Goal: Task Accomplishment & Management: Manage account settings

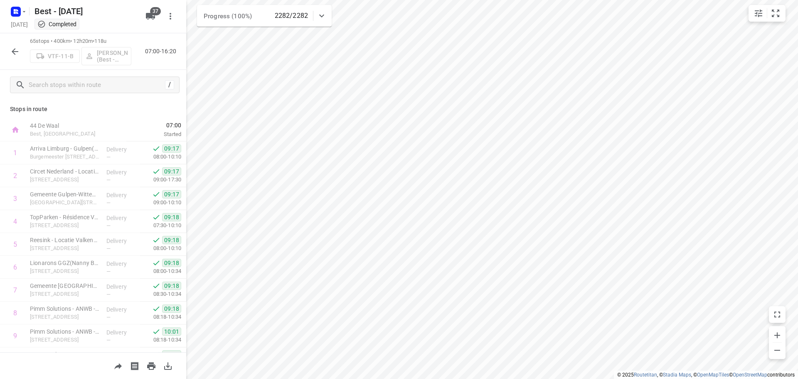
scroll to position [249, 0]
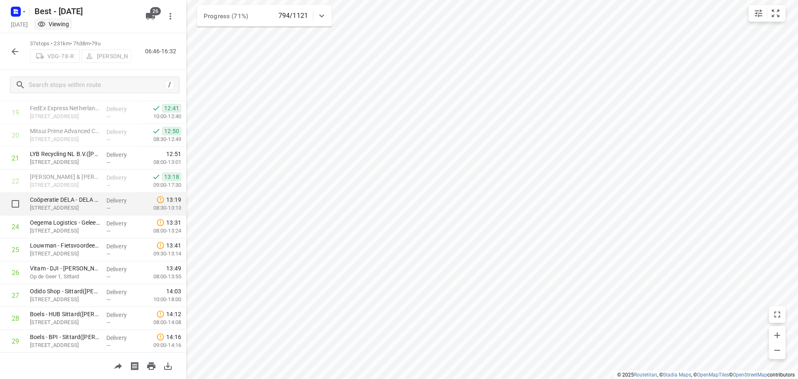
scroll to position [450, 0]
click at [19, 50] on icon "button" at bounding box center [15, 52] width 10 height 10
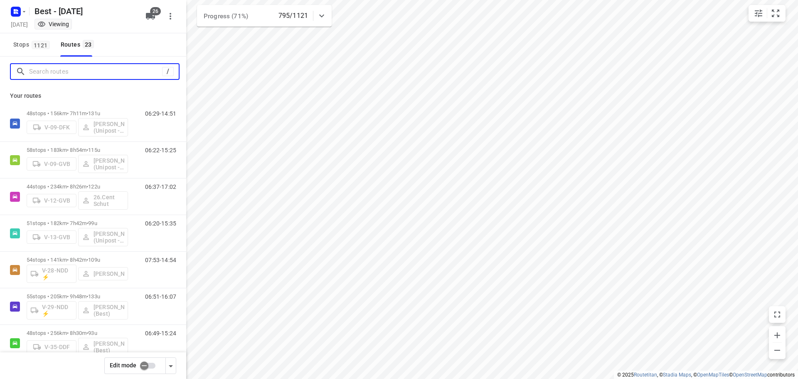
click at [56, 72] on input "Search routes" at bounding box center [95, 71] width 133 height 13
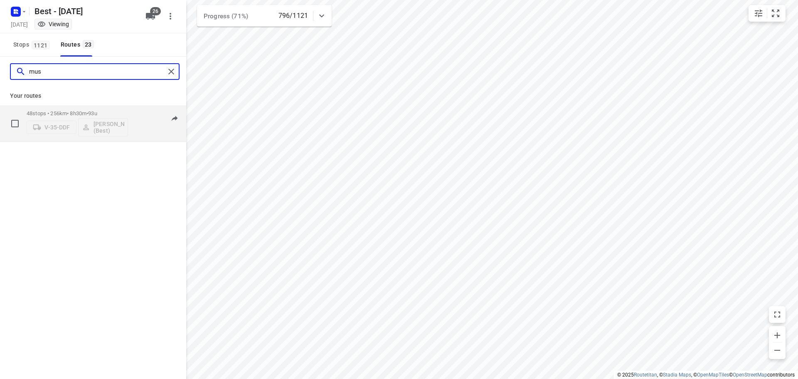
type input "mus"
click at [114, 111] on p "48 stops • 256km • 8h30m • 93u" at bounding box center [77, 113] width 101 height 6
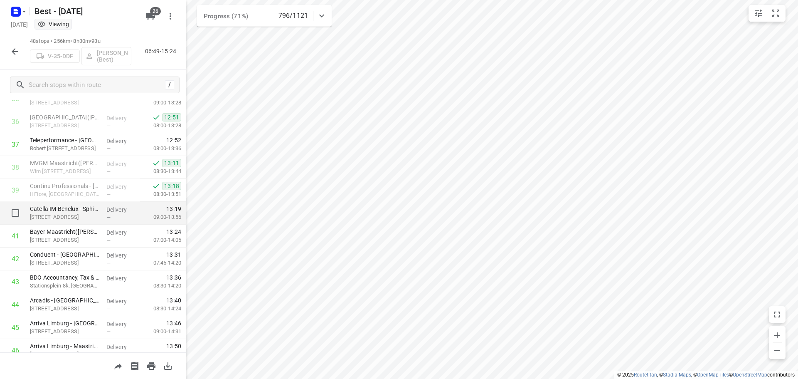
scroll to position [909, 0]
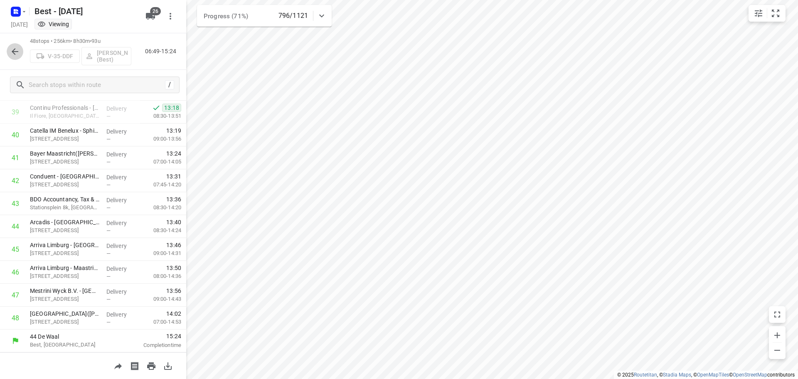
click at [16, 52] on icon "button" at bounding box center [15, 51] width 7 height 7
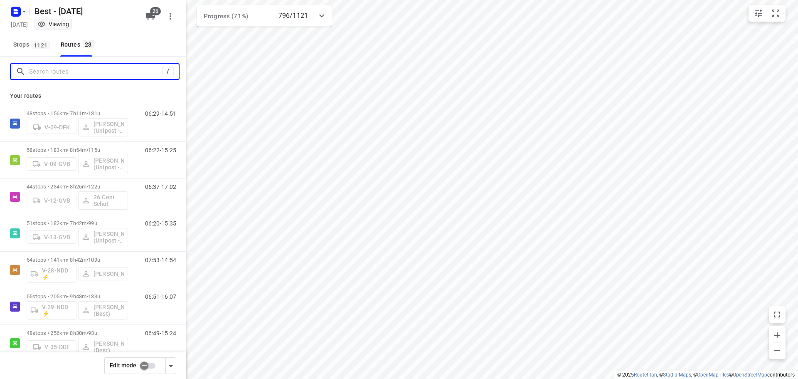
click at [58, 70] on input "Search routes" at bounding box center [95, 71] width 133 height 13
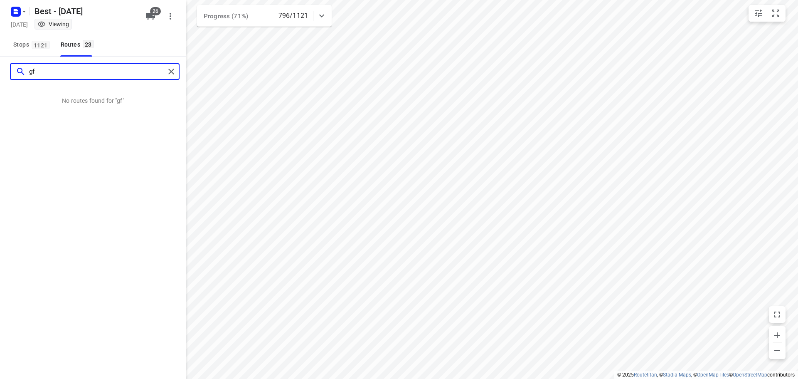
type input "g"
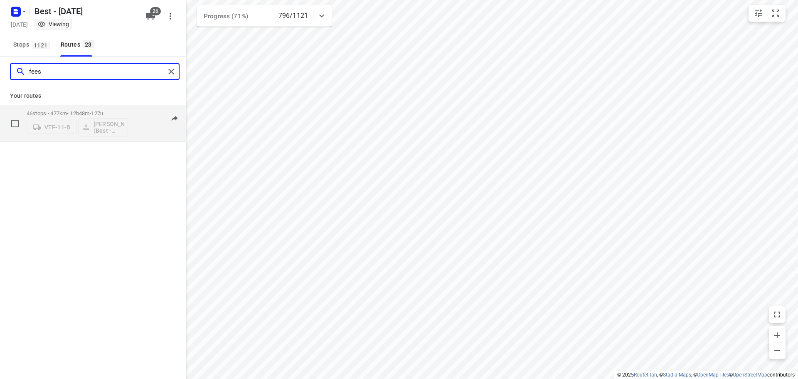
type input "fees"
click at [87, 109] on div "46 stops • 477km • 12h48m • 127u VTF-11-B Maurice Vanderfeesten (Best - ZZP)" at bounding box center [77, 123] width 101 height 34
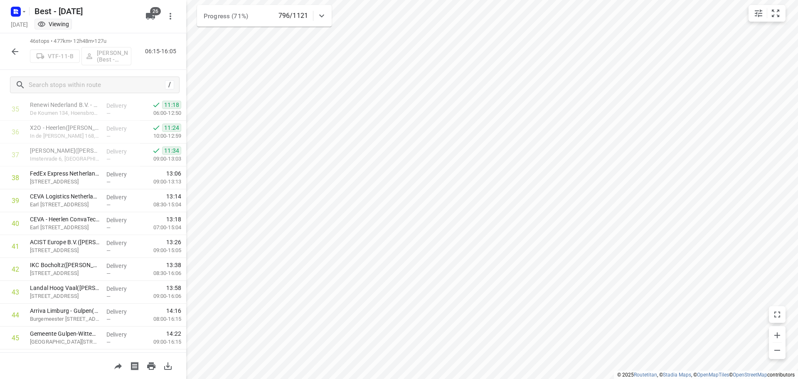
scroll to position [864, 0]
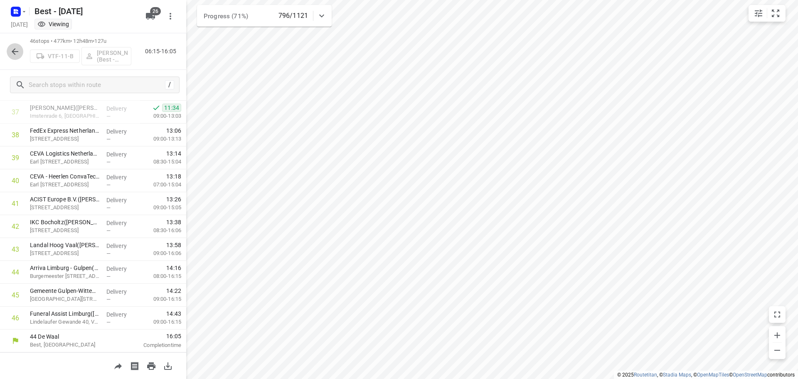
click at [10, 54] on icon "button" at bounding box center [15, 52] width 10 height 10
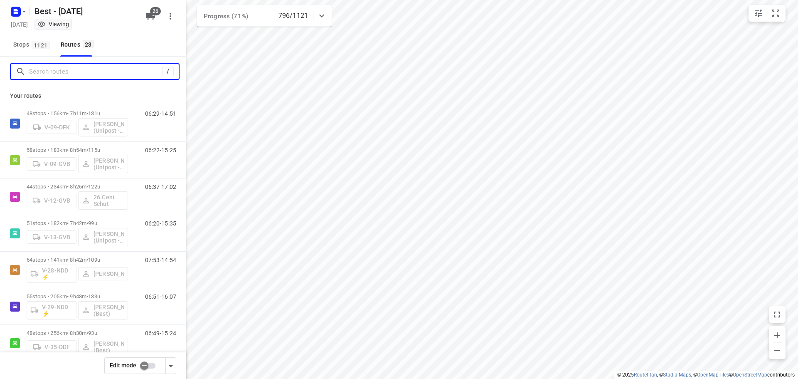
click at [121, 69] on input "Search routes" at bounding box center [95, 71] width 133 height 13
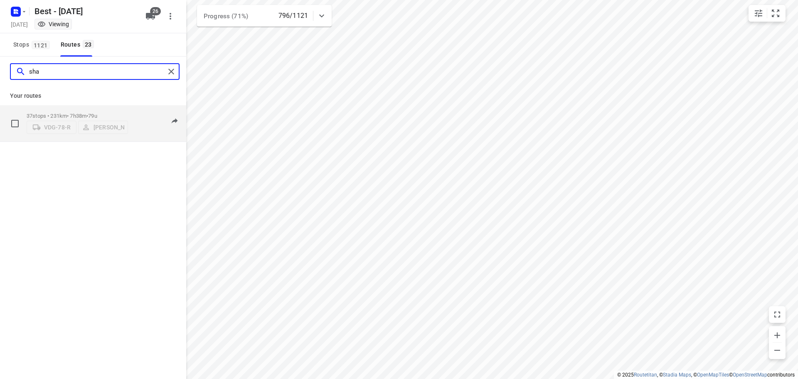
type input "sha"
click at [83, 109] on div "37 stops • 231km • 7h38m • 79u VDG-78-R Mohamed Shaddad" at bounding box center [77, 123] width 101 height 30
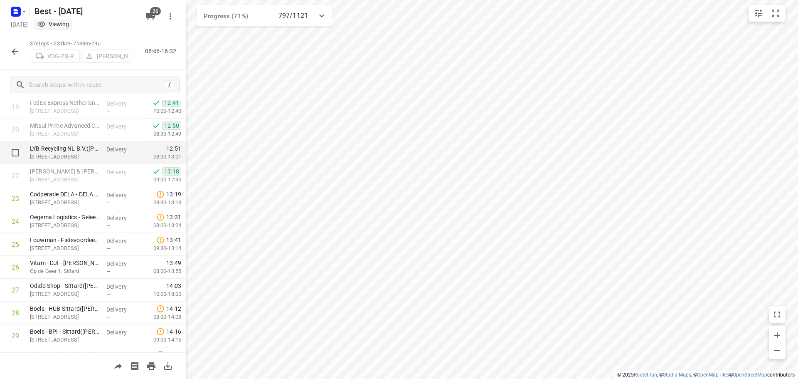
scroll to position [658, 0]
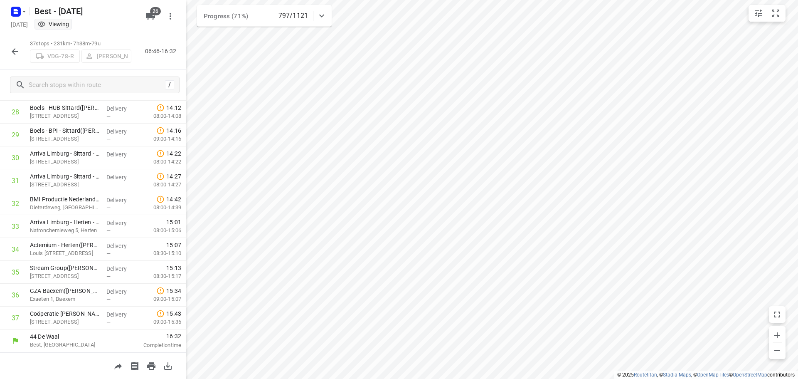
drag, startPoint x: 67, startPoint y: 77, endPoint x: 29, endPoint y: 67, distance: 39.0
click at [58, 74] on div "/" at bounding box center [93, 85] width 186 height 30
click at [22, 54] on button "button" at bounding box center [15, 51] width 17 height 17
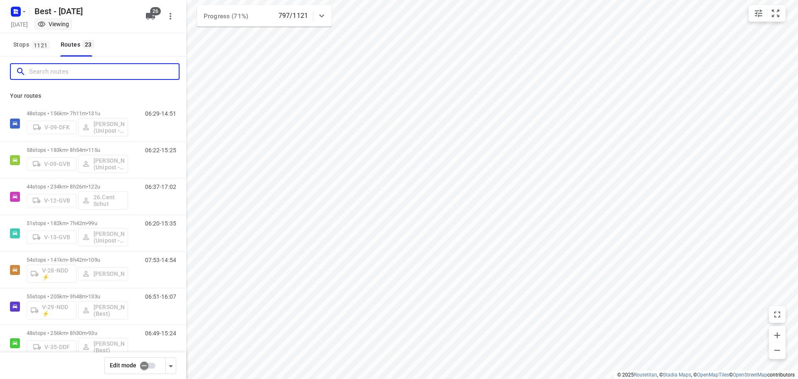
click at [47, 74] on input "Search routes" at bounding box center [104, 71] width 150 height 13
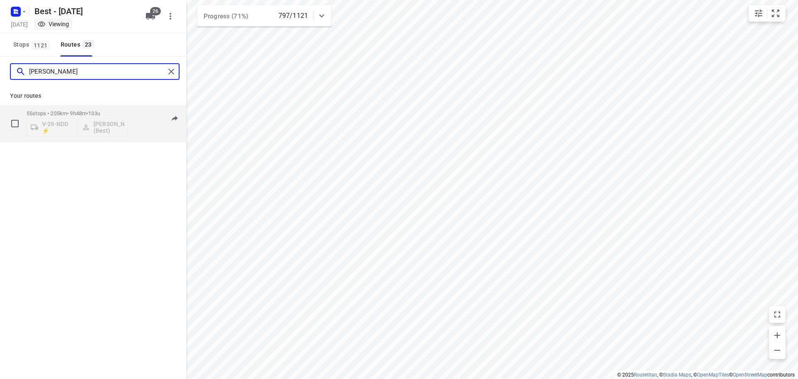
type input "tony"
click at [79, 113] on p "55 stops • 205km • 9h48m • 133u" at bounding box center [77, 113] width 101 height 6
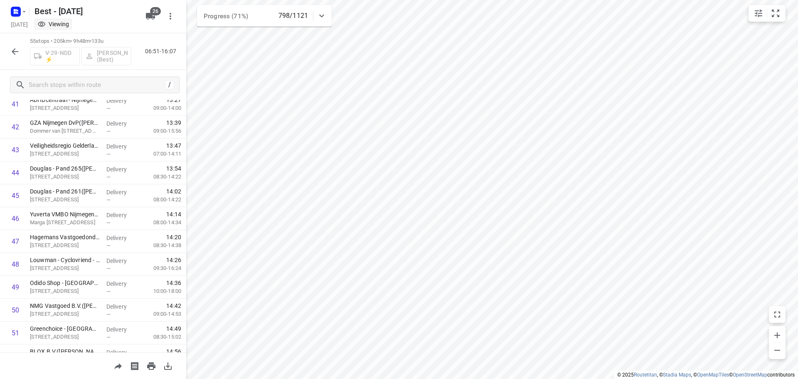
scroll to position [1069, 0]
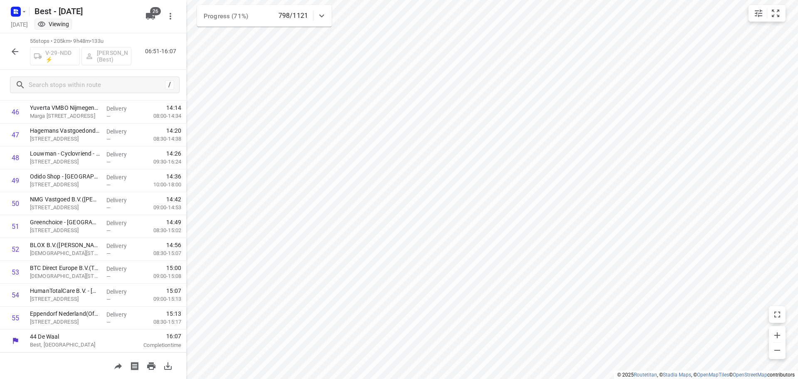
click at [22, 52] on button "button" at bounding box center [15, 51] width 17 height 17
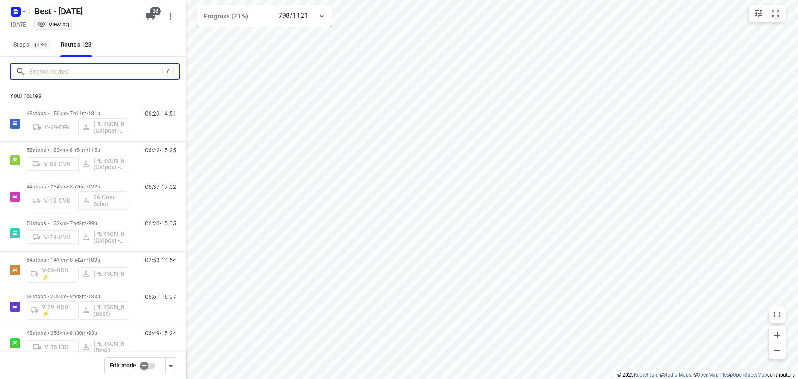
click at [65, 77] on input "Search routes" at bounding box center [95, 71] width 133 height 13
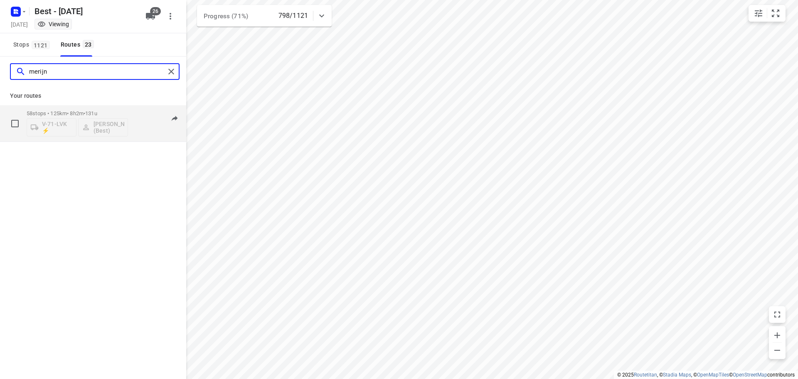
type input "merijn"
click at [64, 108] on div "58 stops • 125km • 8h2m • 131u V-71-LVK ⚡ Merijn Janssen (Best)" at bounding box center [77, 123] width 101 height 34
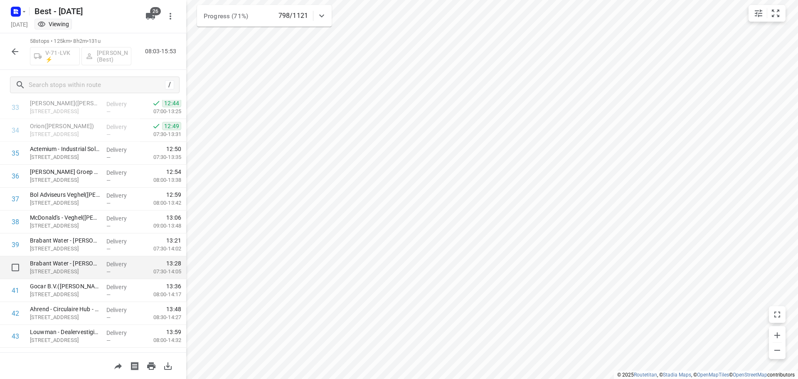
scroll to position [764, 0]
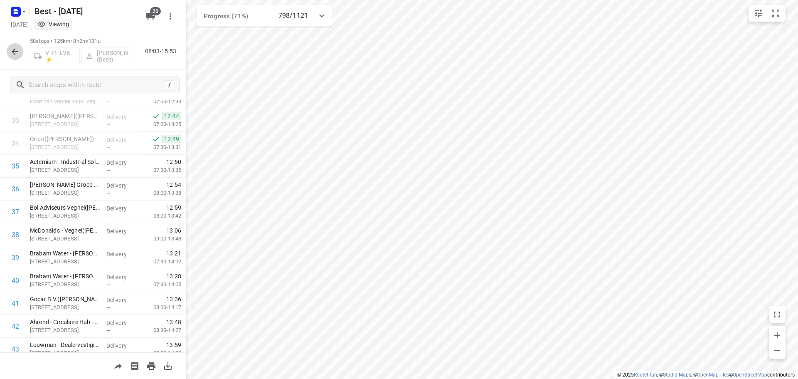
click at [9, 48] on button "button" at bounding box center [15, 51] width 17 height 17
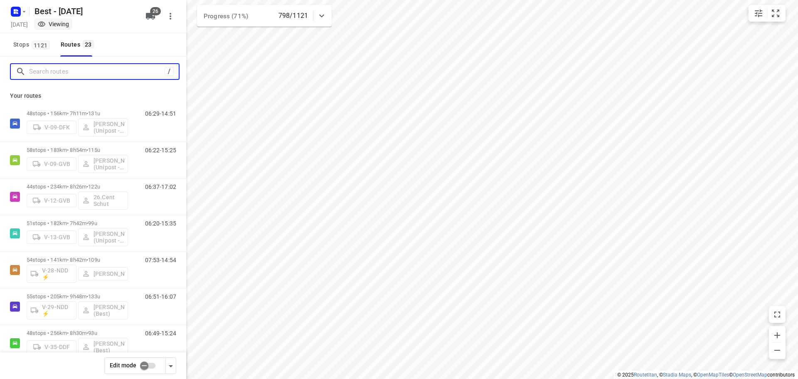
click at [58, 76] on input "Search routes" at bounding box center [96, 71] width 135 height 13
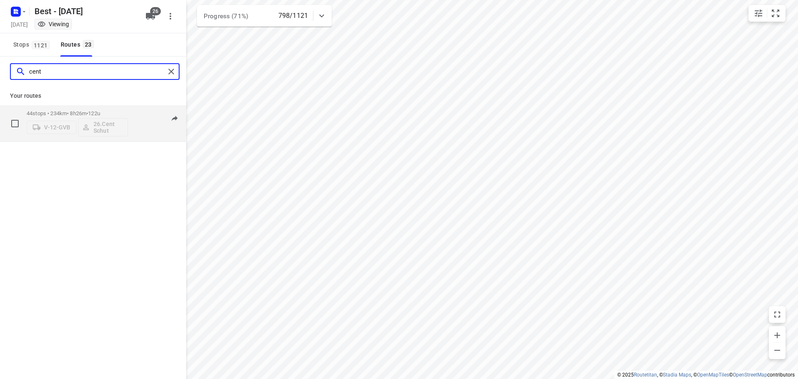
type input "cent"
click at [64, 110] on p "44 stops • 234km • 8h26m • 122u" at bounding box center [77, 113] width 101 height 6
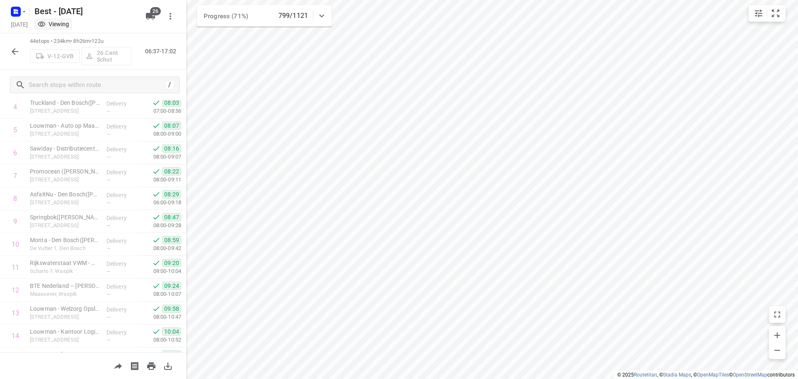
scroll to position [0, 0]
click at [16, 47] on icon "button" at bounding box center [15, 52] width 10 height 10
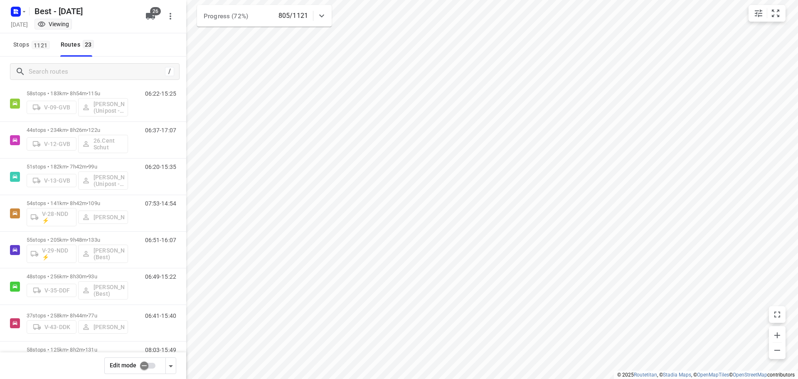
scroll to position [125, 0]
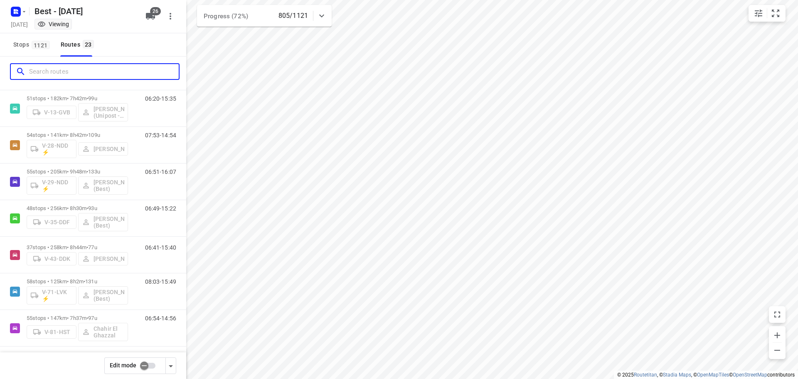
click at [105, 65] on input "Search routes" at bounding box center [104, 71] width 150 height 13
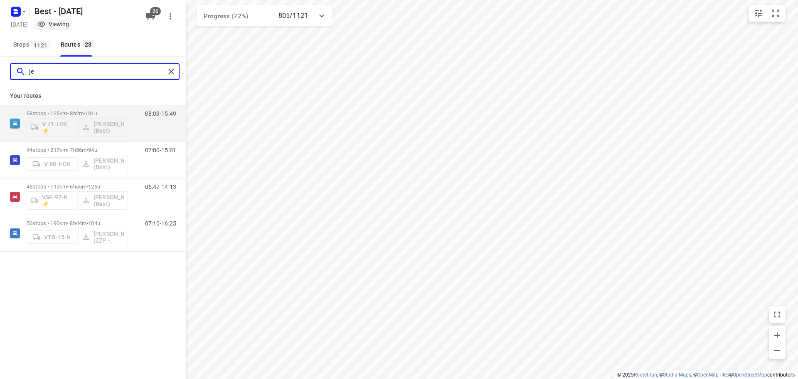
scroll to position [0, 0]
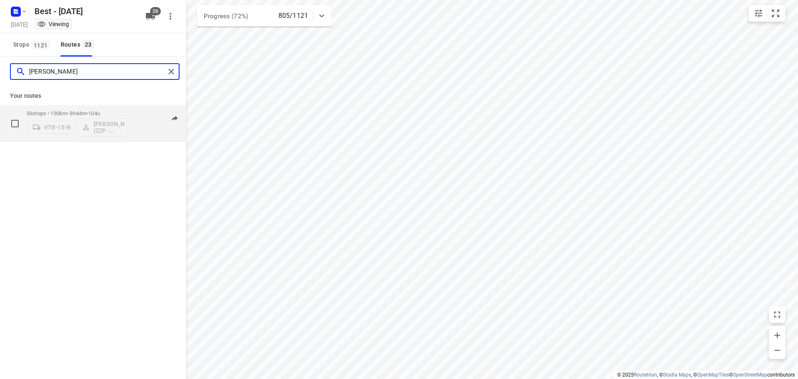
type input "jesse"
click at [61, 110] on div "56 stops • 190km • 8h44m • 104u VTB-15-N Jesse Hokkelman (ZZP - Best)" at bounding box center [77, 123] width 101 height 34
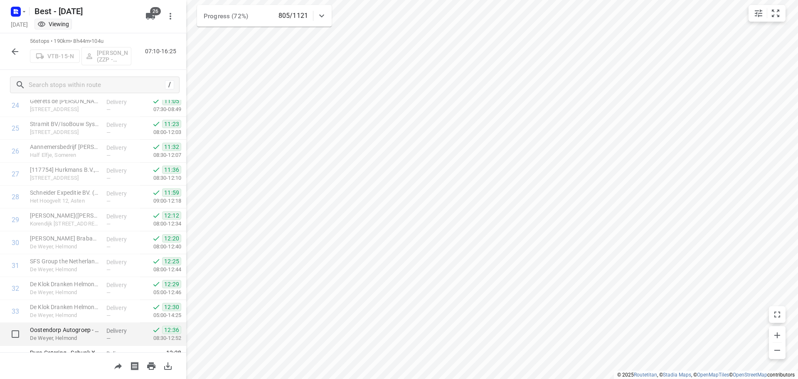
scroll to position [677, 0]
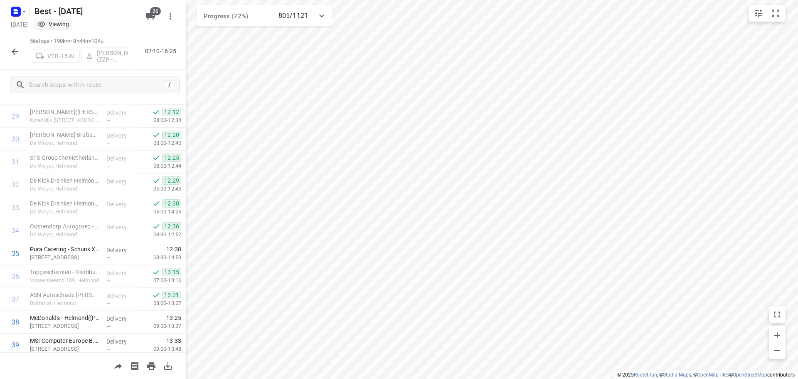
click at [20, 50] on button "button" at bounding box center [15, 51] width 17 height 17
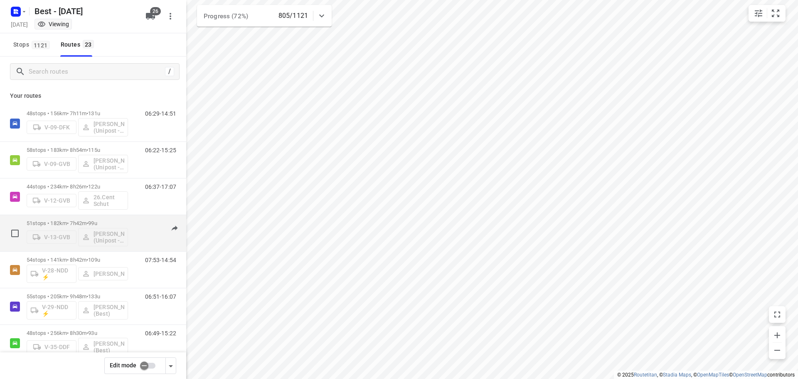
click at [75, 225] on p "51 stops • 182km • 7h42m • 99u" at bounding box center [77, 223] width 101 height 6
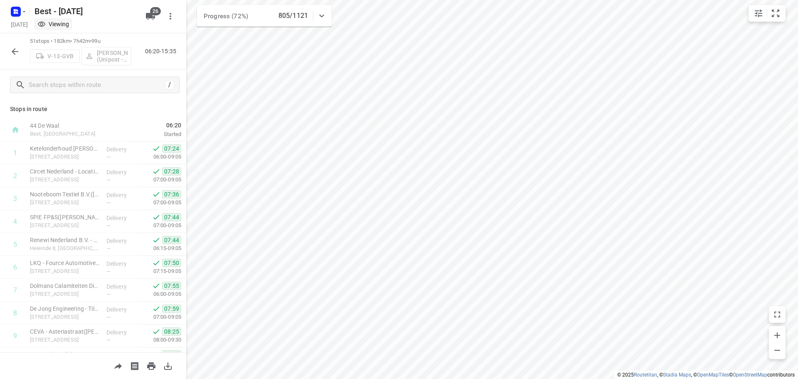
scroll to position [978, 0]
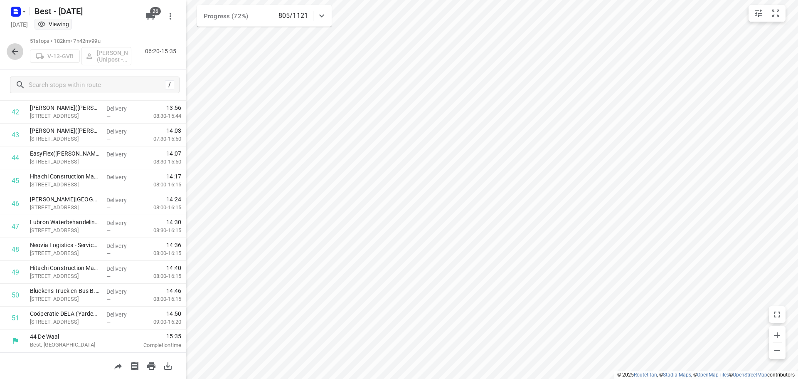
click at [18, 50] on icon "button" at bounding box center [15, 52] width 10 height 10
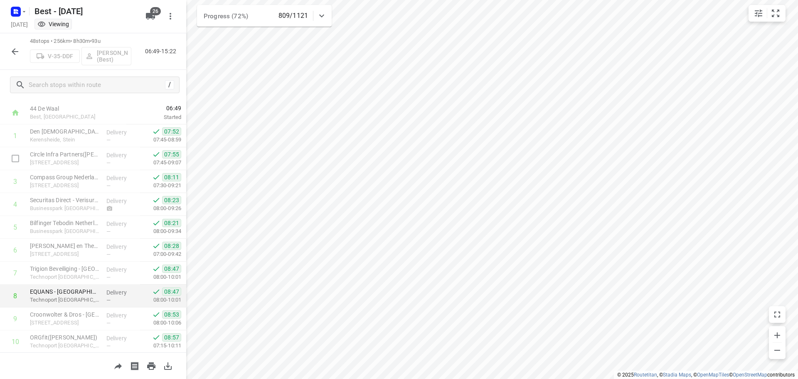
scroll to position [0, 0]
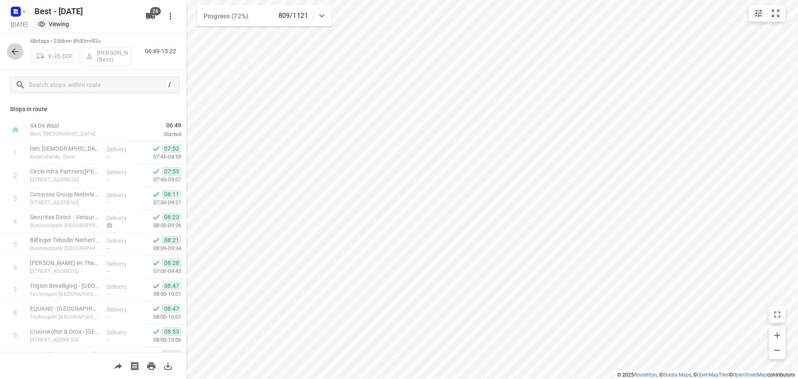
click at [16, 52] on icon "button" at bounding box center [15, 51] width 7 height 7
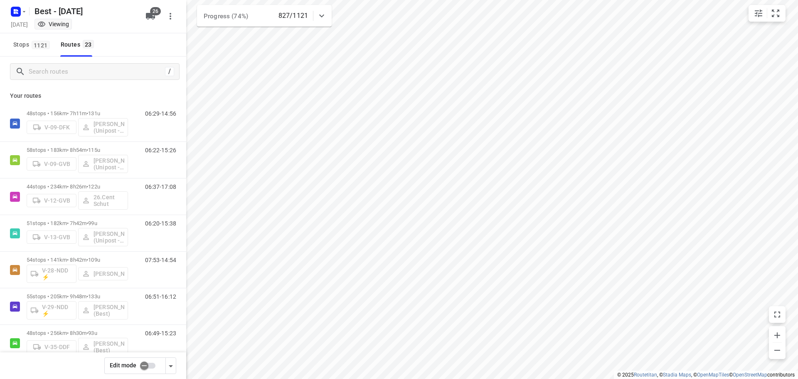
click at [325, 24] on div "Progress (74%) 827/1121" at bounding box center [264, 16] width 135 height 22
click at [325, 20] on icon at bounding box center [322, 19] width 10 height 10
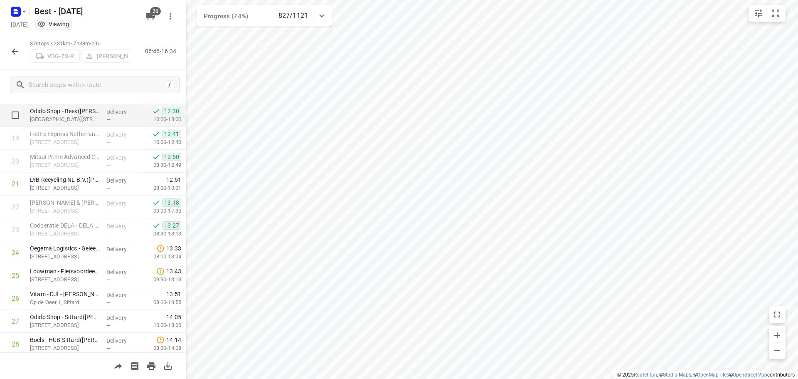
scroll to position [492, 0]
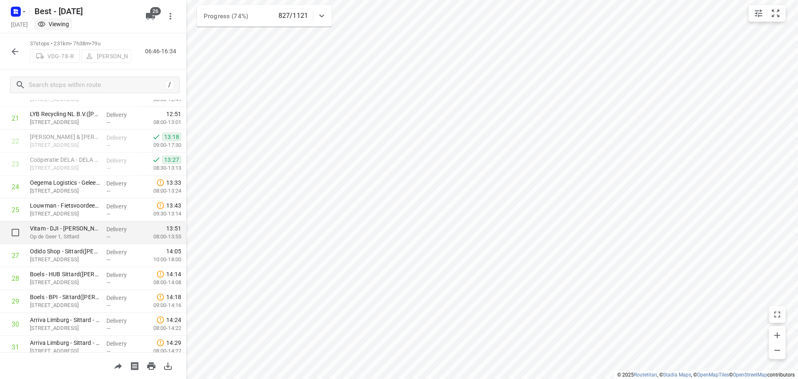
click at [106, 229] on p "Delivery" at bounding box center [121, 229] width 31 height 8
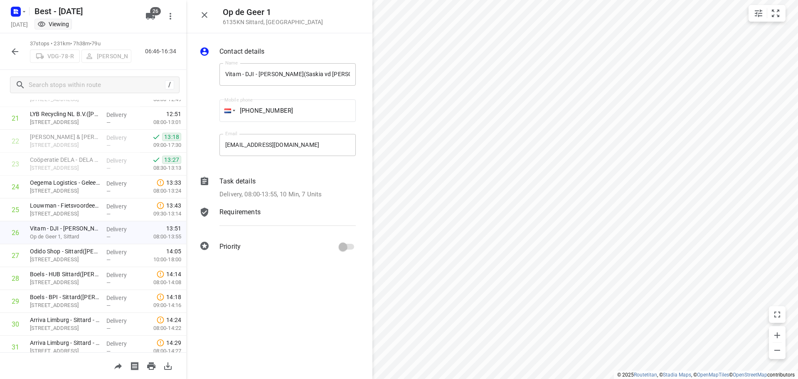
click at [249, 192] on p "Delivery, 08:00-13:55, 10 Min, 7 Units" at bounding box center [270, 195] width 102 height 10
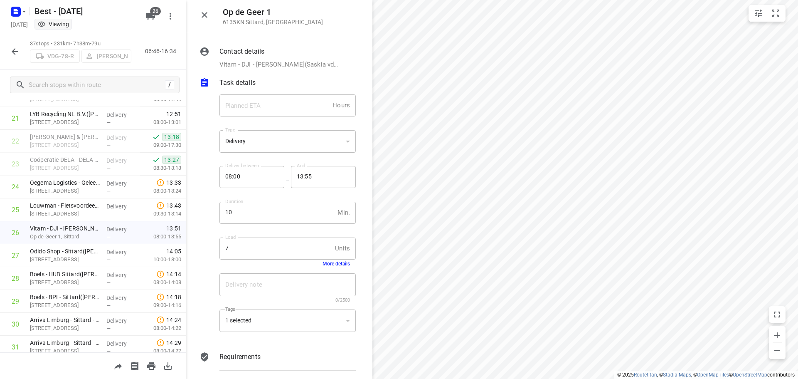
click at [327, 260] on div "Load 7 Units Load More details" at bounding box center [287, 251] width 136 height 29
click at [330, 263] on button "More details" at bounding box center [335, 264] width 27 height 6
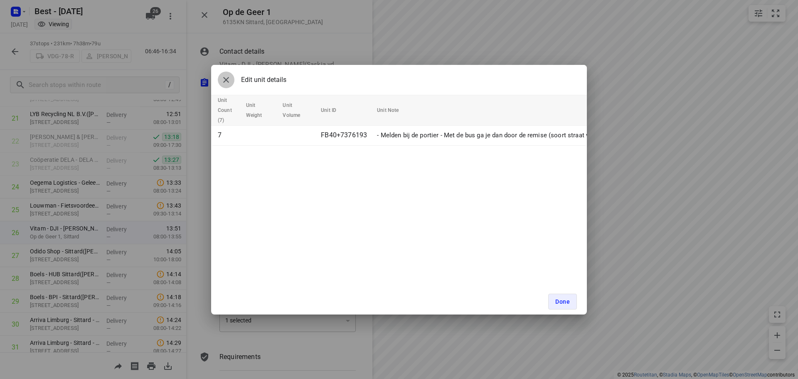
click at [228, 82] on icon "button" at bounding box center [226, 80] width 10 height 10
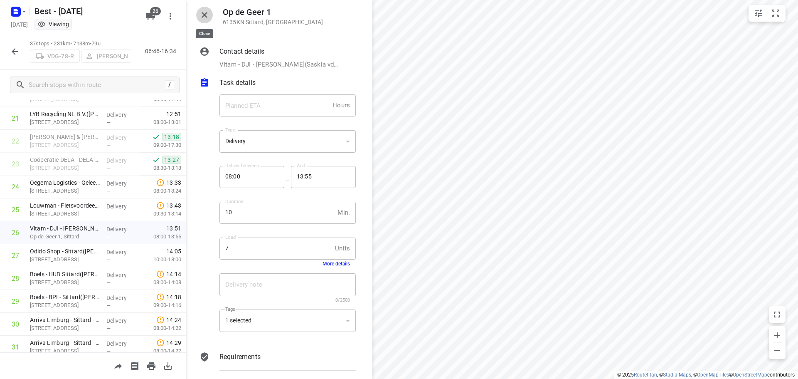
drag, startPoint x: 200, startPoint y: 12, endPoint x: 161, endPoint y: 75, distance: 74.6
click at [201, 12] on icon "button" at bounding box center [204, 15] width 10 height 10
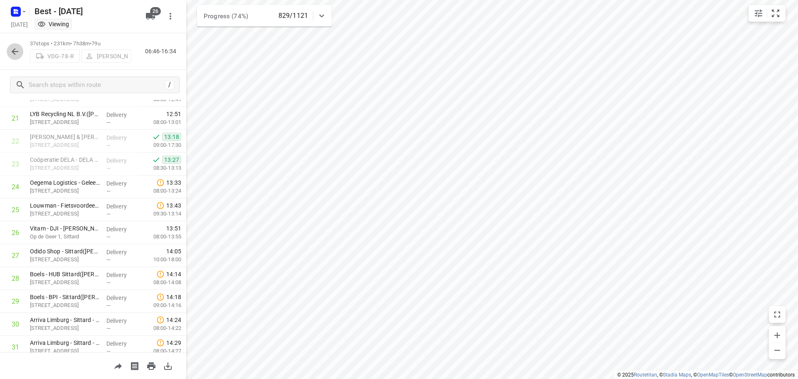
click at [15, 52] on icon "button" at bounding box center [15, 51] width 7 height 7
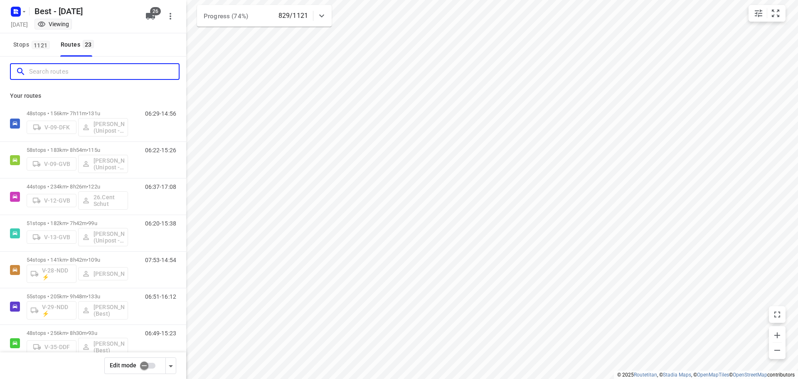
click at [42, 72] on input "Search routes" at bounding box center [104, 71] width 150 height 13
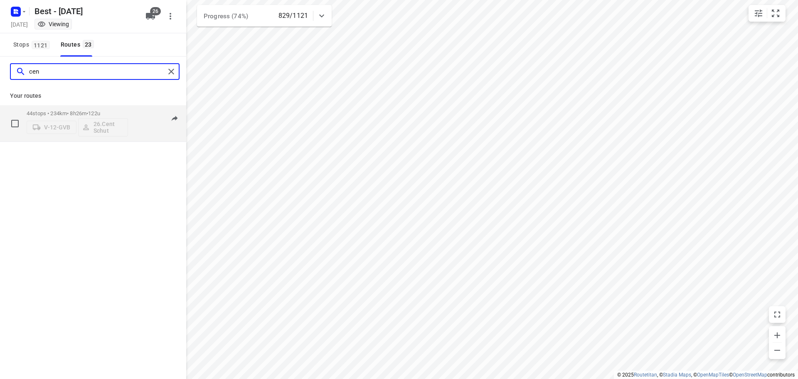
type input "cen"
click at [71, 108] on div "44 stops • 234km • 8h26m • 122u V-12-GVB 26.Cent Schut" at bounding box center [77, 123] width 101 height 34
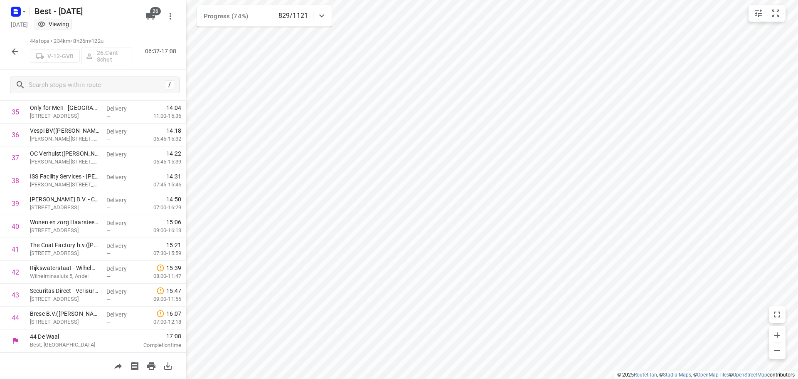
scroll to position [210, 0]
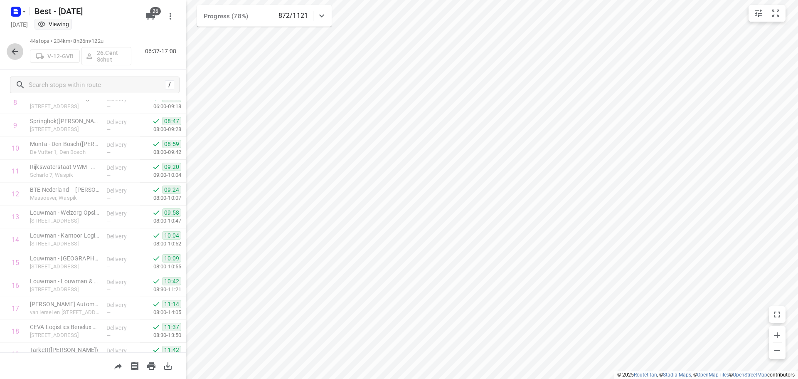
click at [11, 49] on icon "button" at bounding box center [15, 52] width 10 height 10
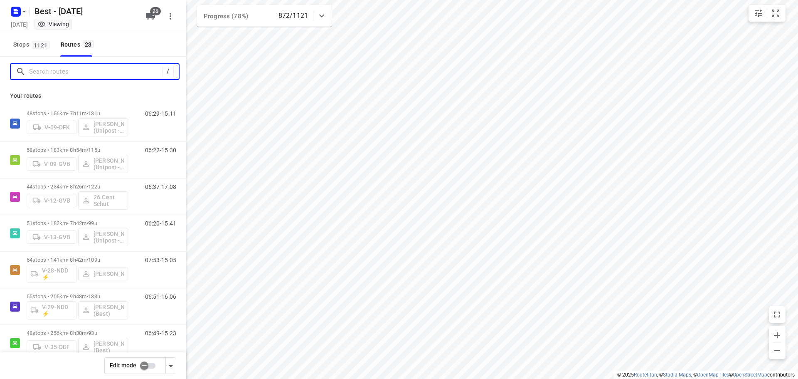
drag, startPoint x: 66, startPoint y: 76, endPoint x: 83, endPoint y: 67, distance: 18.6
click at [67, 76] on input "Search routes" at bounding box center [95, 71] width 133 height 13
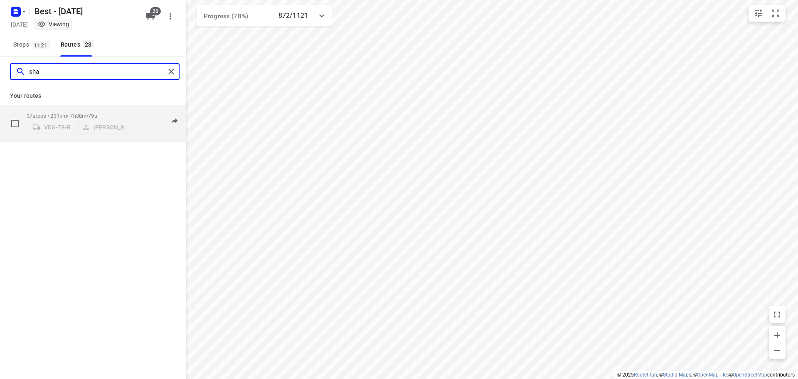
type input "sha"
click at [64, 116] on p "37 stops • 231km • 7h38m • 79u" at bounding box center [77, 116] width 101 height 6
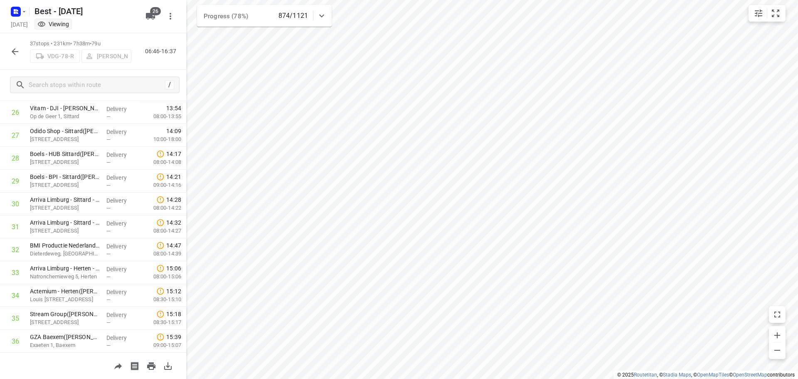
scroll to position [616, 0]
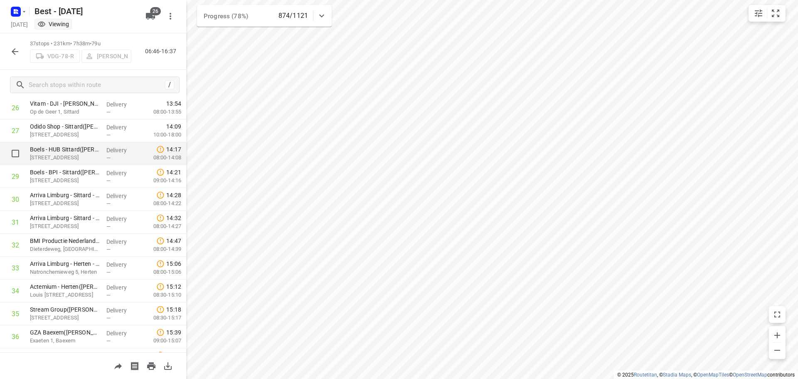
click at [87, 162] on div "Boels - HUB Sittard(Isak de Vries) Nusterweg 61, Sittard" at bounding box center [65, 153] width 76 height 23
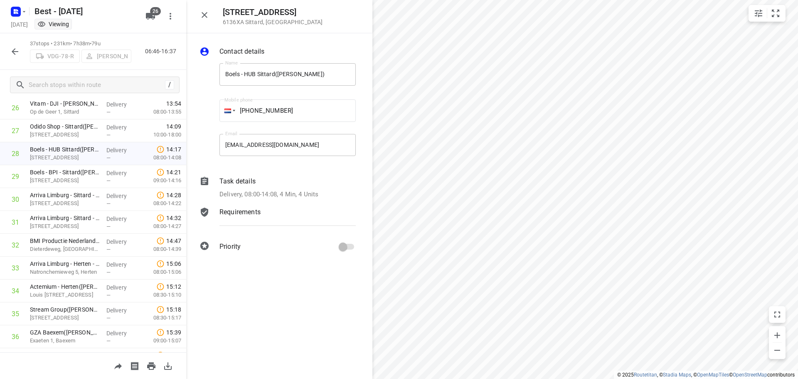
click at [258, 17] on div "Nusterweg 61 6136XA Sittard , Netherlands" at bounding box center [273, 16] width 100 height 18
drag, startPoint x: 277, startPoint y: 11, endPoint x: 222, endPoint y: 5, distance: 54.8
click at [222, 5] on div "Nusterweg 61 6136XA Sittard , Netherlands" at bounding box center [279, 16] width 186 height 33
copy h5 "Nusterweg 61"
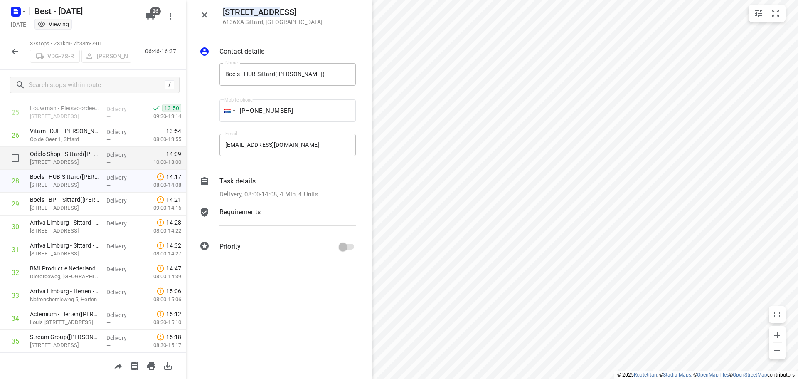
scroll to position [575, 0]
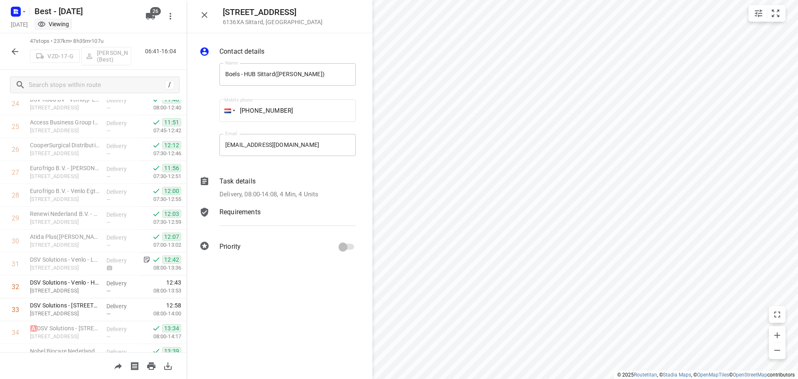
click at [25, 56] on div "47 stops • 237km • 8h35m • 107u VZD-17-G Mark Schultz (Best) 06:41-16:04" at bounding box center [93, 51] width 186 height 37
click at [21, 55] on button "button" at bounding box center [15, 51] width 17 height 17
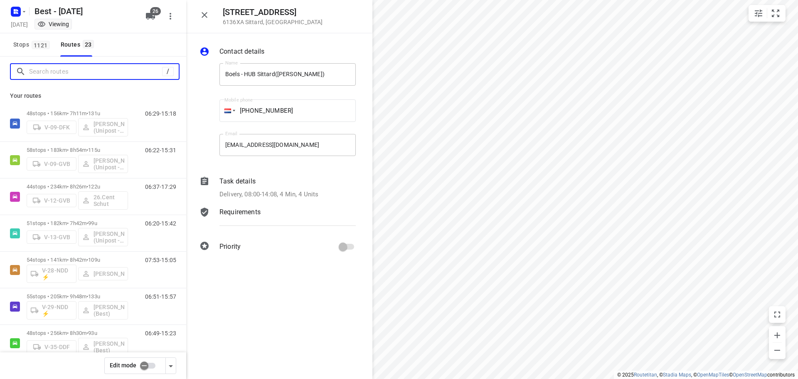
click at [62, 70] on input "Search routes" at bounding box center [95, 71] width 133 height 13
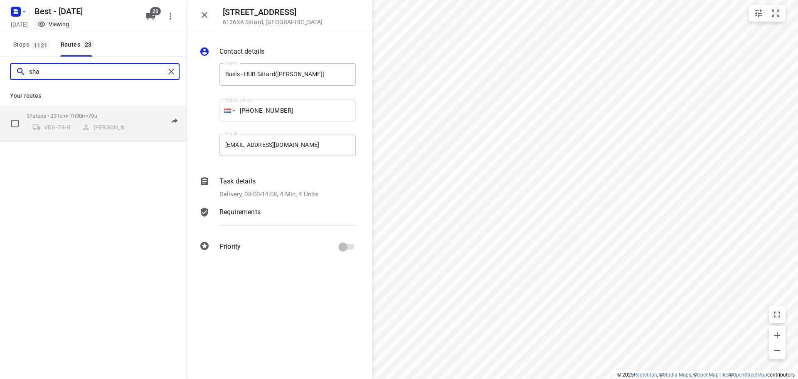
type input "sha"
click at [77, 116] on p "37 stops • 231km • 7h38m • 79u" at bounding box center [77, 116] width 101 height 6
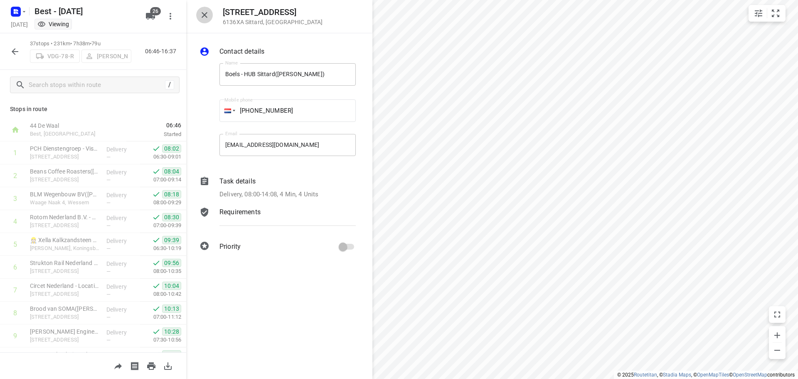
click at [200, 8] on button "button" at bounding box center [204, 15] width 17 height 17
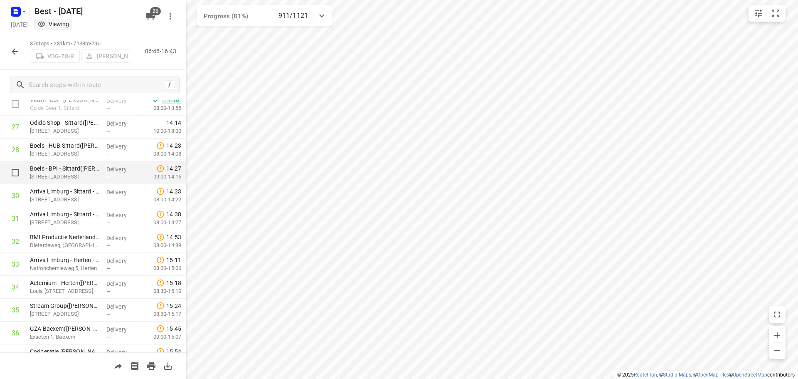
scroll to position [658, 0]
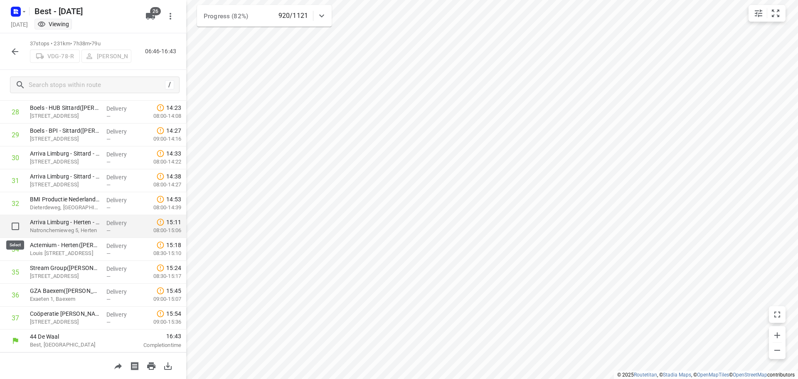
click at [16, 221] on input "checkbox" at bounding box center [15, 226] width 17 height 17
checkbox input "true"
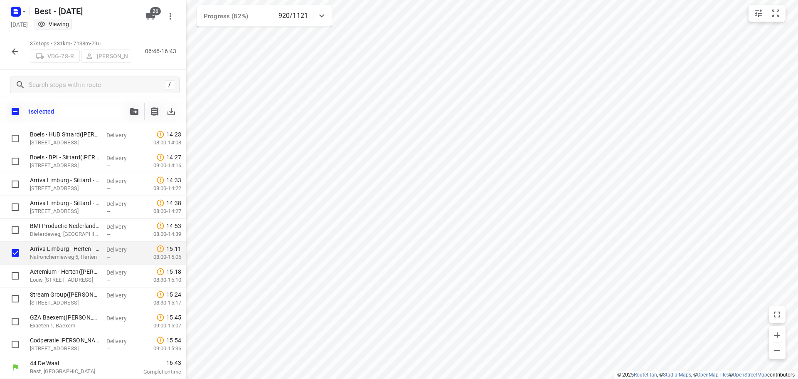
scroll to position [655, 0]
click at [17, 276] on input "checkbox" at bounding box center [15, 275] width 17 height 17
checkbox input "true"
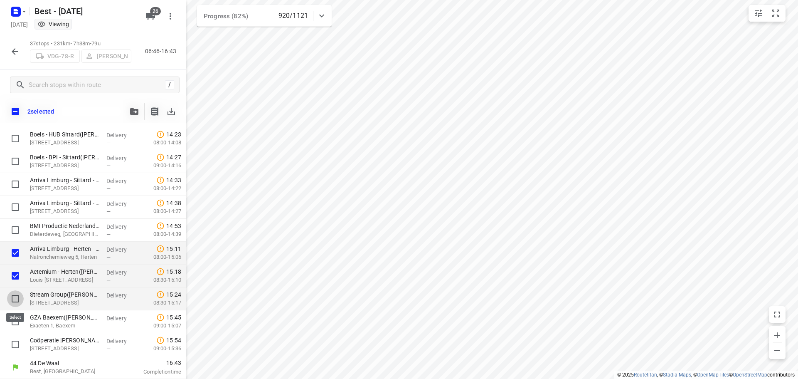
click at [16, 295] on input "checkbox" at bounding box center [15, 298] width 17 height 17
checkbox input "true"
click at [134, 115] on button "button" at bounding box center [134, 111] width 17 height 17
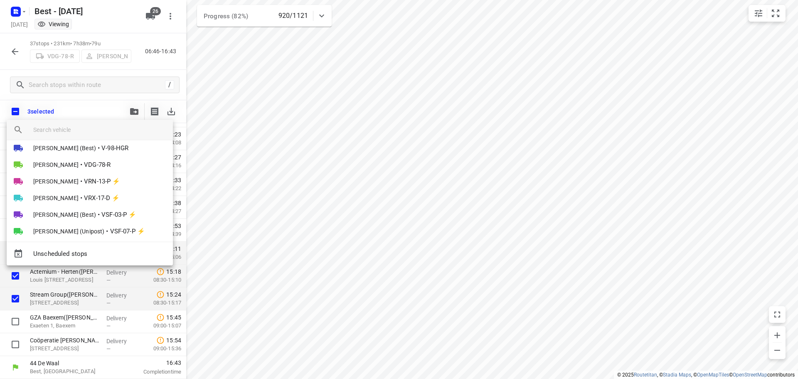
scroll to position [223, 0]
click at [64, 199] on span "Stefan van Dijck" at bounding box center [55, 198] width 45 height 8
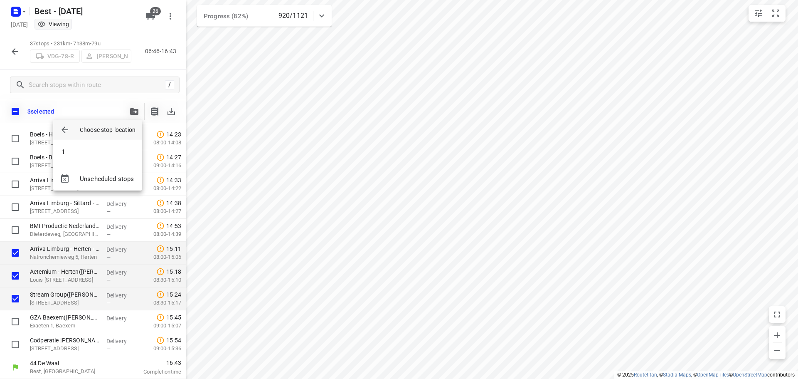
scroll to position [0, 0]
click at [79, 153] on li "1" at bounding box center [97, 151] width 89 height 17
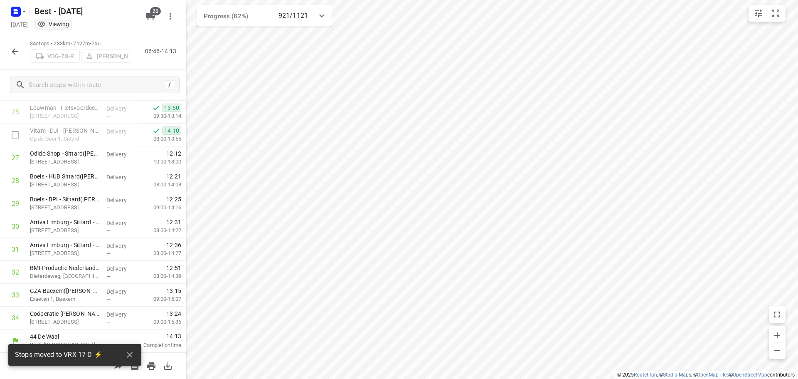
scroll to position [589, 0]
click at [13, 52] on icon "button" at bounding box center [15, 51] width 7 height 7
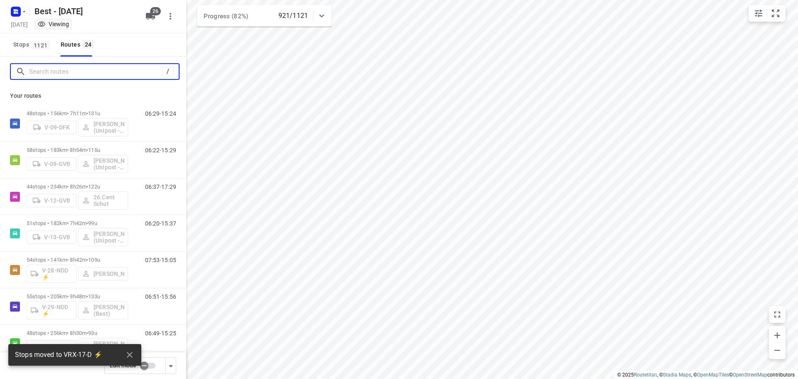
click at [53, 74] on input "Search routes" at bounding box center [95, 71] width 133 height 13
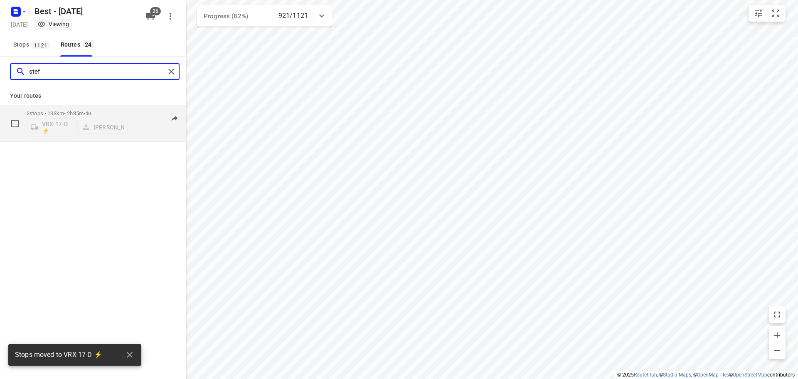
type input "stef"
click at [132, 119] on div "3 stops • 138km • 2h35m • 4u VRX-17-D ⚡ Stefan van Dijck 07:00-09:35" at bounding box center [107, 123] width 160 height 34
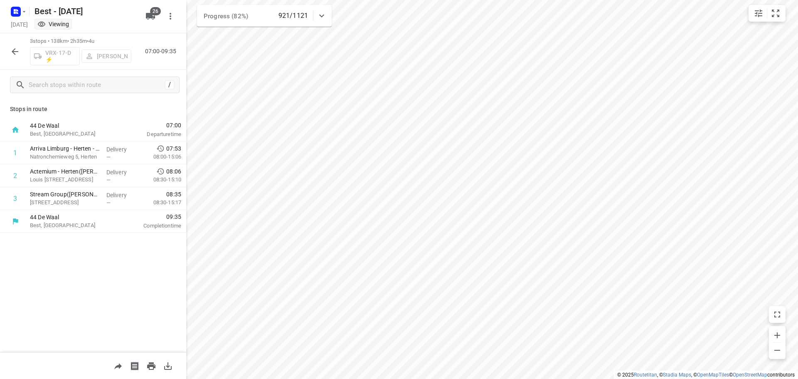
click at [20, 55] on button "button" at bounding box center [15, 51] width 17 height 17
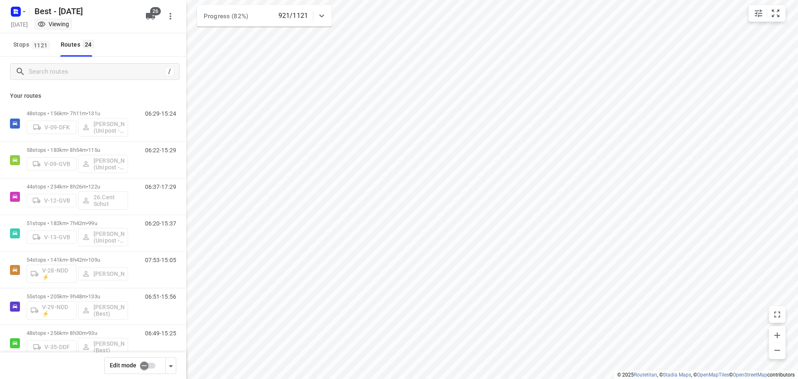
click at [137, 366] on input "checkbox" at bounding box center [144, 365] width 47 height 16
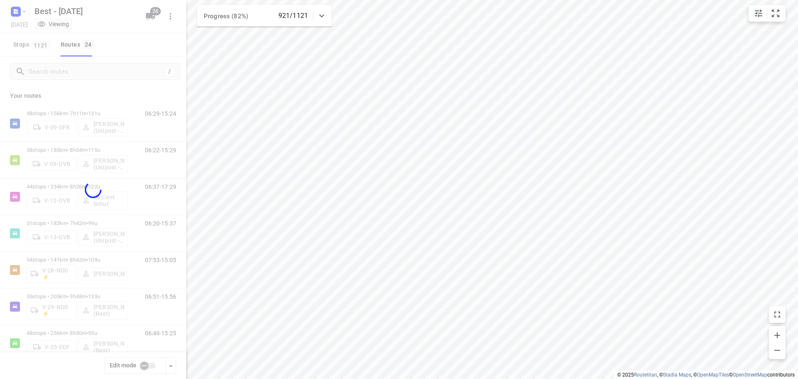
checkbox input "true"
click at [85, 76] on div at bounding box center [93, 189] width 186 height 379
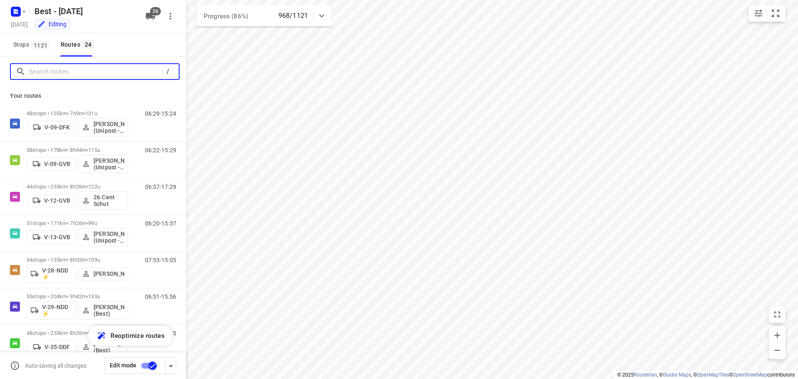
click at [83, 69] on input "Search routes" at bounding box center [95, 71] width 133 height 13
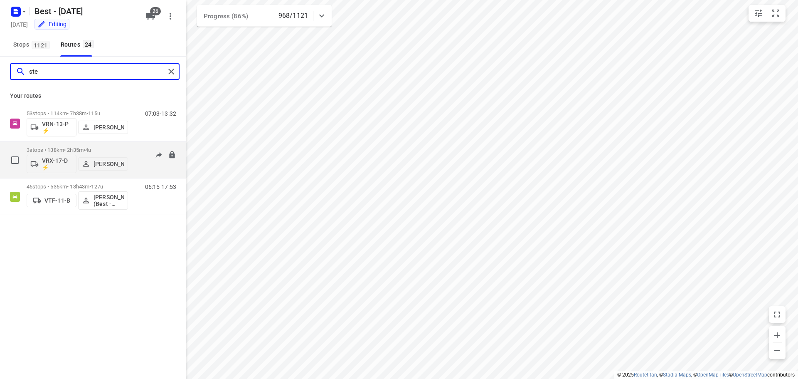
type input "ste"
click at [103, 173] on div "3 stops • 138km • 2h35m • 4u VRX-17-D ⚡ Stefan van Dijck" at bounding box center [77, 160] width 101 height 34
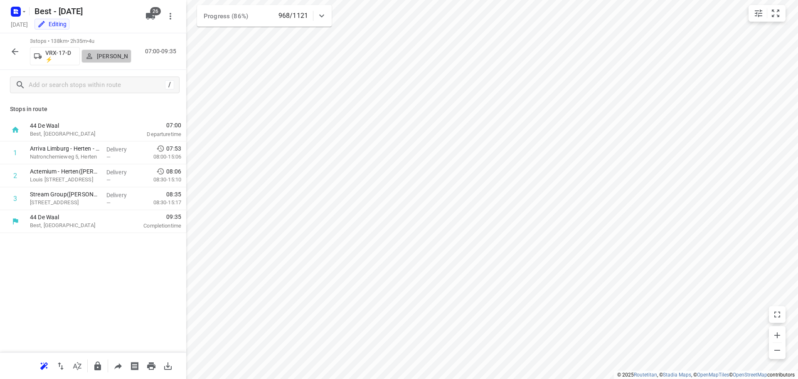
click at [100, 54] on p "Stefan van Dijck" at bounding box center [112, 56] width 31 height 7
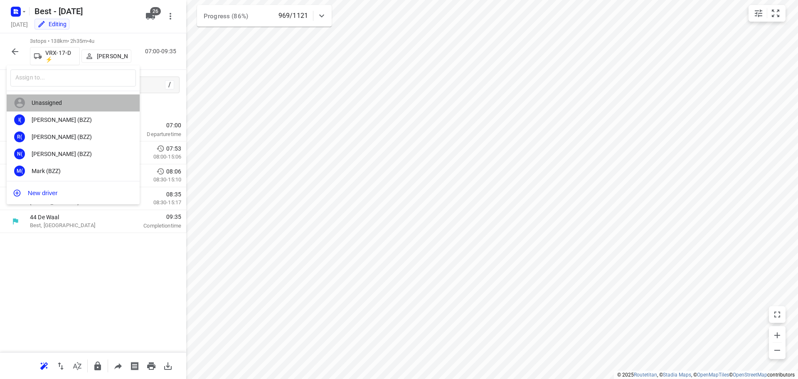
click at [83, 98] on div "Unassigned" at bounding box center [73, 102] width 133 height 17
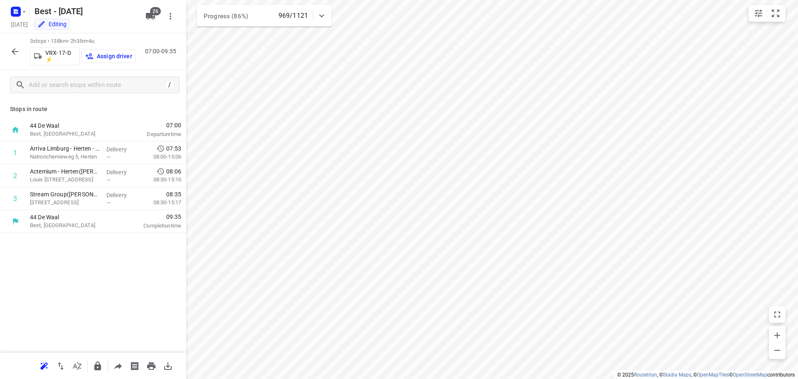
click at [105, 61] on button "Assign driver" at bounding box center [108, 55] width 54 height 13
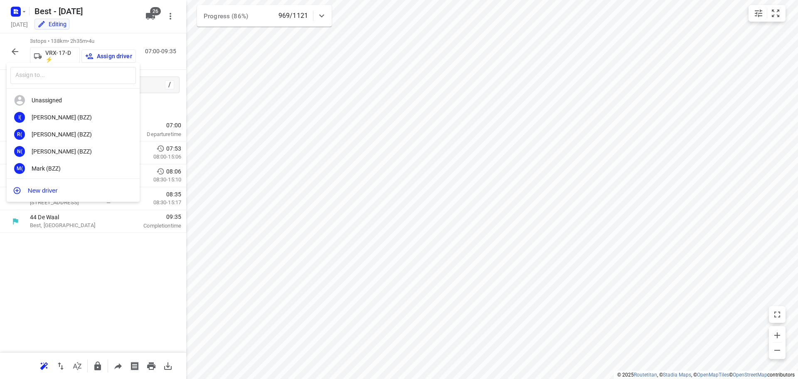
click at [88, 72] on input "text" at bounding box center [73, 75] width 126 height 17
type input "o"
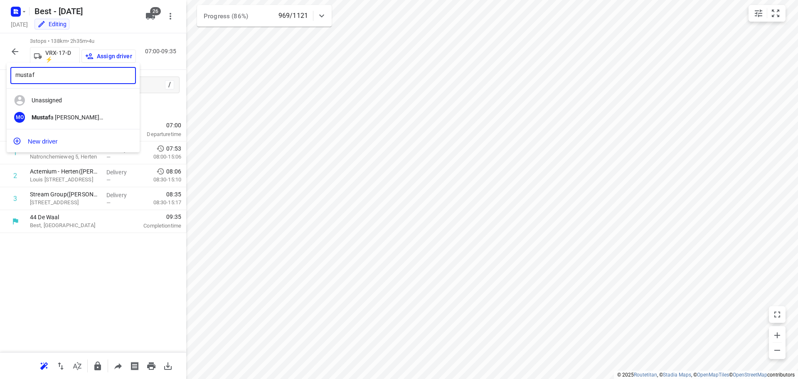
type input "mustaf"
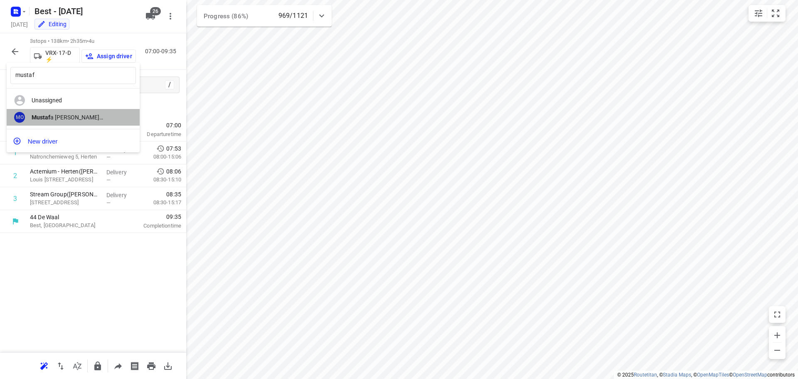
click at [77, 111] on div "MO Mustaf a Omar (Best)" at bounding box center [73, 117] width 133 height 17
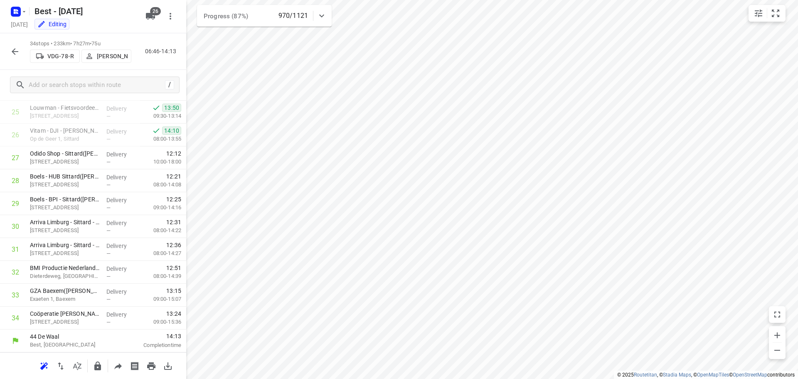
click at [13, 59] on button "button" at bounding box center [15, 51] width 17 height 17
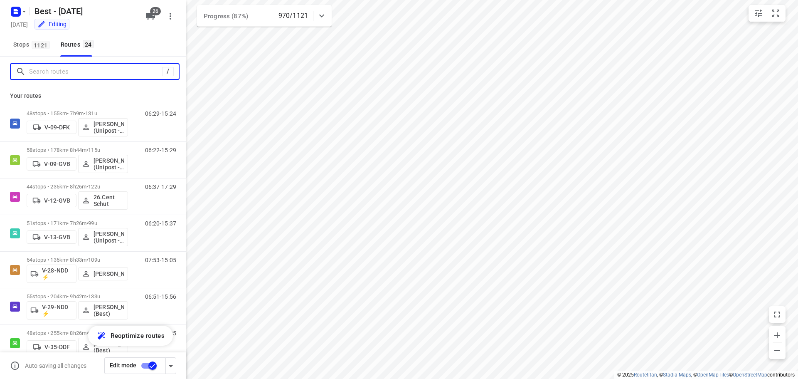
click at [46, 68] on input "Search routes" at bounding box center [95, 71] width 133 height 13
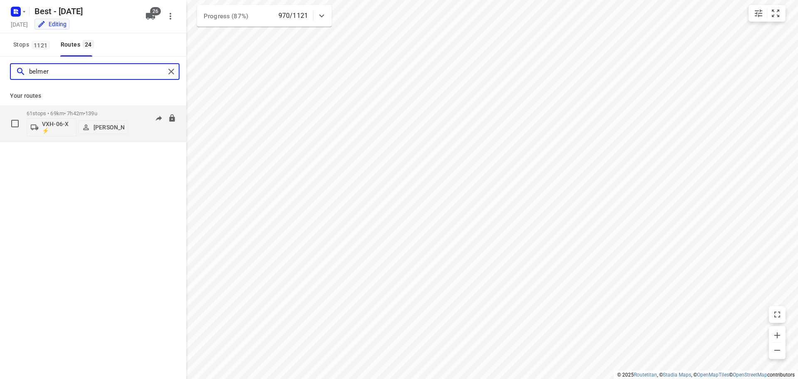
type input "belmer"
click at [52, 108] on div "61 stops • 69km • 7h42m • 139u VXH-06-X ⚡ Daniëlle Belmer" at bounding box center [77, 123] width 101 height 34
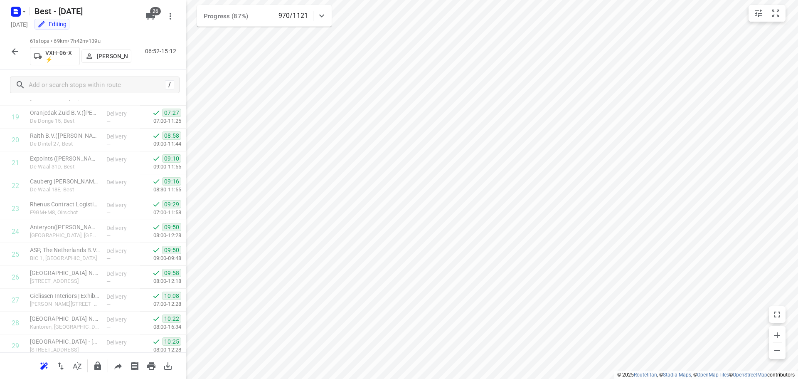
scroll to position [1206, 0]
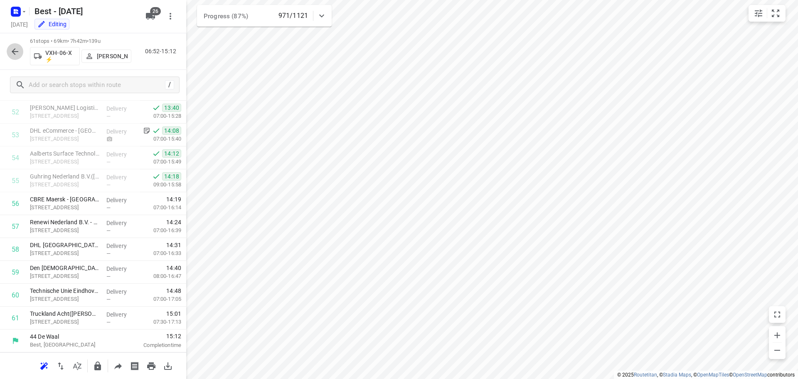
click at [15, 49] on icon "button" at bounding box center [15, 51] width 7 height 7
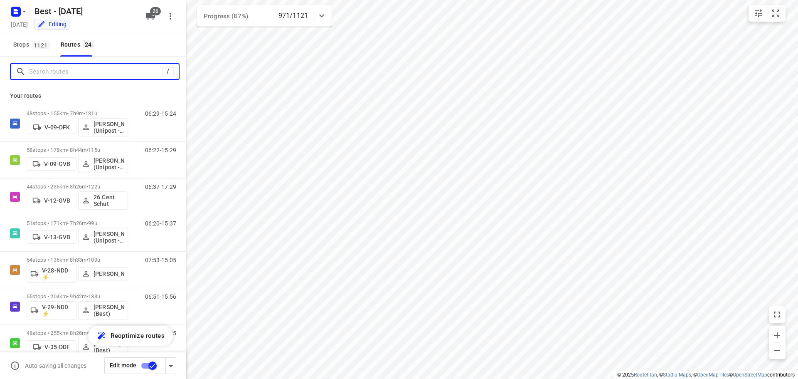
click at [44, 70] on input "Search routes" at bounding box center [95, 71] width 133 height 13
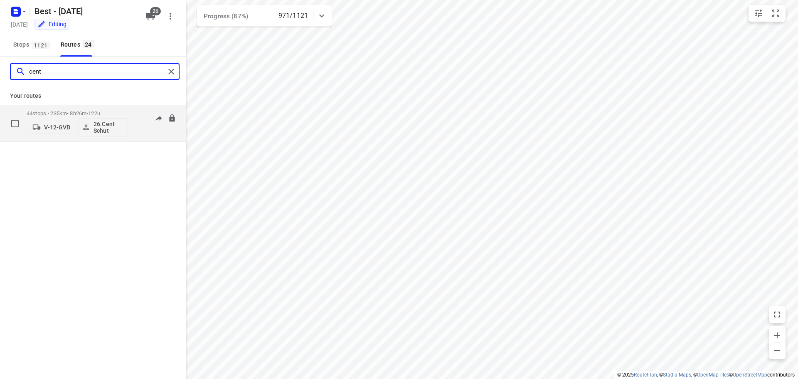
type input "cent"
click at [56, 111] on p "44 stops • 235km • 8h26m • 122u" at bounding box center [77, 113] width 101 height 6
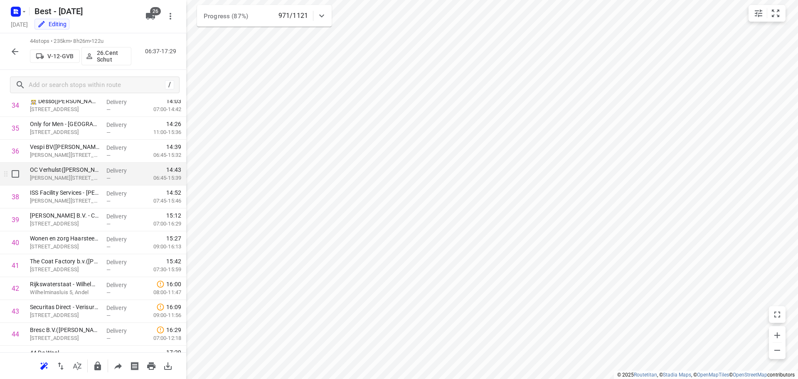
scroll to position [818, 0]
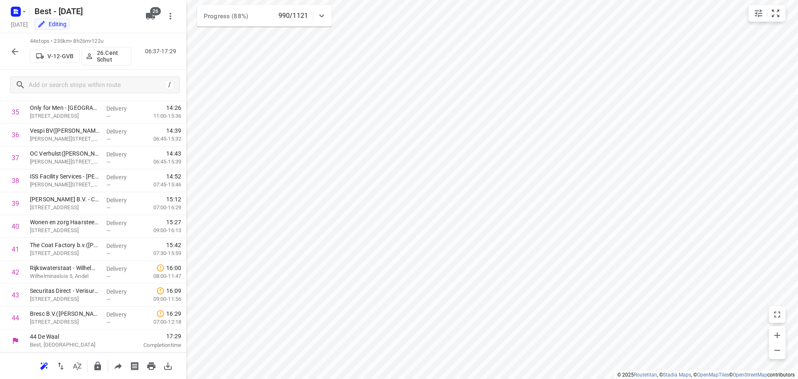
click at [320, 15] on icon at bounding box center [321, 16] width 5 height 3
click at [320, 15] on icon at bounding box center [322, 19] width 10 height 10
click at [13, 57] on button "button" at bounding box center [15, 51] width 17 height 17
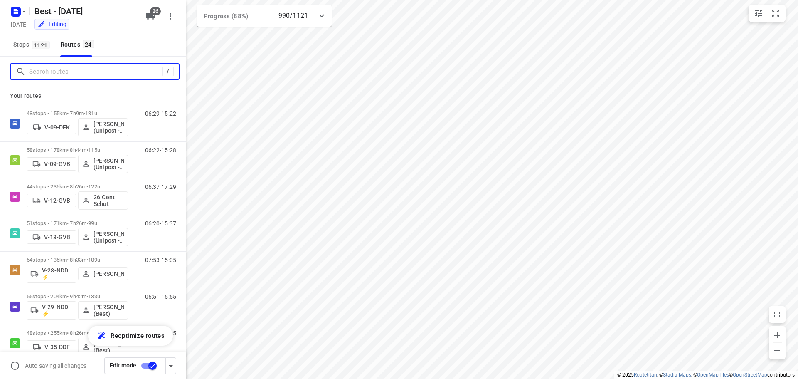
click at [65, 73] on input "Search routes" at bounding box center [95, 71] width 133 height 13
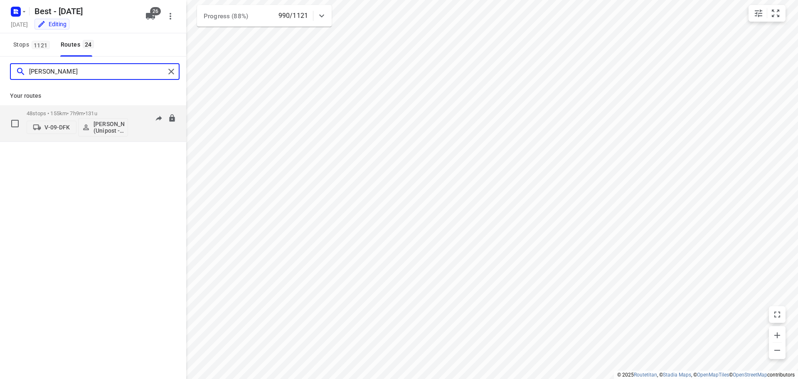
type input "hamza"
click at [62, 109] on div "48 stops • 155km • 7h9m • 131u V-09-DFK Hamza Alzeadi (Unipost - Best - ZZP)" at bounding box center [77, 123] width 101 height 34
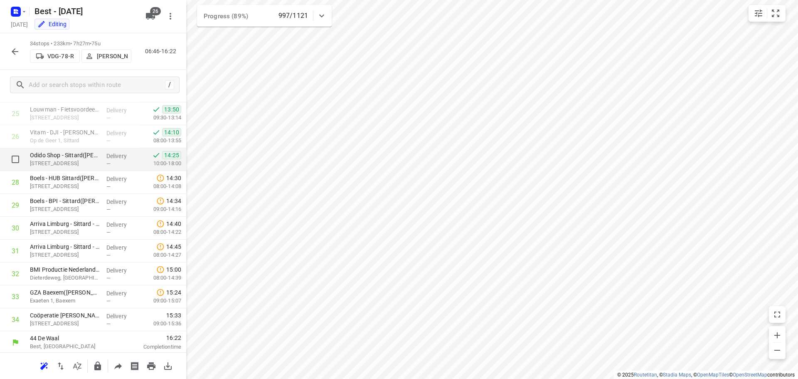
scroll to position [589, 0]
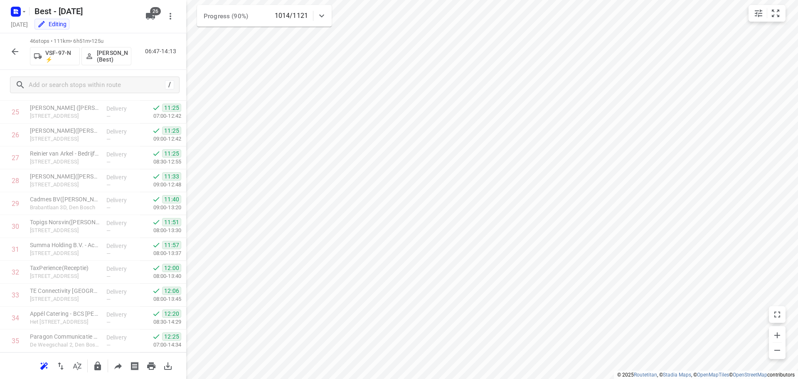
click at [20, 44] on div at bounding box center [15, 51] width 17 height 17
click at [20, 55] on button "button" at bounding box center [15, 51] width 17 height 17
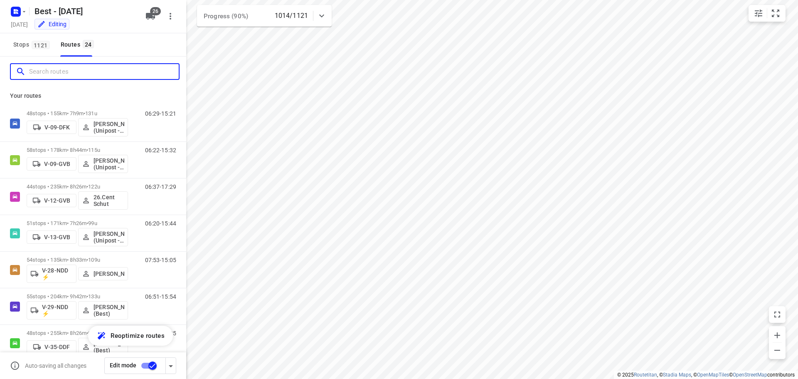
click at [56, 69] on input "Search routes" at bounding box center [104, 71] width 150 height 13
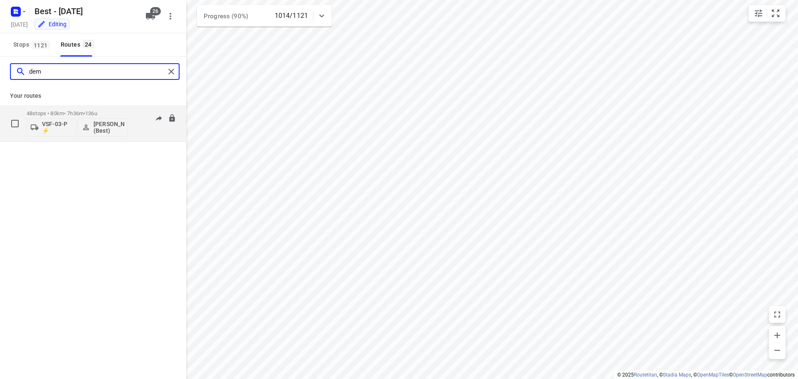
type input "dem"
click at [58, 116] on p "48 stops • 80km • 7h36m • 136u" at bounding box center [77, 113] width 101 height 6
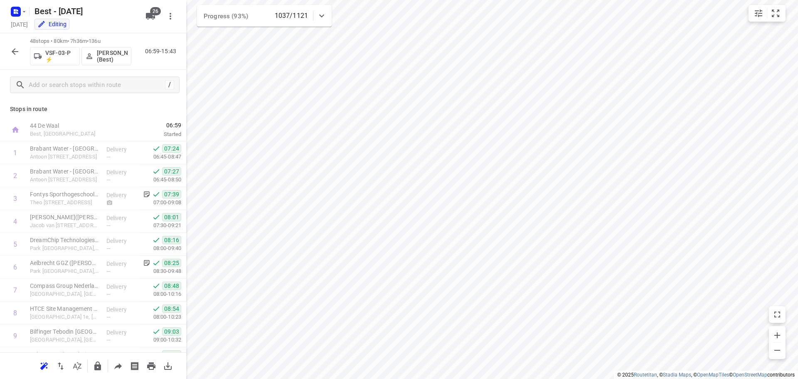
click at [330, 15] on div "Progress (93%) 1037/1121" at bounding box center [264, 16] width 135 height 22
click at [330, 15] on div "Progress (93%) 1037/1121" at bounding box center [264, 19] width 135 height 28
click at [20, 15] on rect "button" at bounding box center [16, 12] width 10 height 10
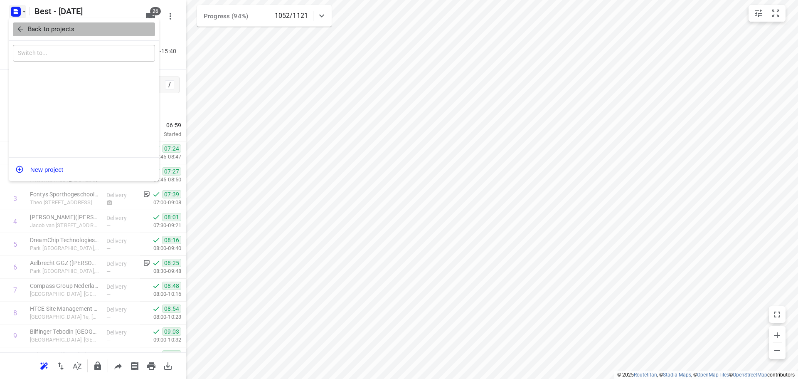
click at [17, 27] on icon "button" at bounding box center [20, 29] width 8 height 8
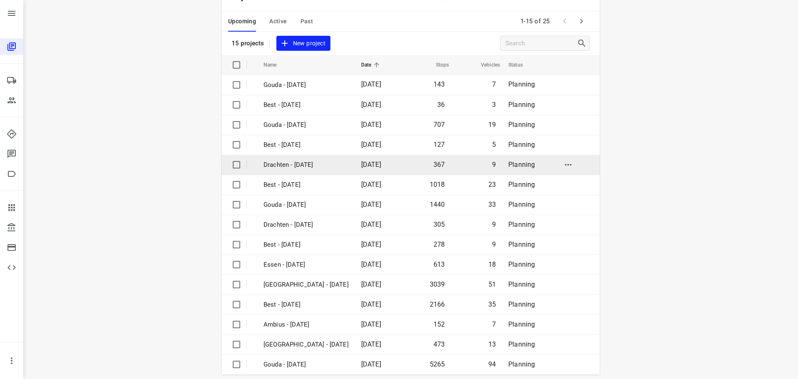
scroll to position [42, 0]
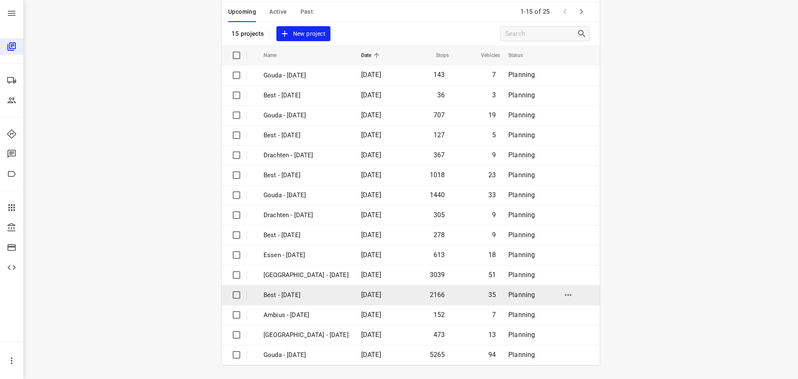
click at [280, 290] on p "Best - [DATE]" at bounding box center [305, 295] width 85 height 10
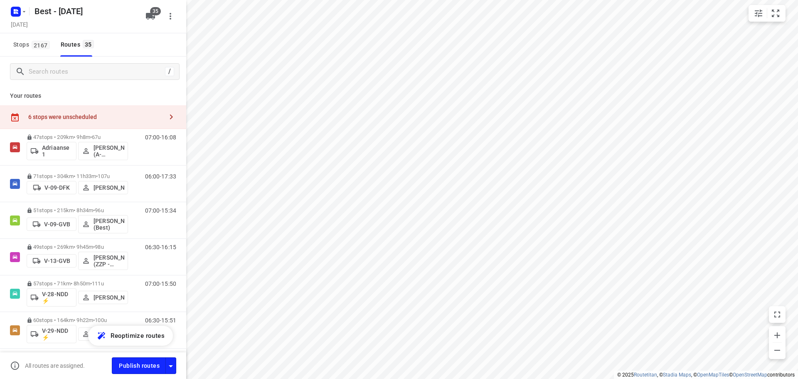
checkbox input "true"
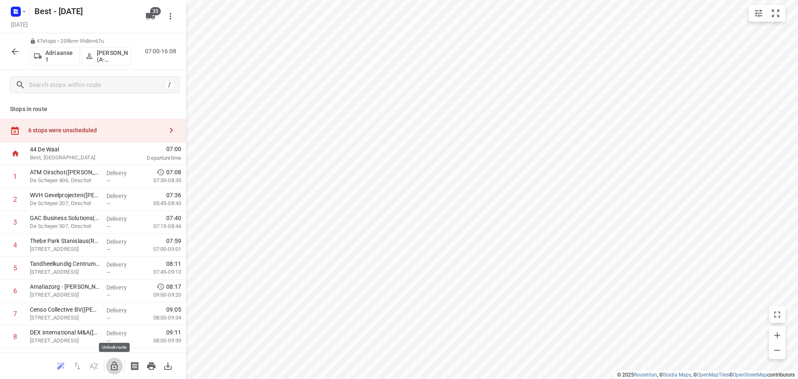
click at [113, 362] on icon "button" at bounding box center [114, 366] width 10 height 10
click at [106, 130] on div "6 stops were unscheduled" at bounding box center [95, 130] width 135 height 7
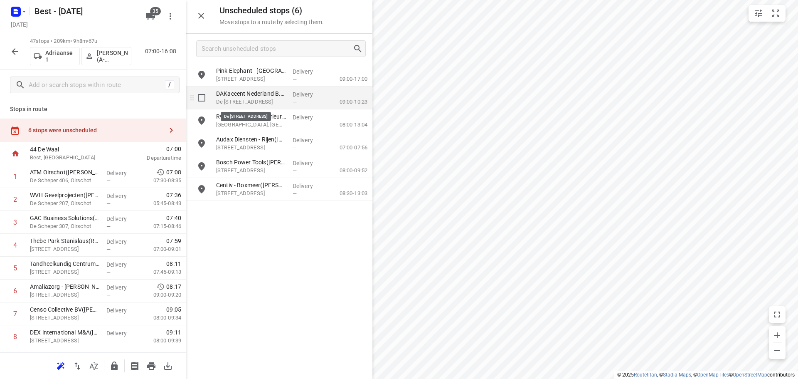
click at [269, 103] on p "De Nedervonder 6, Oisterwijk" at bounding box center [251, 102] width 70 height 8
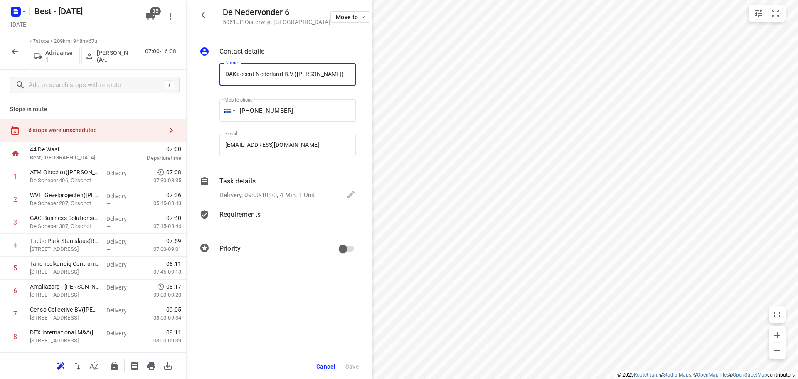
click at [286, 190] on div "Delivery, 09:00-10:23, 4 Min, 1 Unit" at bounding box center [287, 196] width 136 height 12
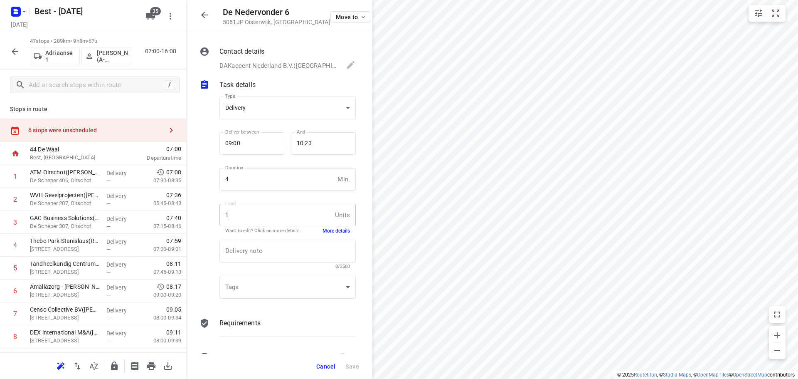
click at [329, 230] on button "More details" at bounding box center [335, 230] width 27 height 7
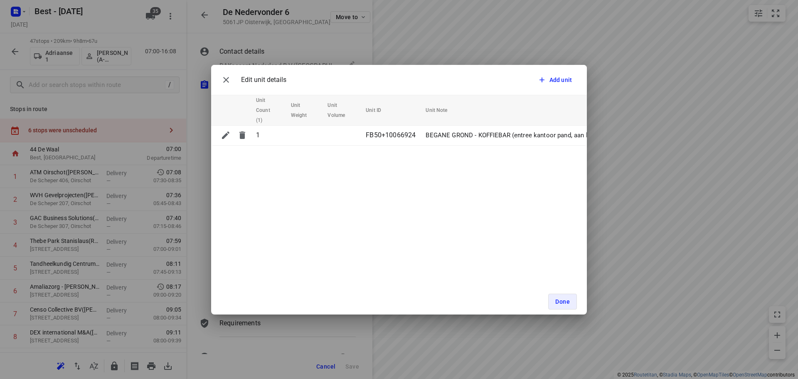
click at [239, 83] on div "Edit unit details" at bounding box center [252, 79] width 69 height 17
click at [234, 82] on button "button" at bounding box center [226, 79] width 17 height 17
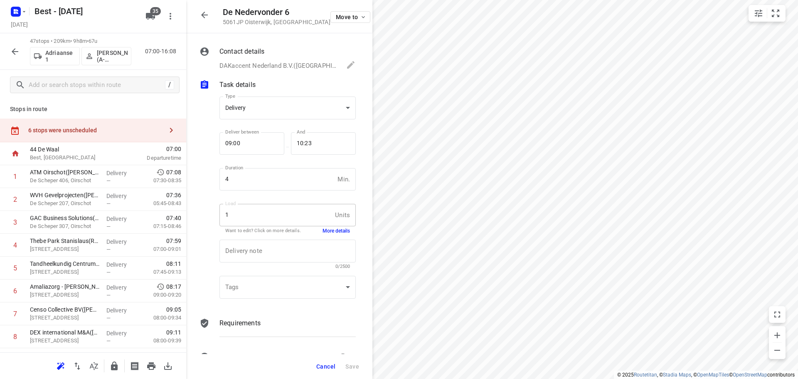
click at [213, 21] on div "De Nedervonder 6 5061JP Oisterwijk , Netherlands Move to" at bounding box center [279, 16] width 186 height 33
drag, startPoint x: 212, startPoint y: 19, endPoint x: 206, endPoint y: 12, distance: 9.4
click at [212, 18] on div at bounding box center [204, 15] width 17 height 17
click at [206, 12] on icon "button" at bounding box center [204, 15] width 10 height 10
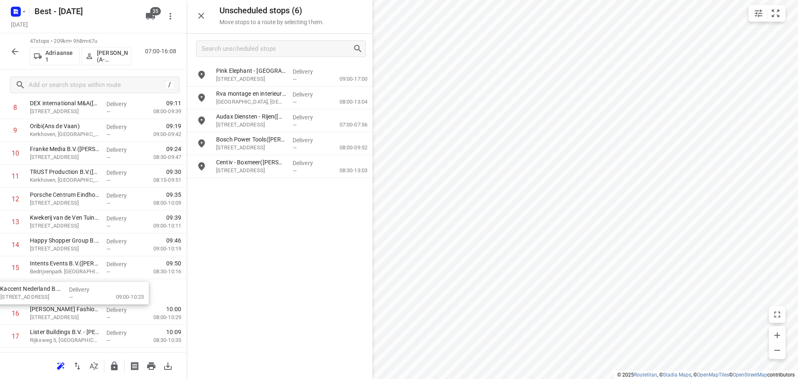
scroll to position [232, 0]
drag, startPoint x: 280, startPoint y: 91, endPoint x: 55, endPoint y: 288, distance: 298.9
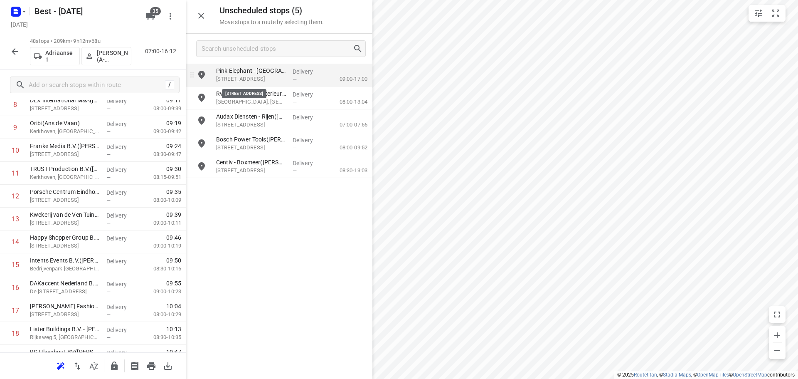
click at [259, 75] on p "Zernikestraat 29, Eindhoven" at bounding box center [251, 79] width 70 height 8
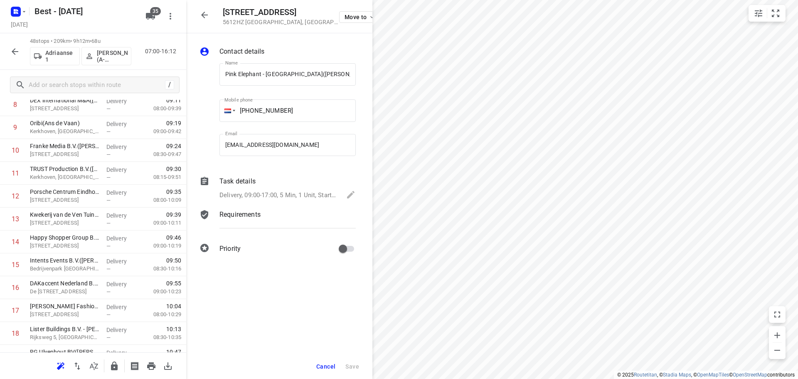
click at [271, 195] on p "Delivery, 09:00-17:00, 5 Min, 1 Unit, Startdatum: maandag 13 oktober. Welkom bi…" at bounding box center [278, 195] width 118 height 10
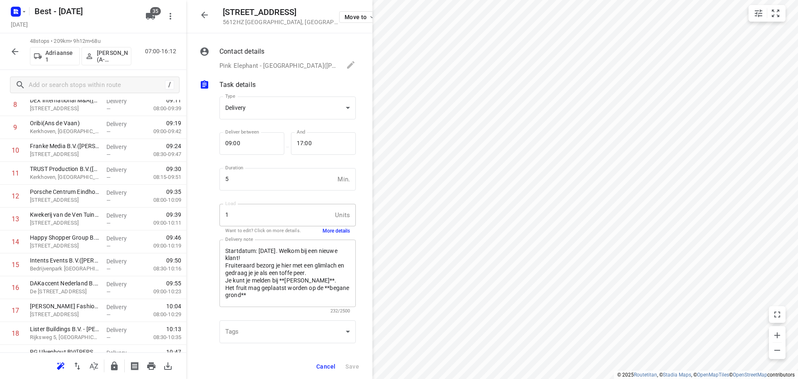
click at [332, 240] on div "Startdatum: maandag 13 oktober. Welkom bij een nieuwe klant! Fruiteraard bezorg…" at bounding box center [287, 272] width 136 height 67
click at [332, 233] on button "More details" at bounding box center [335, 230] width 27 height 7
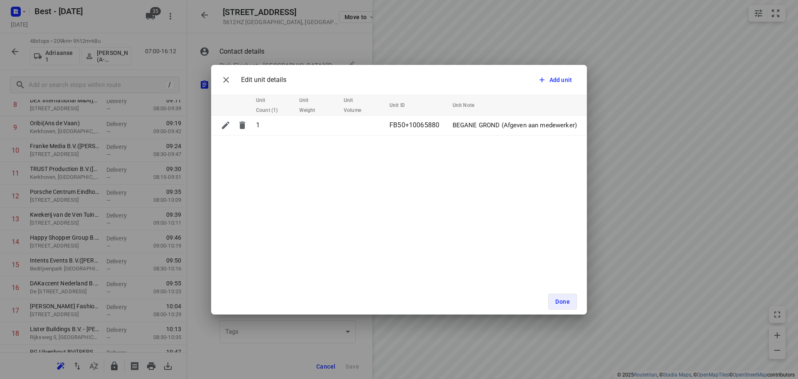
click at [237, 76] on div "Edit unit details" at bounding box center [252, 79] width 69 height 17
click at [232, 75] on button "button" at bounding box center [226, 79] width 17 height 17
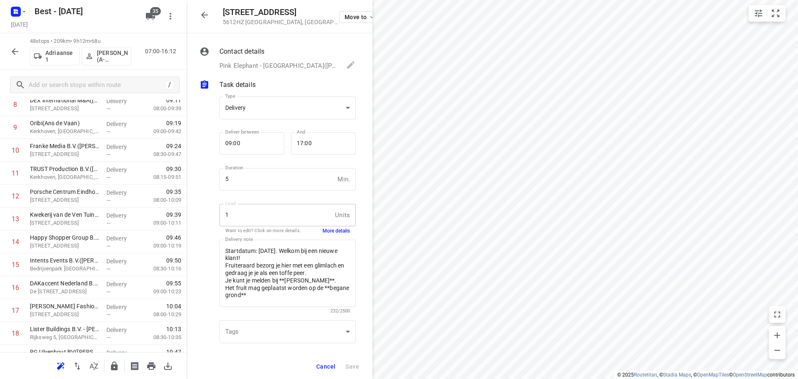
click at [327, 365] on span "Cancel" at bounding box center [325, 366] width 19 height 7
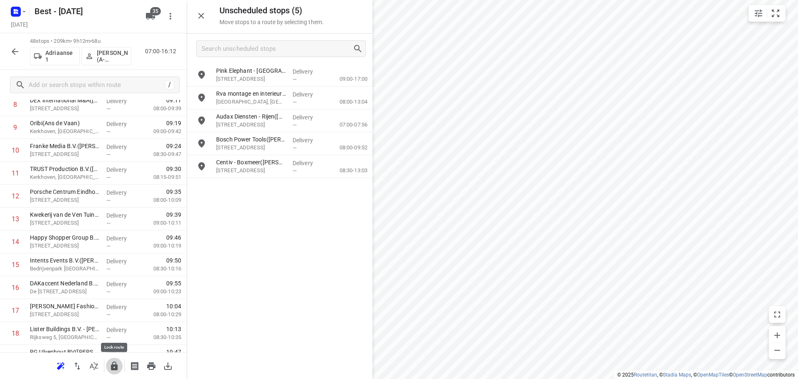
drag, startPoint x: 111, startPoint y: 366, endPoint x: 192, endPoint y: 348, distance: 82.9
click at [112, 366] on icon "button" at bounding box center [114, 365] width 7 height 9
click at [115, 360] on button "button" at bounding box center [114, 365] width 17 height 17
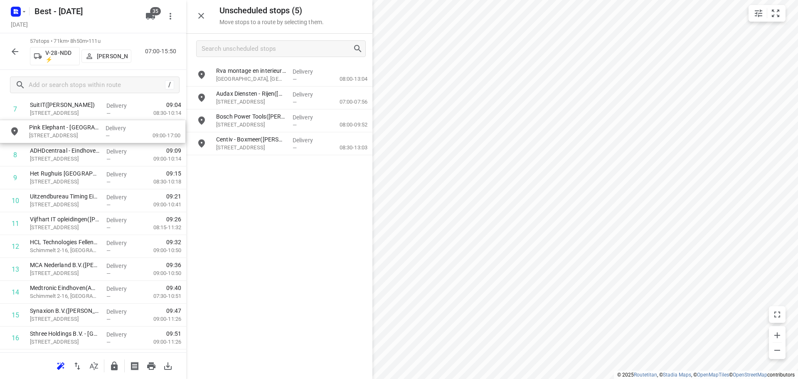
scroll to position [175, 0]
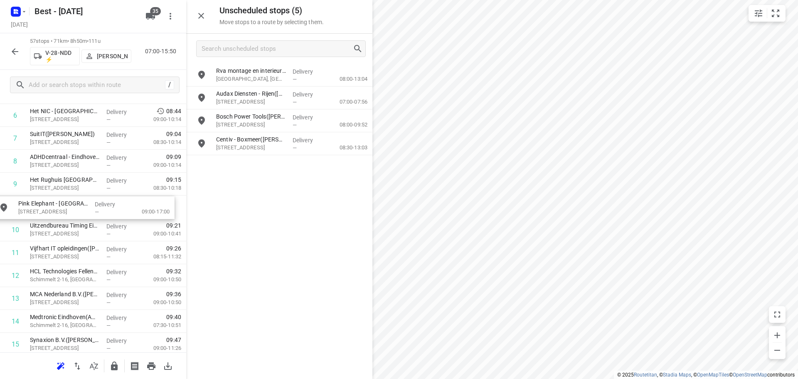
drag, startPoint x: 271, startPoint y: 73, endPoint x: 70, endPoint y: 207, distance: 240.9
click at [112, 367] on icon "button" at bounding box center [114, 365] width 7 height 9
click at [116, 365] on icon "button" at bounding box center [114, 366] width 10 height 10
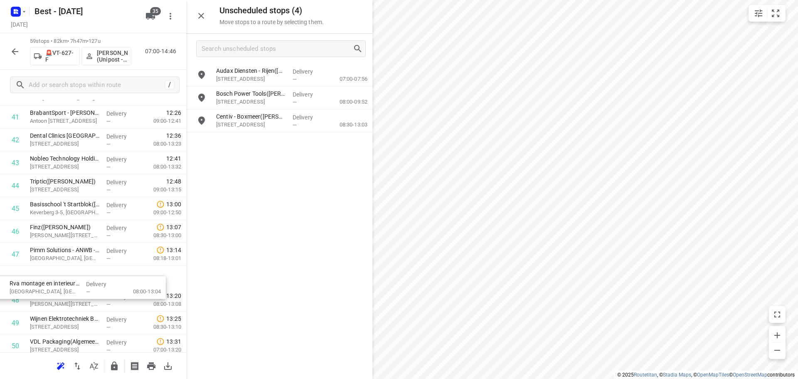
scroll to position [975, 0]
drag, startPoint x: 256, startPoint y: 80, endPoint x: 47, endPoint y: 286, distance: 293.6
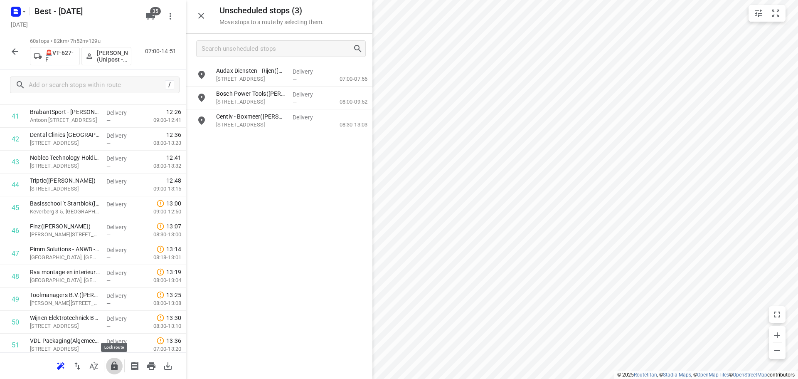
click at [112, 362] on icon "button" at bounding box center [114, 366] width 10 height 10
click at [262, 82] on p "Ericssonstraat 2, Rijen" at bounding box center [251, 79] width 70 height 8
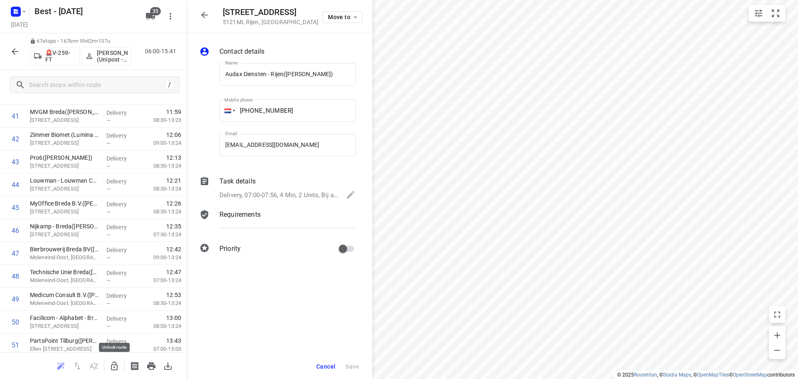
drag, startPoint x: 111, startPoint y: 362, endPoint x: 197, endPoint y: 346, distance: 86.8
click at [112, 362] on icon "button" at bounding box center [114, 366] width 10 height 10
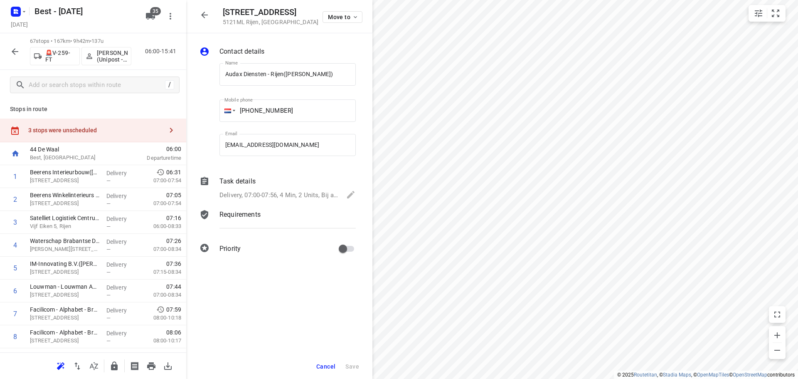
click at [156, 129] on div "3 stops were unscheduled" at bounding box center [95, 130] width 135 height 7
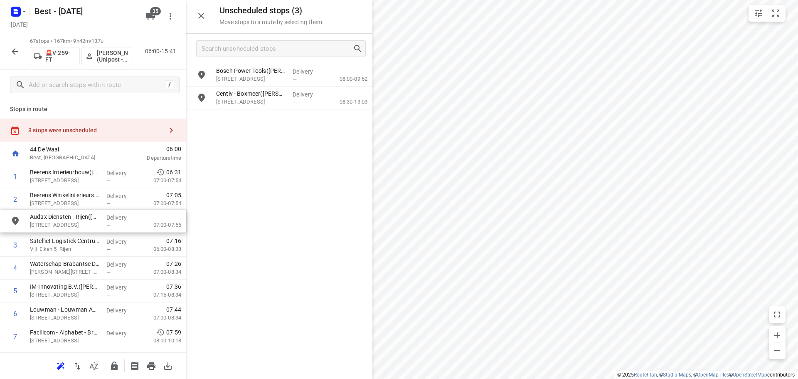
drag, startPoint x: 275, startPoint y: 78, endPoint x: 83, endPoint y: 225, distance: 242.1
click at [106, 364] on button "button" at bounding box center [114, 365] width 17 height 17
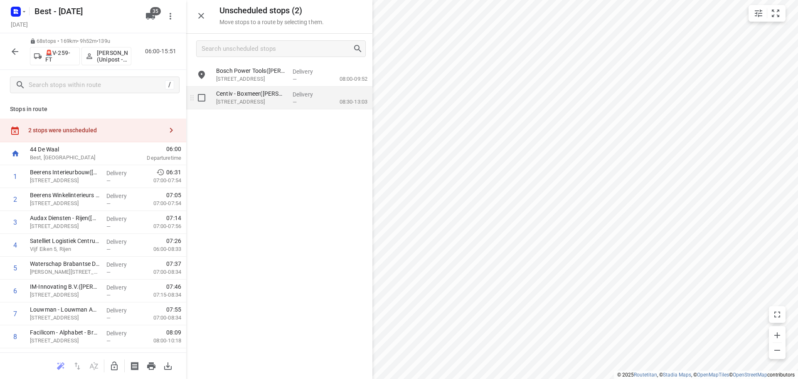
click at [297, 95] on p "Delivery" at bounding box center [308, 94] width 31 height 8
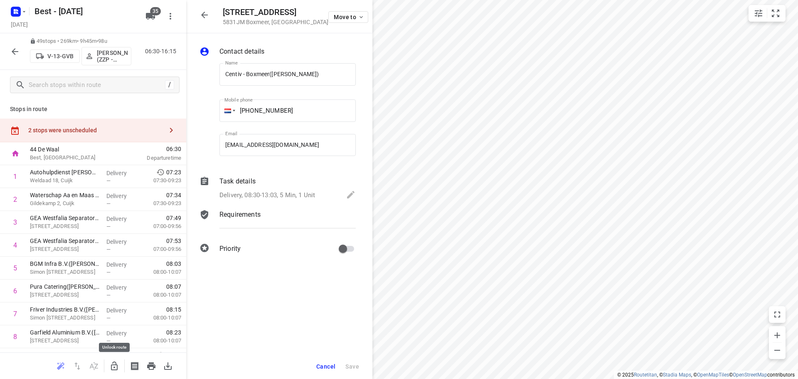
click at [114, 361] on icon "button" at bounding box center [114, 366] width 10 height 10
click at [147, 129] on div "2 stops were unscheduled" at bounding box center [95, 130] width 135 height 7
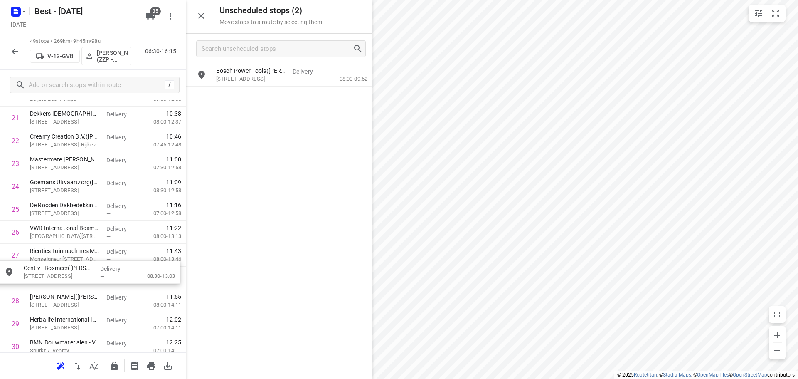
scroll to position [517, 0]
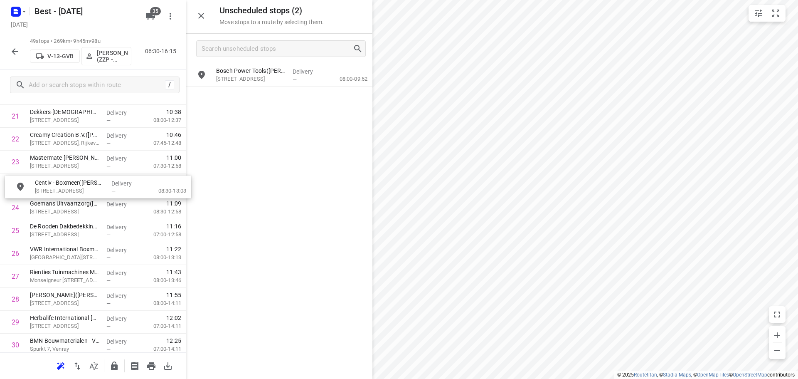
drag, startPoint x: 257, startPoint y: 99, endPoint x: 75, endPoint y: 192, distance: 204.3
click at [111, 361] on icon "button" at bounding box center [114, 366] width 10 height 10
click at [271, 70] on p "Bosch Power Tools(Ijlie Lieben)" at bounding box center [251, 70] width 70 height 8
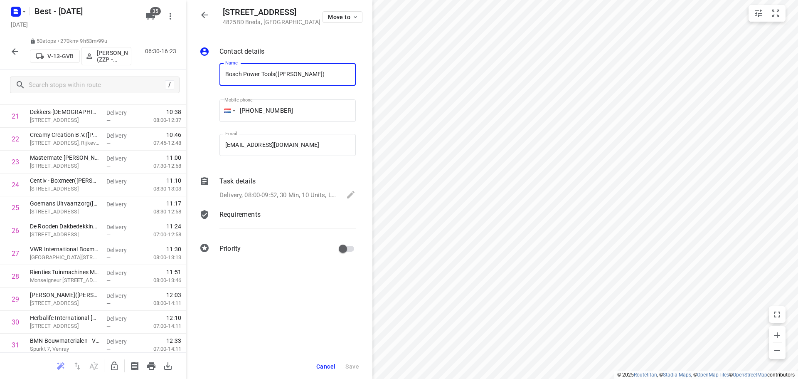
click at [309, 197] on p "Delivery, 08:00-09:52, 30 Min, 10 Units, LET OP, BEN JE ER VOOR 09.00 UUR? Graa…" at bounding box center [278, 195] width 118 height 10
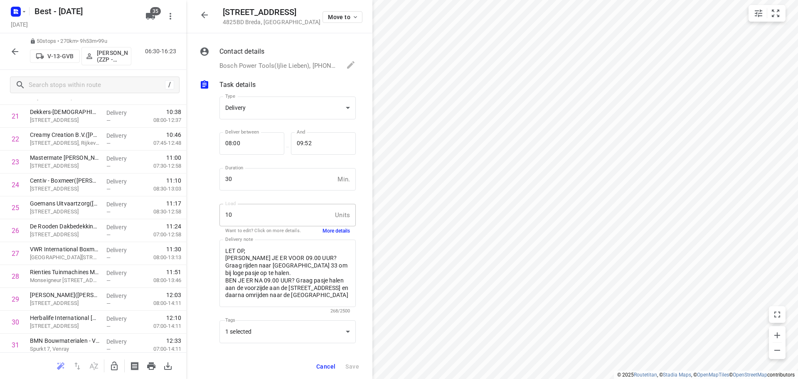
click at [322, 232] on button "More details" at bounding box center [335, 230] width 27 height 7
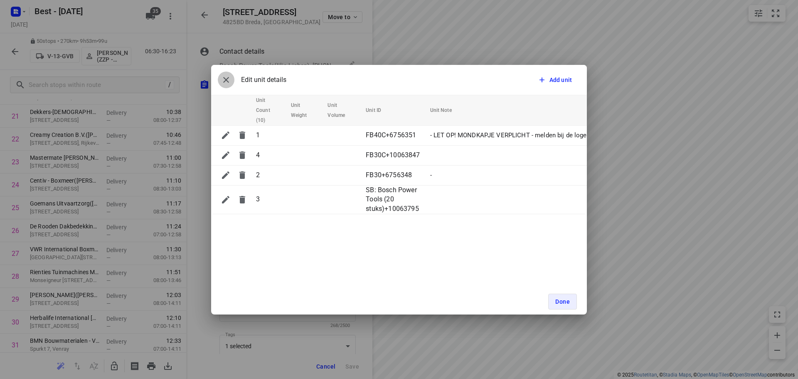
click at [229, 78] on icon "button" at bounding box center [226, 80] width 10 height 10
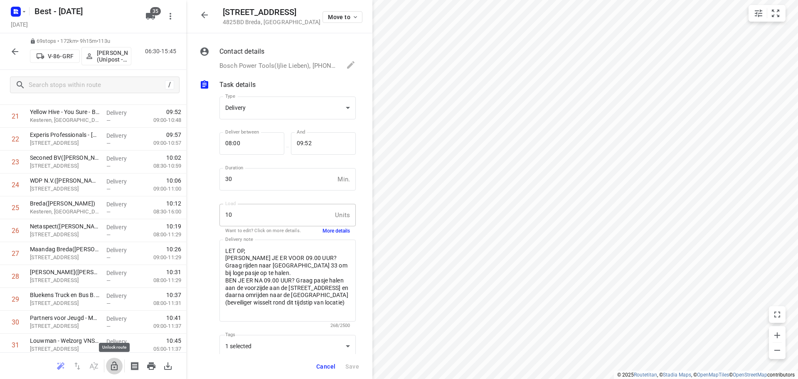
click at [115, 362] on icon "button" at bounding box center [114, 366] width 10 height 10
click at [203, 9] on button "button" at bounding box center [204, 15] width 17 height 17
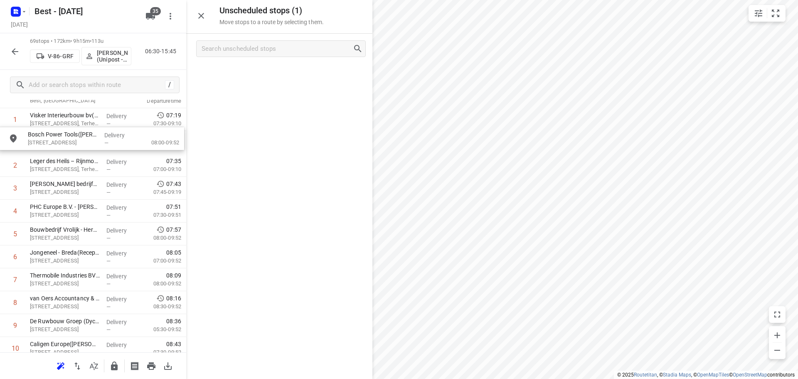
scroll to position [46, 0]
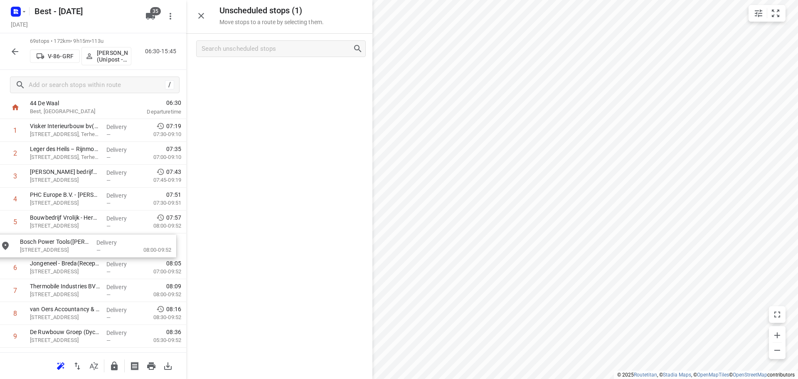
drag, startPoint x: 207, startPoint y: 98, endPoint x: 39, endPoint y: 245, distance: 222.6
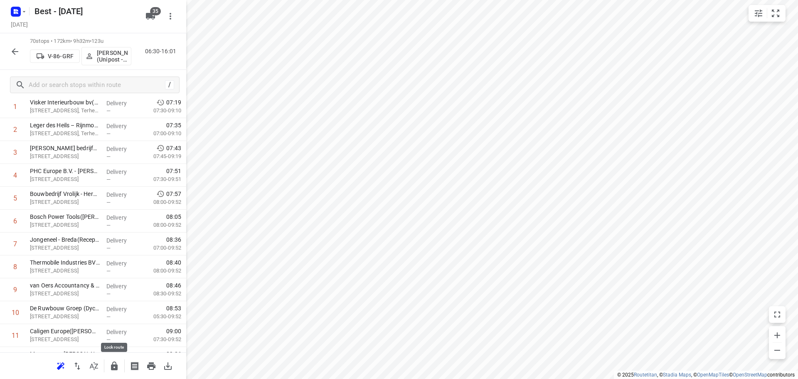
click at [118, 369] on button "button" at bounding box center [114, 365] width 17 height 17
click at [13, 50] on icon "button" at bounding box center [15, 51] width 7 height 7
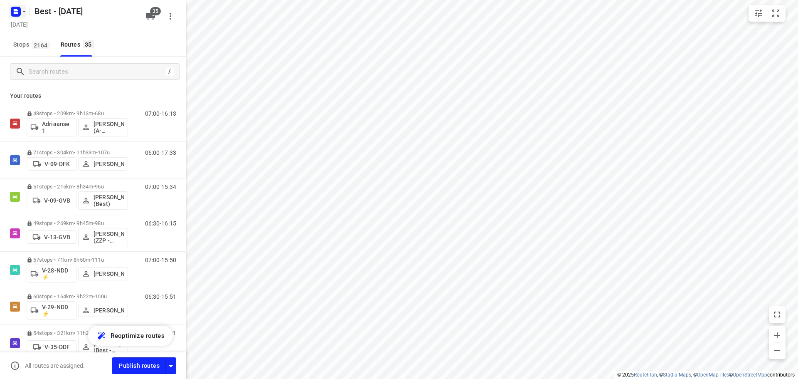
click at [15, 9] on rect "button" at bounding box center [16, 12] width 10 height 10
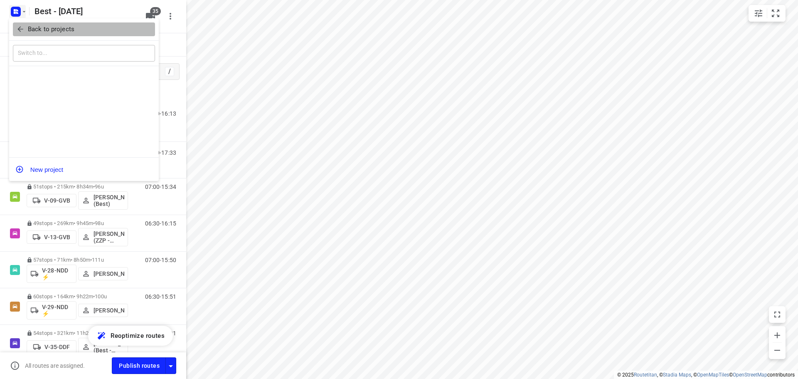
click at [15, 27] on button "Back to projects" at bounding box center [84, 29] width 142 height 14
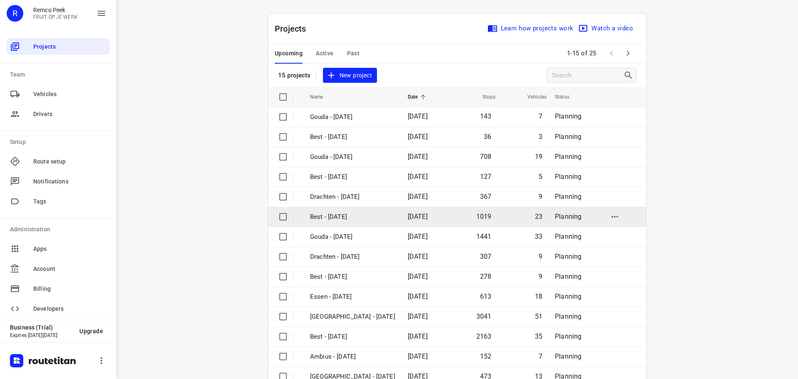
click at [348, 222] on td "Best - [DATE]" at bounding box center [351, 217] width 99 height 20
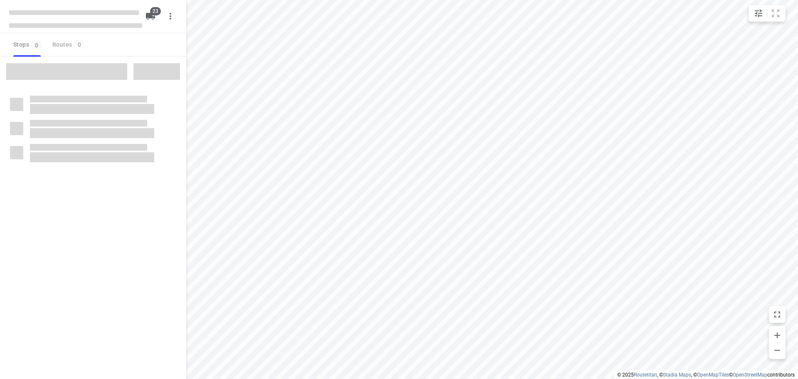
checkbox input "true"
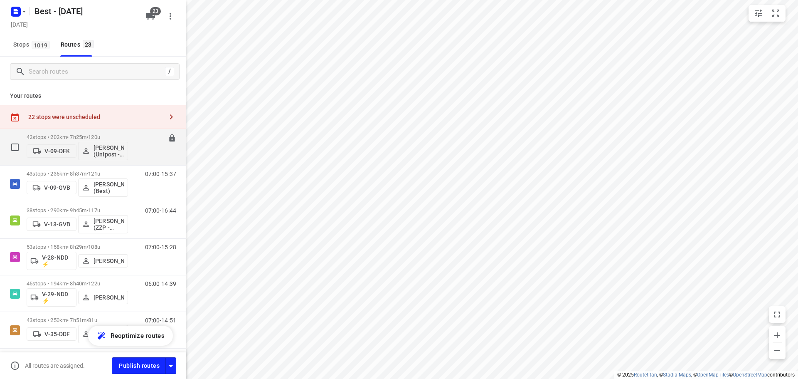
click at [59, 134] on p "42 stops • 202km • 7h25m • 120u" at bounding box center [77, 137] width 101 height 6
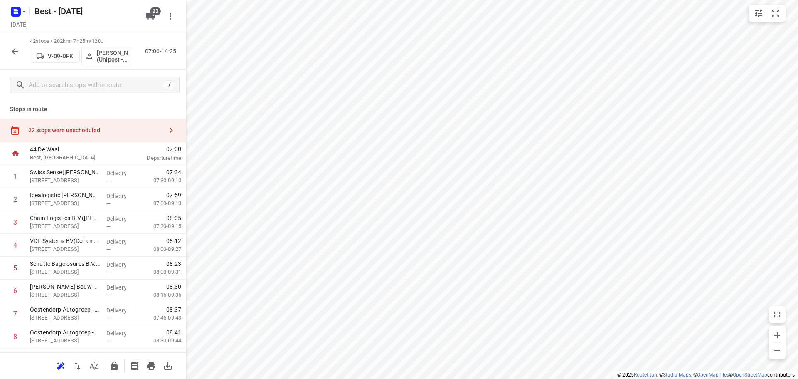
click at [163, 133] on div at bounding box center [171, 130] width 17 height 17
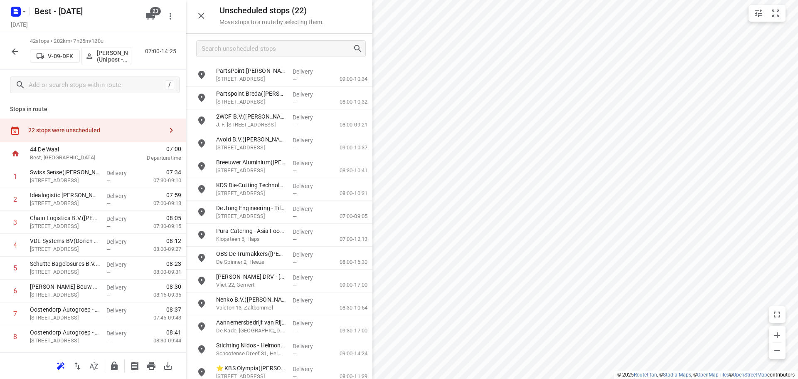
click at [320, 58] on div at bounding box center [279, 49] width 186 height 30
click at [310, 51] on input "Search unscheduled stops" at bounding box center [277, 48] width 150 height 13
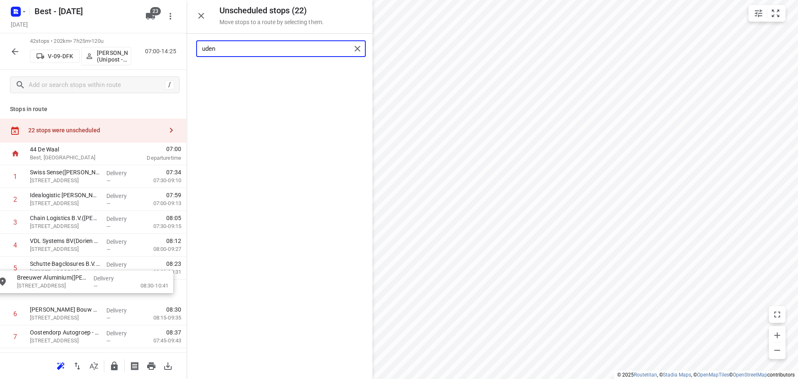
drag, startPoint x: 301, startPoint y: 74, endPoint x: 98, endPoint y: 283, distance: 291.5
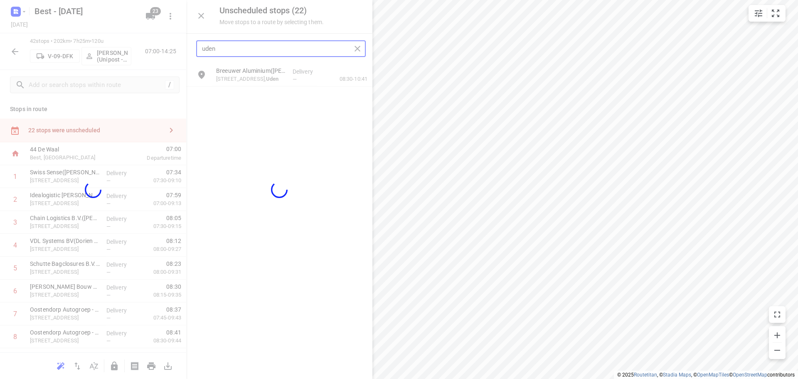
type input "uden"
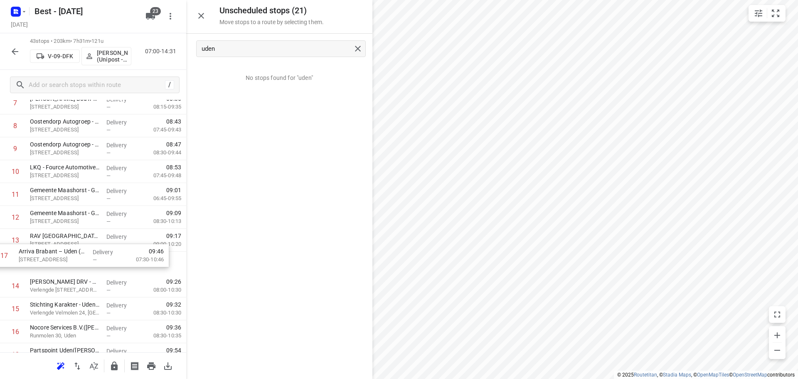
scroll to position [211, 0]
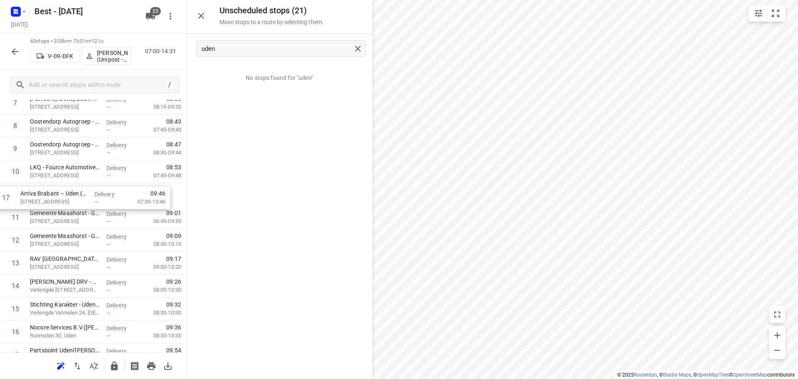
drag, startPoint x: 56, startPoint y: 329, endPoint x: 45, endPoint y: 185, distance: 144.2
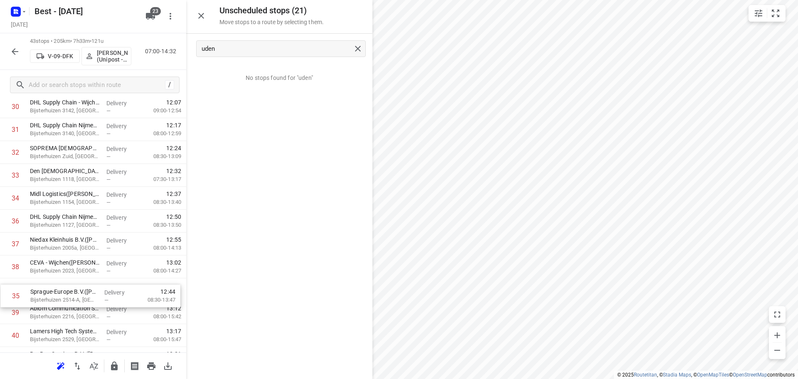
scroll to position [738, 0]
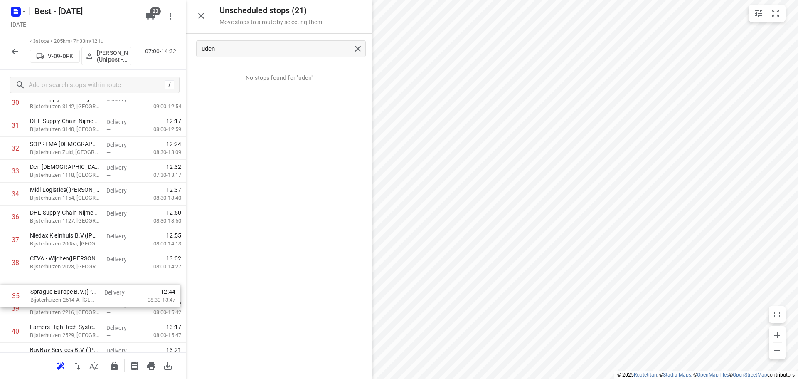
drag, startPoint x: 69, startPoint y: 265, endPoint x: 69, endPoint y: 295, distance: 30.3
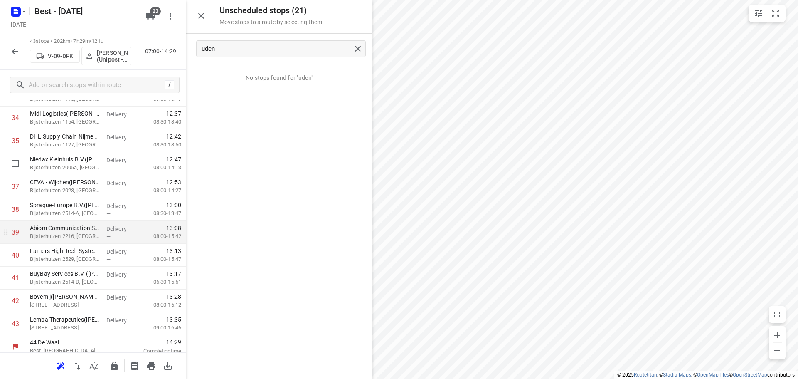
scroll to position [819, 0]
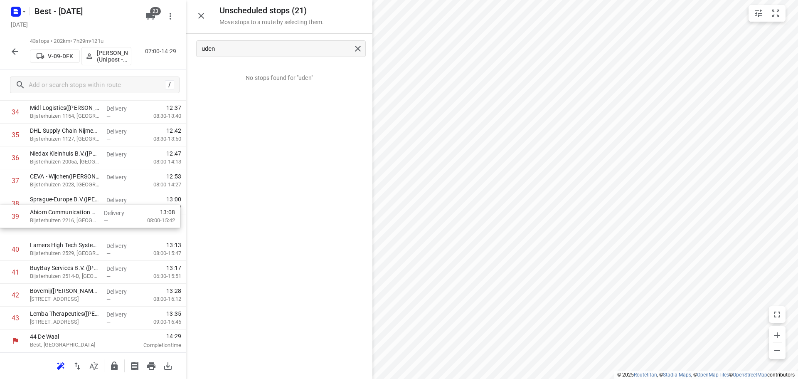
drag, startPoint x: 91, startPoint y: 229, endPoint x: 91, endPoint y: 205, distance: 23.3
drag, startPoint x: 116, startPoint y: 364, endPoint x: 246, endPoint y: 277, distance: 156.3
click at [116, 359] on button "button" at bounding box center [114, 365] width 17 height 17
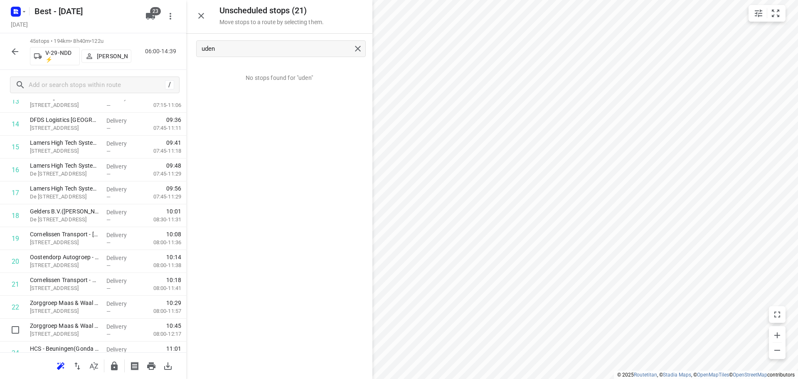
scroll to position [320, 0]
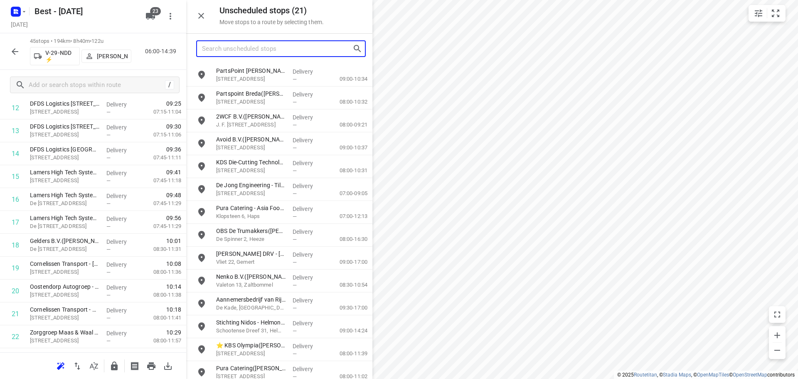
click at [303, 49] on input "Search unscheduled stops" at bounding box center [277, 48] width 150 height 13
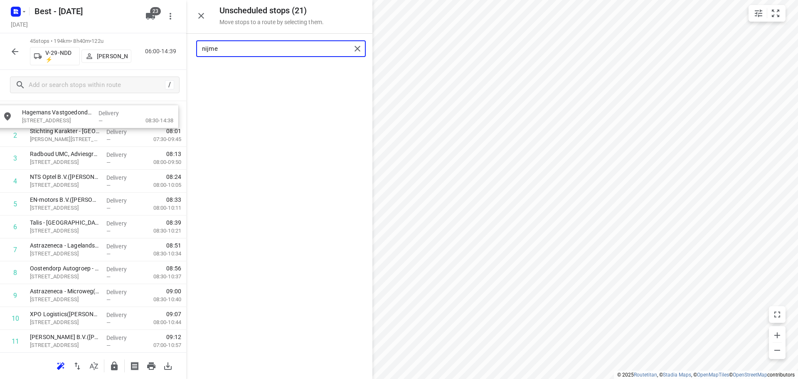
scroll to position [41, 0]
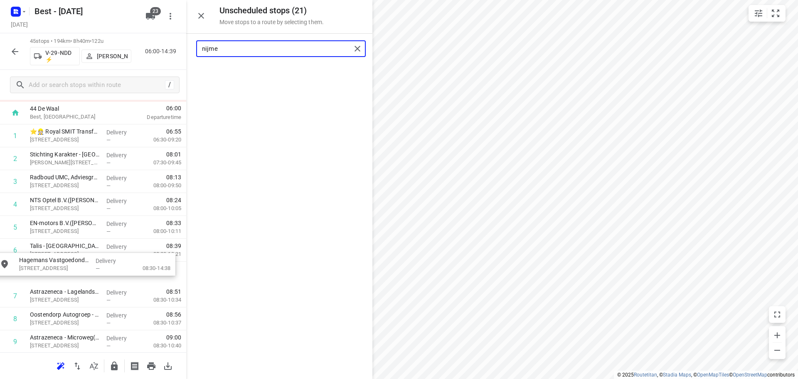
drag, startPoint x: 293, startPoint y: 83, endPoint x: 90, endPoint y: 277, distance: 281.0
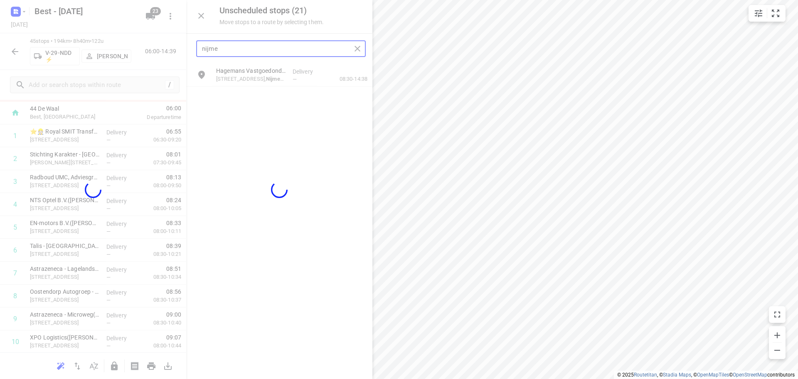
type input "nijme"
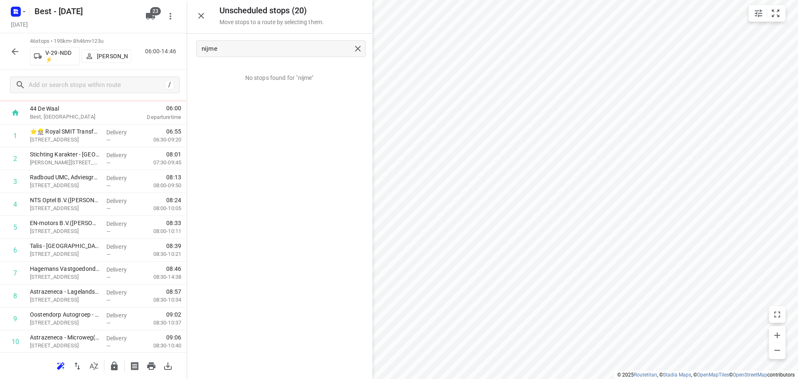
click at [354, 49] on div at bounding box center [279, 189] width 186 height 379
click at [200, 21] on button "button" at bounding box center [201, 15] width 17 height 17
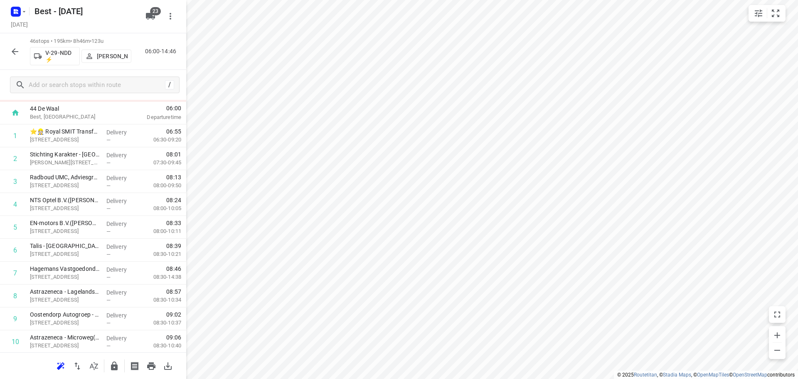
scroll to position [0, 0]
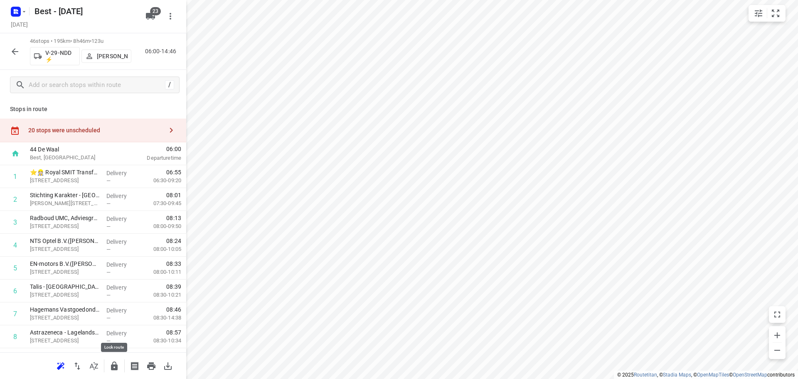
click at [115, 365] on icon "button" at bounding box center [114, 366] width 10 height 10
click at [12, 56] on icon "button" at bounding box center [15, 52] width 10 height 10
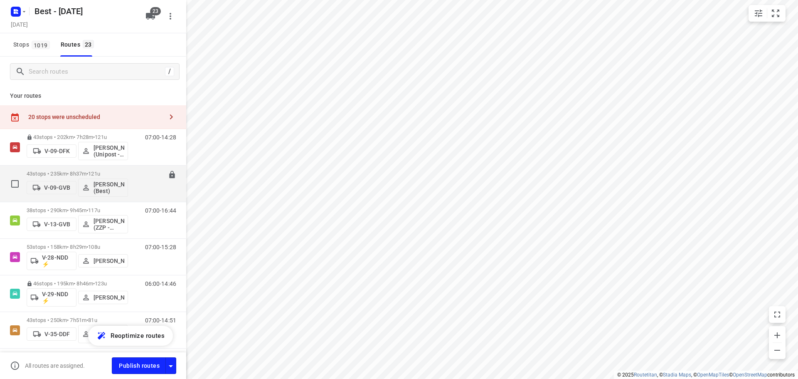
click at [75, 169] on div "43 stops • 235km • 8h37m • 121u V-09-GVB Tony van Doren (Best)" at bounding box center [77, 183] width 101 height 34
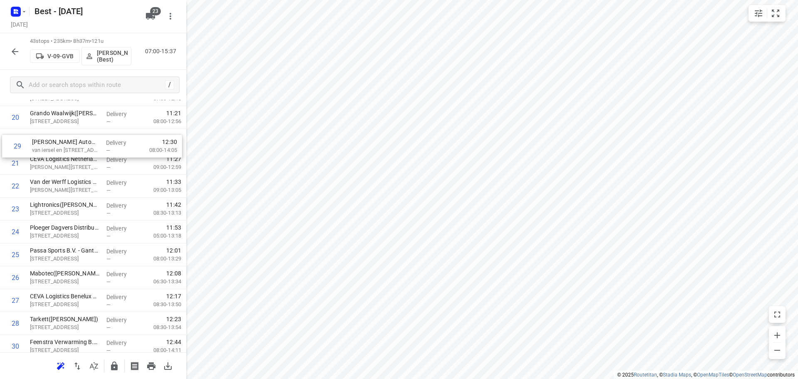
scroll to position [482, 0]
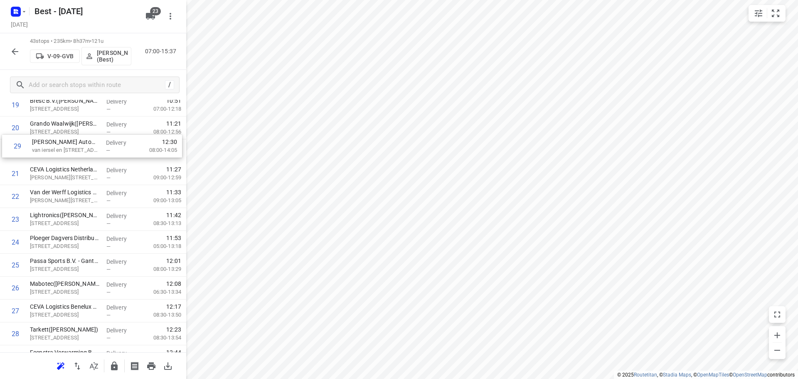
drag, startPoint x: 80, startPoint y: 167, endPoint x: 81, endPoint y: 148, distance: 19.2
click at [81, 148] on div "1 Weener XL(Frank Vervoort) Boksheuvelstraat 1, 's-hertogenbosch Delivery — 07:…" at bounding box center [93, 173] width 186 height 983
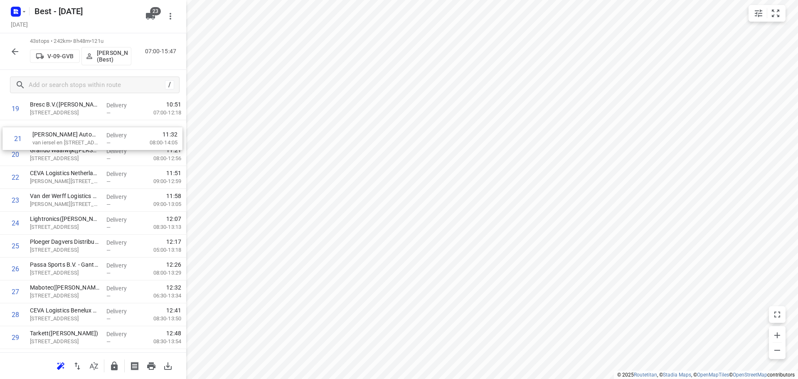
drag, startPoint x: 81, startPoint y: 149, endPoint x: 84, endPoint y: 131, distance: 18.0
click at [84, 131] on div "1 Weener XL(Frank Vervoort) Boksheuvelstraat 1, 's-hertogenbosch Delivery — 07:…" at bounding box center [93, 177] width 186 height 983
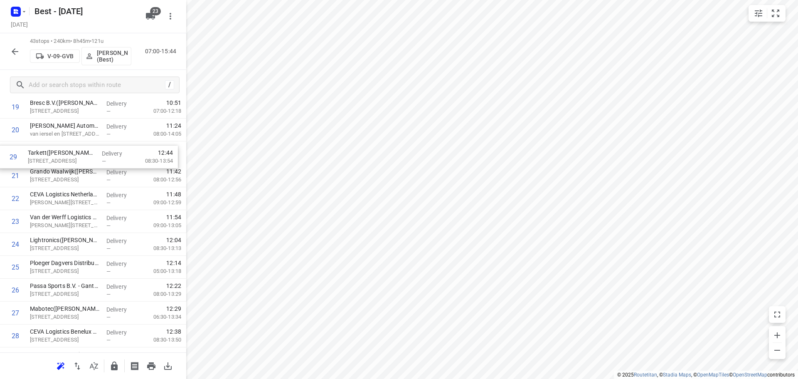
scroll to position [476, 0]
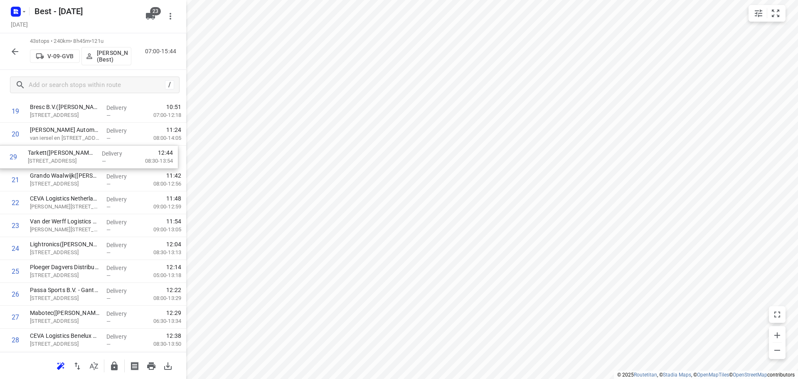
drag, startPoint x: 74, startPoint y: 331, endPoint x: 72, endPoint y: 146, distance: 185.4
click at [72, 146] on div "1 Weener XL(Frank Vervoort) Boksheuvelstraat 1, 's-hertogenbosch Delivery — 07:…" at bounding box center [93, 179] width 186 height 983
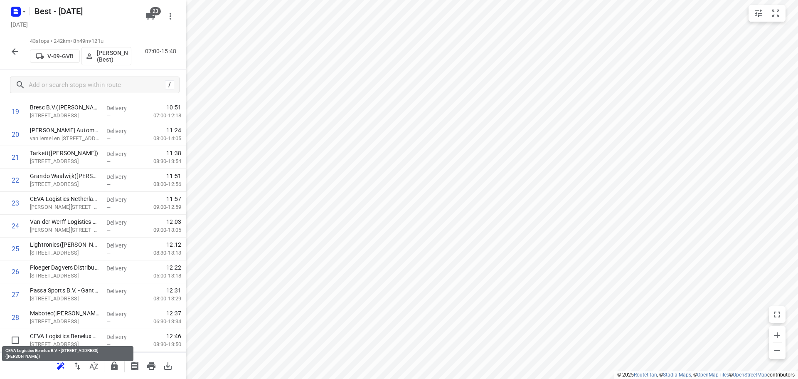
scroll to position [478, 0]
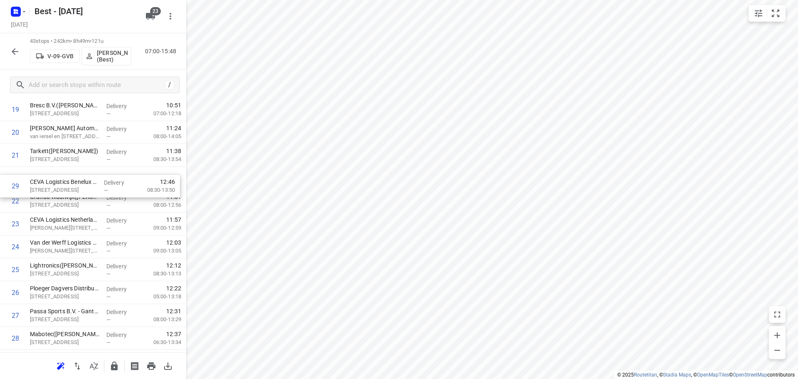
drag, startPoint x: 52, startPoint y: 335, endPoint x: 53, endPoint y: 170, distance: 164.6
click at [53, 170] on div "1 Weener XL(Frank Vervoort) Boksheuvelstraat 1, 's-hertogenbosch Delivery — 07:…" at bounding box center [93, 178] width 186 height 983
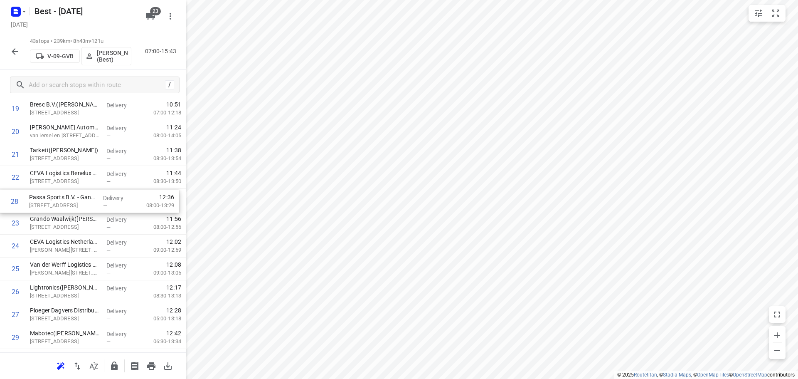
drag, startPoint x: 56, startPoint y: 316, endPoint x: 55, endPoint y: 194, distance: 121.8
click at [55, 194] on div "1 Weener XL(Frank Vervoort) Boksheuvelstraat 1, 's-hertogenbosch Delivery — 07:…" at bounding box center [93, 177] width 186 height 983
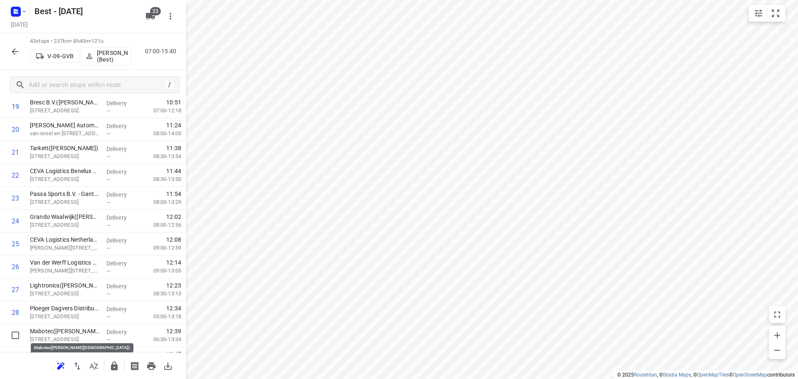
scroll to position [482, 0]
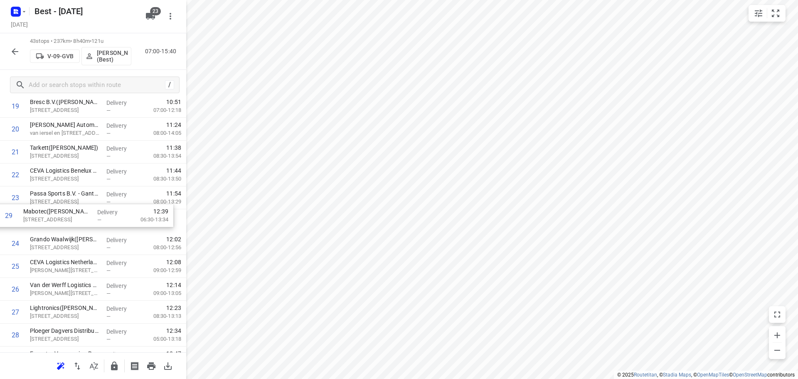
drag, startPoint x: 61, startPoint y: 334, endPoint x: 55, endPoint y: 214, distance: 120.3
click at [55, 214] on div "1 Weener XL(Frank Vervoort) Boksheuvelstraat 1, 's-hertogenbosch Delivery — 07:…" at bounding box center [93, 174] width 186 height 983
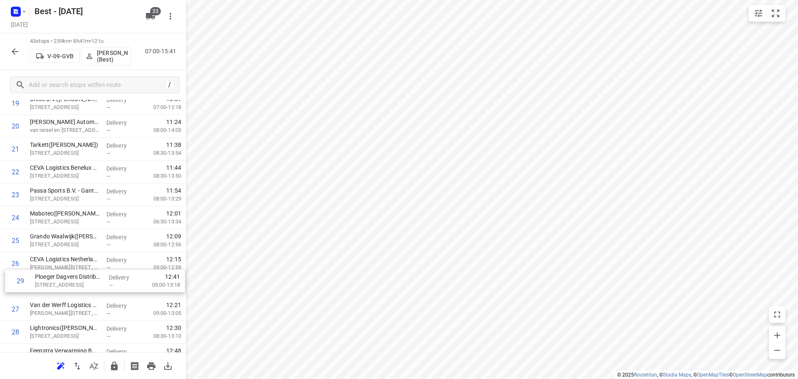
scroll to position [485, 0]
drag, startPoint x: 71, startPoint y: 327, endPoint x: 75, endPoint y: 226, distance: 100.2
click at [75, 226] on div "1 Weener XL(Frank Vervoort) Boksheuvelstraat 1, 's-hertogenbosch Delivery — 07:…" at bounding box center [93, 171] width 186 height 983
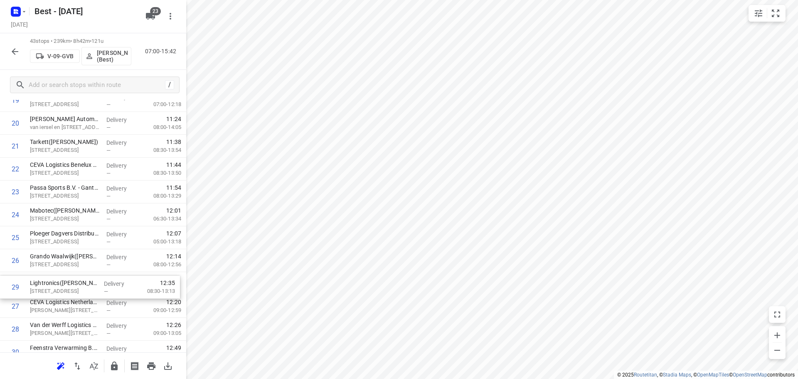
scroll to position [488, 0]
drag, startPoint x: 53, startPoint y: 325, endPoint x: 53, endPoint y: 253, distance: 71.9
click at [53, 254] on div "1 Weener XL(Frank Vervoort) Boksheuvelstraat 1, 's-hertogenbosch Delivery — 07:…" at bounding box center [93, 168] width 186 height 983
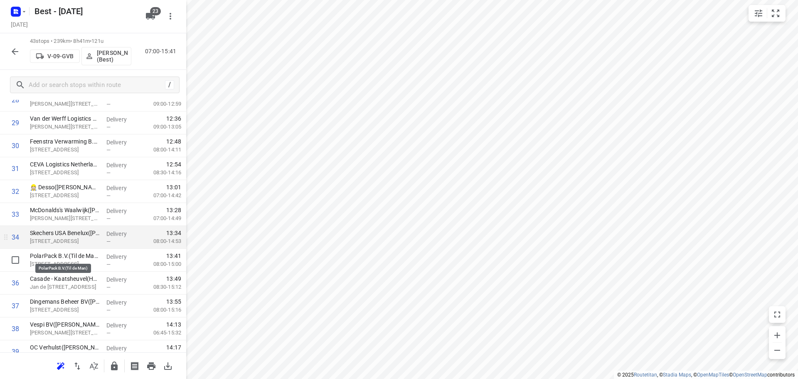
scroll to position [696, 0]
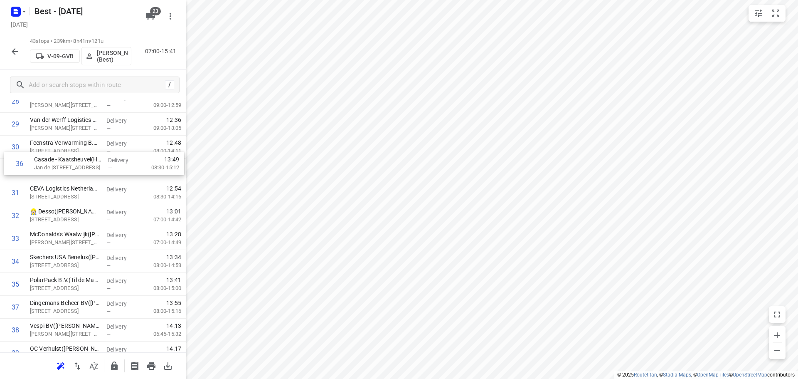
drag, startPoint x: 67, startPoint y: 285, endPoint x: 73, endPoint y: 160, distance: 125.6
drag, startPoint x: 68, startPoint y: 172, endPoint x: 71, endPoint y: 152, distance: 19.8
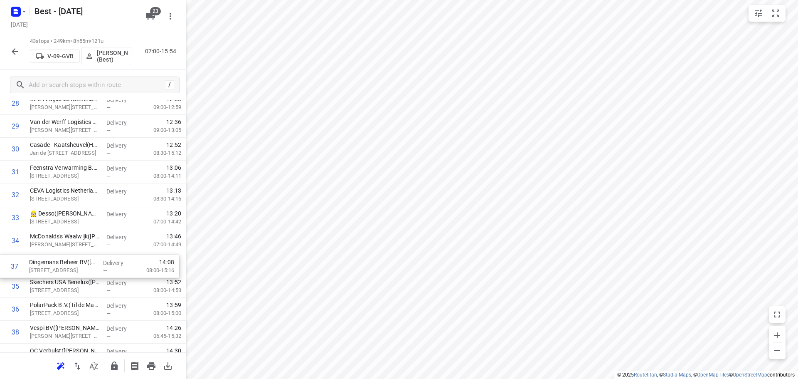
scroll to position [692, 0]
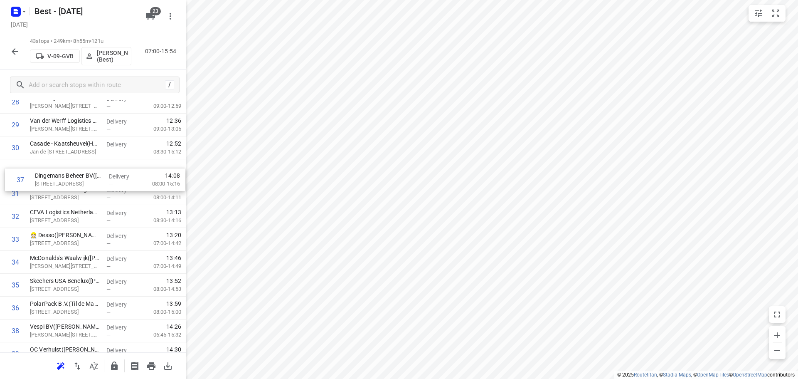
drag, startPoint x: 66, startPoint y: 295, endPoint x: 69, endPoint y: 177, distance: 118.1
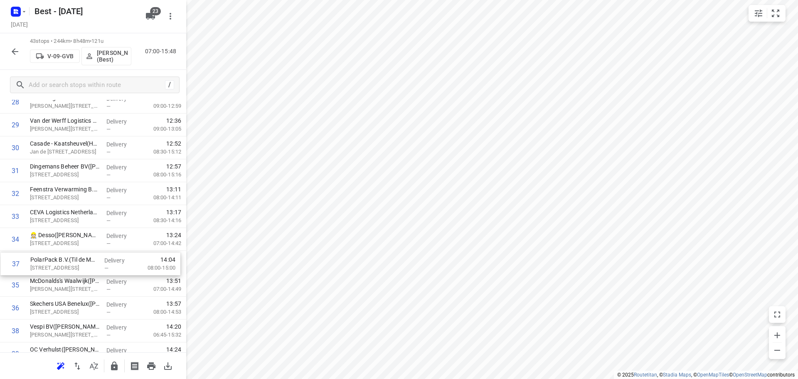
scroll to position [692, 0]
drag, startPoint x: 49, startPoint y: 308, endPoint x: 51, endPoint y: 191, distance: 117.2
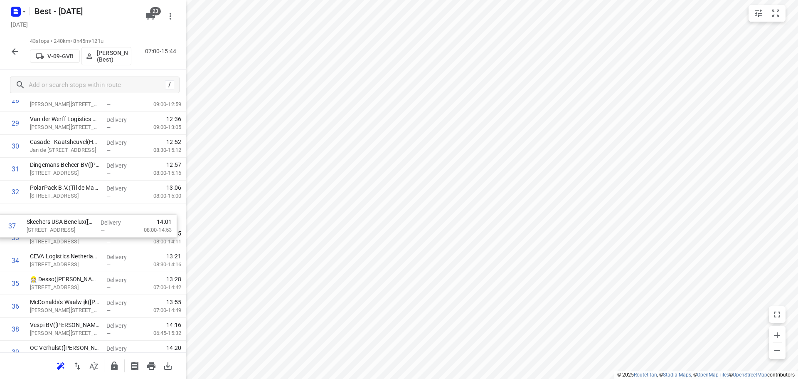
drag, startPoint x: 76, startPoint y: 303, endPoint x: 73, endPoint y: 214, distance: 88.6
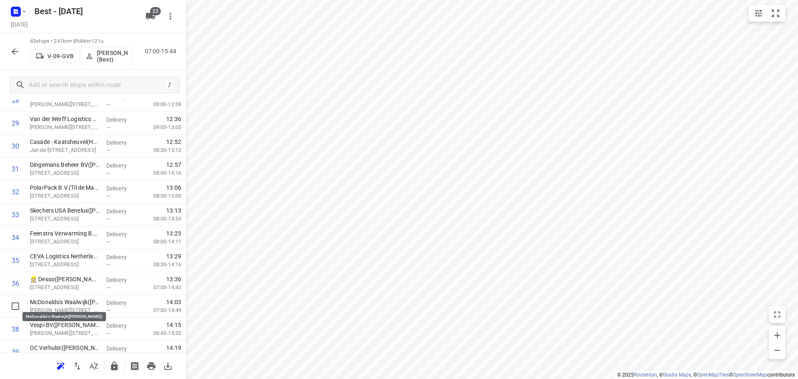
scroll to position [694, 0]
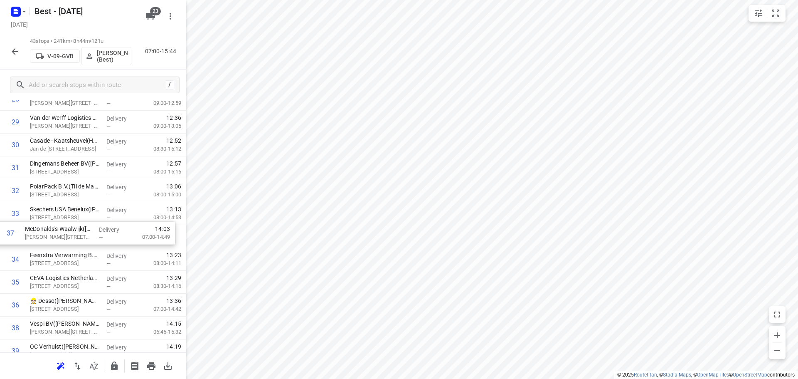
drag, startPoint x: 40, startPoint y: 302, endPoint x: 34, endPoint y: 226, distance: 76.7
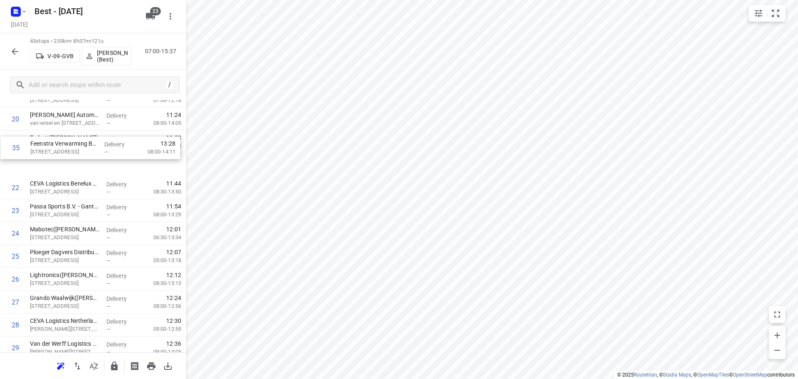
drag, startPoint x: 62, startPoint y: 254, endPoint x: 63, endPoint y: 140, distance: 113.9
click at [63, 140] on div "1 Weener XL(Frank Vervoort) Boksheuvelstraat 1, 's-hertogenbosch Delivery — 07:…" at bounding box center [93, 164] width 186 height 983
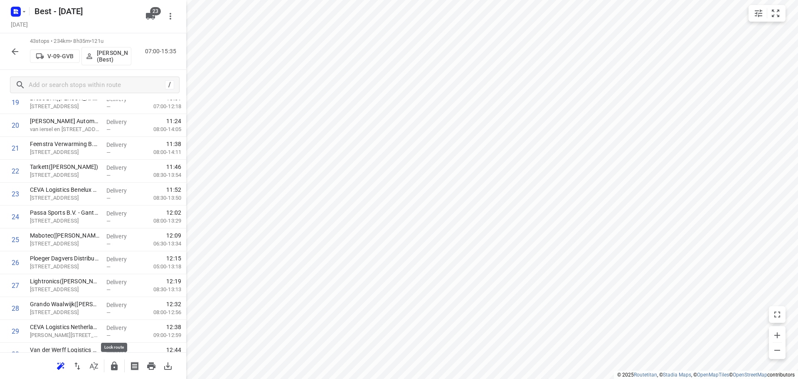
click at [111, 370] on icon "button" at bounding box center [114, 366] width 10 height 10
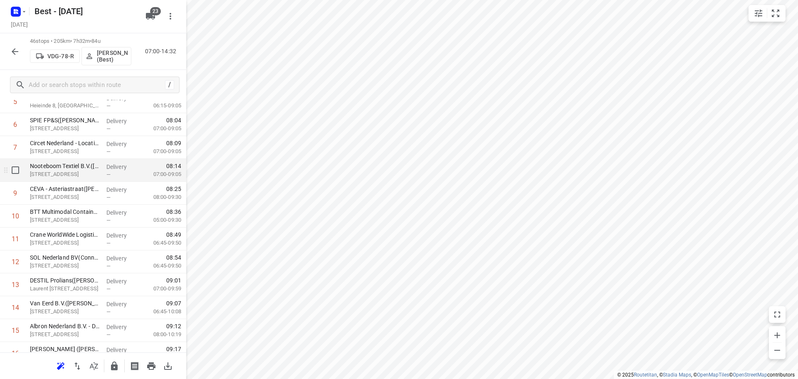
scroll to position [42, 0]
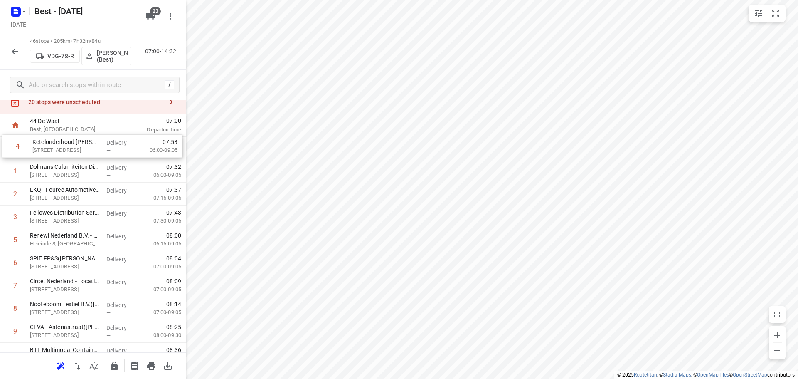
drag, startPoint x: 69, startPoint y: 190, endPoint x: 71, endPoint y: 145, distance: 44.1
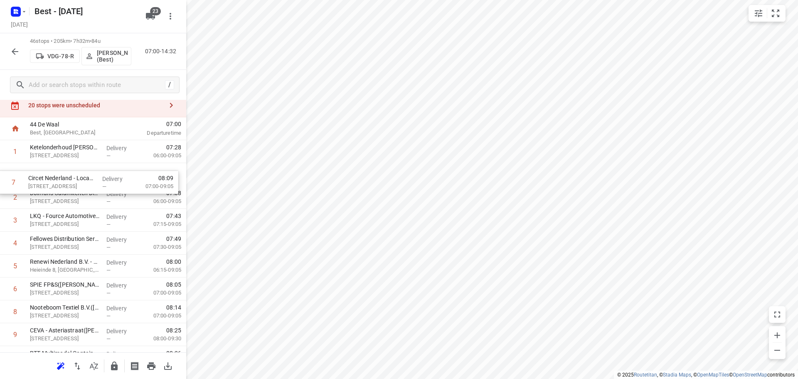
drag, startPoint x: 53, startPoint y: 286, endPoint x: 51, endPoint y: 169, distance: 117.2
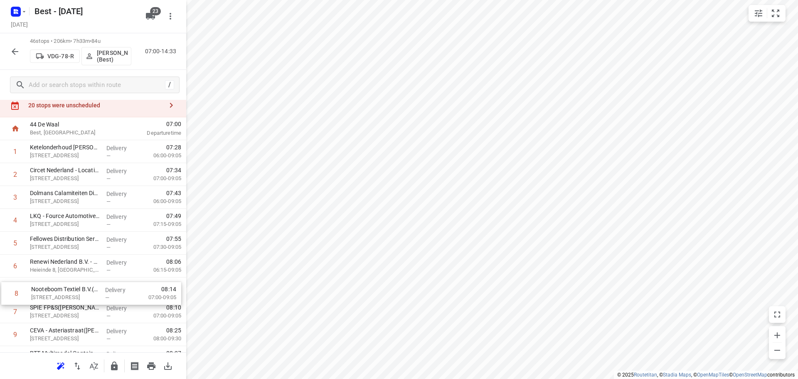
scroll to position [28, 0]
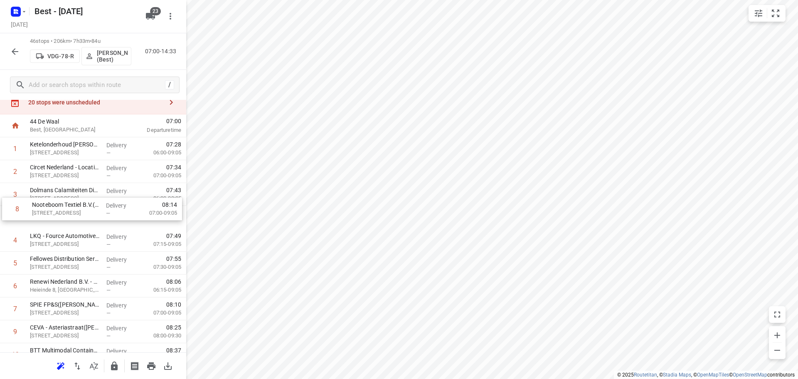
drag, startPoint x: 32, startPoint y: 315, endPoint x: 37, endPoint y: 196, distance: 119.8
drag, startPoint x: 38, startPoint y: 285, endPoint x: 33, endPoint y: 215, distance: 70.8
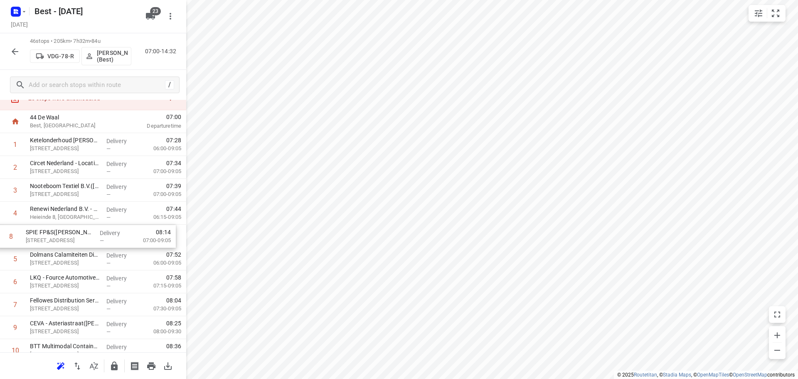
drag, startPoint x: 33, startPoint y: 307, endPoint x: 29, endPoint y: 231, distance: 75.7
drag, startPoint x: 51, startPoint y: 238, endPoint x: 46, endPoint y: 219, distance: 19.7
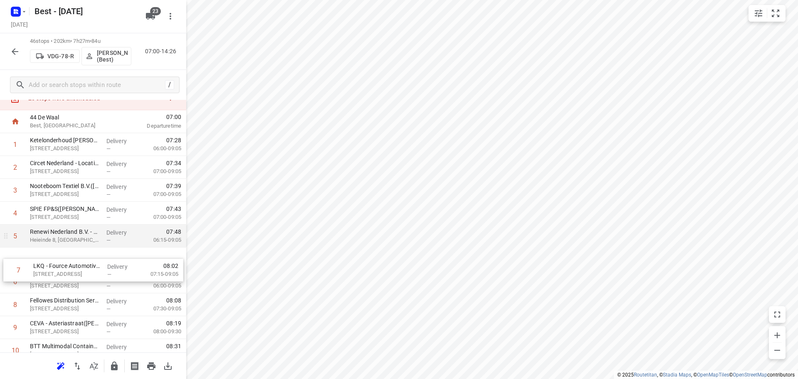
drag, startPoint x: 68, startPoint y: 277, endPoint x: 75, endPoint y: 246, distance: 31.9
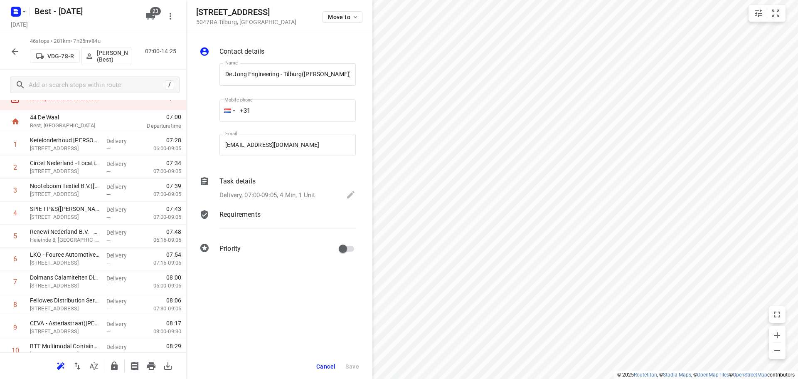
scroll to position [0, 1]
click at [342, 14] on span "Move to" at bounding box center [343, 17] width 31 height 7
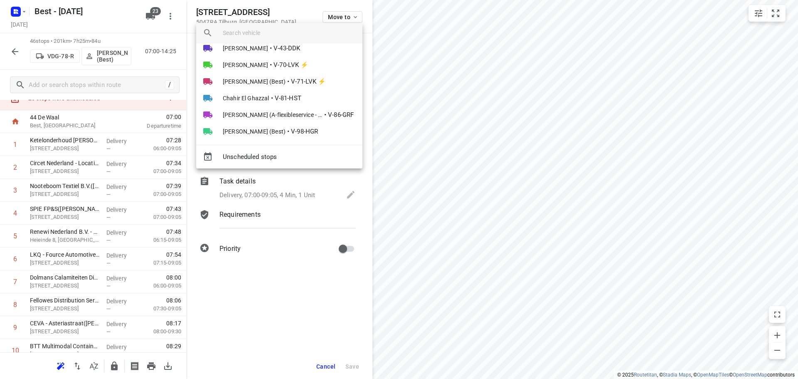
scroll to position [125, 0]
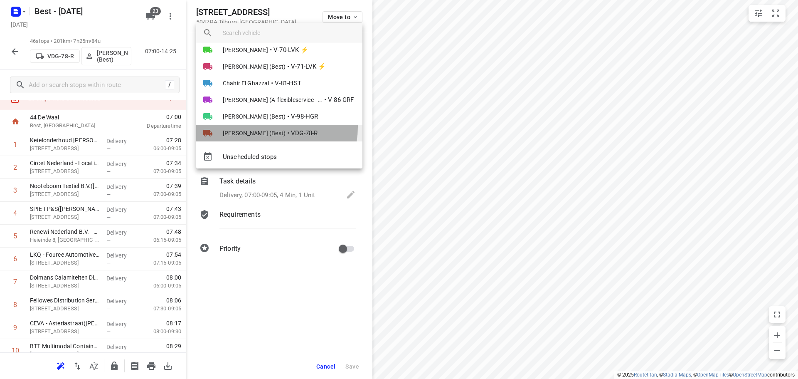
click at [265, 127] on li "Lisa Scheepers (Best) • VDG-78-R" at bounding box center [279, 133] width 166 height 17
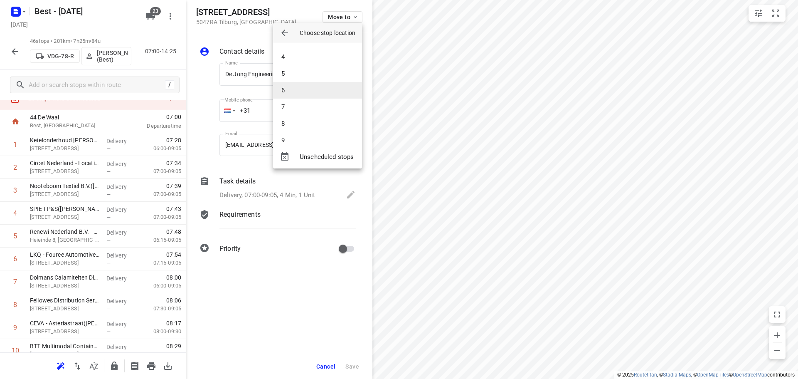
scroll to position [42, 0]
click at [290, 108] on li "7" at bounding box center [317, 113] width 89 height 17
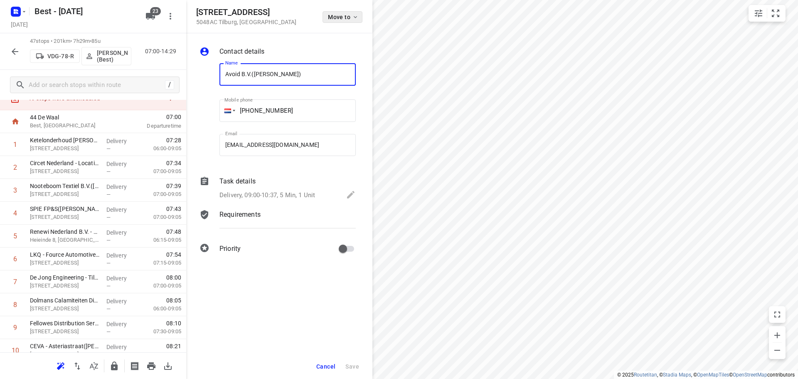
click at [340, 20] on span "Move to" at bounding box center [343, 17] width 31 height 7
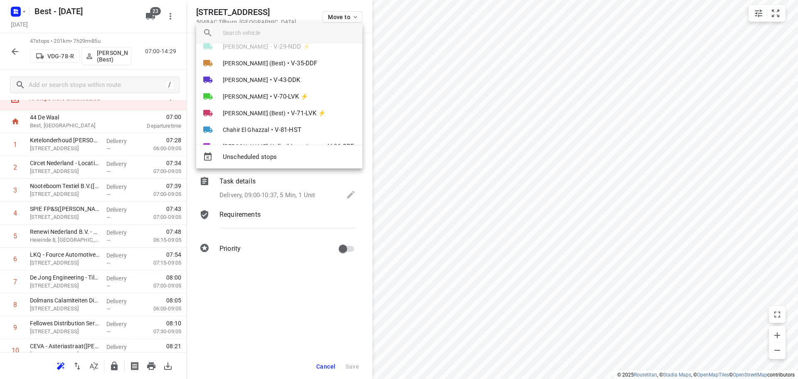
scroll to position [166, 0]
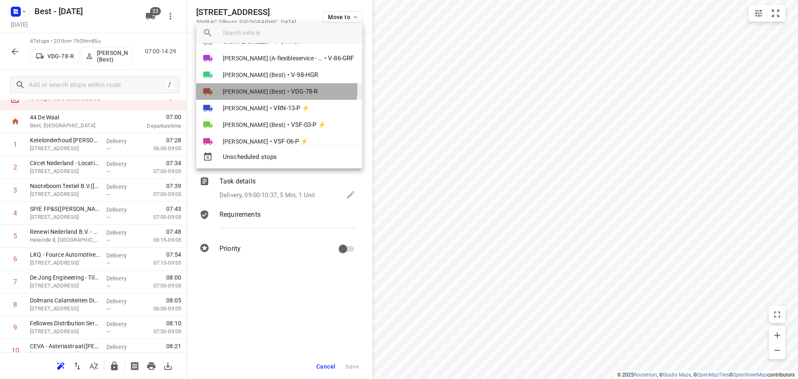
click at [256, 87] on span "[PERSON_NAME] (Best)" at bounding box center [254, 91] width 63 height 8
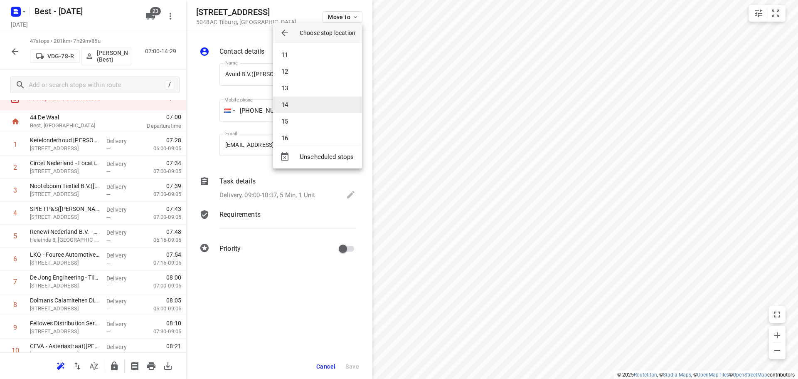
scroll to position [249, 0]
click at [293, 103] on li "19" at bounding box center [317, 104] width 89 height 17
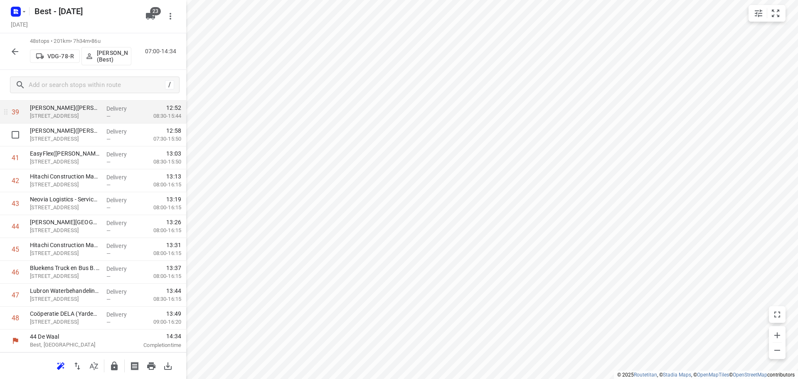
scroll to position [891, 0]
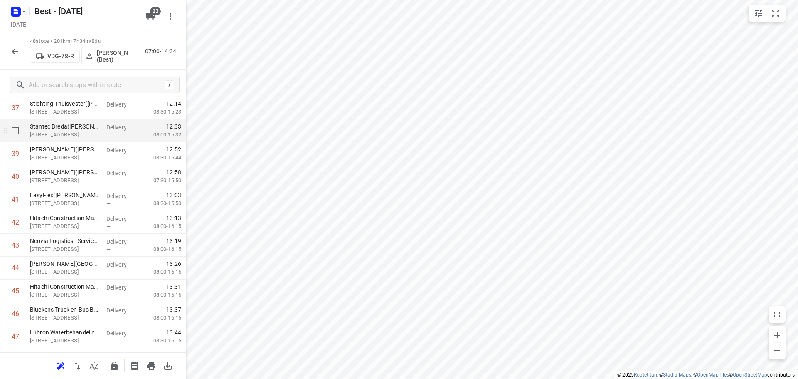
click at [4, 129] on icon at bounding box center [6, 130] width 8 height 8
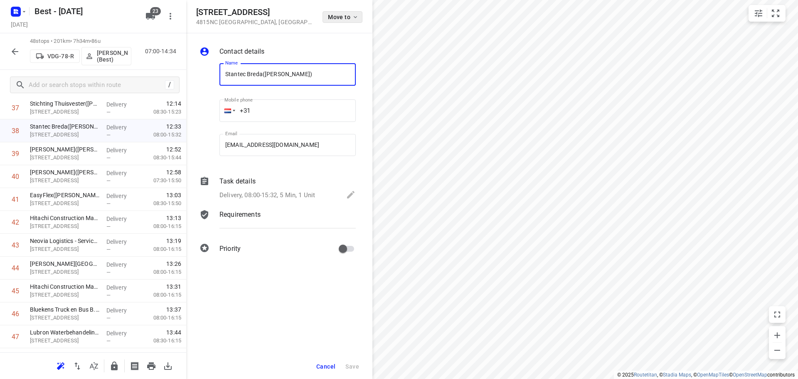
click at [342, 16] on span "Move to" at bounding box center [343, 17] width 31 height 7
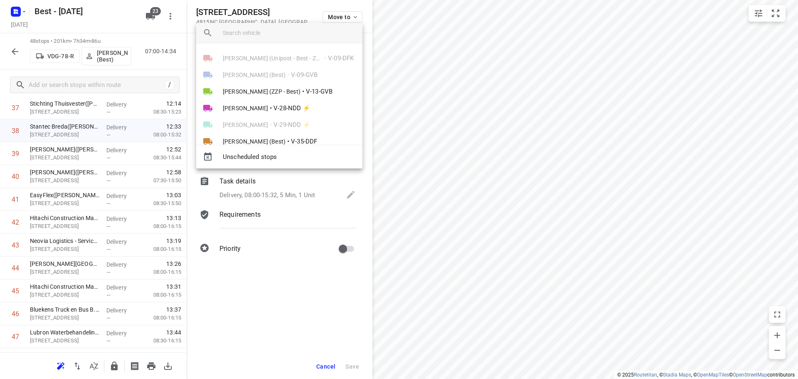
click at [288, 33] on input "search vehicle" at bounding box center [289, 33] width 133 height 12
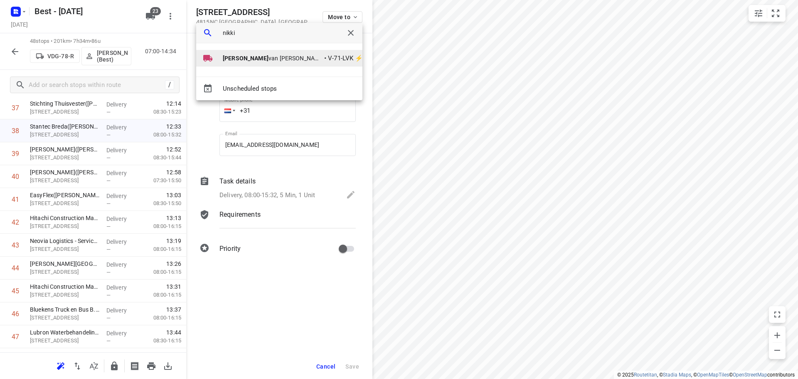
type input "nikki"
click at [253, 56] on span "Nikki van Hasselt - van Doren (Best)" at bounding box center [273, 58] width 100 height 8
click at [253, 56] on div at bounding box center [399, 189] width 798 height 379
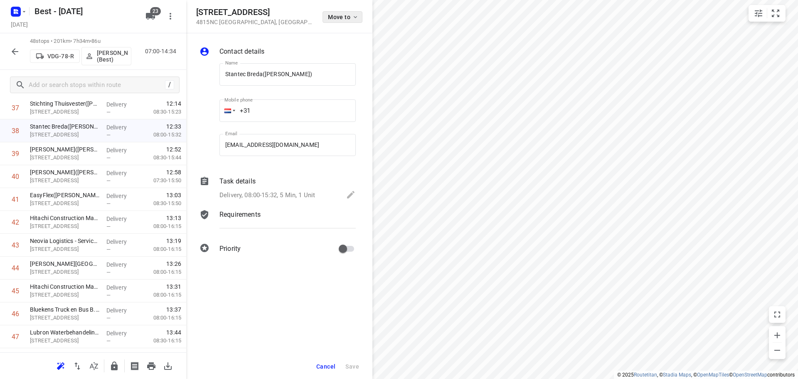
click at [326, 22] on button "Move to" at bounding box center [342, 17] width 40 height 12
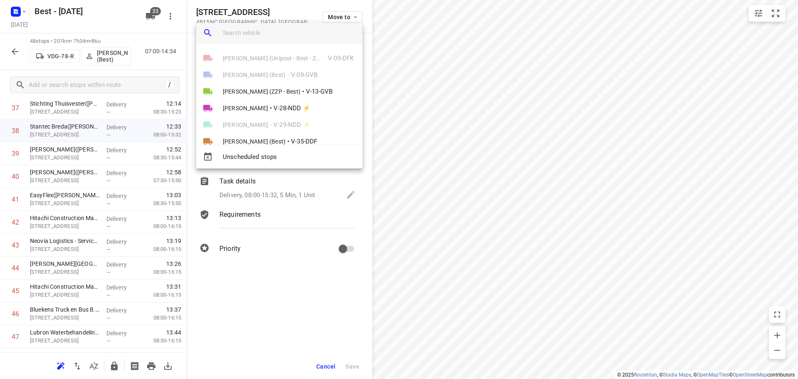
click at [249, 37] on input "search vehicle" at bounding box center [289, 33] width 133 height 12
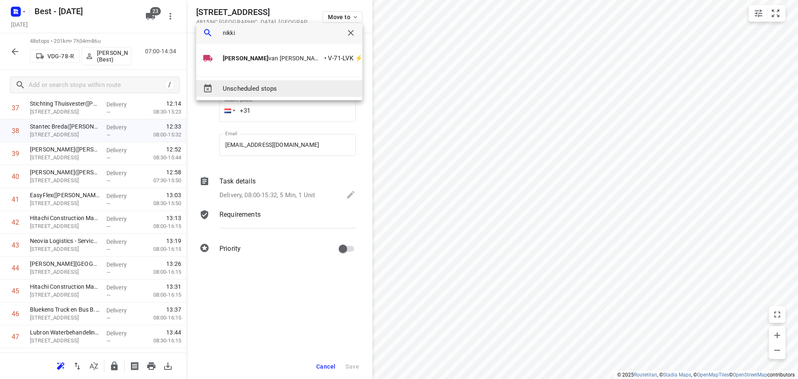
type input "nikki"
click at [248, 95] on div "Unscheduled stops" at bounding box center [279, 88] width 166 height 17
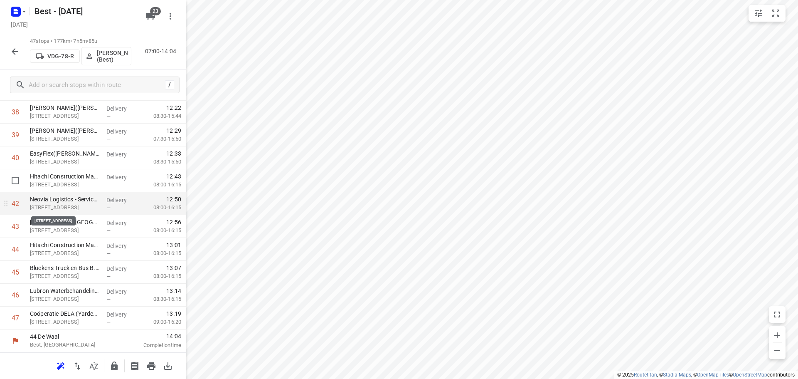
scroll to position [869, 0]
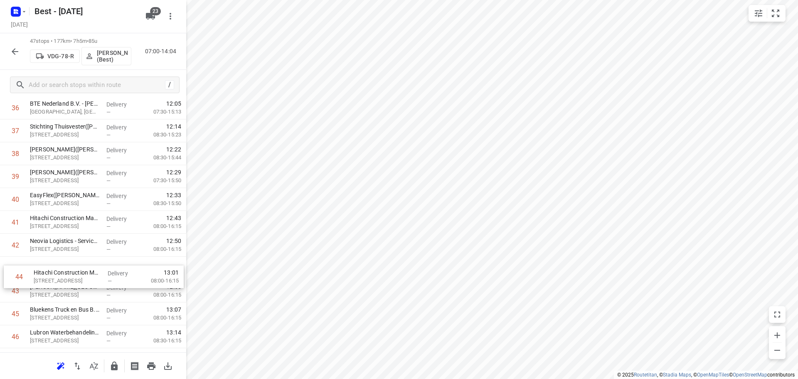
drag, startPoint x: 90, startPoint y: 286, endPoint x: 97, endPoint y: 256, distance: 30.7
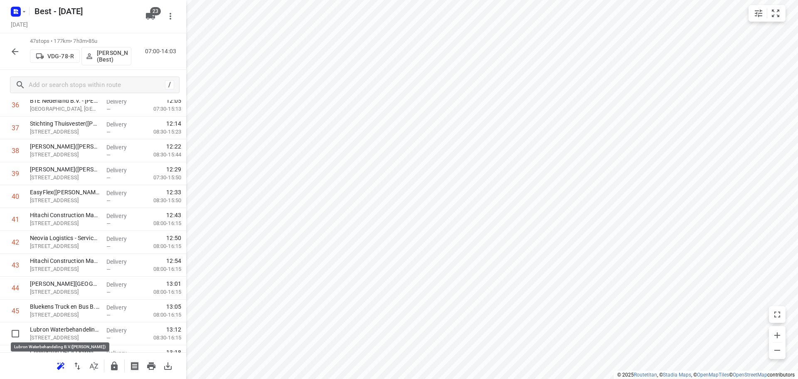
drag, startPoint x: 49, startPoint y: 335, endPoint x: 50, endPoint y: 300, distance: 34.5
click at [115, 366] on icon "button" at bounding box center [114, 365] width 7 height 9
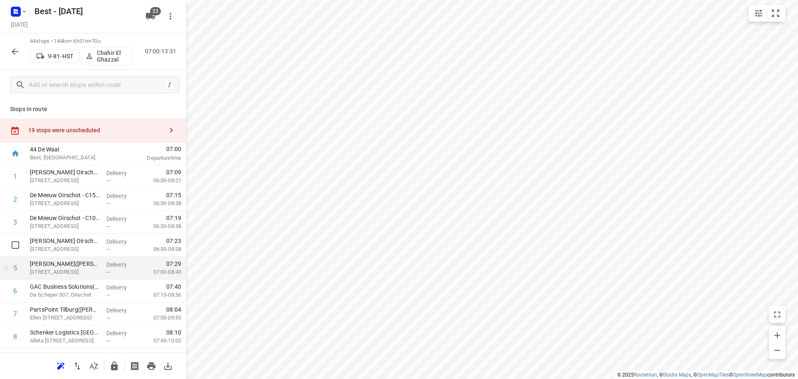
scroll to position [42, 0]
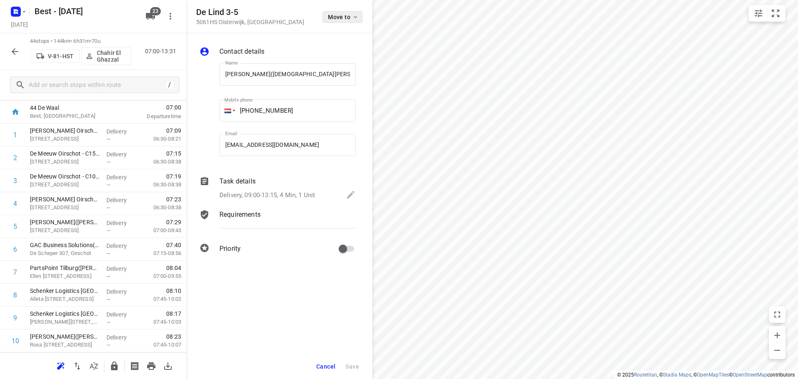
drag, startPoint x: 343, startPoint y: 25, endPoint x: 336, endPoint y: 21, distance: 8.2
click at [336, 21] on div "De Lind 3-5 5061HS Oisterwijk , Netherlands Move to" at bounding box center [279, 16] width 186 height 33
click at [336, 21] on button "Move to" at bounding box center [342, 17] width 40 height 12
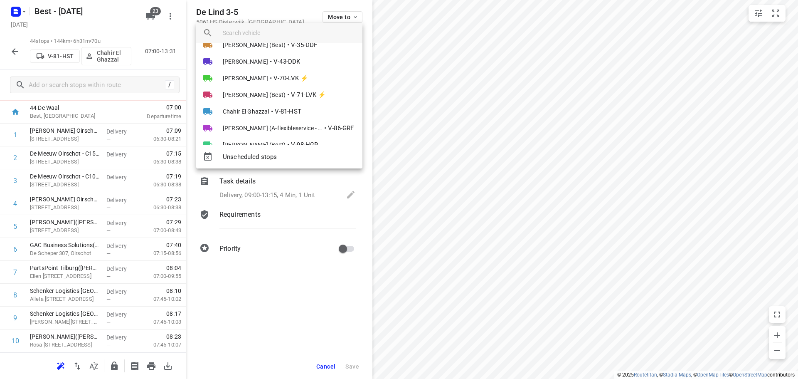
scroll to position [83, 0]
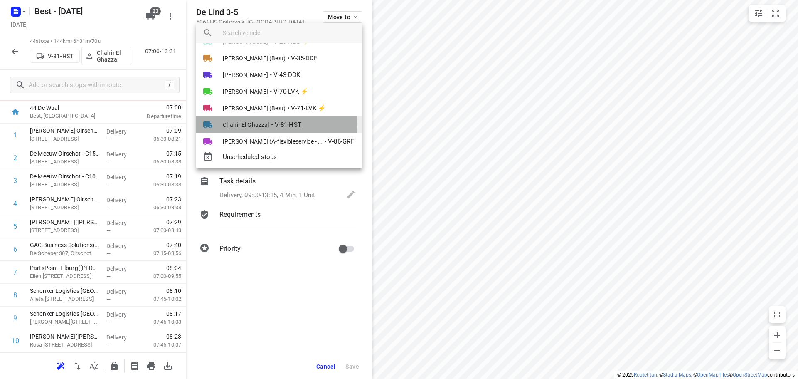
click at [261, 121] on span "Chahir El Ghazzal" at bounding box center [246, 125] width 47 height 8
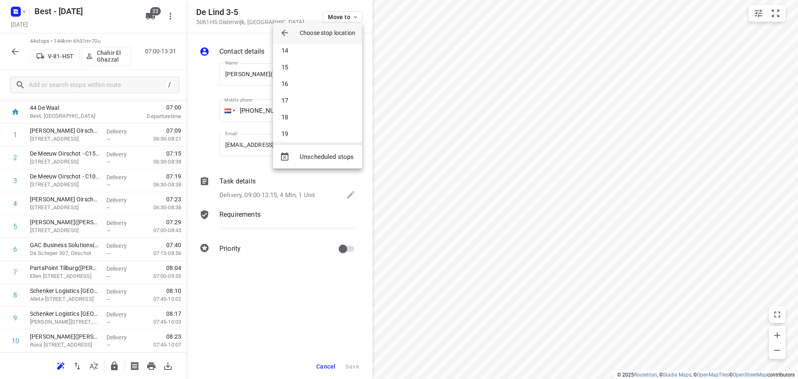
scroll to position [332, 0]
click at [291, 121] on li "25" at bounding box center [317, 121] width 89 height 17
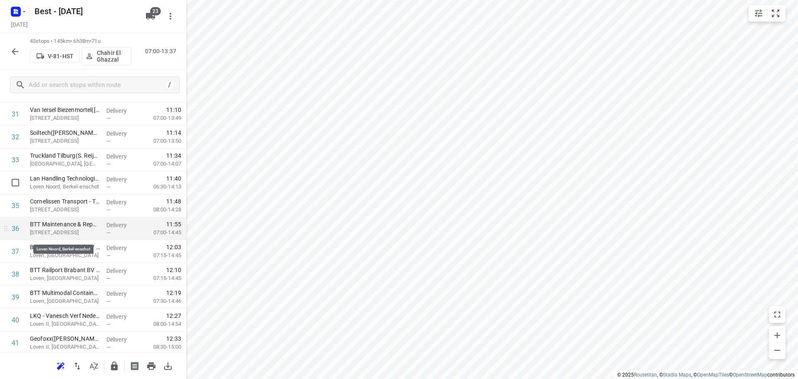
scroll to position [582, 0]
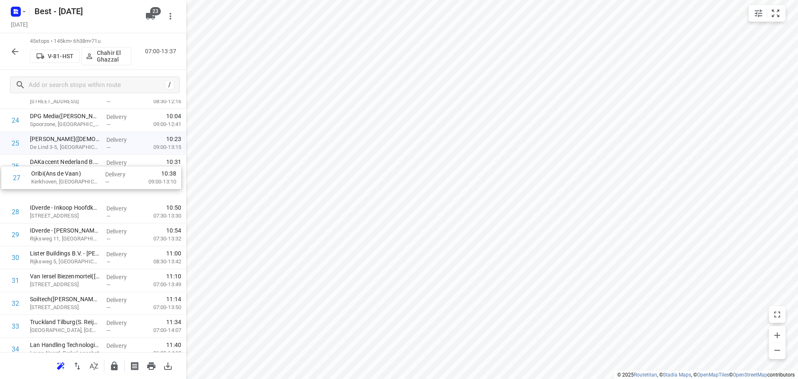
drag, startPoint x: 55, startPoint y: 187, endPoint x: 57, endPoint y: 165, distance: 22.5
click at [57, 165] on div "1 De Meeuw Oirschot - C04(Janette van Roosmalen) Industrieweg 4, Oirschot Deliv…" at bounding box center [93, 97] width 186 height 1029
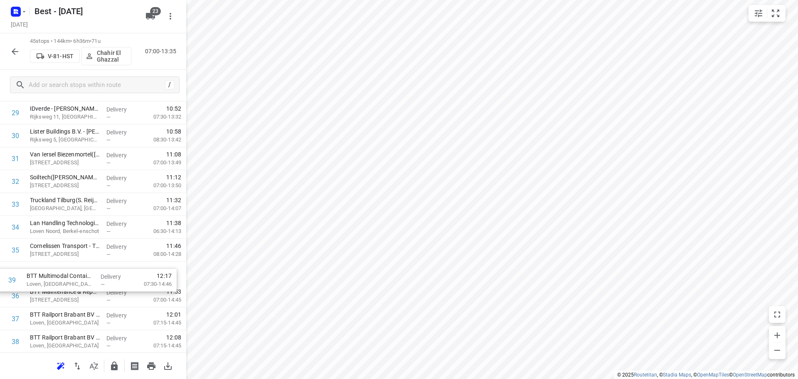
scroll to position [704, 0]
drag, startPoint x: 59, startPoint y: 346, endPoint x: 57, endPoint y: 266, distance: 80.2
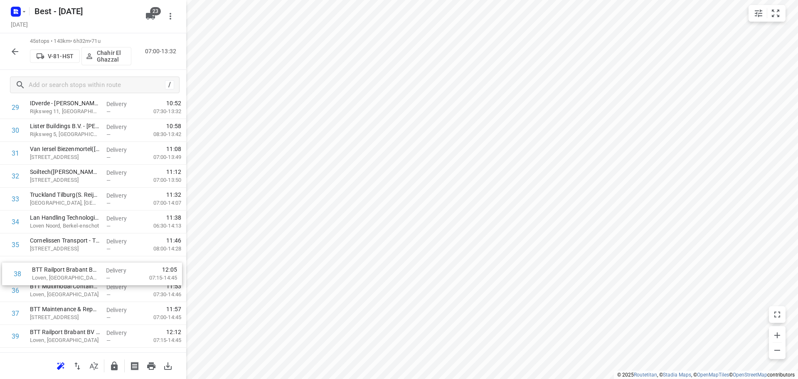
drag, startPoint x: 62, startPoint y: 312, endPoint x: 64, endPoint y: 253, distance: 58.6
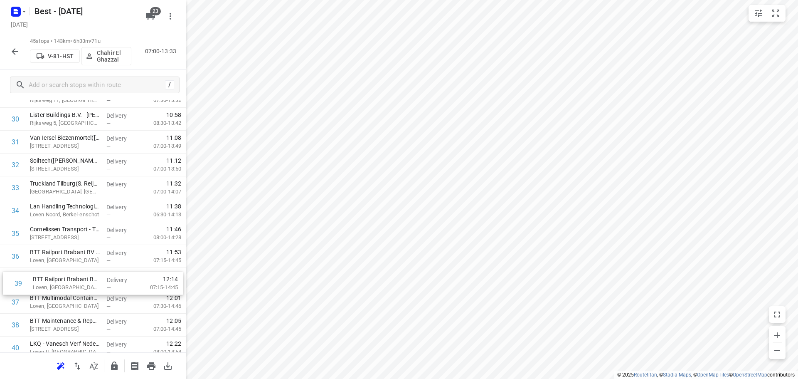
scroll to position [720, 0]
drag, startPoint x: 76, startPoint y: 330, endPoint x: 81, endPoint y: 268, distance: 62.9
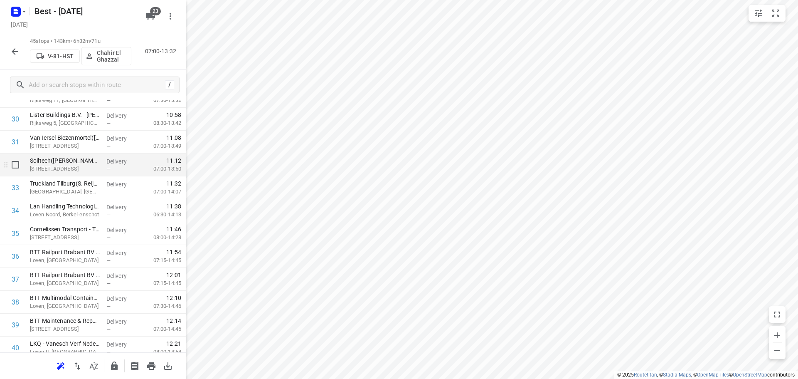
scroll to position [864, 0]
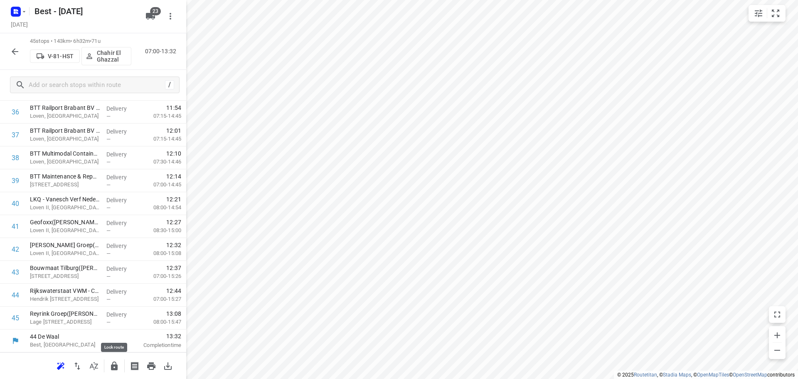
click at [115, 366] on icon "button" at bounding box center [114, 365] width 7 height 9
click at [12, 47] on icon "button" at bounding box center [15, 52] width 10 height 10
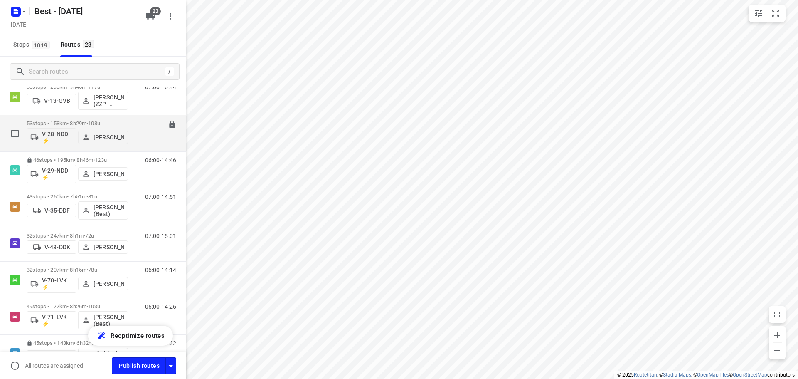
scroll to position [83, 0]
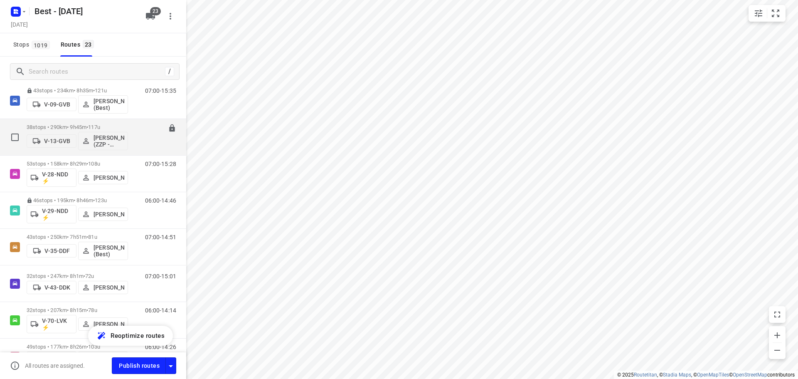
click at [62, 122] on div "38 stops • 290km • 9h45m • 117u V-13-GVB Jesse Hokkelman (ZZP - Best)" at bounding box center [77, 137] width 101 height 34
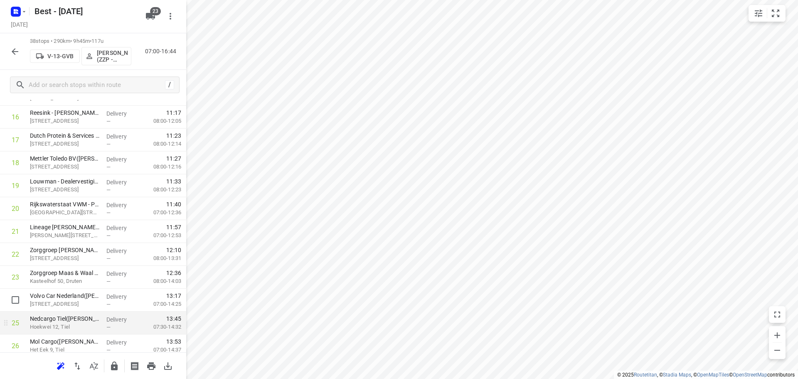
scroll to position [540, 0]
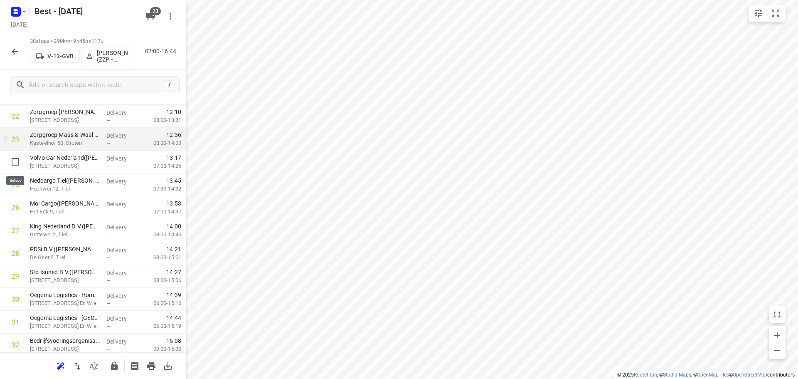
click at [11, 158] on input "checkbox" at bounding box center [15, 161] width 17 height 17
checkbox input "true"
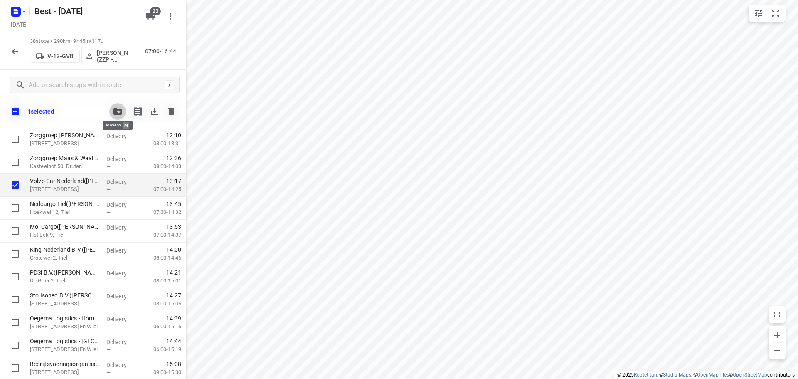
click at [116, 115] on button "button" at bounding box center [117, 111] width 17 height 17
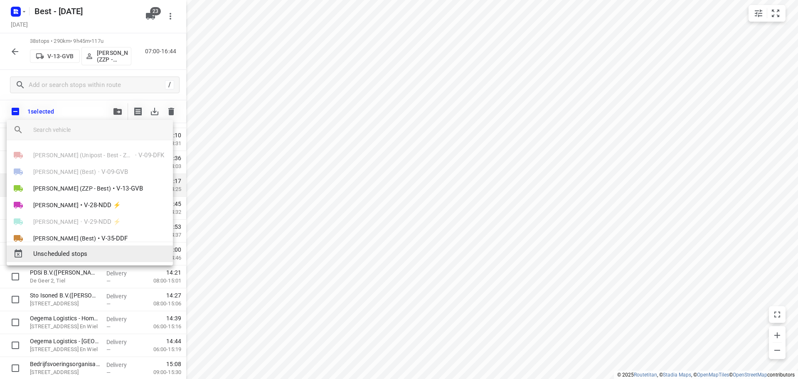
click at [80, 248] on div "Unscheduled stops" at bounding box center [90, 253] width 166 height 17
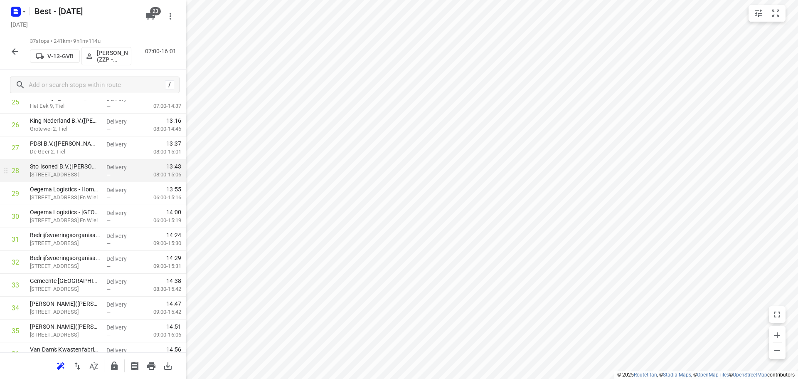
scroll to position [682, 0]
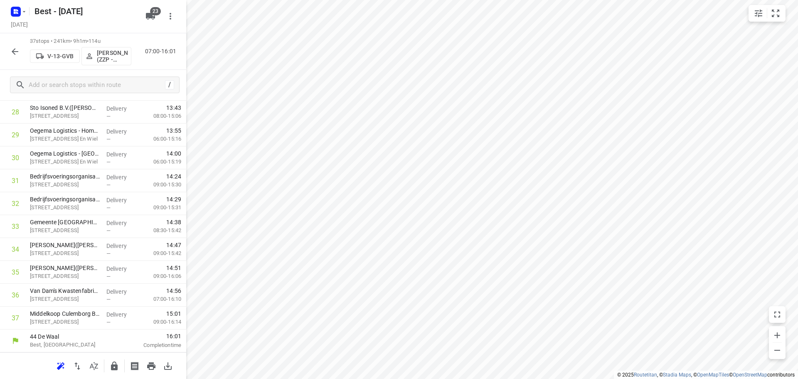
click at [115, 364] on icon "button" at bounding box center [114, 366] width 10 height 10
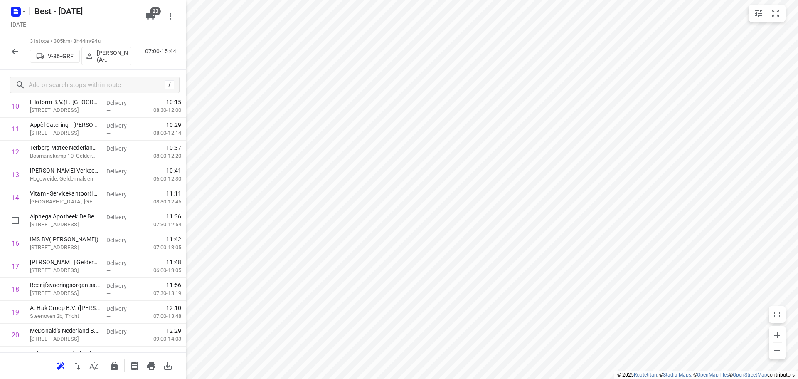
scroll to position [544, 0]
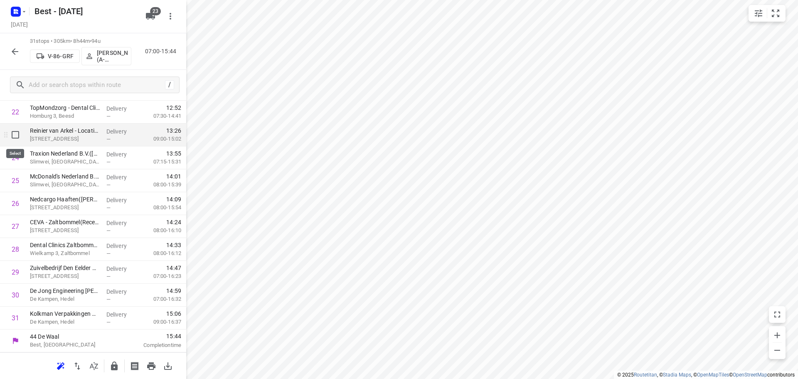
click at [13, 137] on input "checkbox" at bounding box center [15, 134] width 17 height 17
checkbox input "true"
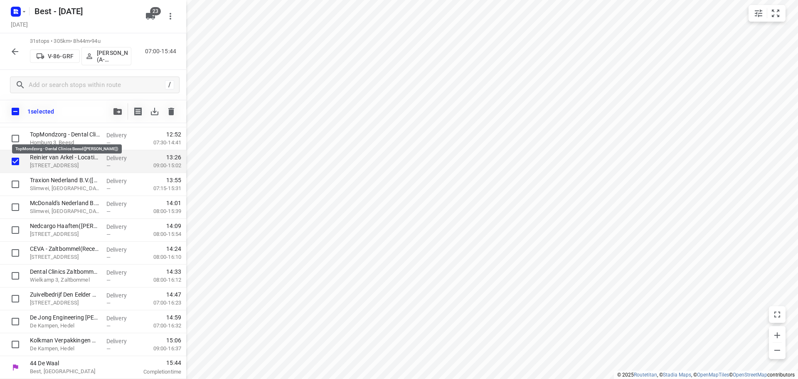
scroll to position [541, 0]
click at [116, 107] on button "button" at bounding box center [117, 111] width 17 height 17
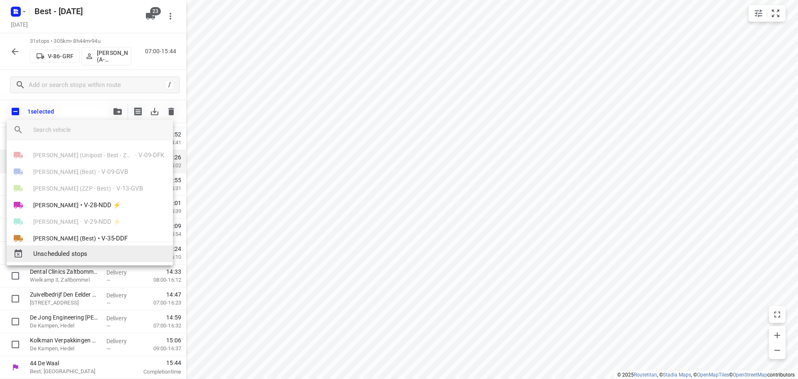
click at [71, 246] on div "Unscheduled stops" at bounding box center [90, 253] width 166 height 17
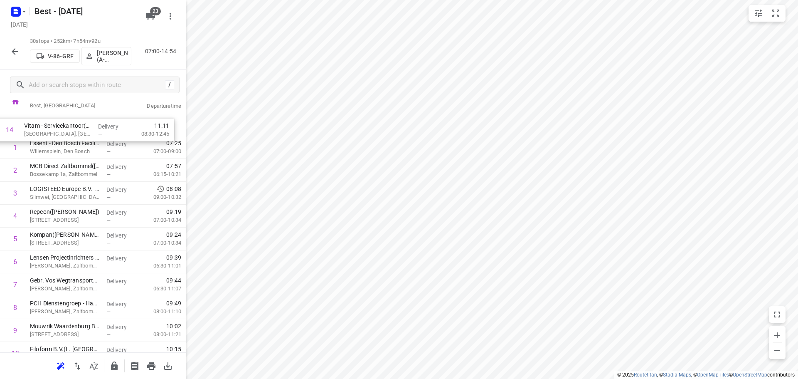
scroll to position [0, 0]
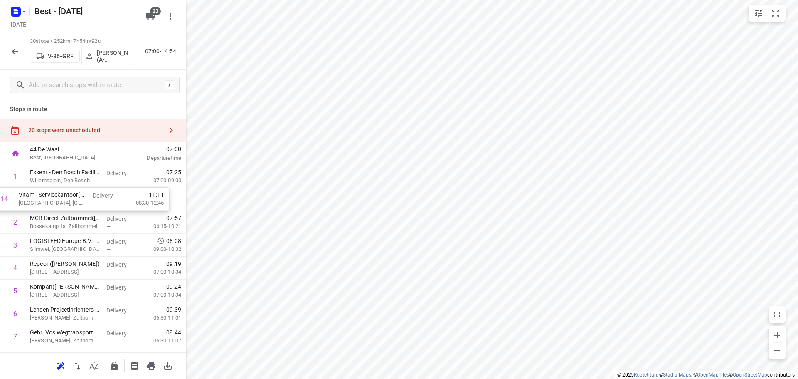
drag, startPoint x: 63, startPoint y: 208, endPoint x: 50, endPoint y: 183, distance: 28.1
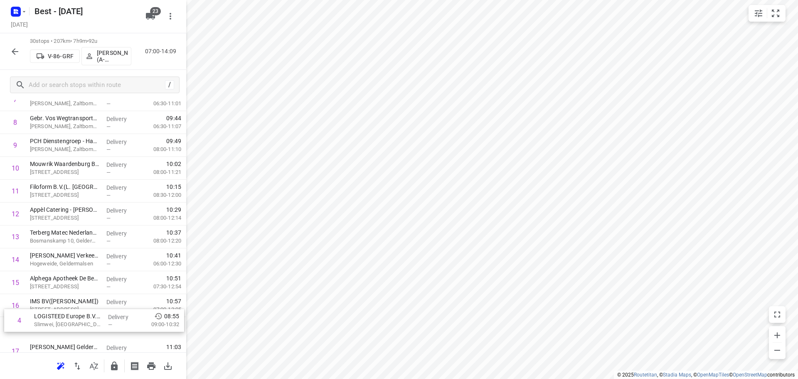
drag, startPoint x: 48, startPoint y: 248, endPoint x: 92, endPoint y: 308, distance: 74.0
click at [53, 323] on div "1 Essent - Den Bosch Facilicom Solutions(Harrie van Knippenberg) Willemsplein, …" at bounding box center [93, 317] width 186 height 686
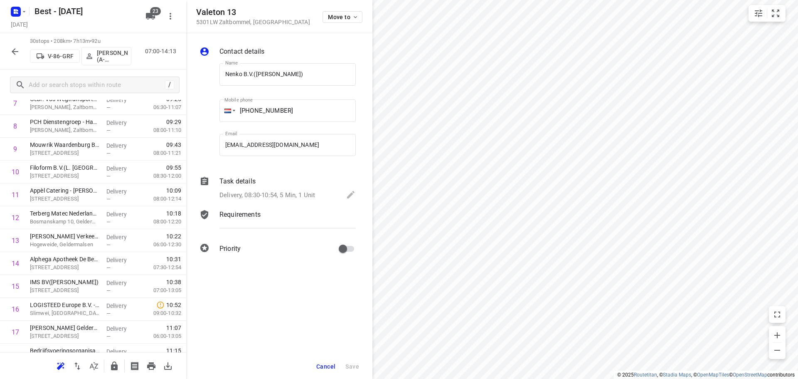
click at [312, 24] on div "Valeton 13 5301LW Zaltbommel , Netherlands Move to" at bounding box center [279, 16] width 166 height 18
click at [331, 17] on span "Move to" at bounding box center [343, 17] width 31 height 7
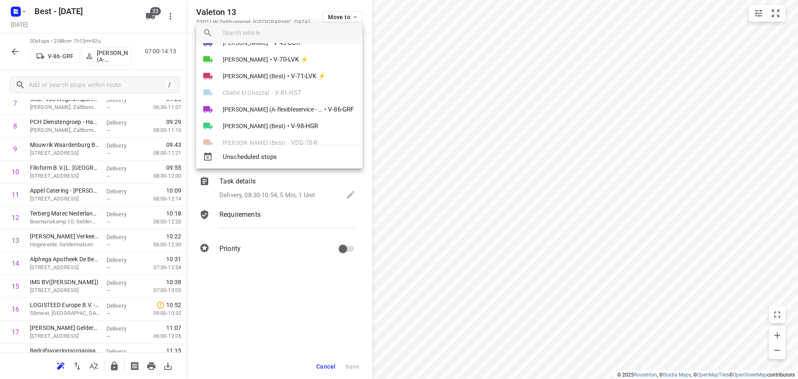
scroll to position [90, 0]
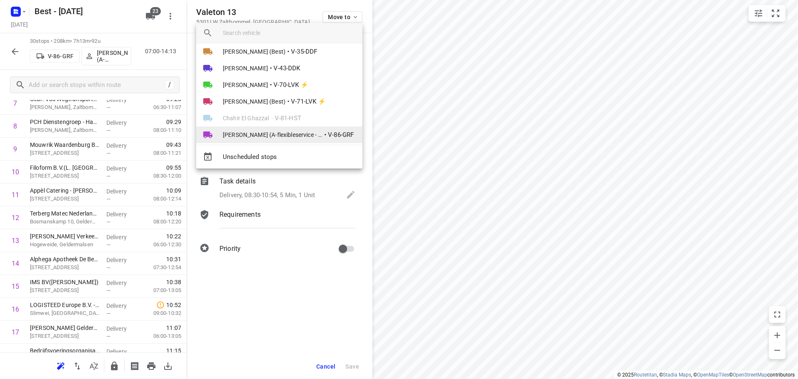
click at [263, 134] on span "Mohamed Tamarzite (A-flexibleservice - Best- ZZP)" at bounding box center [273, 134] width 100 height 8
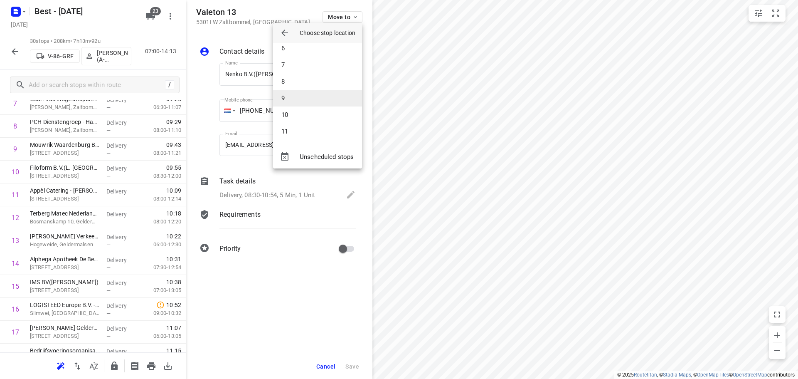
click at [283, 97] on li "9" at bounding box center [317, 98] width 89 height 17
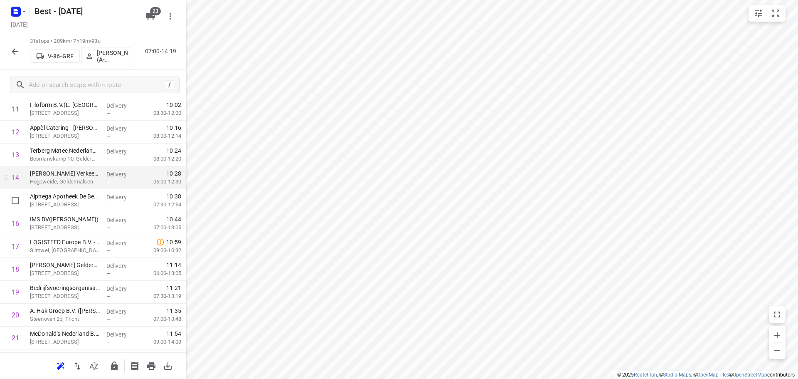
scroll to position [293, 0]
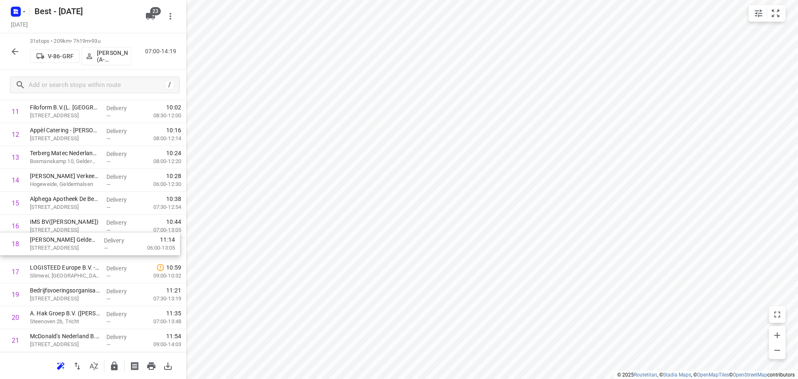
drag, startPoint x: 53, startPoint y: 268, endPoint x: 56, endPoint y: 219, distance: 48.3
click at [56, 219] on div "1 Essent - Den Bosch Facilicom Solutions(Harrie van Knippenberg) Willemsplein, …" at bounding box center [93, 226] width 186 height 709
drag, startPoint x: 63, startPoint y: 291, endPoint x: 66, endPoint y: 273, distance: 19.1
click at [66, 257] on div "1 Essent - Den Bosch Facilicom Solutions(Harrie van Knippenberg) Willemsplein, …" at bounding box center [93, 226] width 186 height 709
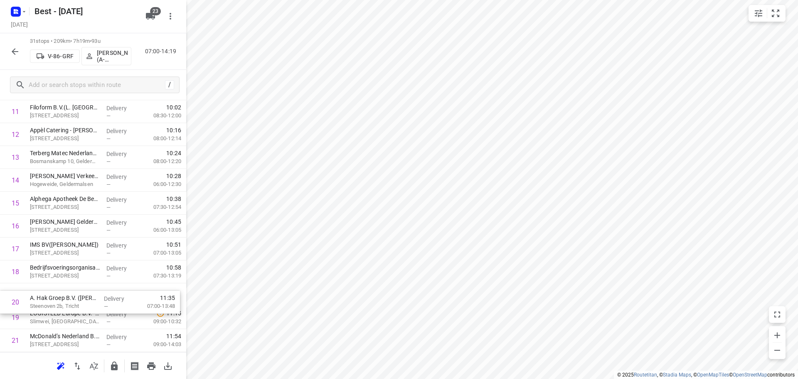
scroll to position [297, 0]
drag, startPoint x: 60, startPoint y: 316, endPoint x: 61, endPoint y: 285, distance: 30.8
click at [61, 290] on div "1 Essent - Den Bosch Facilicom Solutions(Harrie van Knippenberg) Willemsplein, …" at bounding box center [93, 223] width 186 height 709
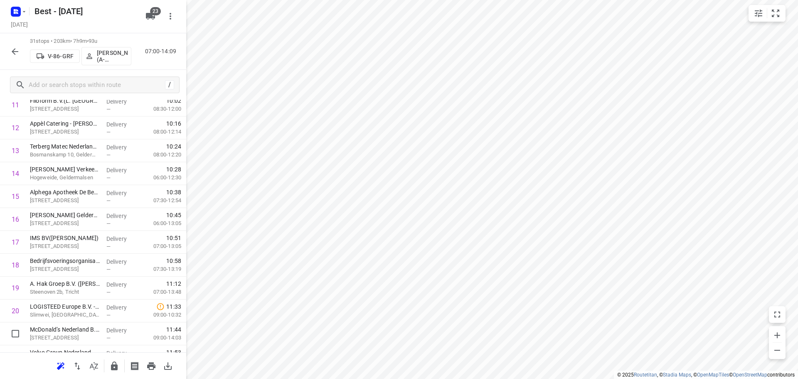
drag, startPoint x: 55, startPoint y: 341, endPoint x: 55, endPoint y: 312, distance: 29.1
click at [55, 313] on div "1 Essent - Den Bosch Facilicom Solutions(Harrie van Knippenberg) Willemsplein, …" at bounding box center [93, 219] width 186 height 709
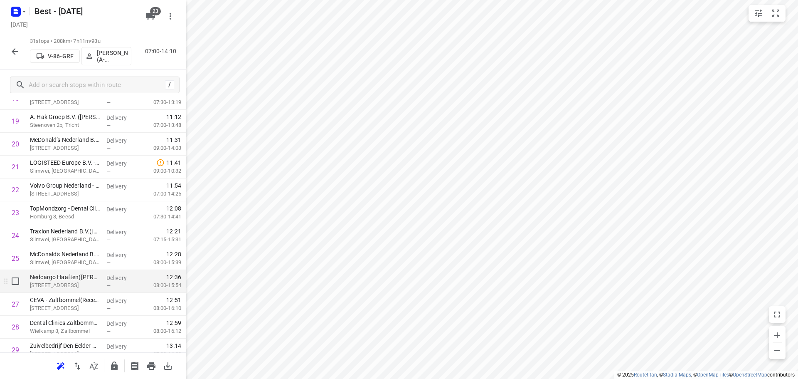
scroll to position [337, 0]
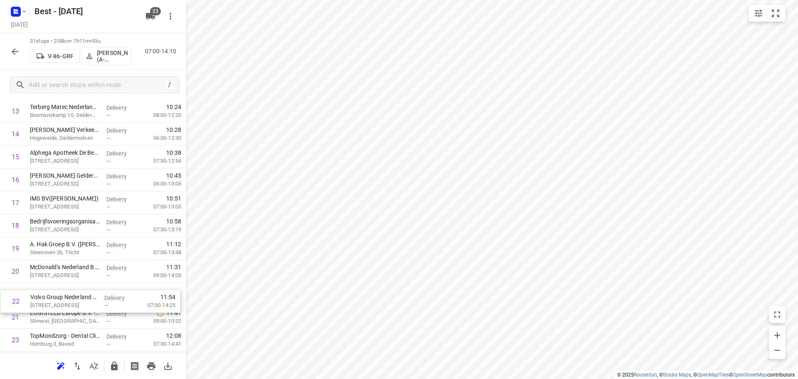
drag, startPoint x: 47, startPoint y: 315, endPoint x: 47, endPoint y: 285, distance: 29.1
click at [47, 286] on div "1 Essent - Den Bosch Facilicom Solutions(Harrie van Knippenberg) Willemsplein, …" at bounding box center [93, 179] width 186 height 709
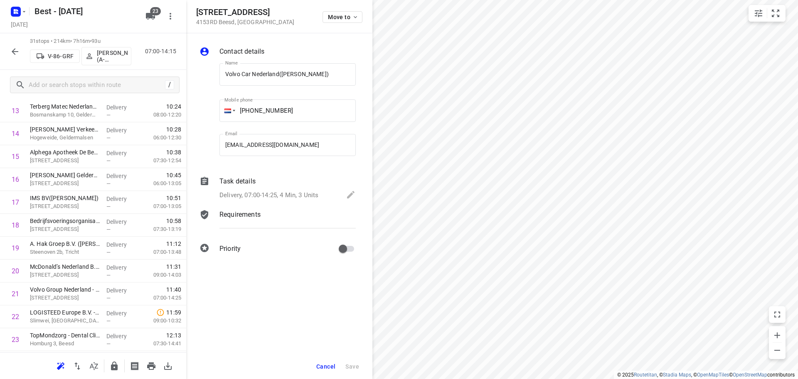
click at [332, 10] on div "Move to" at bounding box center [342, 16] width 40 height 18
click at [332, 15] on span "Move to" at bounding box center [343, 17] width 31 height 7
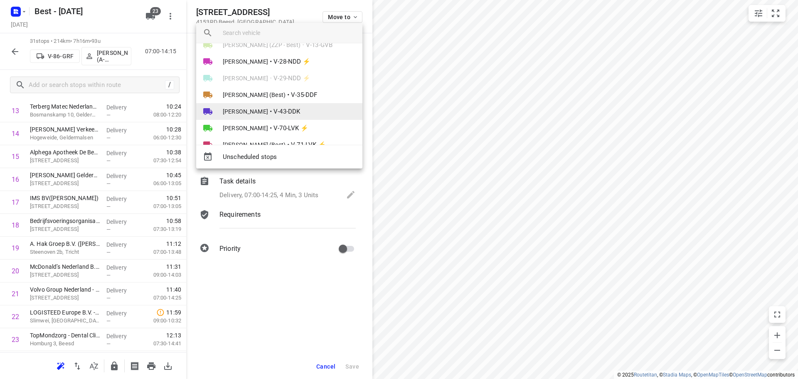
scroll to position [83, 0]
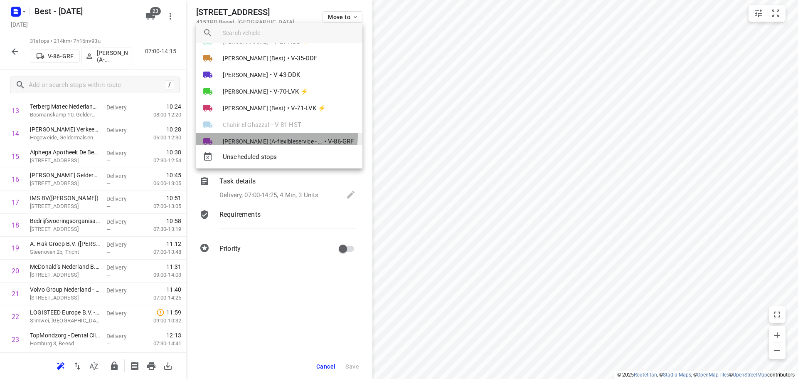
click at [257, 134] on li "Mohamed Tamarzite (A-flexibleservice - Best- ZZP) • V-86-GRF" at bounding box center [279, 141] width 166 height 17
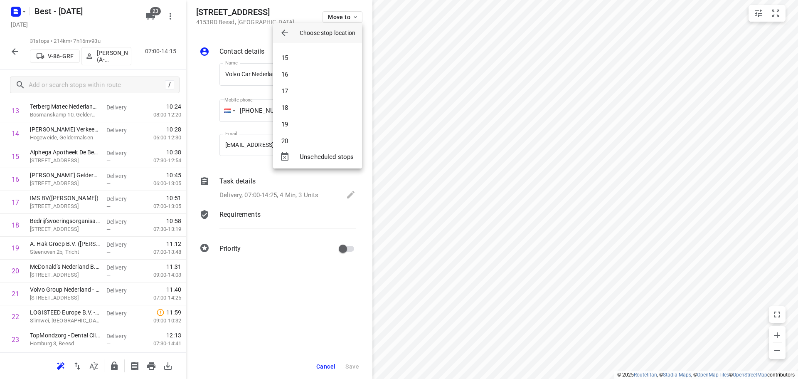
scroll to position [332, 0]
click at [295, 76] on li "22" at bounding box center [317, 71] width 89 height 17
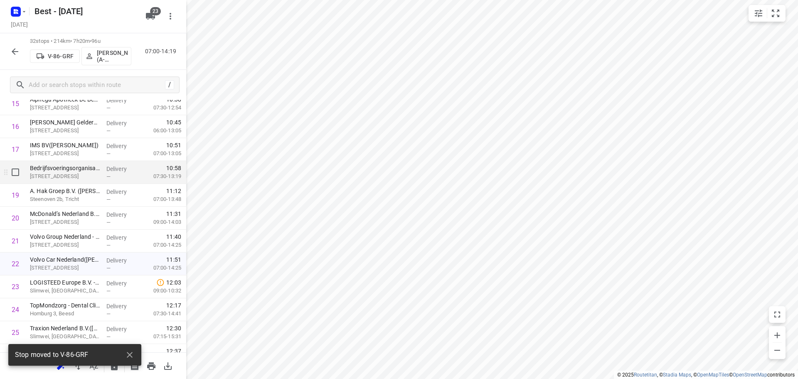
scroll to position [506, 0]
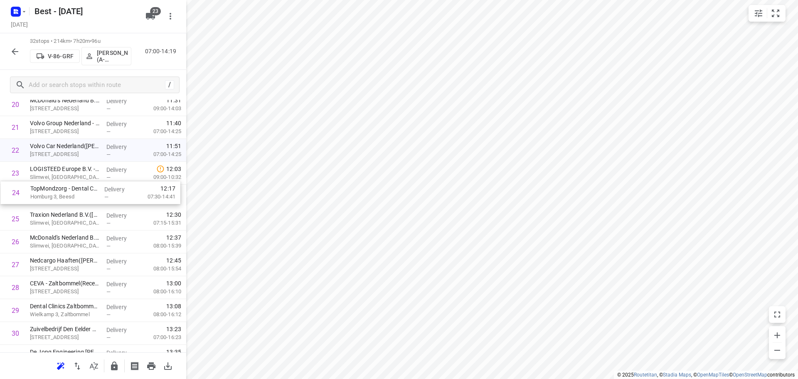
drag, startPoint x: 74, startPoint y: 202, endPoint x: 80, endPoint y: 180, distance: 23.2
click at [80, 180] on div "1 Essent - Den Bosch Facilicom Solutions(Harrie van Knippenberg) Willemsplein, …" at bounding box center [93, 24] width 186 height 731
drag, startPoint x: 62, startPoint y: 239, endPoint x: 64, endPoint y: 192, distance: 47.0
click at [64, 192] on div "1 Essent - Den Bosch Facilicom Solutions(Harrie van Knippenberg) Willemsplein, …" at bounding box center [93, 24] width 186 height 731
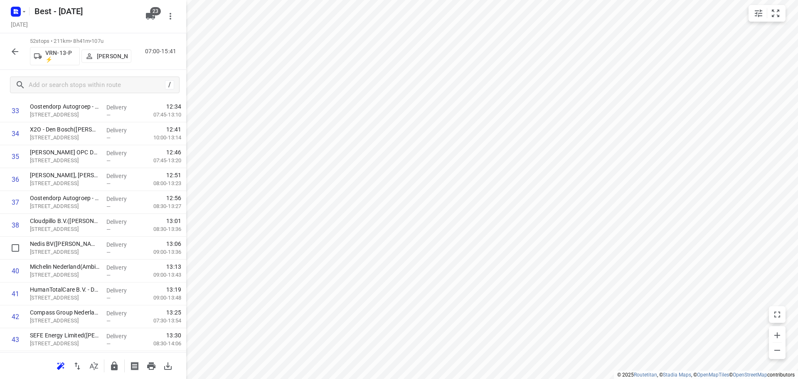
scroll to position [1024, 0]
click at [13, 189] on div at bounding box center [13, 180] width 27 height 23
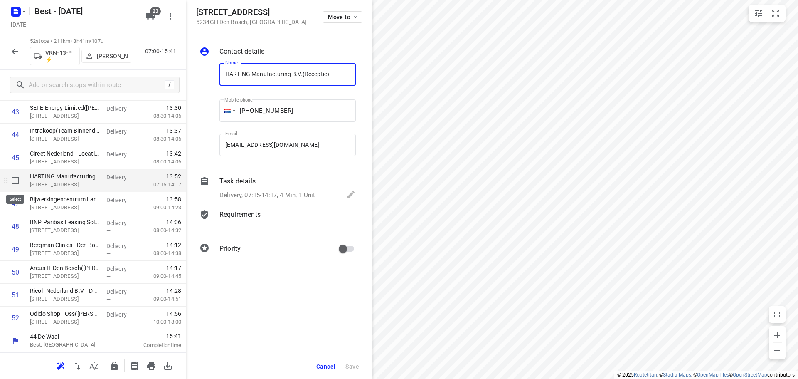
click at [14, 182] on input "checkbox" at bounding box center [15, 180] width 17 height 17
checkbox input "true"
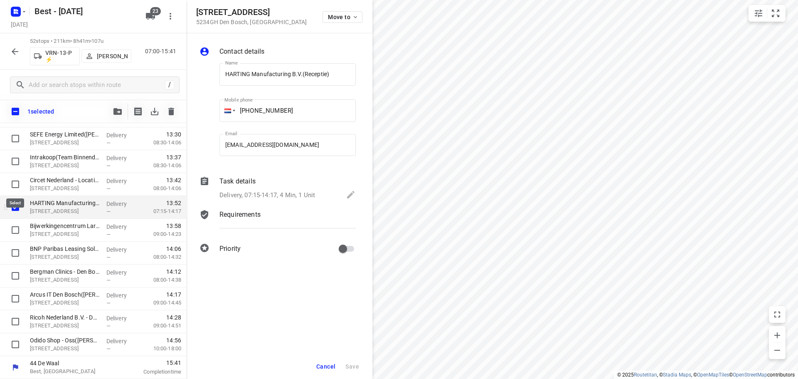
scroll to position [1021, 0]
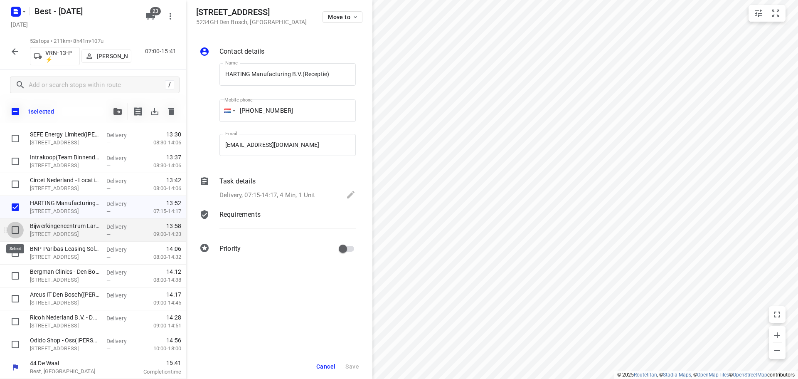
click at [13, 230] on input "checkbox" at bounding box center [15, 229] width 17 height 17
checkbox input "true"
click at [15, 251] on input "checkbox" at bounding box center [15, 252] width 17 height 17
checkbox input "true"
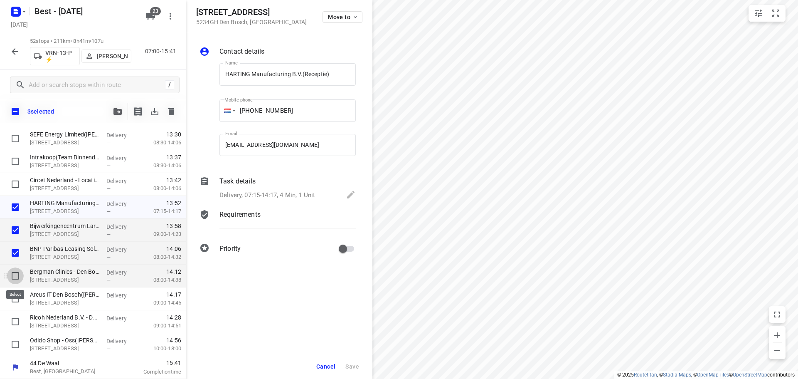
click at [15, 283] on input "checkbox" at bounding box center [15, 275] width 17 height 17
checkbox input "true"
click at [15, 305] on input "checkbox" at bounding box center [15, 298] width 17 height 17
checkbox input "true"
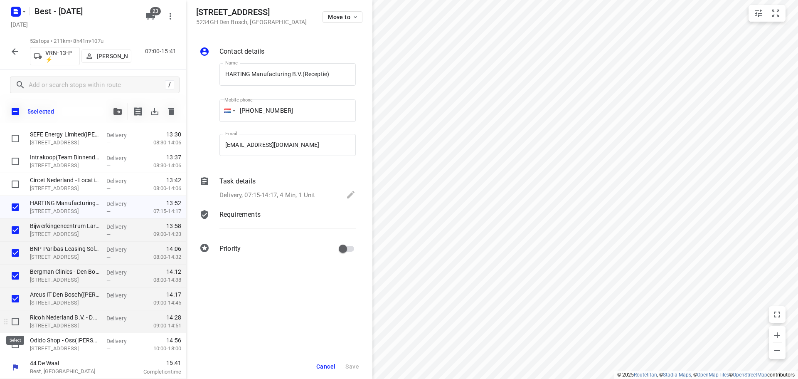
click at [11, 327] on input "checkbox" at bounding box center [15, 321] width 17 height 17
checkbox input "true"
click at [114, 111] on icon "button" at bounding box center [117, 111] width 8 height 7
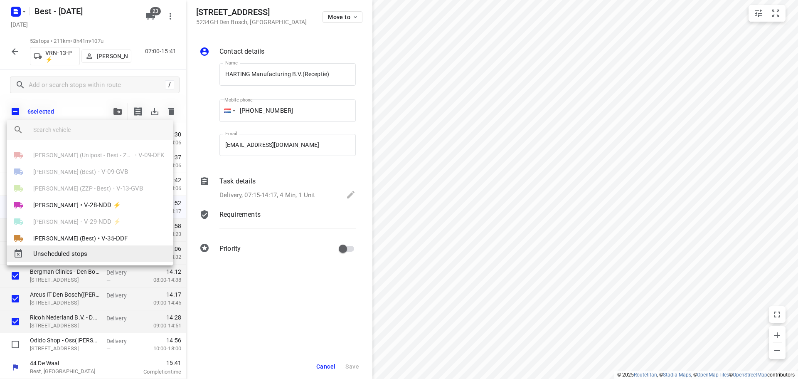
click at [67, 255] on span "Unscheduled stops" at bounding box center [99, 254] width 133 height 10
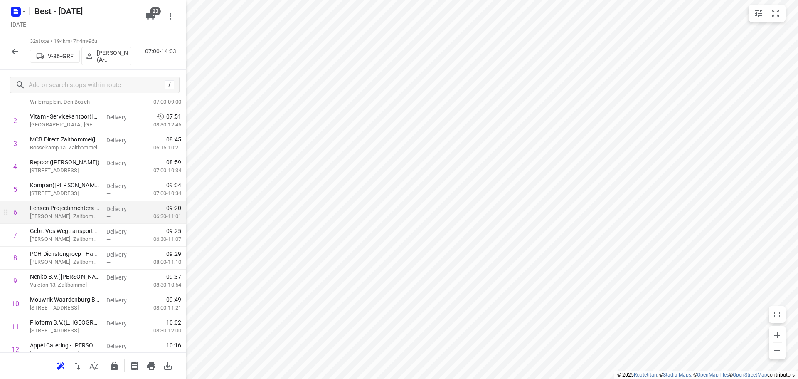
scroll to position [0, 0]
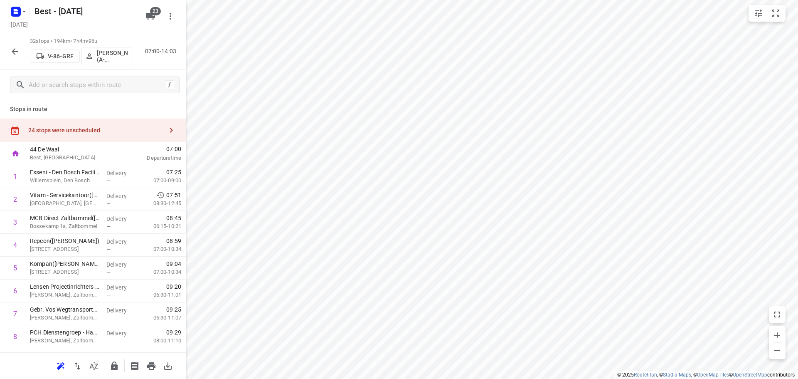
click at [98, 143] on div "44 De Waal Best, Netherlands" at bounding box center [73, 153] width 93 height 23
click at [100, 139] on div "24 stops were unscheduled" at bounding box center [93, 130] width 186 height 24
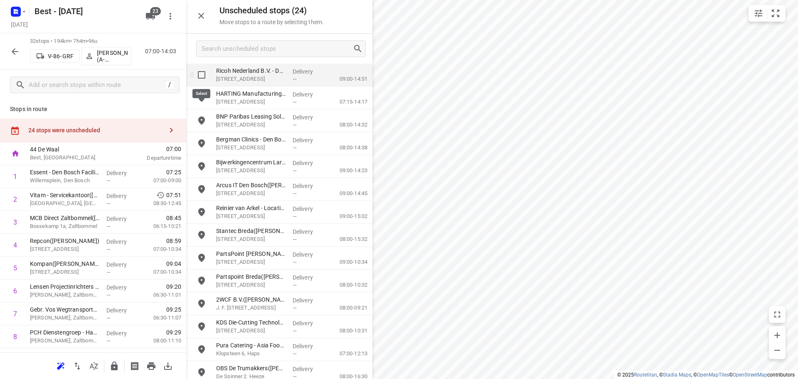
click at [199, 76] on input "grid" at bounding box center [201, 74] width 17 height 17
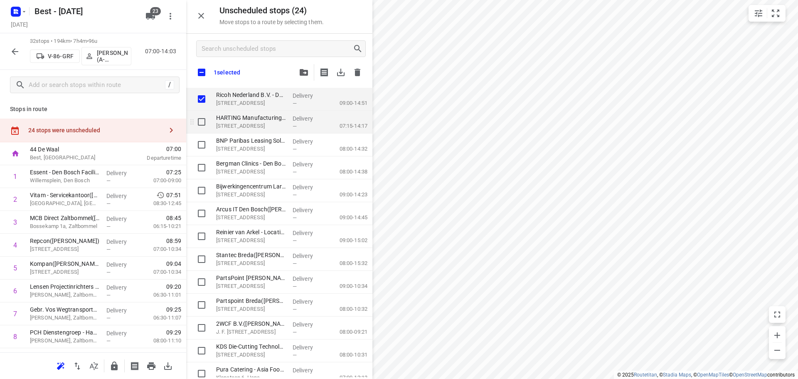
checkbox input "true"
click at [197, 117] on input "grid" at bounding box center [201, 121] width 17 height 17
checkbox input "true"
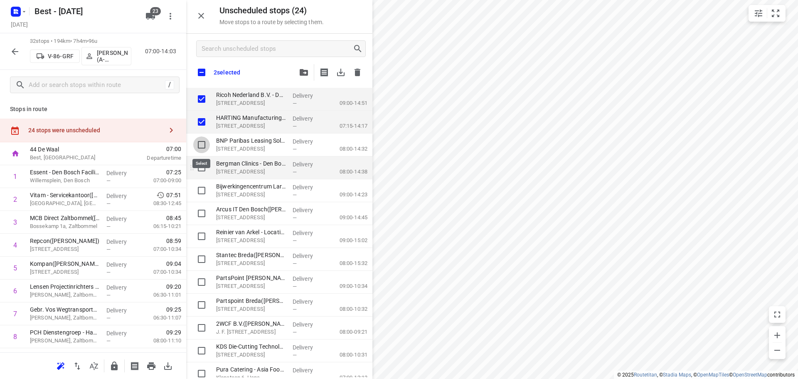
drag, startPoint x: 198, startPoint y: 139, endPoint x: 198, endPoint y: 158, distance: 19.1
click at [198, 143] on input "grid" at bounding box center [201, 144] width 17 height 17
checkbox input "true"
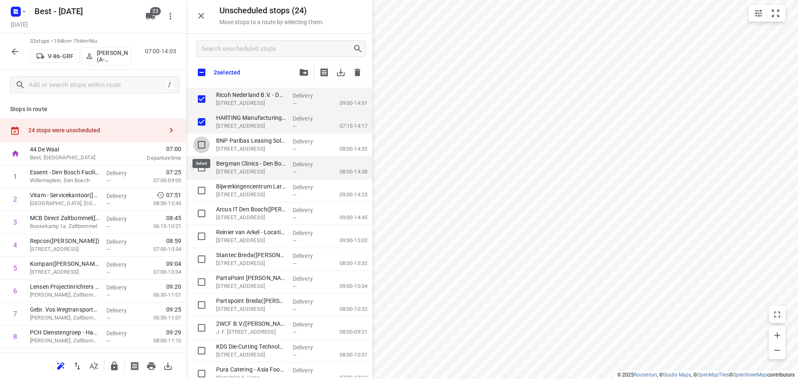
checkbox input "true"
click at [197, 162] on input "grid" at bounding box center [201, 167] width 17 height 17
checkbox input "true"
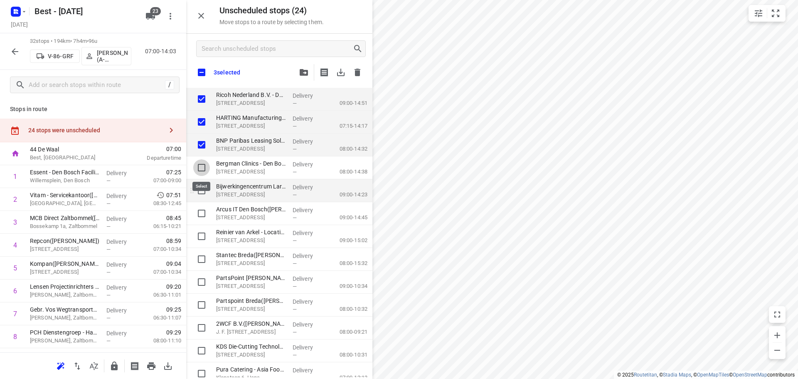
checkbox input "true"
click at [203, 198] on input "grid" at bounding box center [201, 190] width 17 height 17
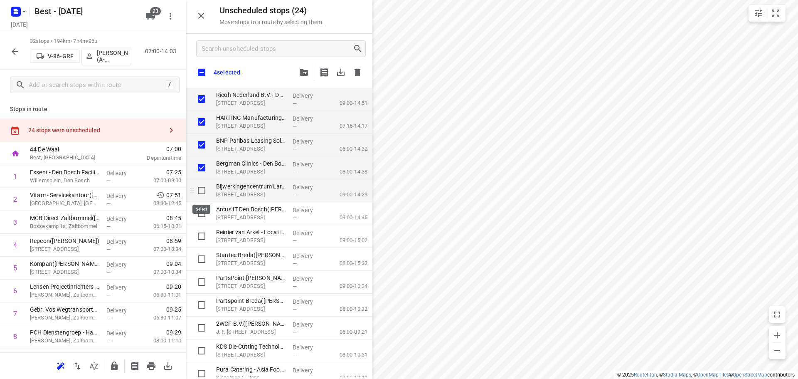
checkbox input "true"
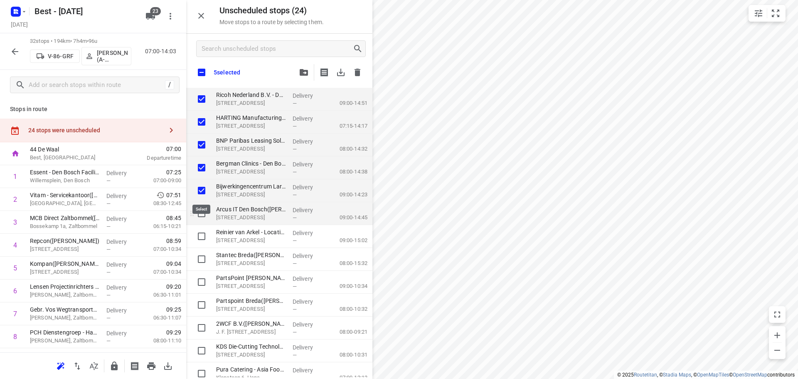
checkbox input "true"
click at [202, 217] on input "grid" at bounding box center [201, 213] width 17 height 17
checkbox input "true"
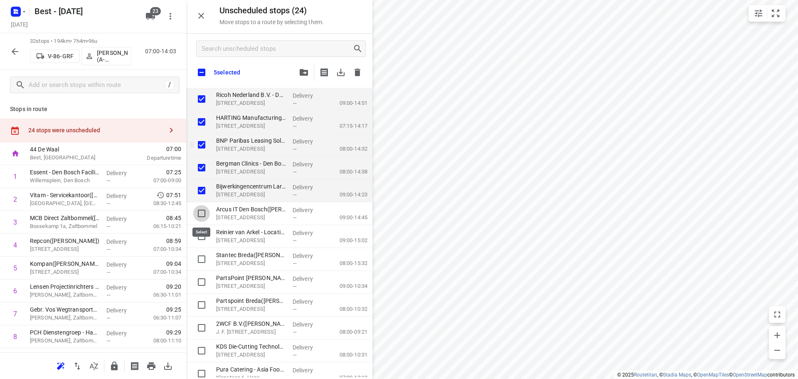
checkbox input "true"
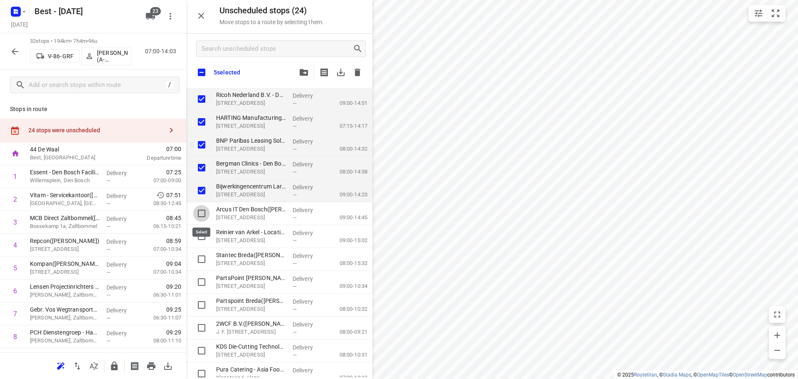
checkbox input "true"
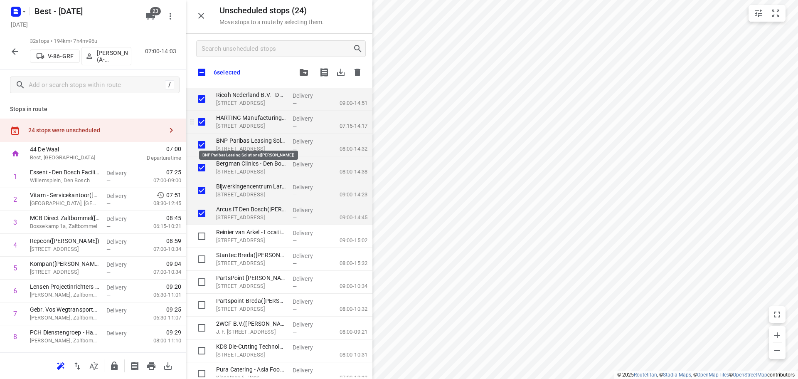
checkbox input "true"
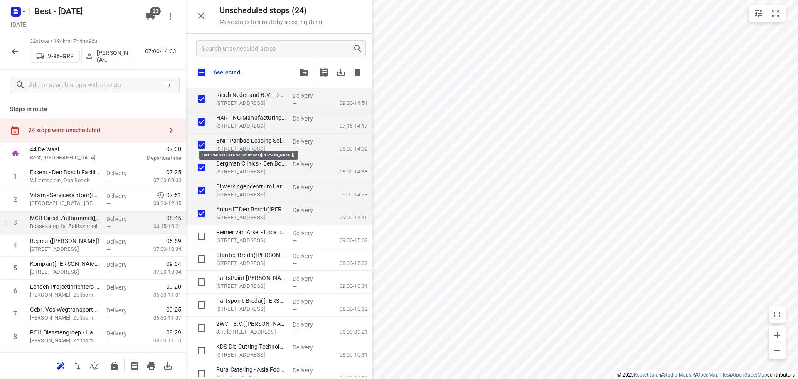
checkbox input "true"
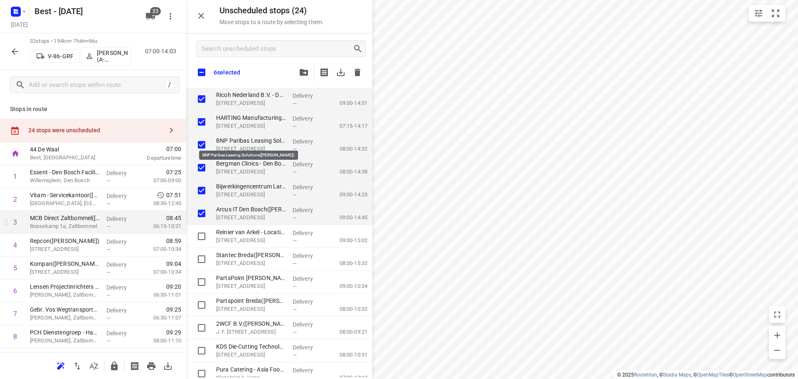
checkbox input "true"
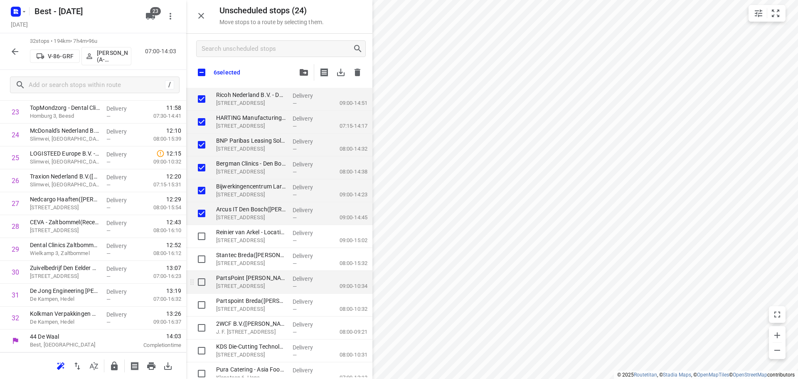
checkbox input "true"
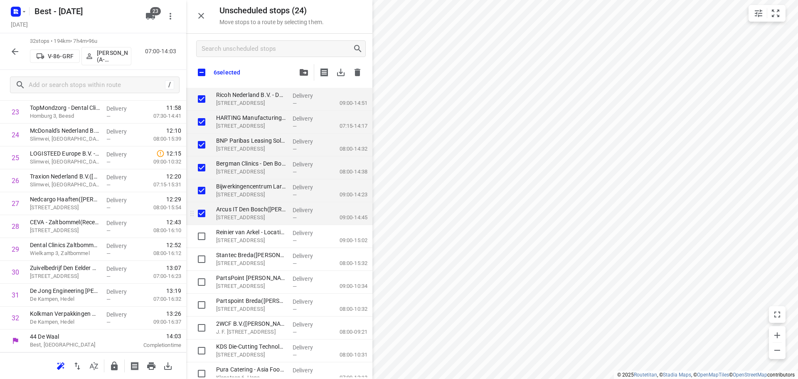
checkbox input "true"
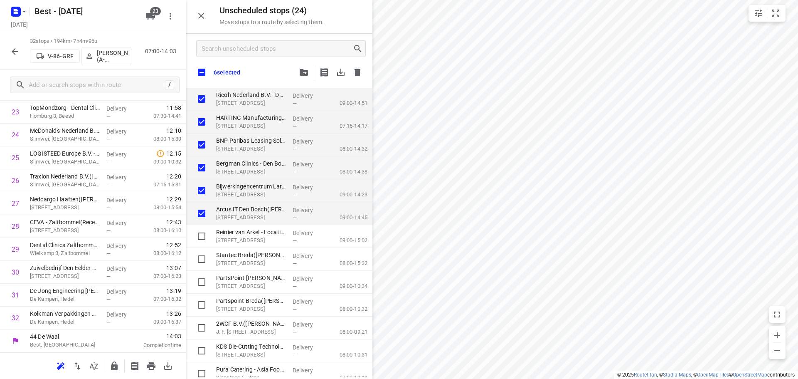
checkbox input "true"
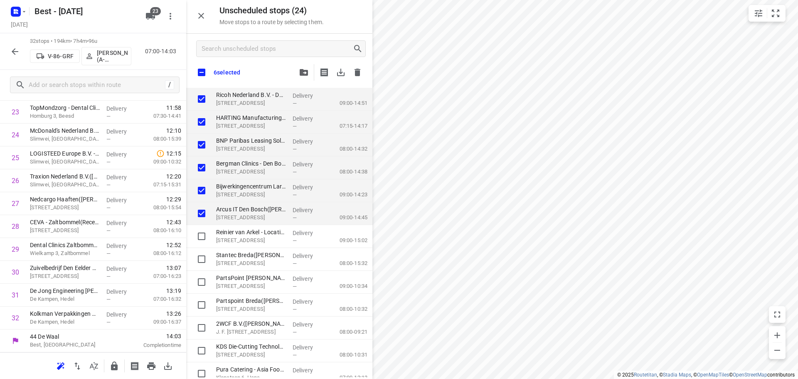
checkbox input "true"
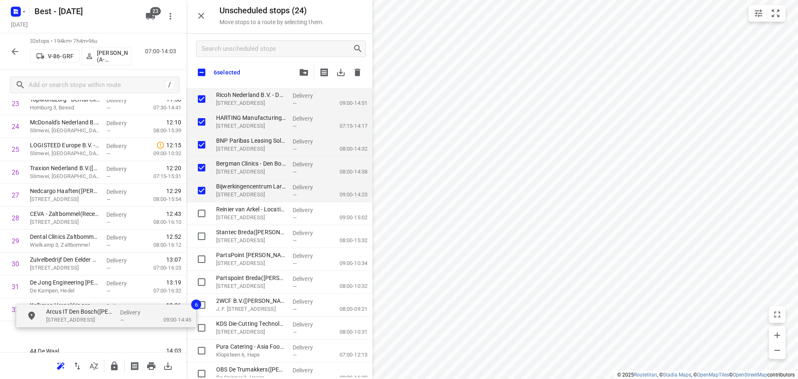
scroll to position [590, 0]
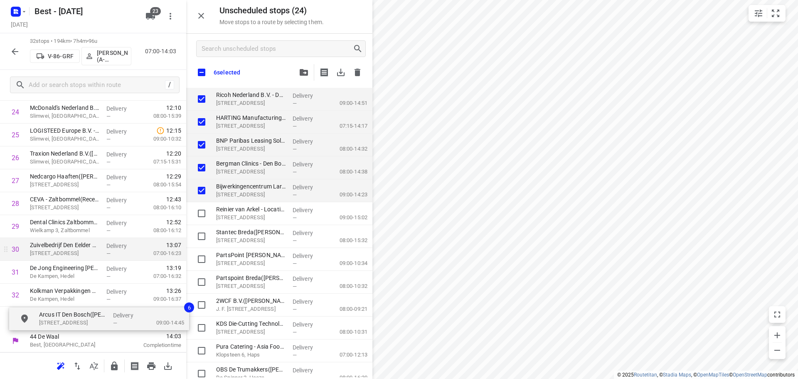
drag, startPoint x: 168, startPoint y: 247, endPoint x: 101, endPoint y: 246, distance: 66.9
checkbox input "true"
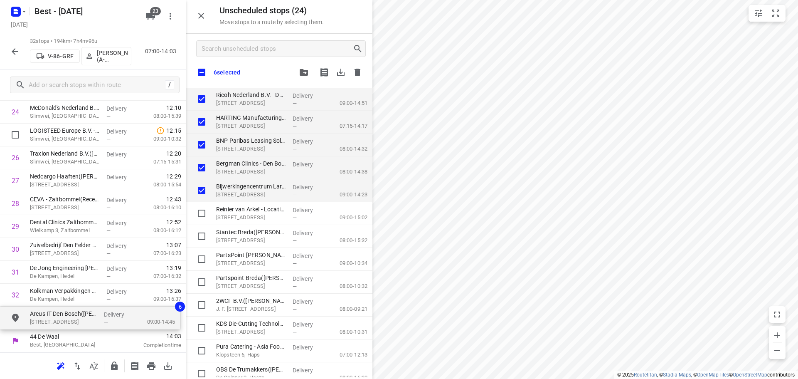
checkbox input "true"
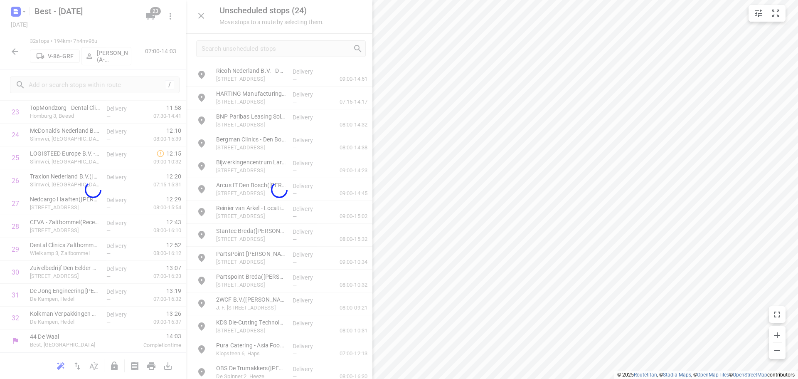
scroll to position [567, 0]
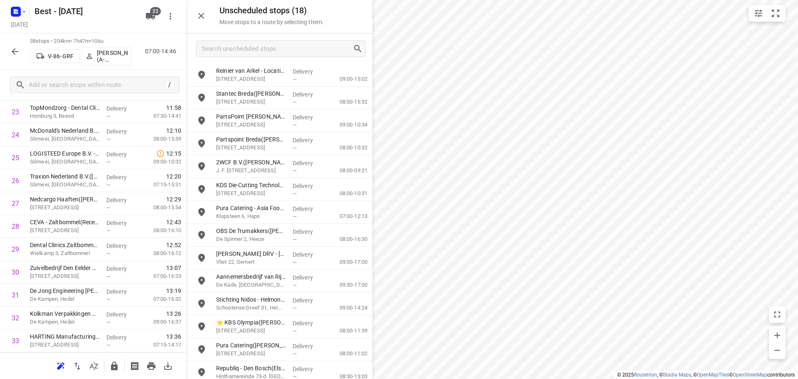
click at [199, 15] on icon "button" at bounding box center [201, 16] width 10 height 10
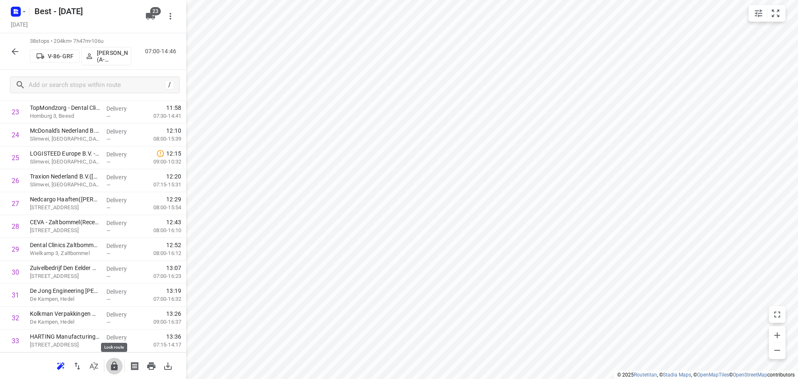
click at [116, 365] on icon "button" at bounding box center [114, 365] width 7 height 9
click at [15, 51] on icon "button" at bounding box center [15, 51] width 7 height 7
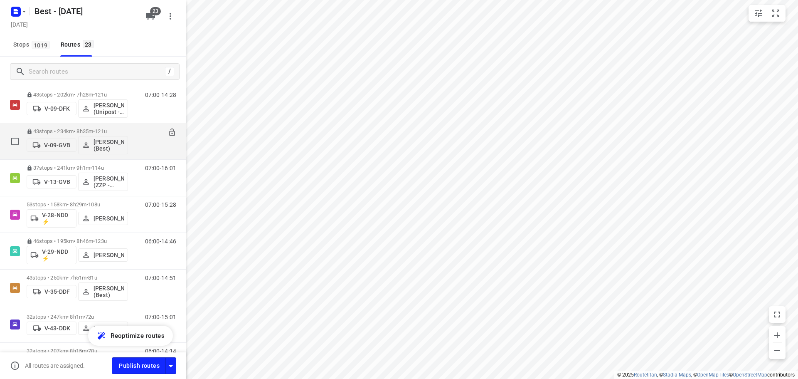
scroll to position [42, 0]
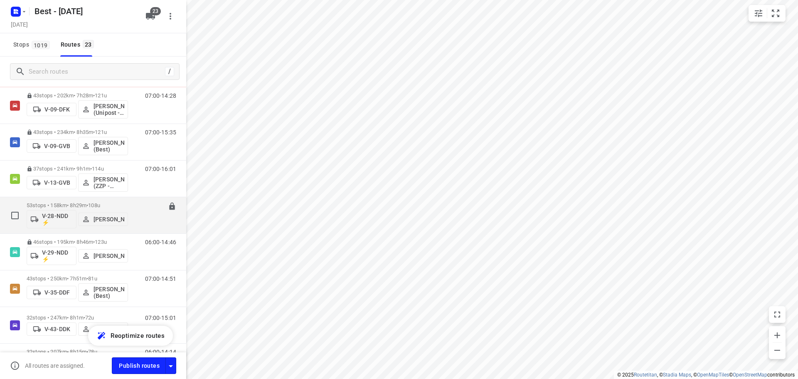
click at [63, 204] on p "53 stops • 158km • 8h29m • 108u" at bounding box center [77, 205] width 101 height 6
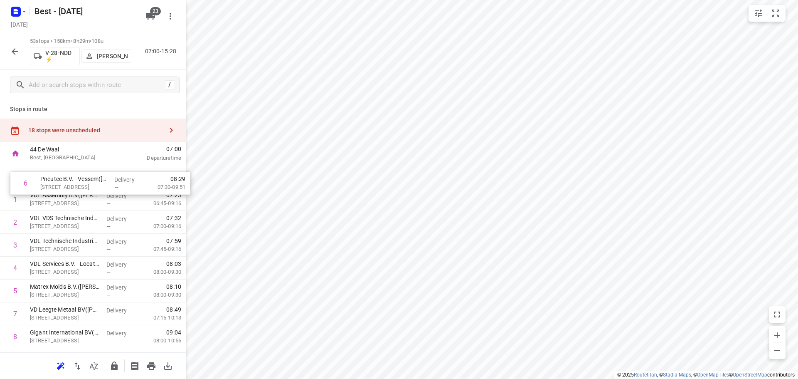
drag, startPoint x: 76, startPoint y: 287, endPoint x: 87, endPoint y: 177, distance: 110.2
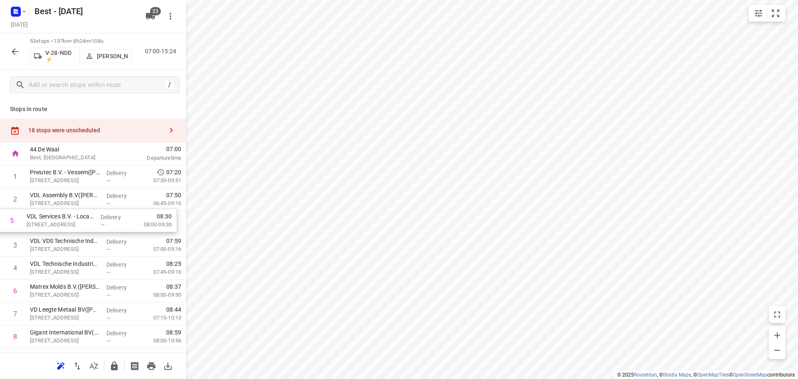
drag, startPoint x: 89, startPoint y: 265, endPoint x: 86, endPoint y: 212, distance: 53.3
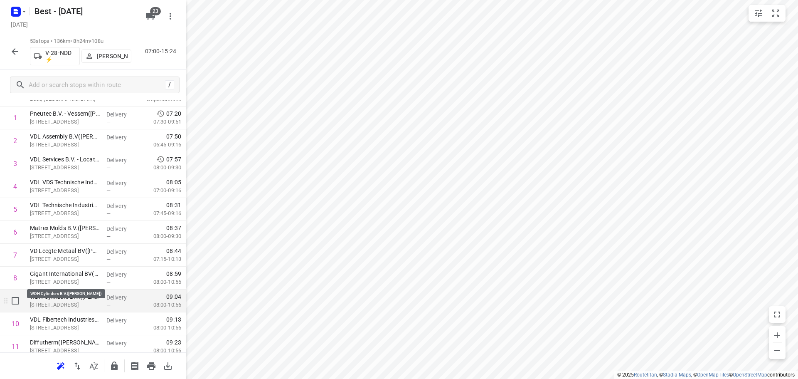
scroll to position [125, 0]
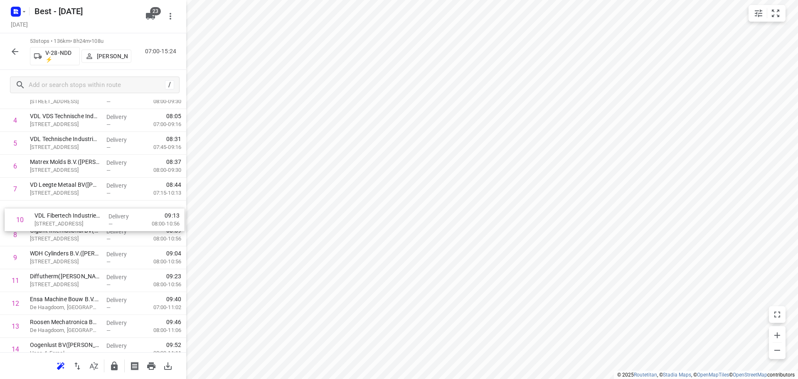
drag, startPoint x: 80, startPoint y: 259, endPoint x: 84, endPoint y: 212, distance: 46.8
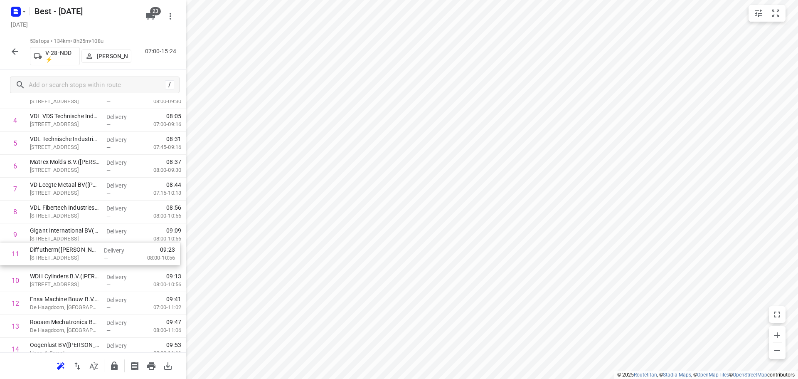
drag, startPoint x: 64, startPoint y: 273, endPoint x: 64, endPoint y: 224, distance: 49.0
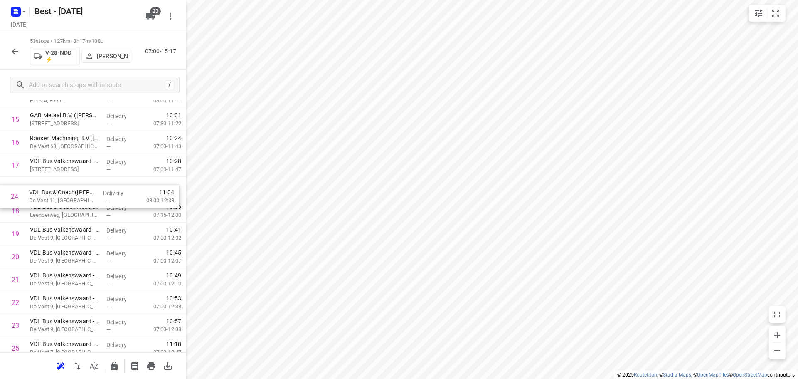
drag, startPoint x: 47, startPoint y: 327, endPoint x: 47, endPoint y: 192, distance: 135.1
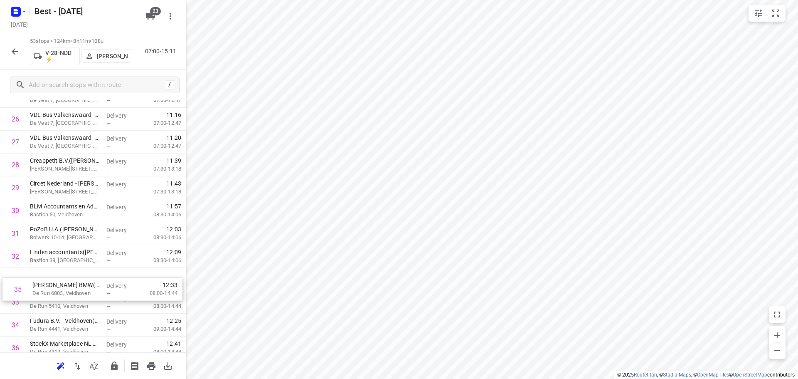
scroll to position [630, 0]
drag, startPoint x: 53, startPoint y: 320, endPoint x: 54, endPoint y: 200, distance: 119.3
click at [54, 200] on div "1 Pneutec B.V. - Vessem(Pascal Voets) De Hoefse Weg 2, Vessem Delivery — 07:20 …" at bounding box center [93, 140] width 186 height 1211
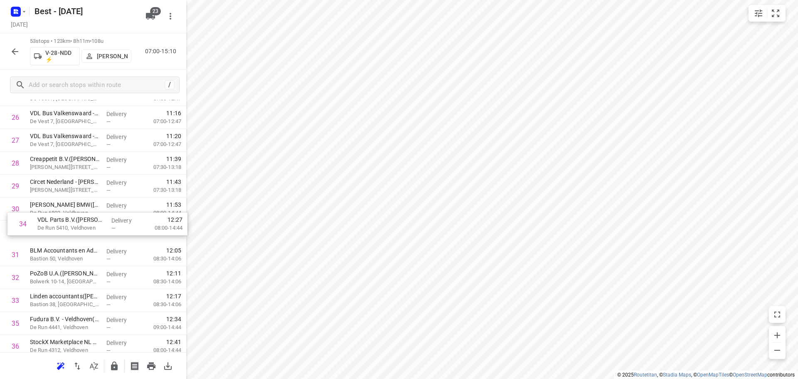
drag, startPoint x: 47, startPoint y: 307, endPoint x: 51, endPoint y: 241, distance: 65.7
click at [51, 241] on div "1 Pneutec B.V. - Vessem(Pascal Voets) De Hoefse Weg 2, Vessem Delivery — 07:20 …" at bounding box center [93, 140] width 186 height 1211
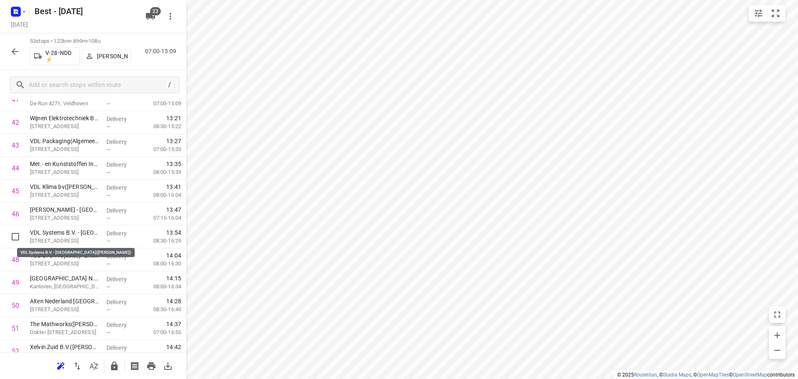
scroll to position [1004, 0]
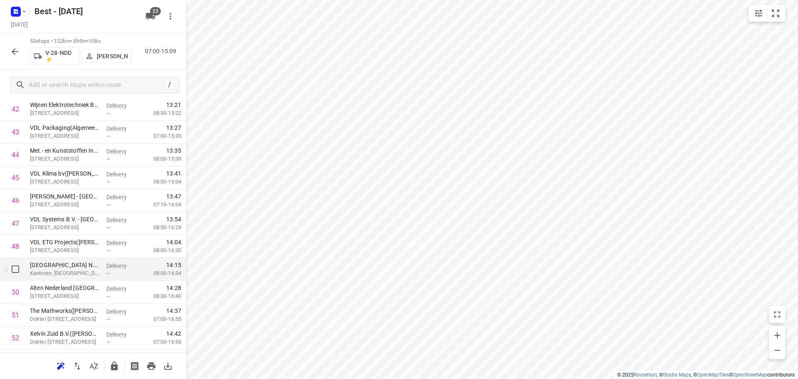
click at [6, 265] on icon at bounding box center [6, 269] width 8 height 8
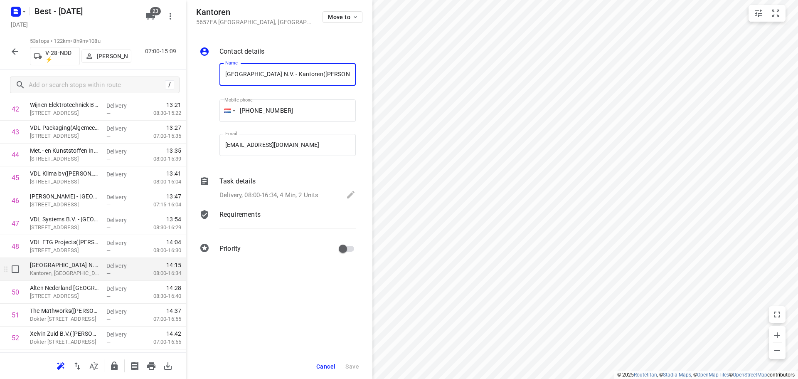
scroll to position [0, 8]
click at [334, 13] on button "Move to" at bounding box center [342, 17] width 40 height 12
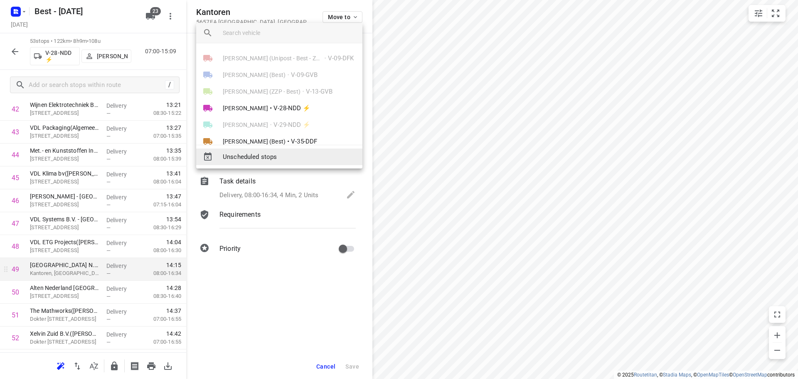
click at [259, 155] on span "Unscheduled stops" at bounding box center [289, 157] width 133 height 10
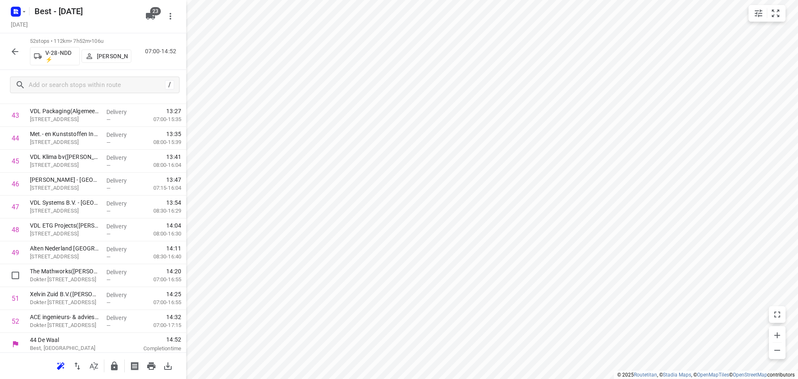
scroll to position [1024, 0]
click at [113, 361] on icon "button" at bounding box center [114, 366] width 10 height 10
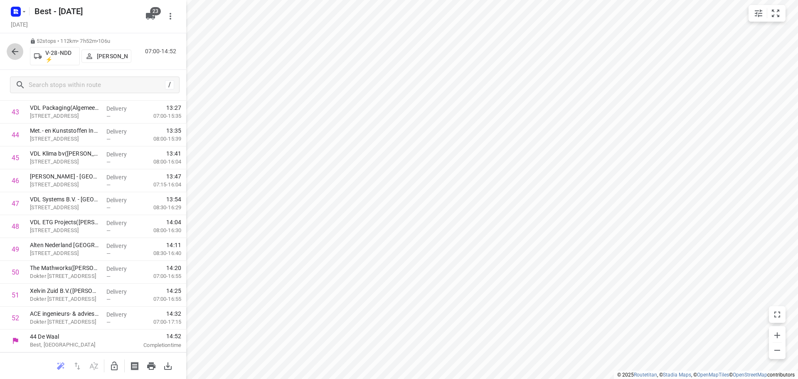
click at [8, 51] on button "button" at bounding box center [15, 51] width 17 height 17
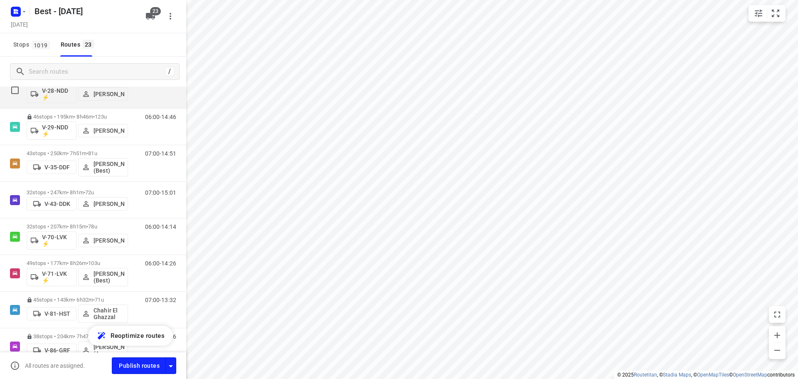
scroll to position [166, 0]
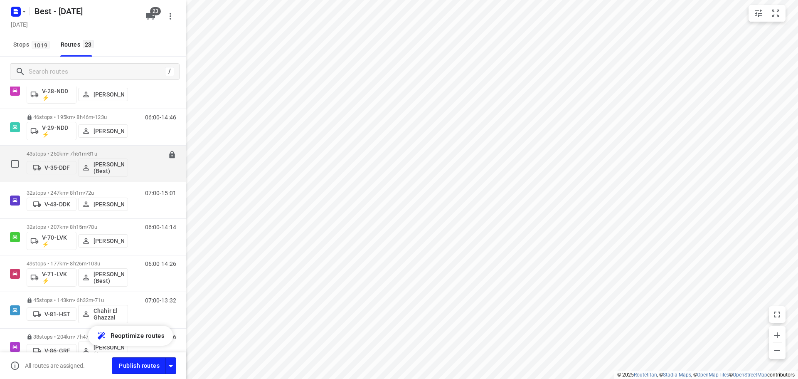
click at [57, 152] on p "43 stops • 250km • 7h51m • 81u" at bounding box center [77, 153] width 101 height 6
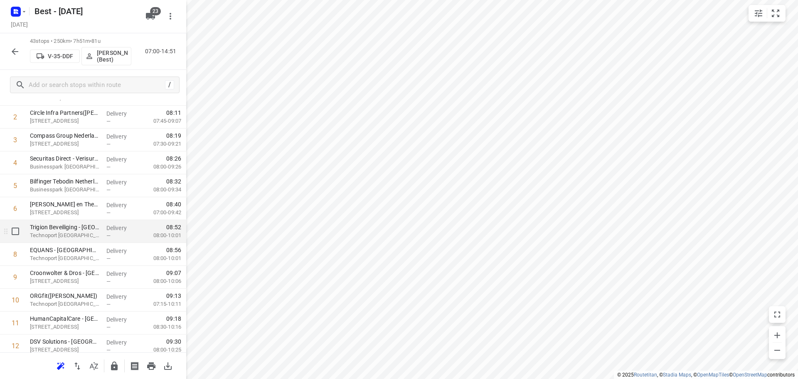
scroll to position [83, 0]
click at [117, 365] on icon "button" at bounding box center [114, 365] width 7 height 9
click at [19, 53] on icon "button" at bounding box center [15, 52] width 10 height 10
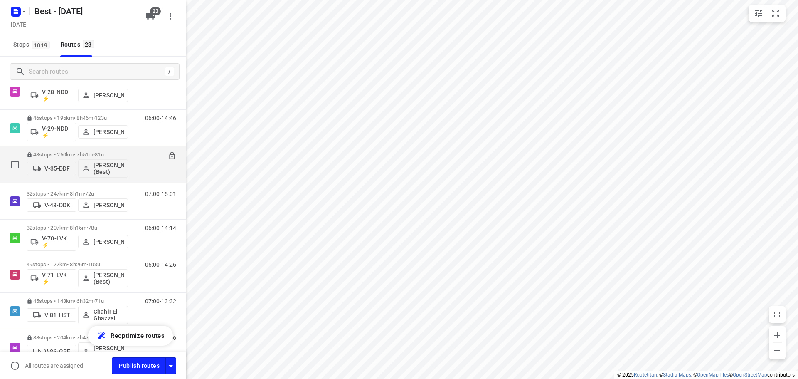
scroll to position [166, 0]
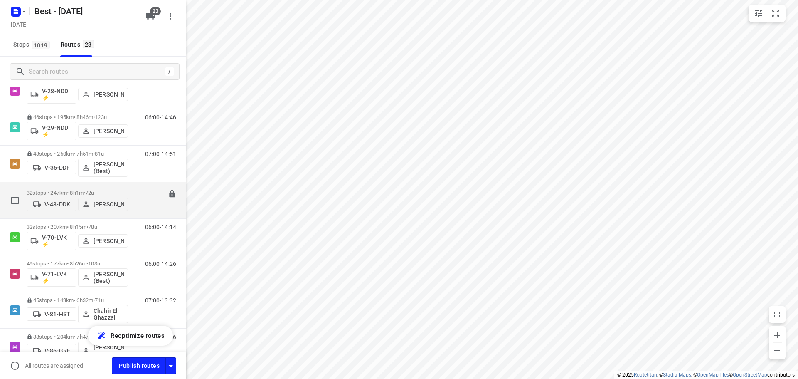
click at [54, 190] on p "32 stops • 247km • 8h1m • 72u" at bounding box center [77, 193] width 101 height 6
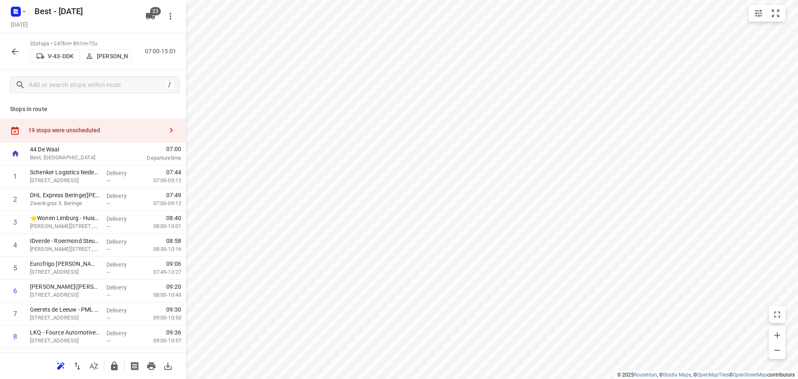
click at [114, 120] on div "19 stops were unscheduled" at bounding box center [93, 130] width 186 height 24
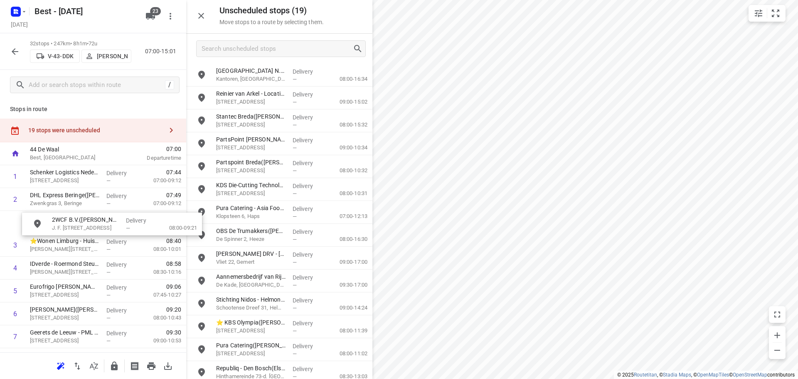
drag, startPoint x: 267, startPoint y: 197, endPoint x: 97, endPoint y: 230, distance: 173.3
click at [206, 11] on button "button" at bounding box center [201, 15] width 17 height 17
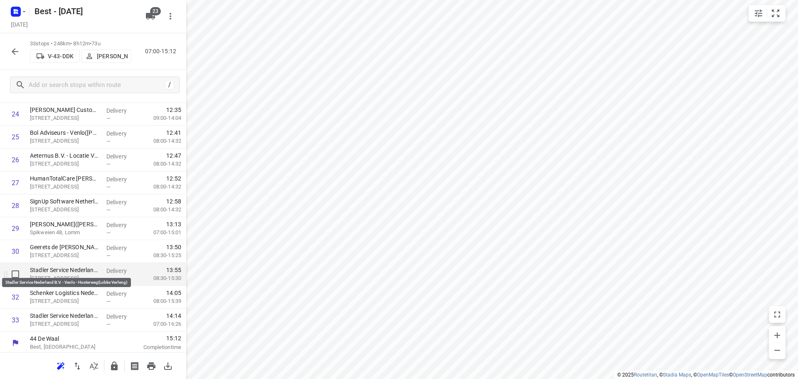
scroll to position [590, 0]
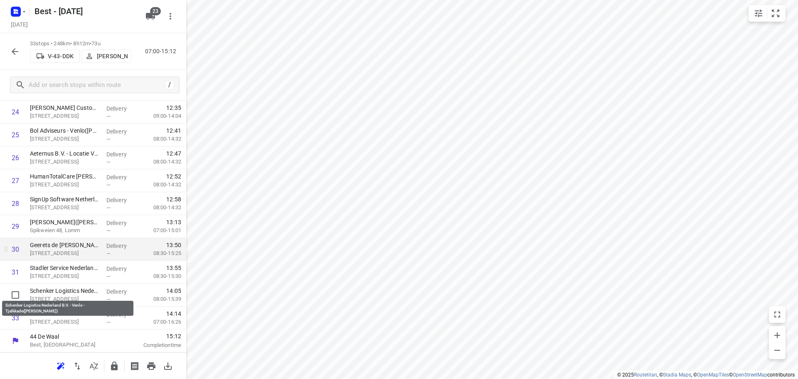
drag, startPoint x: 70, startPoint y: 293, endPoint x: 76, endPoint y: 259, distance: 33.8
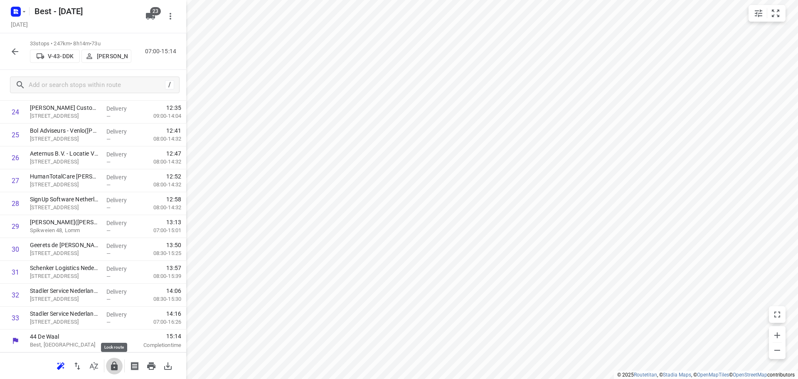
click at [110, 362] on icon "button" at bounding box center [114, 366] width 10 height 10
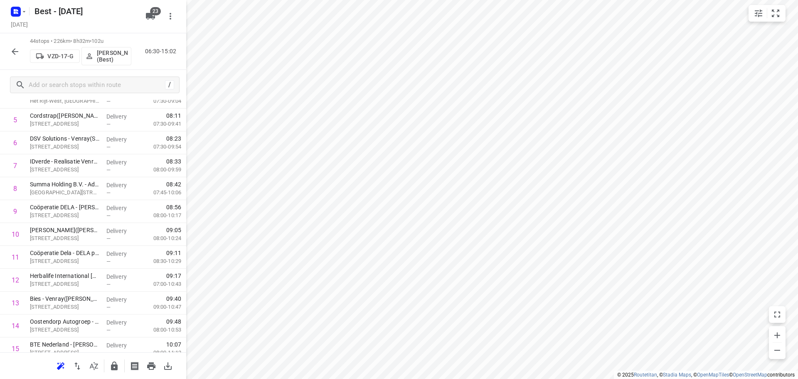
scroll to position [0, 0]
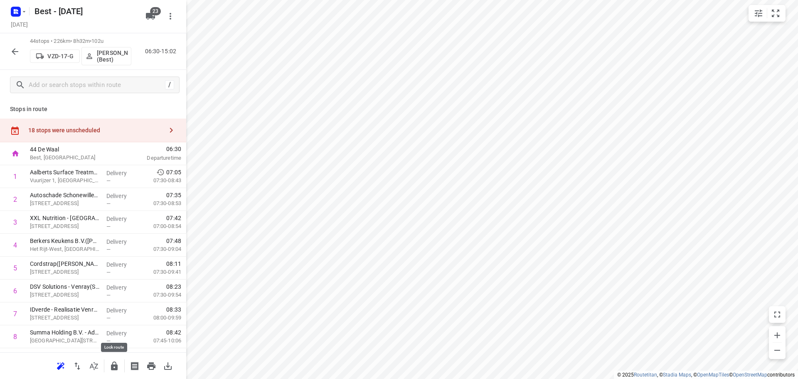
drag, startPoint x: 108, startPoint y: 364, endPoint x: 64, endPoint y: 121, distance: 247.0
click at [109, 358] on div at bounding box center [114, 365] width 17 height 17
drag, startPoint x: 71, startPoint y: 303, endPoint x: 59, endPoint y: 160, distance: 143.8
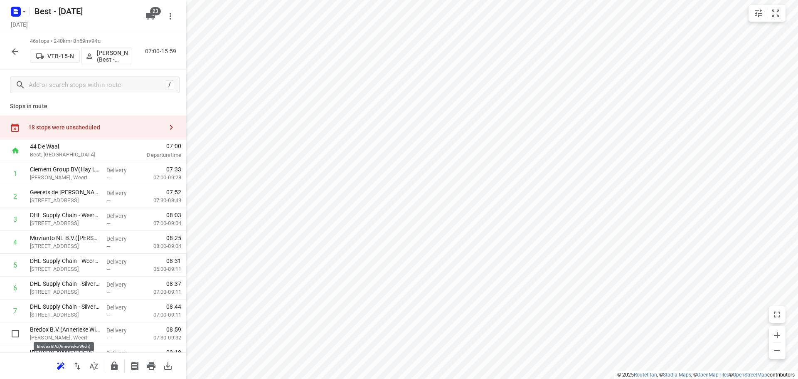
scroll to position [3, 0]
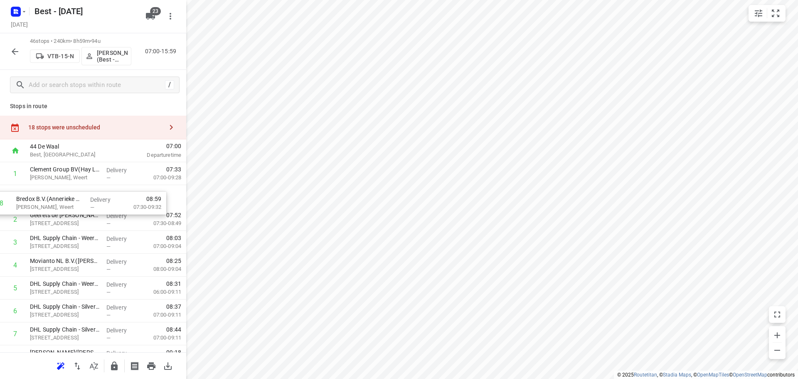
drag, startPoint x: 51, startPoint y: 330, endPoint x: 38, endPoint y: 194, distance: 137.4
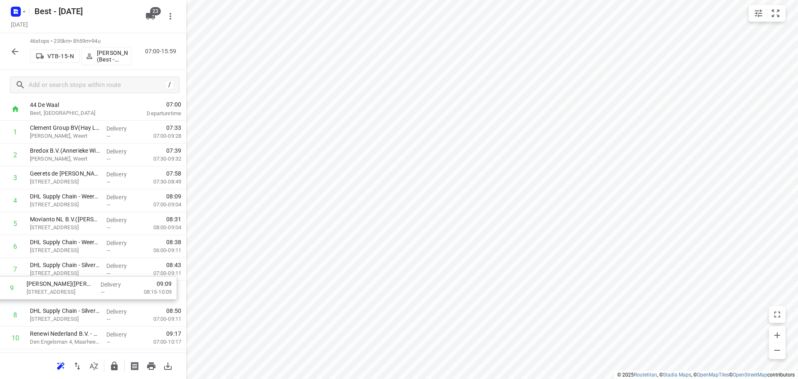
scroll to position [46, 0]
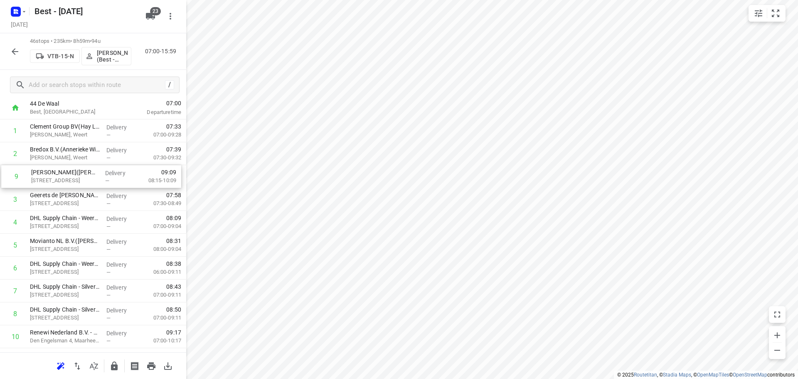
drag, startPoint x: 72, startPoint y: 315, endPoint x: 73, endPoint y: 172, distance: 143.0
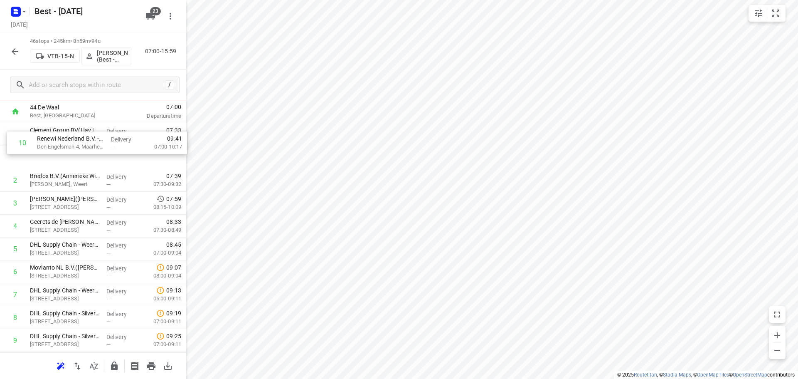
drag, startPoint x: 60, startPoint y: 342, endPoint x: 68, endPoint y: 132, distance: 210.0
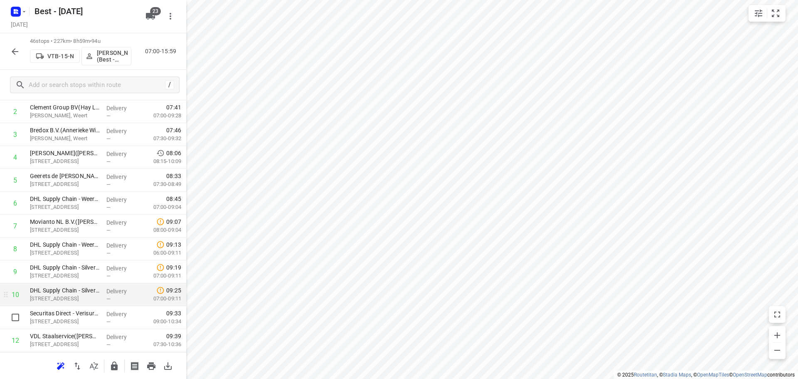
scroll to position [123, 0]
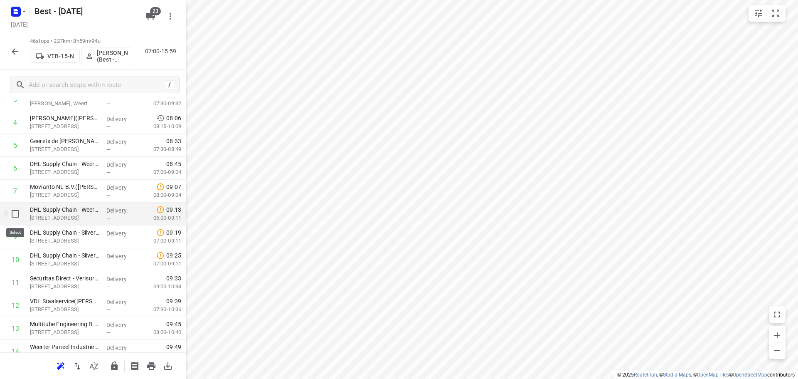
click at [12, 213] on input "checkbox" at bounding box center [15, 213] width 17 height 17
checkbox input "true"
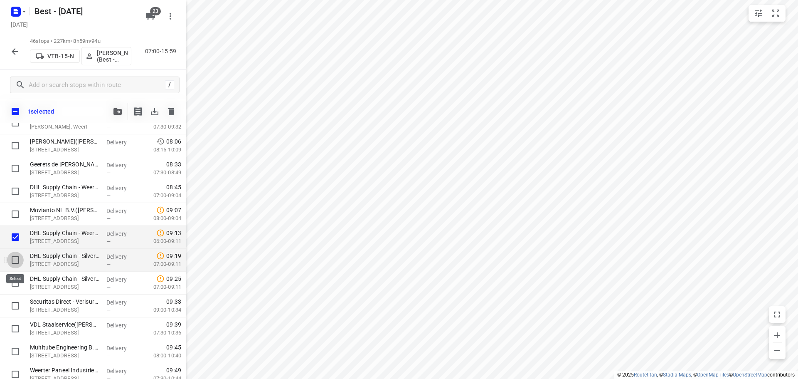
click at [15, 257] on input "checkbox" at bounding box center [15, 259] width 17 height 17
checkbox input "true"
click at [15, 281] on input "checkbox" at bounding box center [15, 282] width 17 height 17
checkbox input "true"
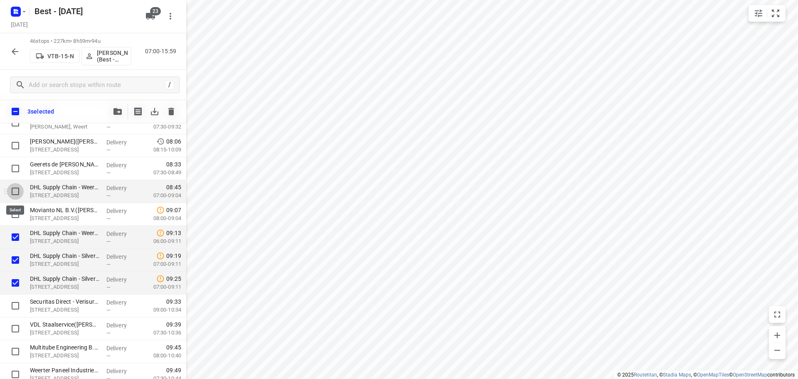
click at [17, 194] on input "checkbox" at bounding box center [15, 191] width 17 height 17
checkbox input "true"
click at [14, 216] on input "checkbox" at bounding box center [15, 214] width 17 height 17
checkbox input "true"
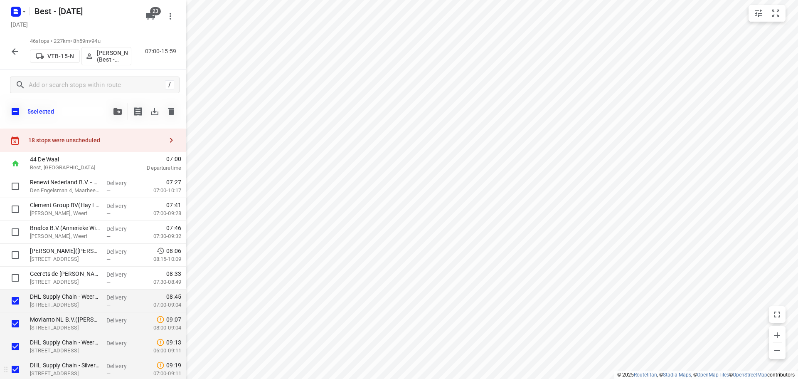
scroll to position [0, 0]
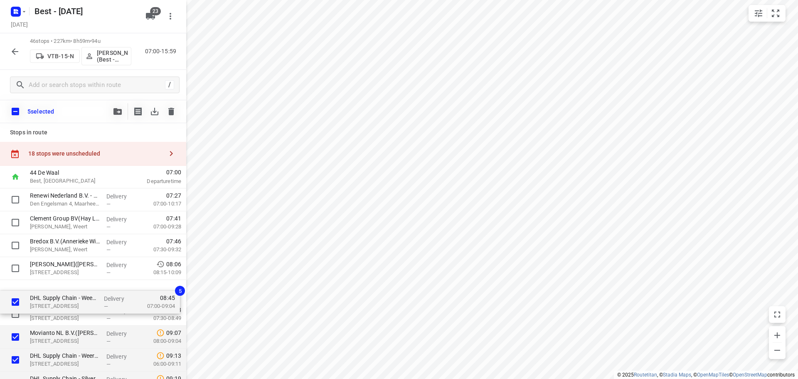
drag, startPoint x: 69, startPoint y: 312, endPoint x: 69, endPoint y: 292, distance: 20.0
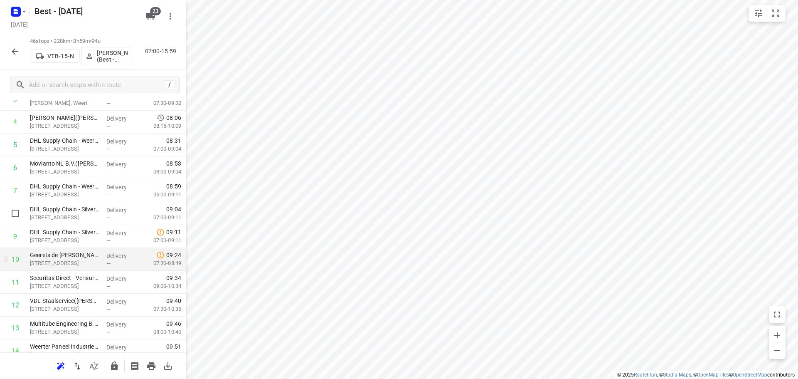
scroll to position [125, 0]
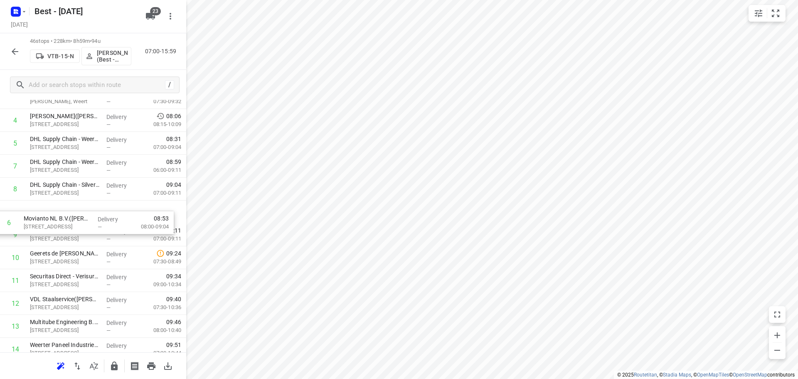
drag, startPoint x: 76, startPoint y: 171, endPoint x: 70, endPoint y: 238, distance: 66.8
click at [12, 56] on icon "button" at bounding box center [15, 52] width 10 height 10
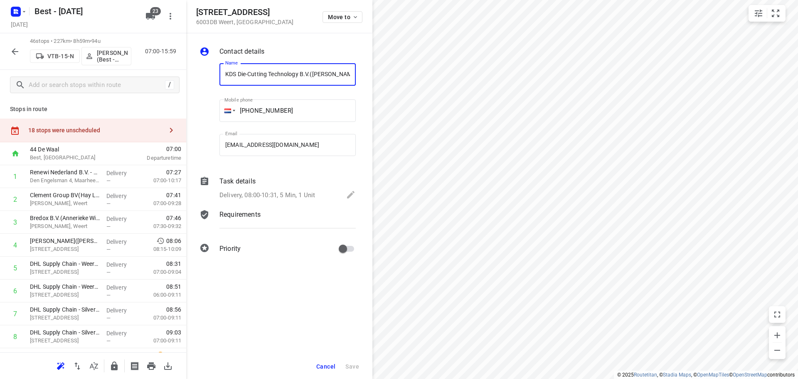
scroll to position [0, 15]
click at [338, 17] on span "Move to" at bounding box center [343, 17] width 31 height 7
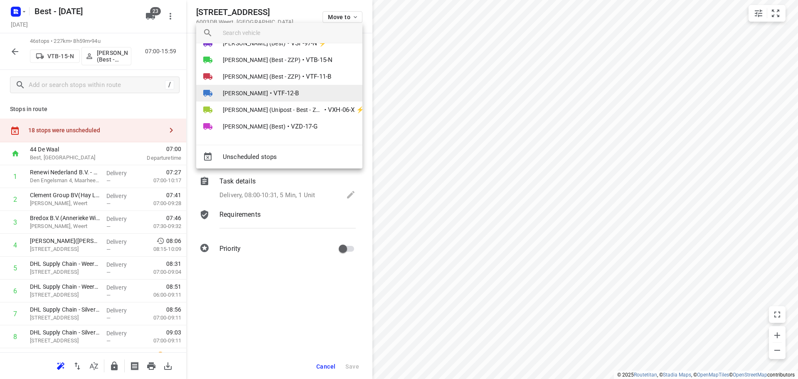
scroll to position [256, 0]
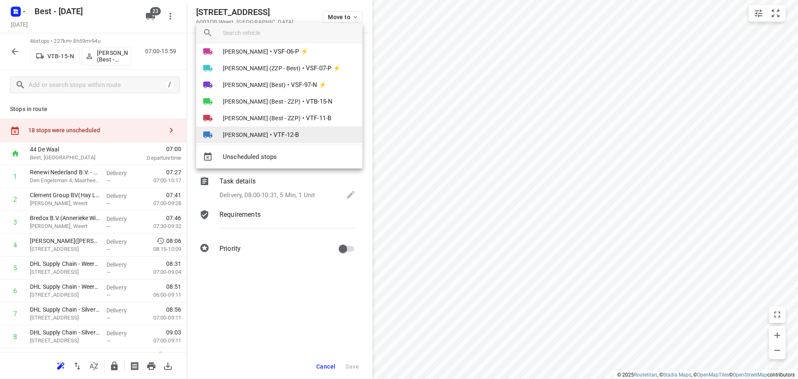
click at [262, 96] on li "Rutger de Bruin (Best - ZZP) • VTB-15-N" at bounding box center [279, 101] width 166 height 17
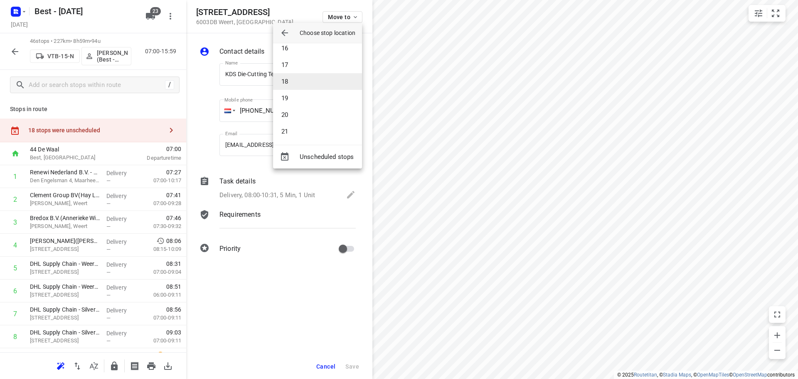
scroll to position [90, 0]
click at [297, 118] on li "10" at bounding box center [317, 114] width 89 height 17
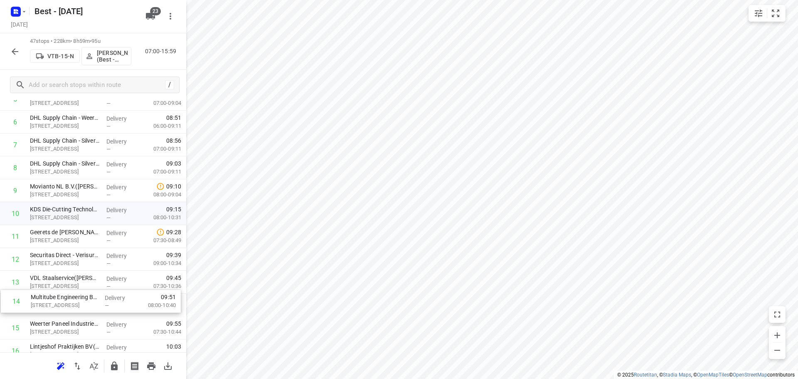
scroll to position [170, 0]
drag, startPoint x: 70, startPoint y: 298, endPoint x: 70, endPoint y: 239, distance: 59.8
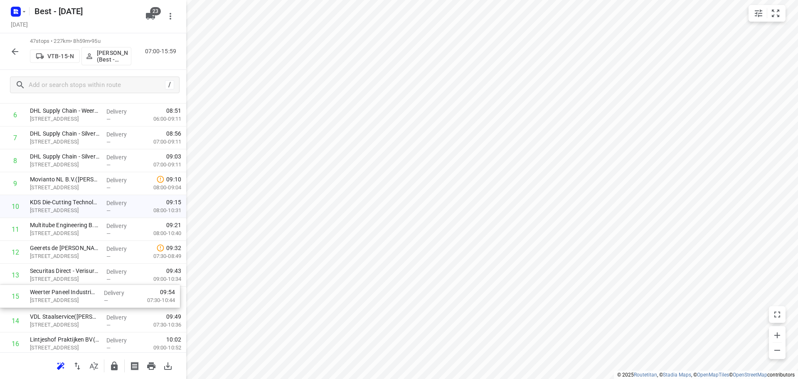
scroll to position [178, 0]
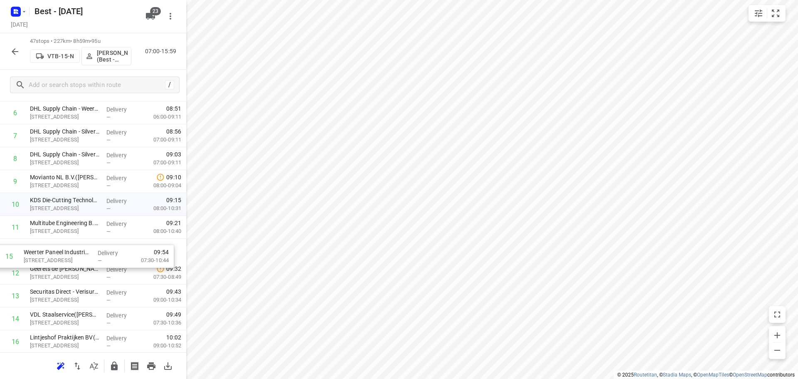
drag, startPoint x: 81, startPoint y: 327, endPoint x: 77, endPoint y: 253, distance: 73.7
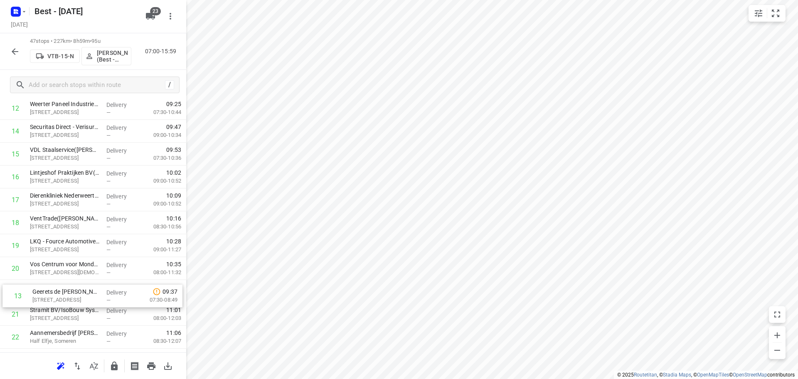
scroll to position [322, 0]
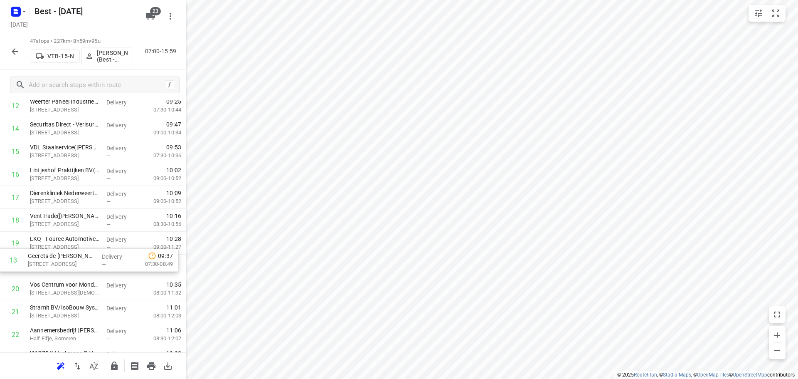
drag, startPoint x: 84, startPoint y: 264, endPoint x: 83, endPoint y: 241, distance: 23.7
click at [83, 241] on div "1 Renewi Nederland B.V. - Regio Zuid - Maarheeze(John op 't Roodt) Den Engelsma…" at bounding box center [93, 380] width 186 height 1074
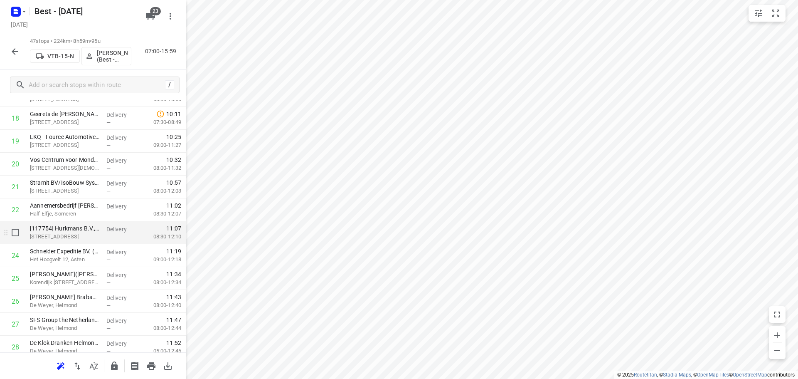
scroll to position [405, 0]
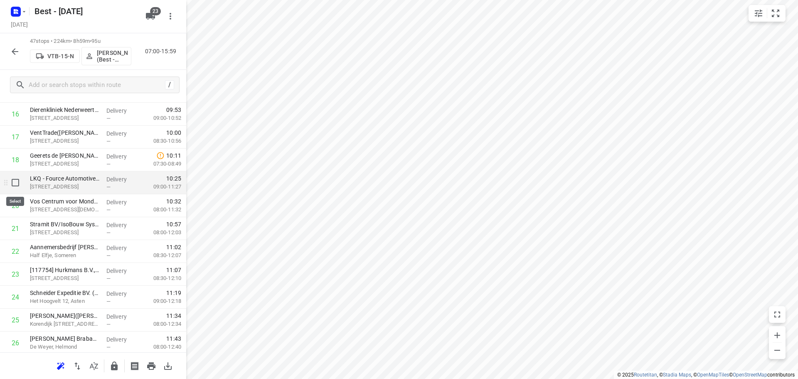
click at [12, 182] on input "checkbox" at bounding box center [15, 182] width 17 height 17
checkbox input "true"
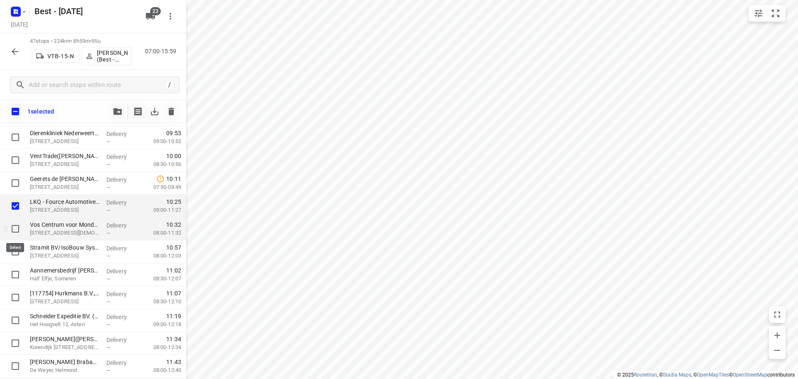
click at [15, 227] on input "checkbox" at bounding box center [15, 228] width 17 height 17
checkbox input "true"
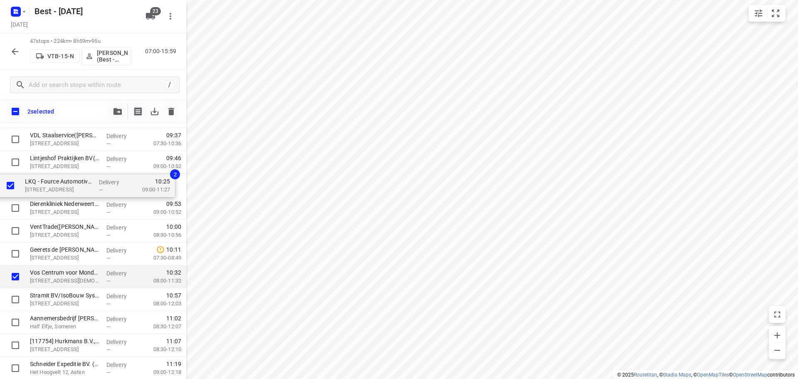
scroll to position [356, 0]
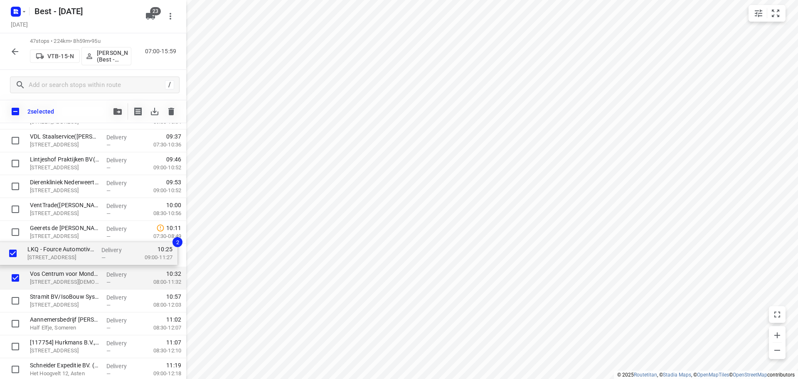
drag, startPoint x: 104, startPoint y: 249, endPoint x: 99, endPoint y: 246, distance: 5.4
click at [100, 249] on div "Renewi Nederland B.V. - Regio Zuid - Maarheeze(John op 't Roodt) Den Engelsman …" at bounding box center [93, 369] width 186 height 1074
click at [121, 110] on icon "button" at bounding box center [117, 111] width 8 height 7
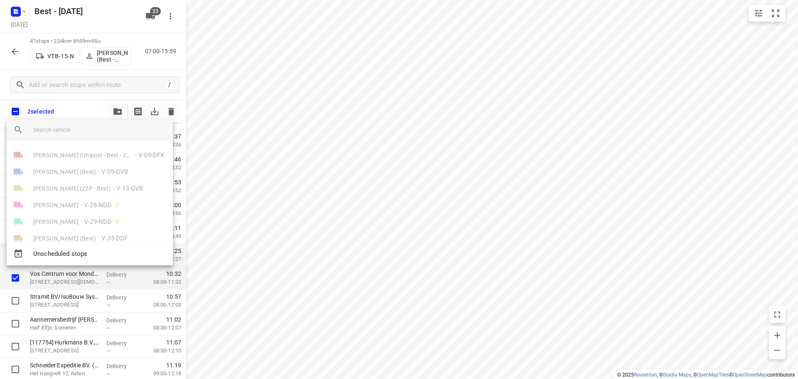
click at [121, 110] on div at bounding box center [399, 189] width 798 height 379
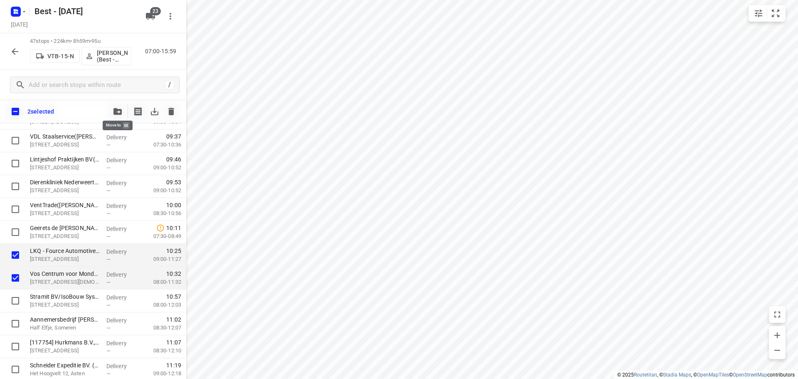
click at [119, 106] on button "button" at bounding box center [117, 111] width 17 height 17
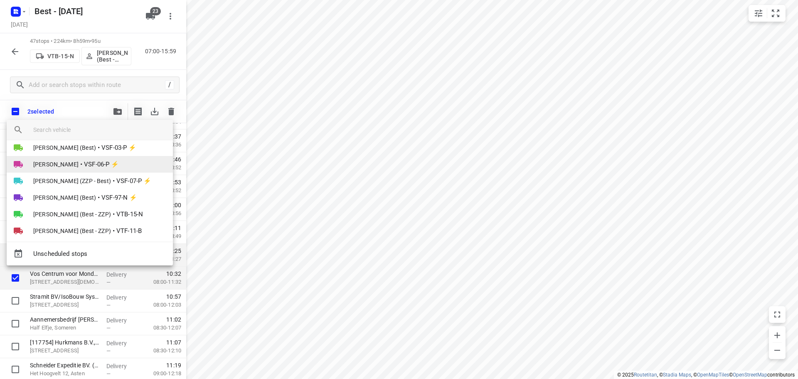
scroll to position [249, 0]
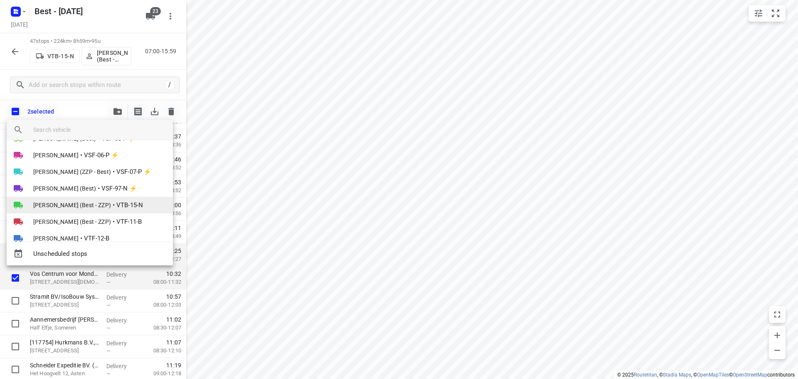
click at [76, 200] on li "Rutger de Bruin (Best - ZZP) • VTB-15-N" at bounding box center [90, 205] width 166 height 17
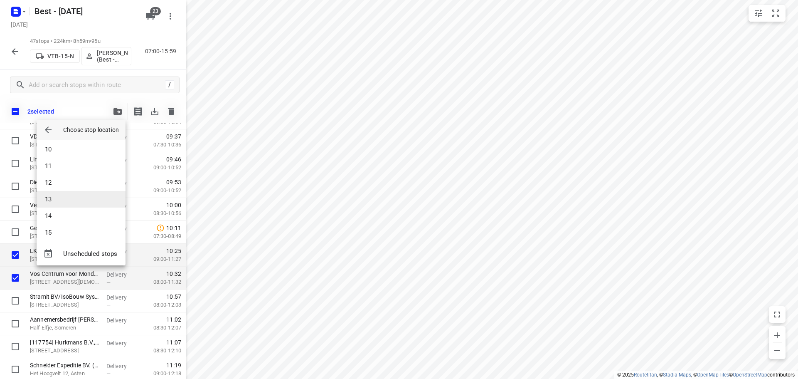
scroll to position [166, 0]
click at [65, 215] on li "15" at bounding box center [81, 218] width 89 height 17
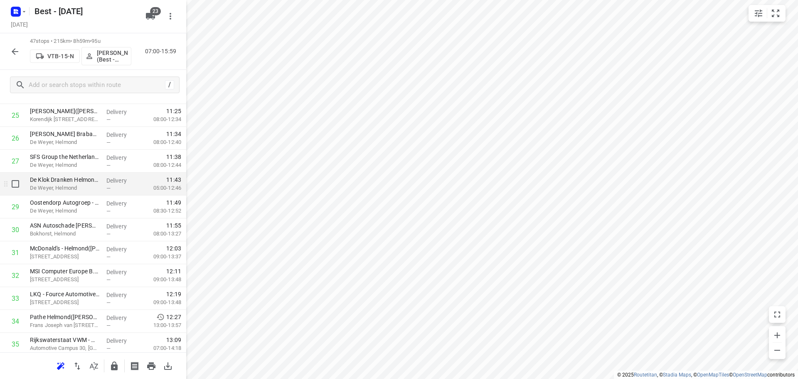
scroll to position [689, 0]
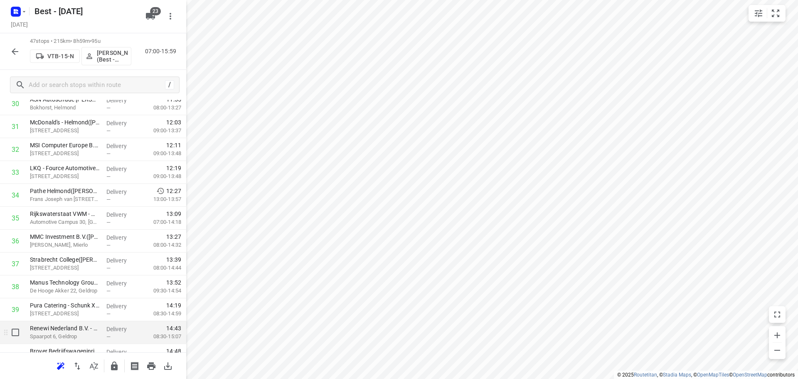
drag, startPoint x: 71, startPoint y: 353, endPoint x: 71, endPoint y: 337, distance: 15.8
click at [71, 337] on div "47 stops • 215km • 8h59m • 95u VTB-15-N Rutger de Bruin (Best - ZZP) 07:00-15:5…" at bounding box center [93, 205] width 186 height 345
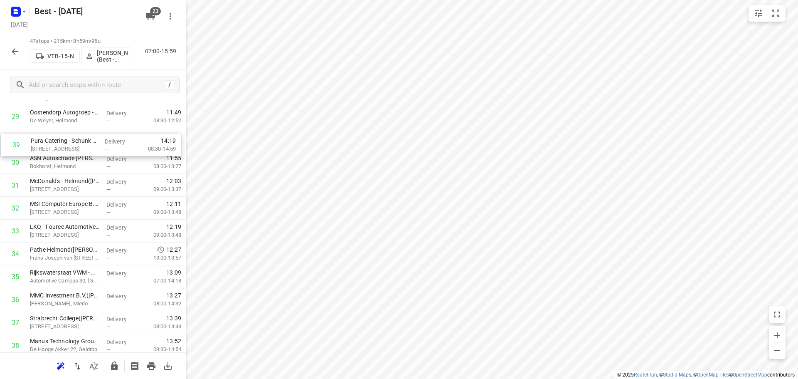
drag, startPoint x: 73, startPoint y: 315, endPoint x: 75, endPoint y: 145, distance: 169.6
click at [75, 145] on div "1 Renewi Nederland B.V. - Regio Zuid - Maarheeze(John op 't Roodt) Den Engelsma…" at bounding box center [93, 2] width 186 height 1074
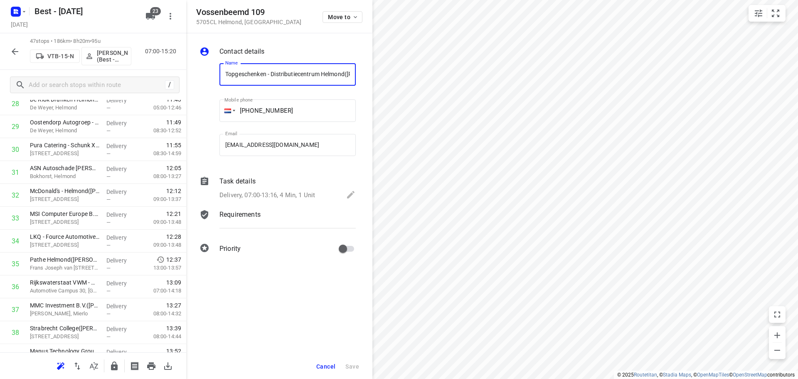
scroll to position [0, 45]
click at [349, 14] on span "Move to" at bounding box center [343, 17] width 31 height 7
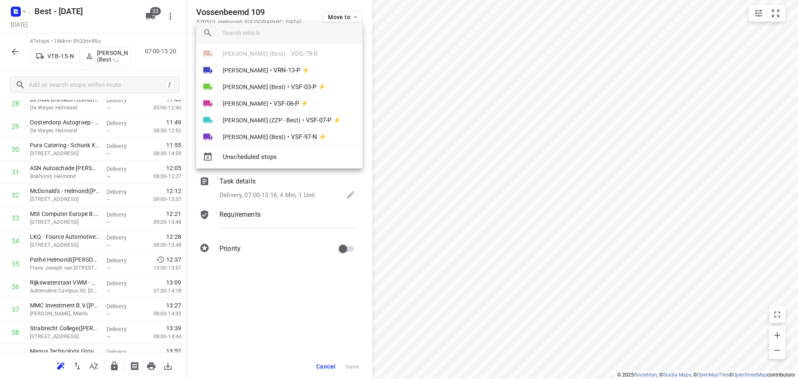
scroll to position [291, 0]
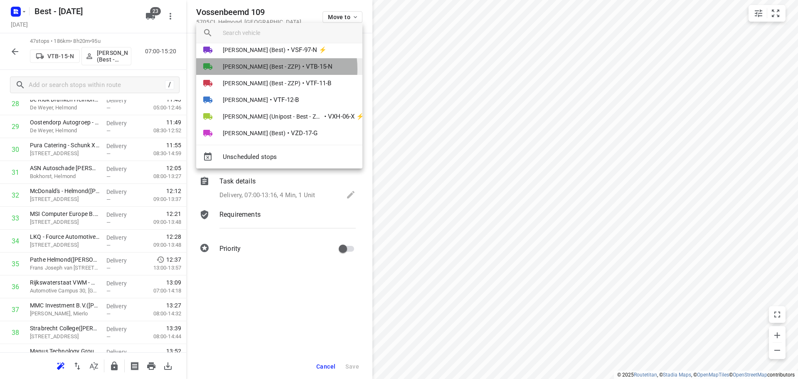
click at [266, 69] on span "Rutger de Bruin (Best - ZZP)" at bounding box center [262, 66] width 78 height 8
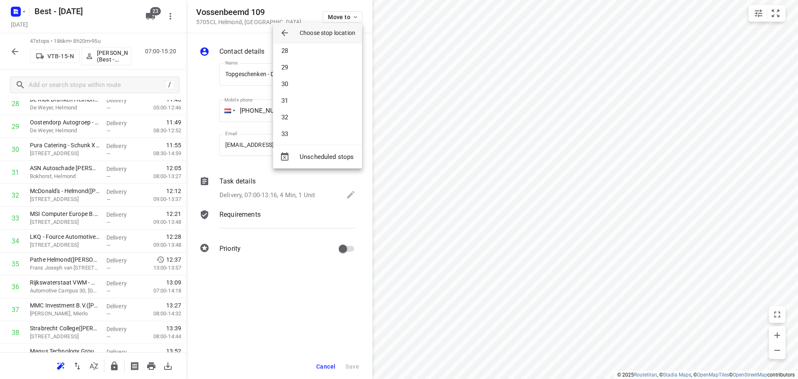
scroll to position [457, 0]
click at [294, 101] on li "31" at bounding box center [317, 96] width 89 height 17
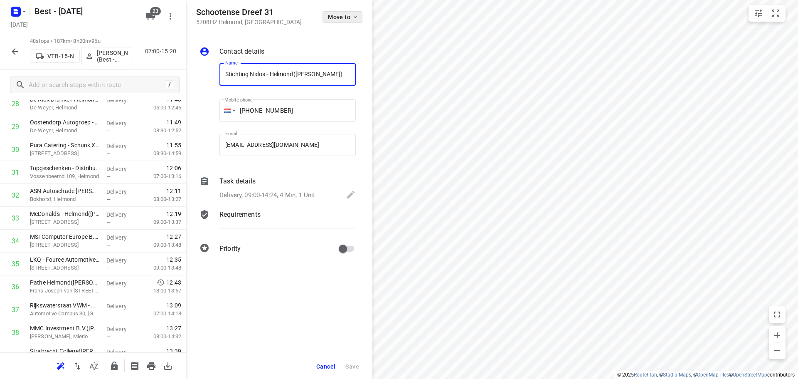
drag, startPoint x: 347, startPoint y: 24, endPoint x: 340, endPoint y: 19, distance: 8.0
click at [347, 23] on div "Move to" at bounding box center [342, 16] width 40 height 18
click at [339, 19] on span "Move to" at bounding box center [343, 17] width 31 height 7
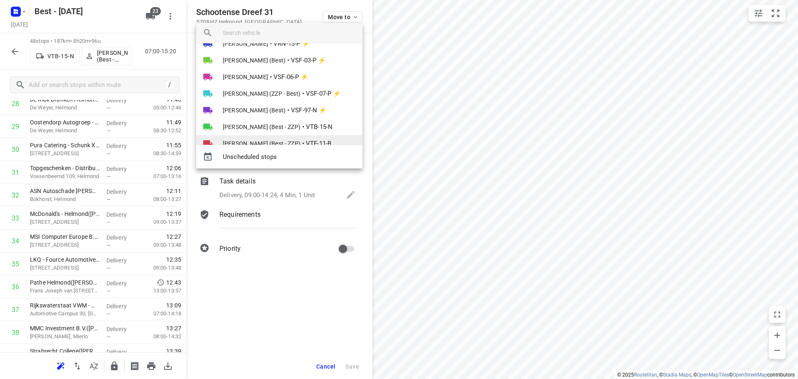
scroll to position [249, 0]
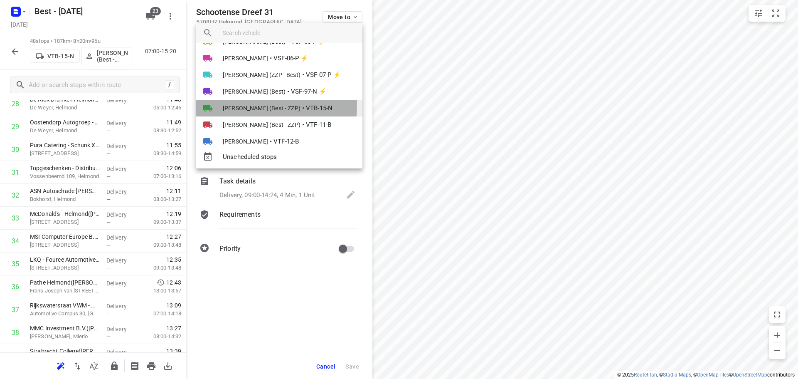
click at [251, 106] on span "Rutger de Bruin (Best - ZZP)" at bounding box center [262, 108] width 78 height 8
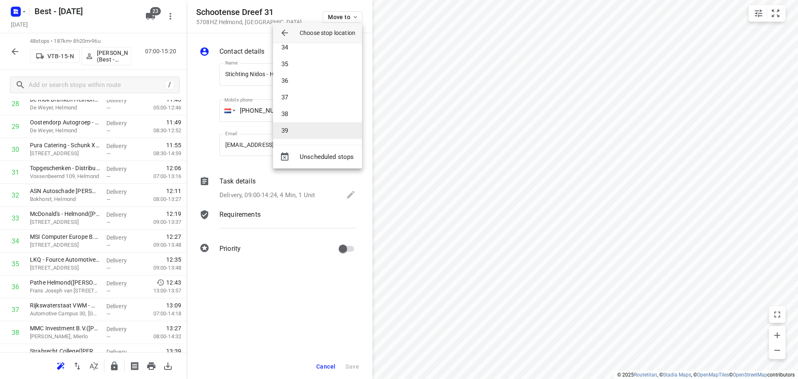
scroll to position [582, 0]
click at [294, 94] on li "38" at bounding box center [317, 88] width 89 height 17
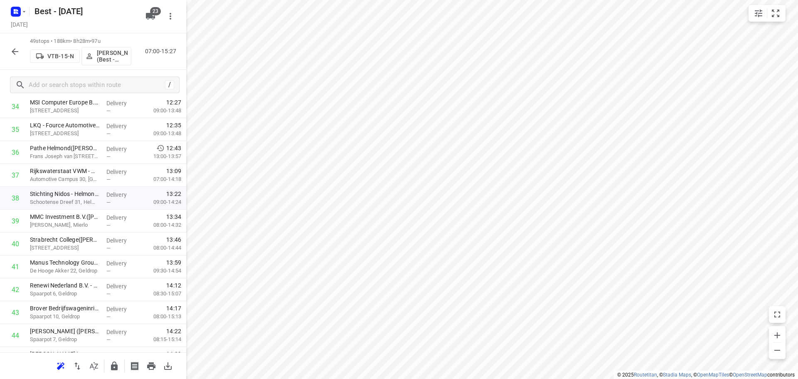
scroll to position [939, 0]
drag, startPoint x: 75, startPoint y: 326, endPoint x: 61, endPoint y: 144, distance: 182.6
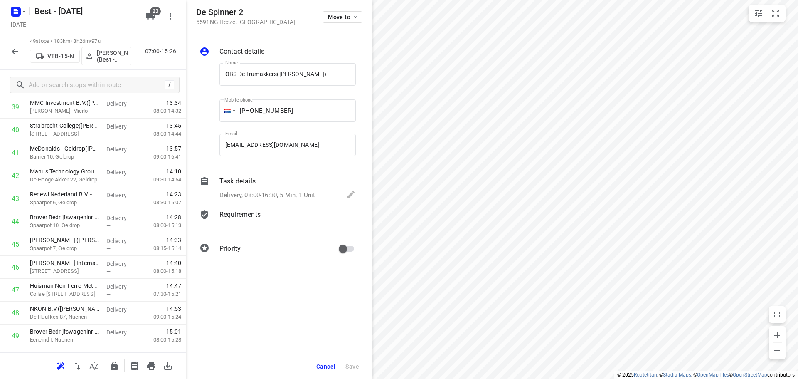
click at [332, 366] on span "Cancel" at bounding box center [325, 366] width 19 height 7
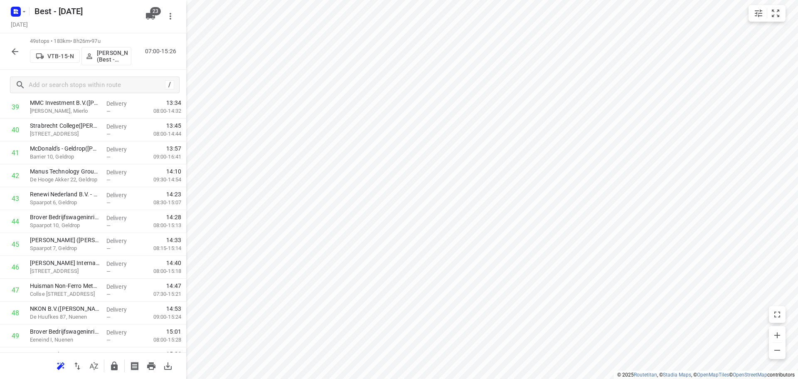
scroll to position [842, 0]
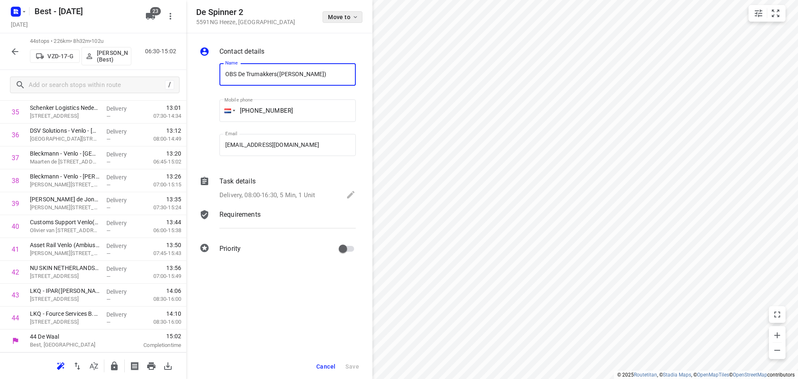
click at [337, 17] on span "Move to" at bounding box center [343, 17] width 31 height 7
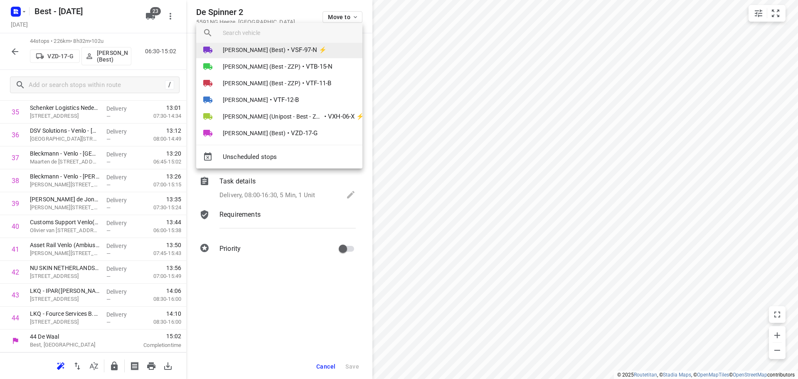
scroll to position [298, 0]
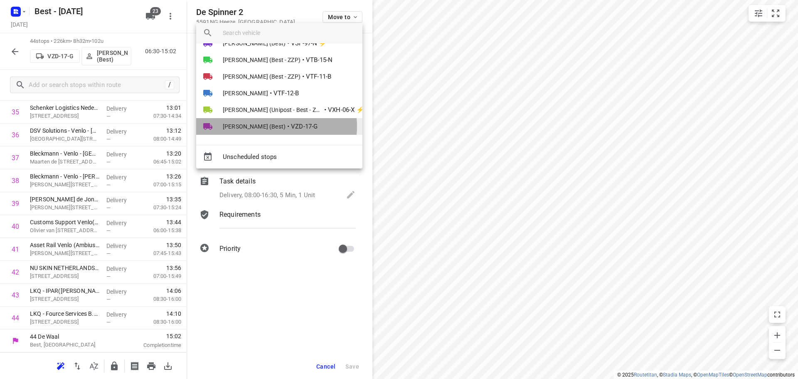
click at [275, 126] on li "Mark Schultz (Best) • VZD-17-G" at bounding box center [279, 126] width 166 height 17
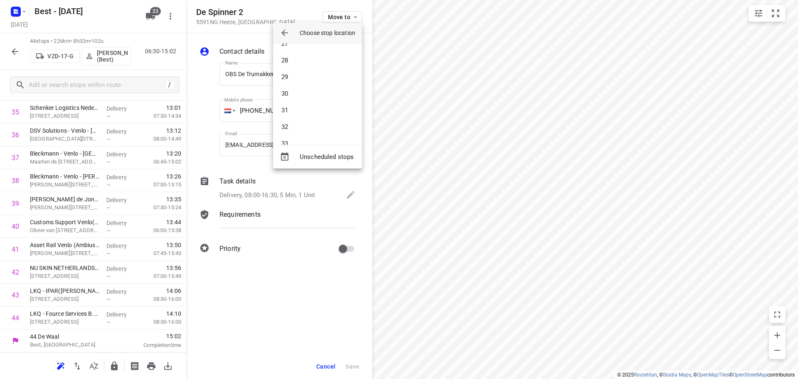
scroll to position [640, 0]
click at [294, 134] on li "44" at bounding box center [317, 129] width 89 height 17
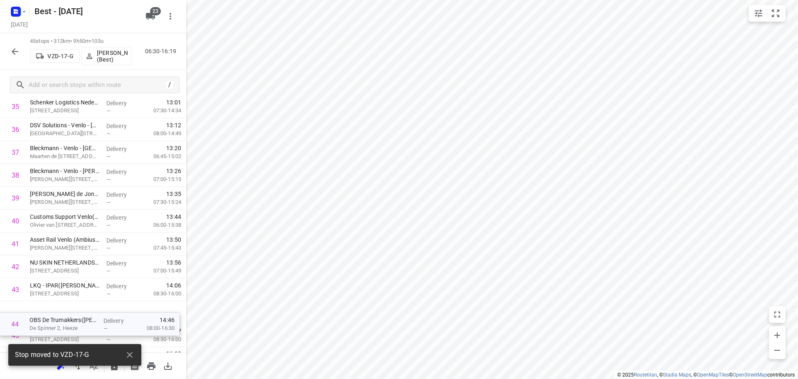
drag, startPoint x: 76, startPoint y: 320, endPoint x: 74, endPoint y: 337, distance: 17.2
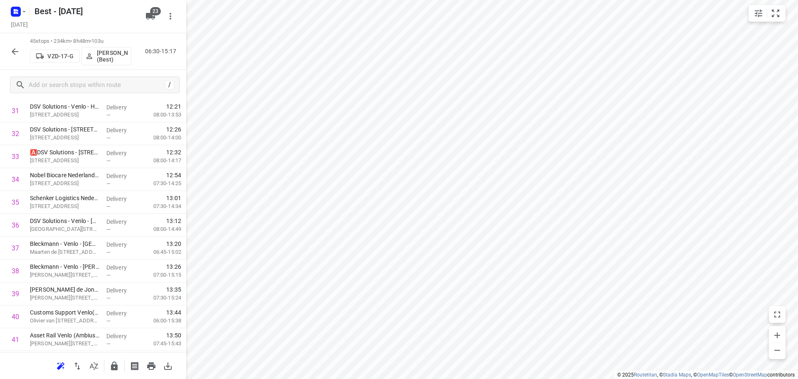
scroll to position [864, 0]
click at [113, 362] on icon "button" at bounding box center [114, 365] width 7 height 9
click at [13, 44] on button "button" at bounding box center [15, 51] width 17 height 17
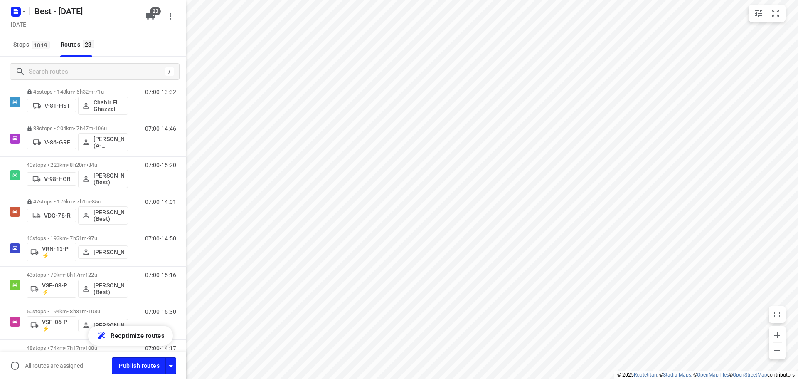
scroll to position [374, 0]
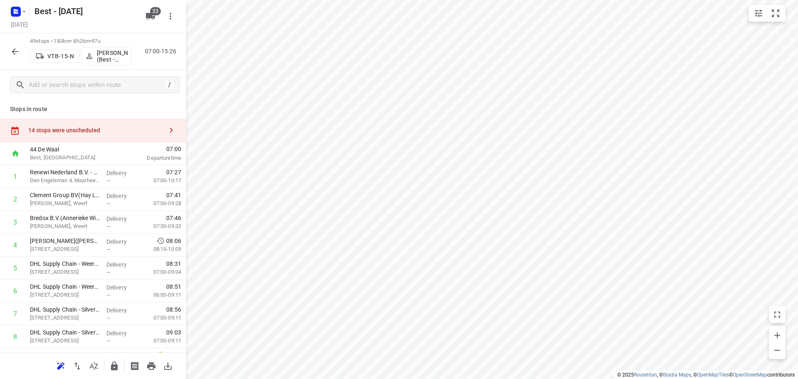
click at [115, 366] on icon "button" at bounding box center [114, 365] width 7 height 9
click at [12, 51] on icon "button" at bounding box center [15, 51] width 7 height 7
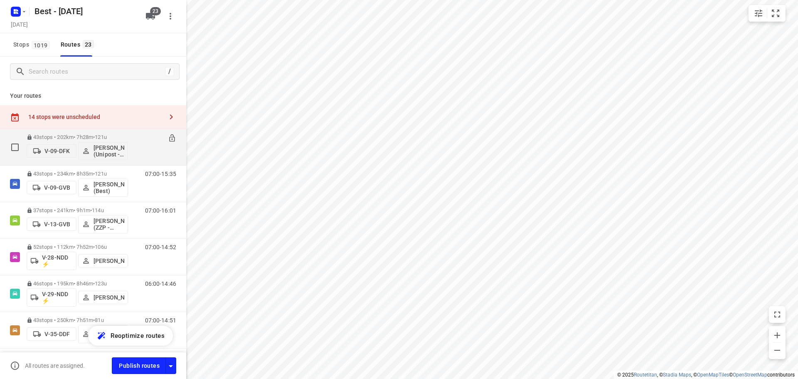
scroll to position [332, 0]
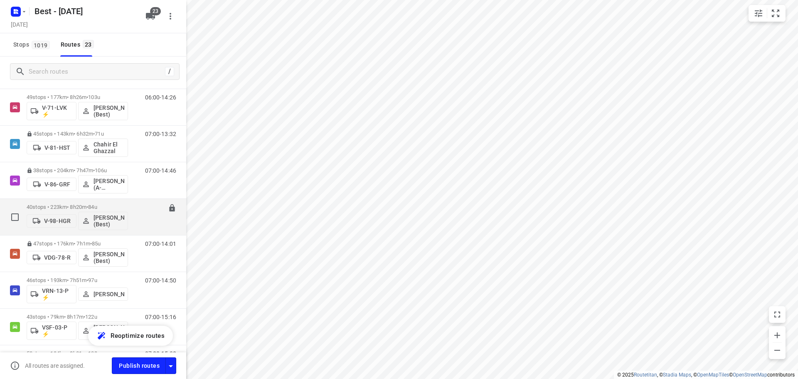
click at [51, 206] on p "40 stops • 223km • 8h20m • 84u" at bounding box center [77, 207] width 101 height 6
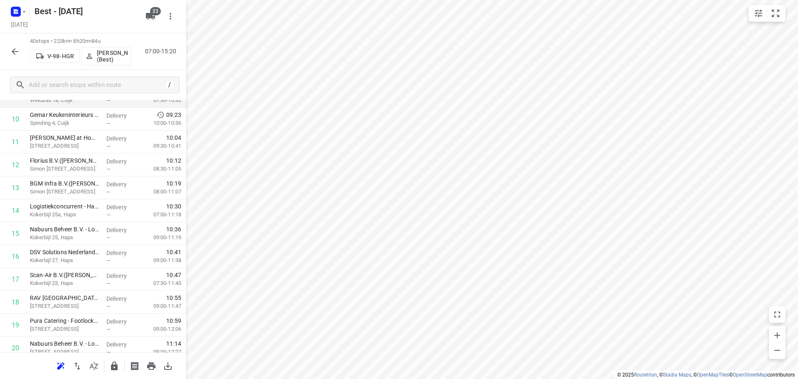
scroll to position [291, 0]
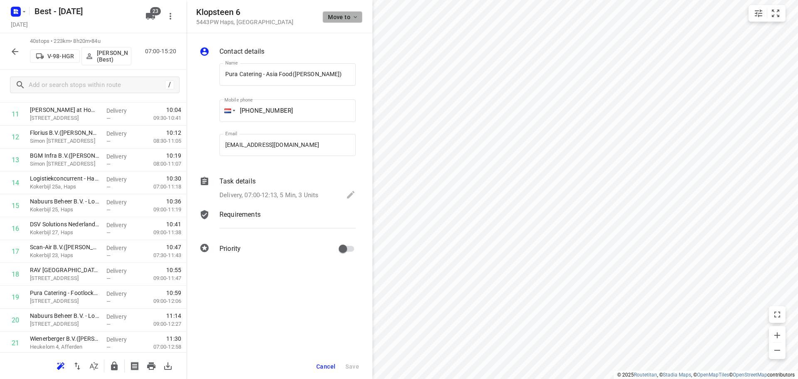
click at [350, 15] on span "Move to" at bounding box center [343, 17] width 31 height 7
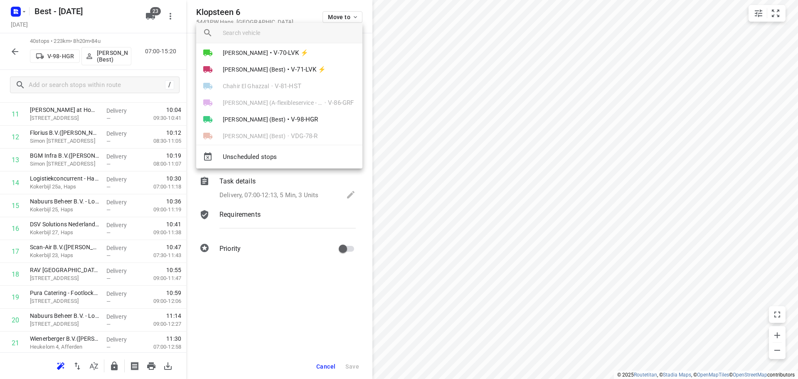
scroll to position [125, 0]
click at [273, 50] on span "V-70-LVK ⚡" at bounding box center [290, 50] width 35 height 10
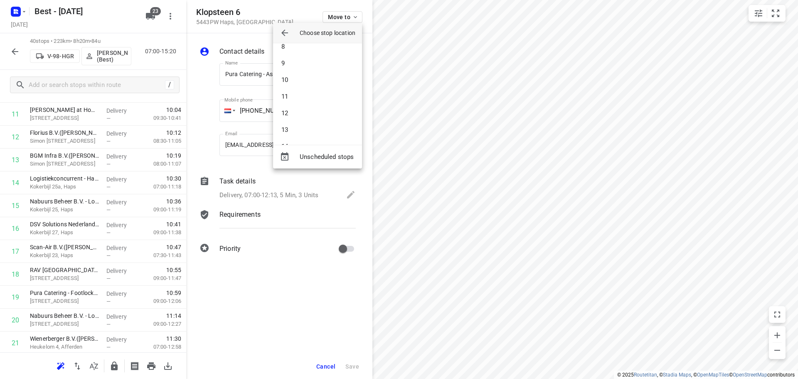
click at [281, 32] on icon "button" at bounding box center [285, 33] width 10 height 10
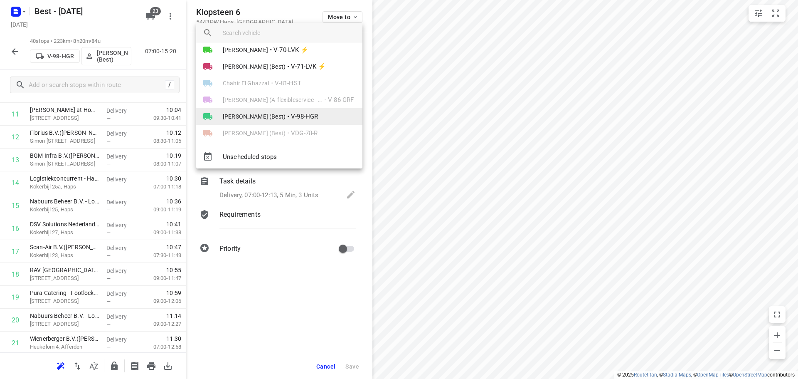
click at [276, 109] on li "Jochem Hoffard (Best) • V-98-HGR" at bounding box center [279, 116] width 166 height 17
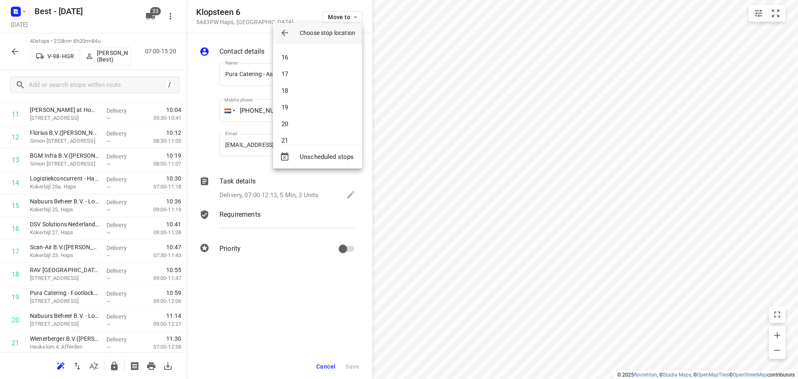
scroll to position [249, 0]
click at [295, 120] on li "20" at bounding box center [317, 121] width 89 height 17
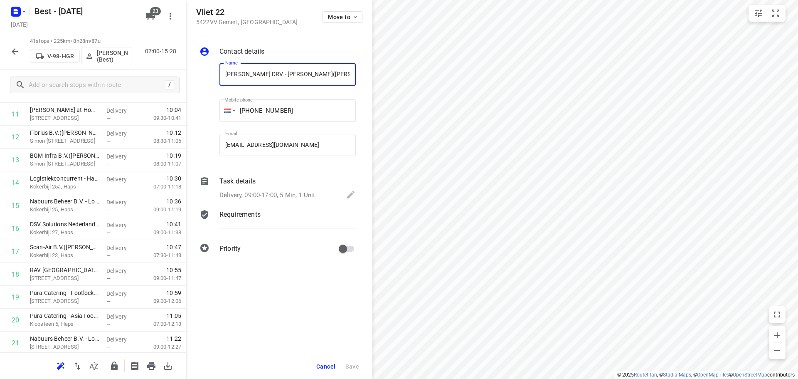
click at [350, 25] on div "Move to" at bounding box center [342, 16] width 40 height 18
click at [346, 14] on span "Move to" at bounding box center [343, 17] width 31 height 7
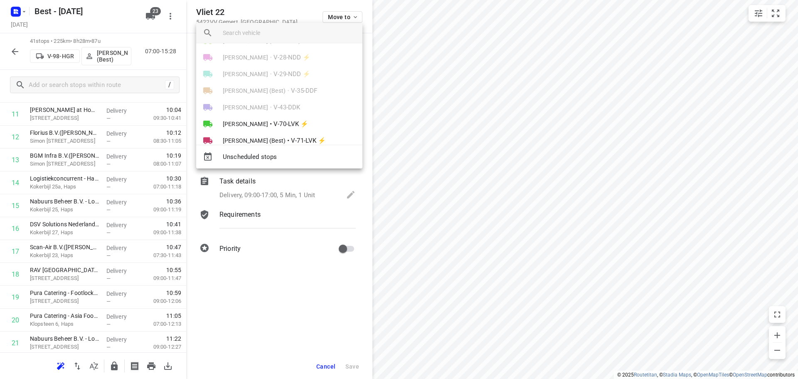
scroll to position [125, 0]
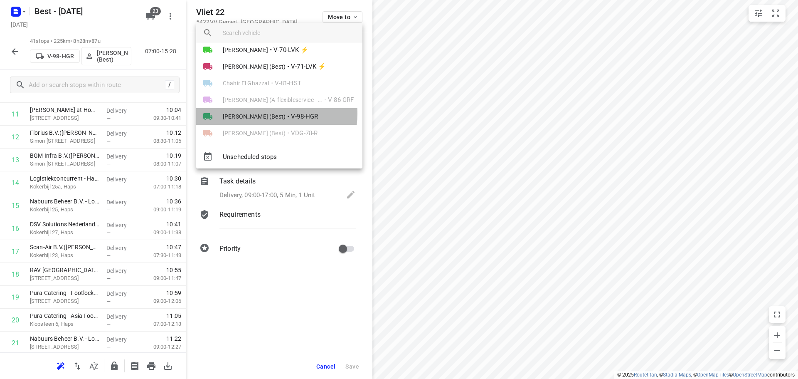
click at [265, 114] on span "[PERSON_NAME] (Best)" at bounding box center [254, 116] width 63 height 8
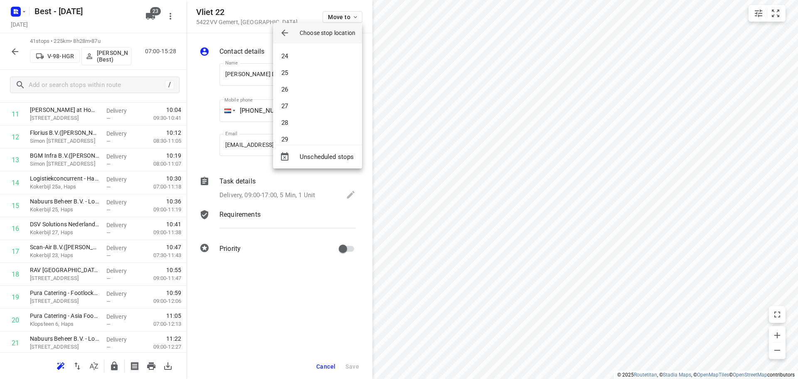
scroll to position [416, 0]
drag, startPoint x: 293, startPoint y: 135, endPoint x: 343, endPoint y: 133, distance: 50.3
click at [293, 135] on li "31" at bounding box center [317, 138] width 89 height 17
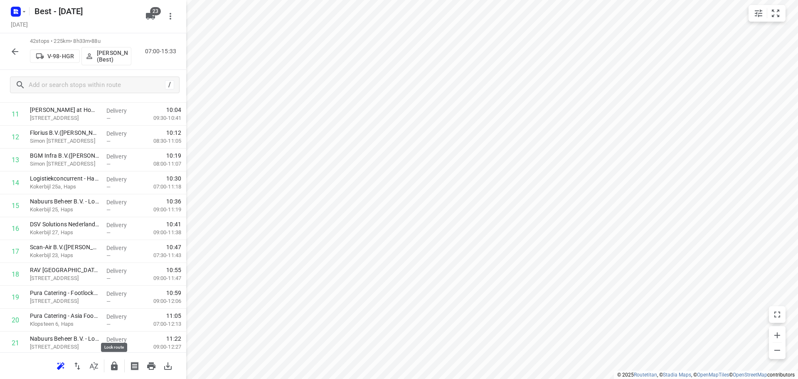
click at [111, 364] on icon "button" at bounding box center [114, 365] width 7 height 9
click at [12, 53] on icon "button" at bounding box center [15, 52] width 10 height 10
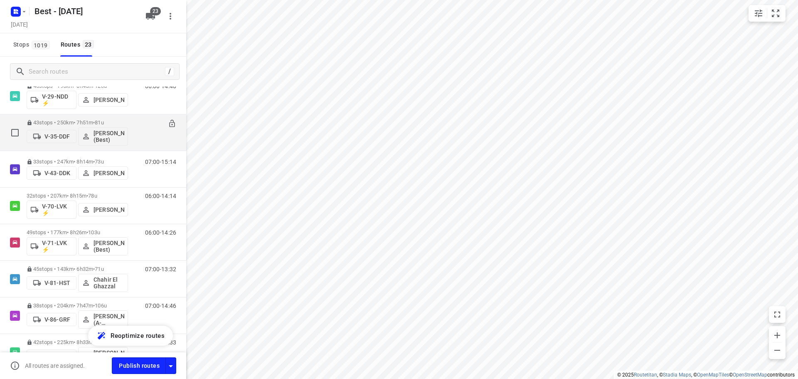
scroll to position [208, 0]
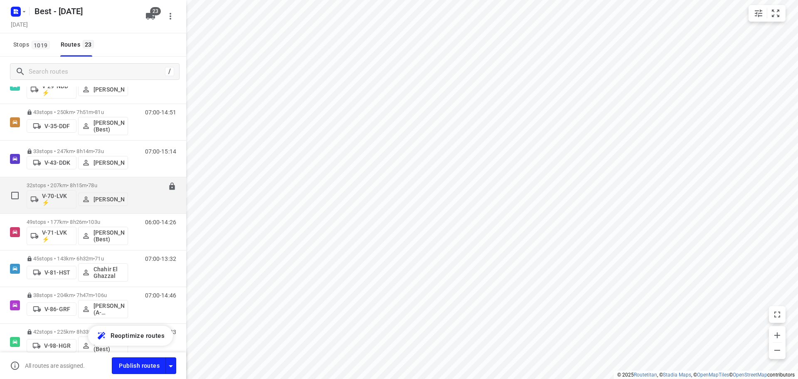
click at [63, 181] on div "32 stops • 207km • 8h15m • 78u V-70-LVK ⚡ Patrick Pauw" at bounding box center [77, 195] width 101 height 34
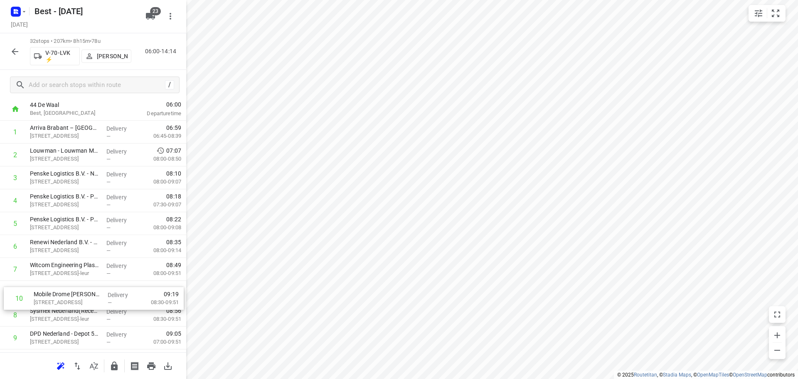
scroll to position [47, 0]
drag, startPoint x: 73, startPoint y: 333, endPoint x: 78, endPoint y: 254, distance: 79.1
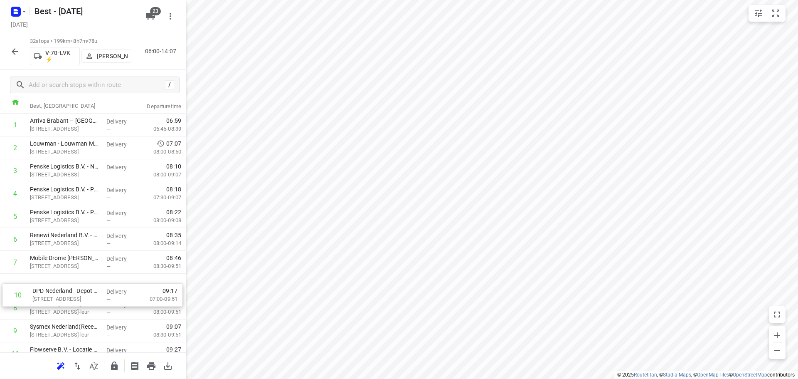
scroll to position [54, 0]
drag, startPoint x: 53, startPoint y: 329, endPoint x: 59, endPoint y: 271, distance: 58.5
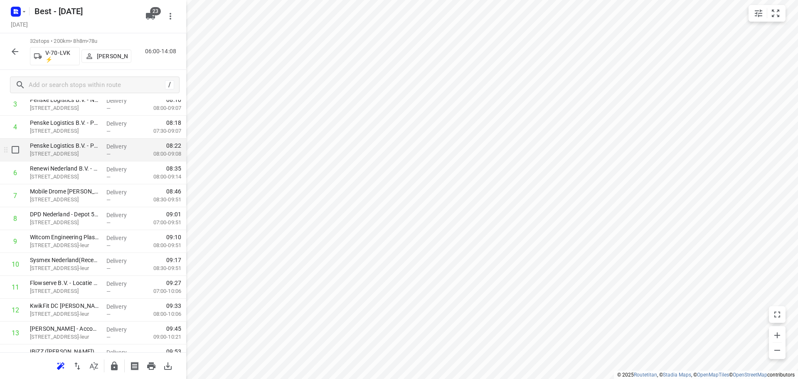
scroll to position [137, 0]
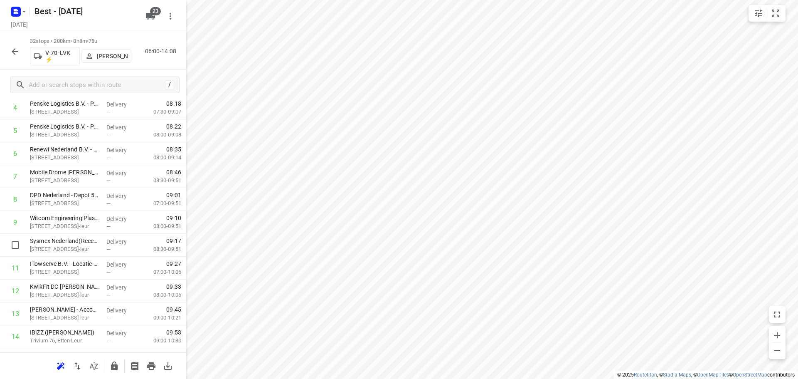
drag, startPoint x: 57, startPoint y: 248, endPoint x: 58, endPoint y: 225, distance: 23.3
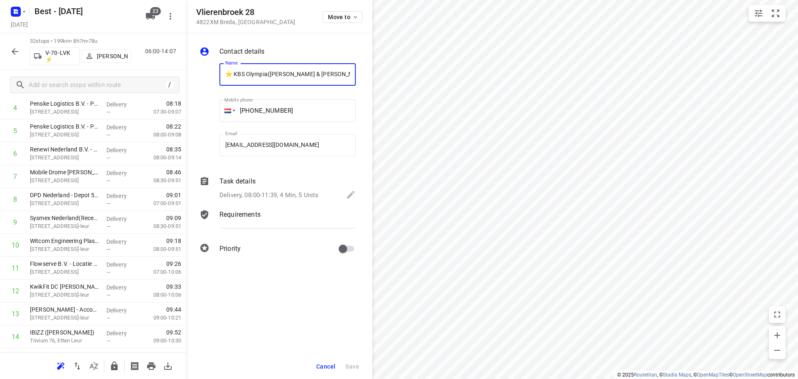
click at [365, 17] on div "Vlierenbroek 28 4822XM Breda , Netherlands Move to" at bounding box center [279, 16] width 186 height 33
click at [342, 20] on span "Move to" at bounding box center [343, 17] width 31 height 7
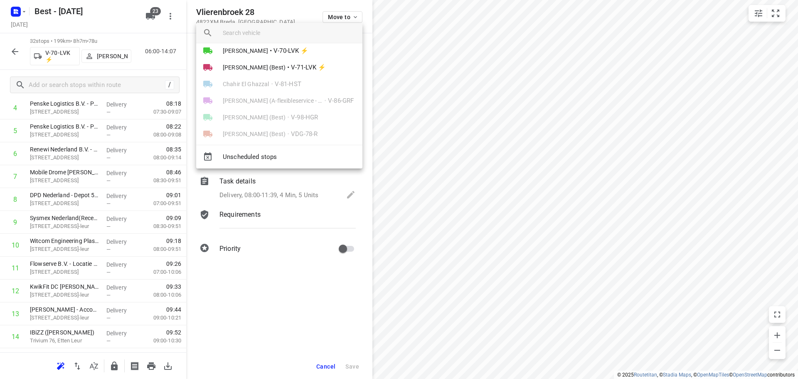
scroll to position [125, 0]
click at [287, 52] on span "V-70-LVK ⚡" at bounding box center [290, 50] width 35 height 10
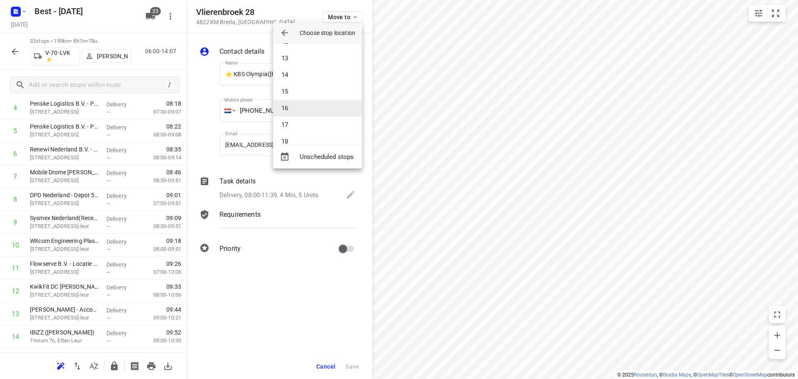
scroll to position [208, 0]
click at [294, 85] on li "15" at bounding box center [317, 79] width 89 height 17
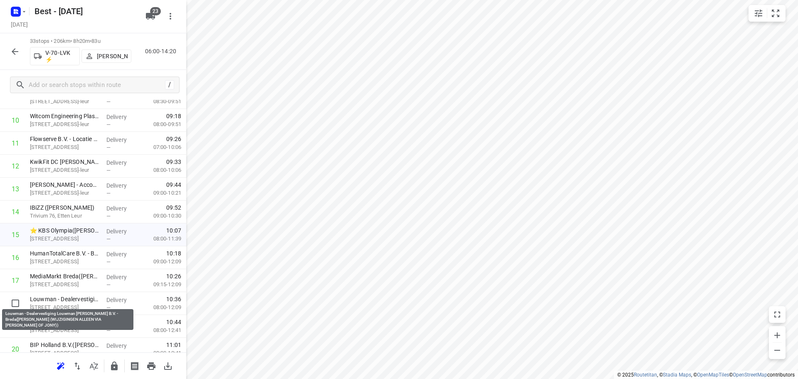
scroll to position [264, 0]
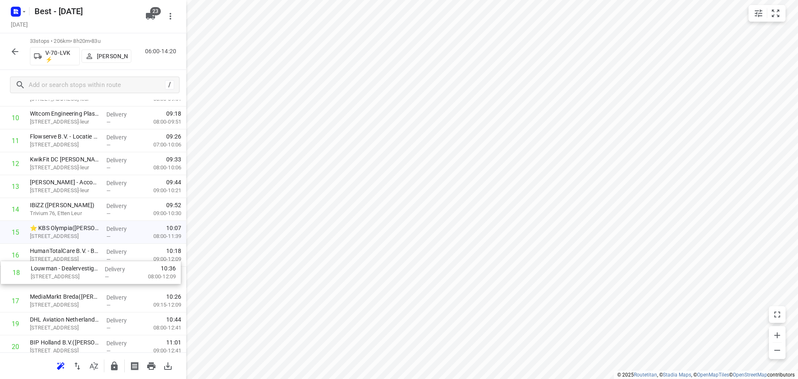
drag, startPoint x: 70, startPoint y: 299, endPoint x: 70, endPoint y: 247, distance: 51.9
click at [71, 248] on div "1 Arriva Brabant – Roosendaal(Corné Schellekens) Schotsbossenstraat 2a, Roosend…" at bounding box center [93, 278] width 186 height 754
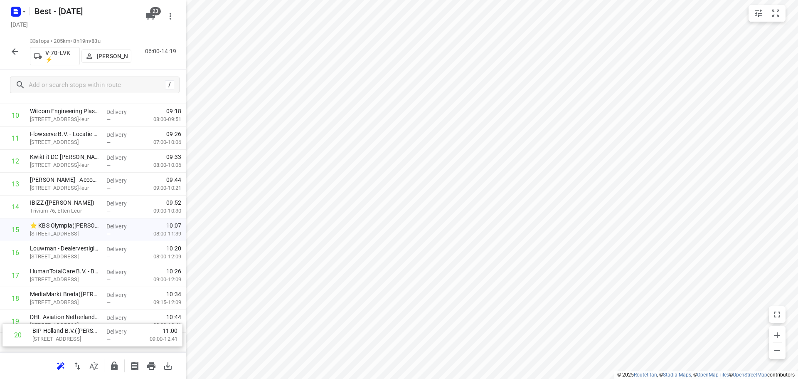
drag, startPoint x: 69, startPoint y: 329, endPoint x: 70, endPoint y: 313, distance: 15.8
click at [70, 315] on div "1 Arriva Brabant – Roosendaal(Corné Schellekens) Schotsbossenstraat 2a, Roosend…" at bounding box center [93, 275] width 186 height 754
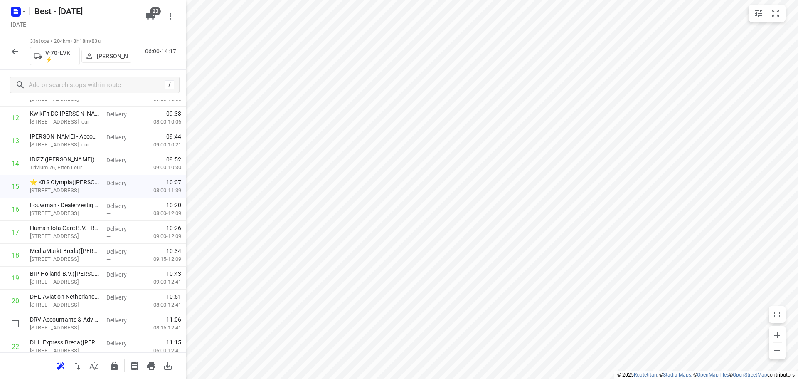
drag, startPoint x: 97, startPoint y: 319, endPoint x: 94, endPoint y: 290, distance: 29.2
click at [94, 290] on div "1 Arriva Brabant – Roosendaal(Corné Schellekens) Schotsbossenstraat 2a, Roosend…" at bounding box center [93, 232] width 186 height 754
drag, startPoint x: 112, startPoint y: 365, endPoint x: 118, endPoint y: 363, distance: 6.6
click at [118, 363] on icon "button" at bounding box center [114, 366] width 10 height 10
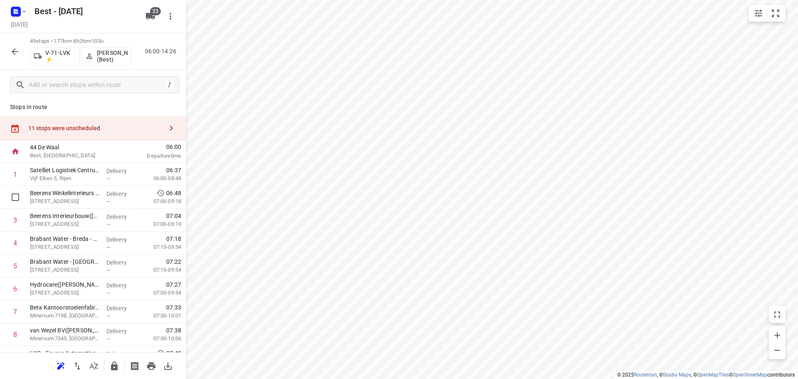
scroll to position [0, 0]
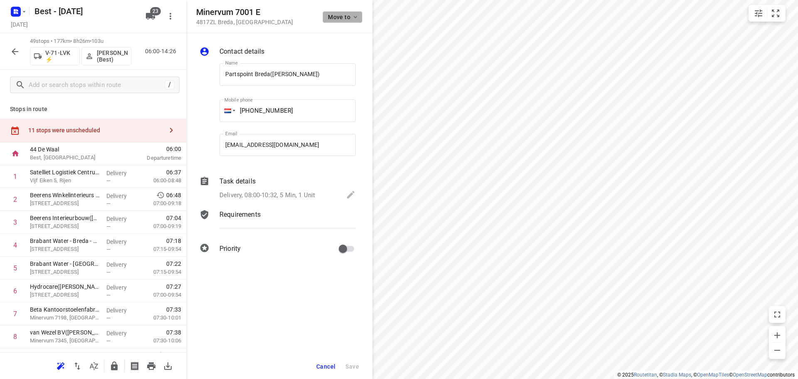
click at [335, 16] on span "Move to" at bounding box center [343, 17] width 31 height 7
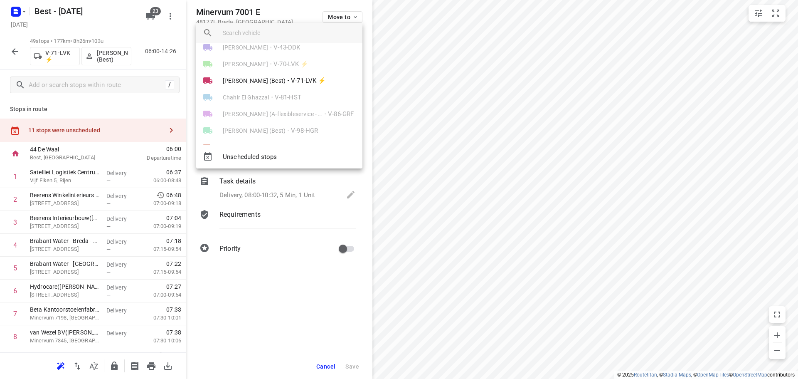
scroll to position [125, 0]
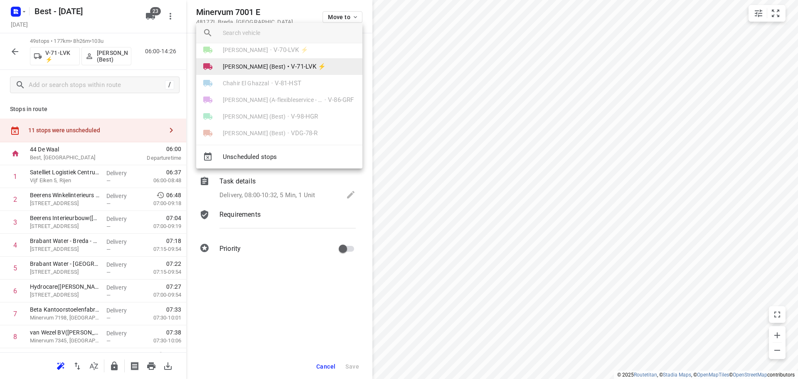
click at [288, 72] on li "Nikki van Hasselt - van Doren (Best) • V-71-LVK ⚡" at bounding box center [279, 66] width 166 height 17
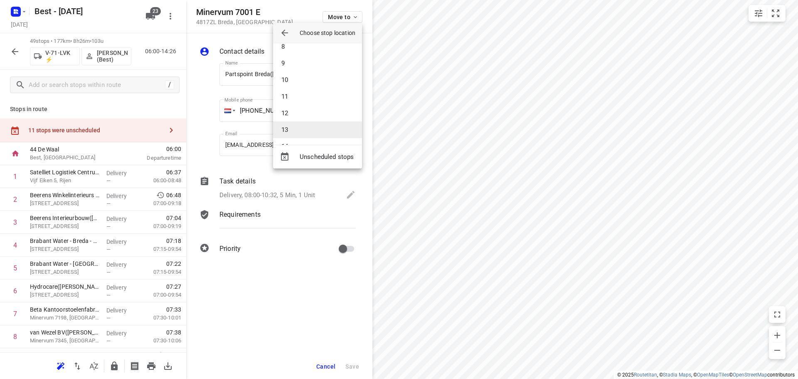
click at [293, 127] on li "13" at bounding box center [317, 129] width 89 height 17
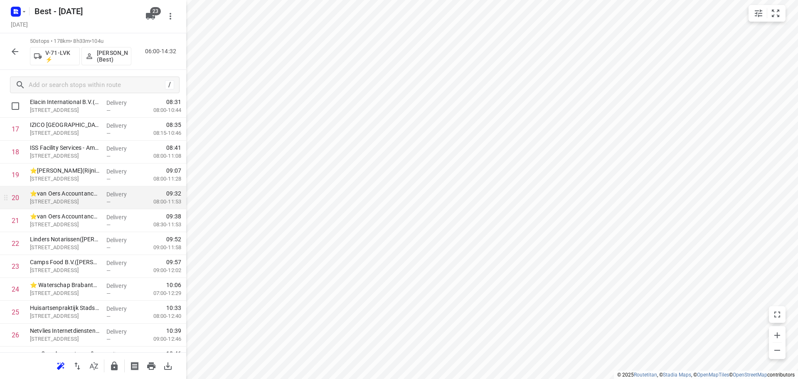
scroll to position [416, 0]
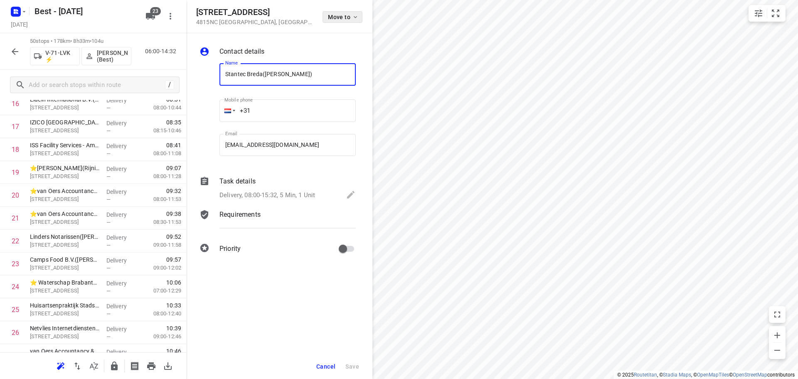
click at [345, 20] on span "Move to" at bounding box center [343, 17] width 31 height 7
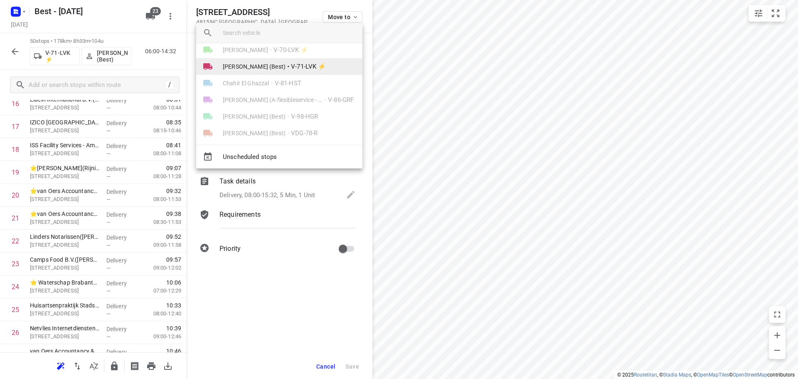
click at [285, 70] on span "[PERSON_NAME] (Best)" at bounding box center [254, 66] width 63 height 8
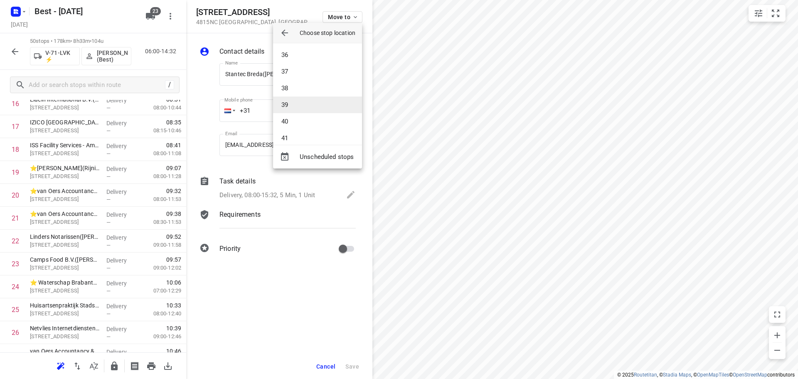
scroll to position [651, 0]
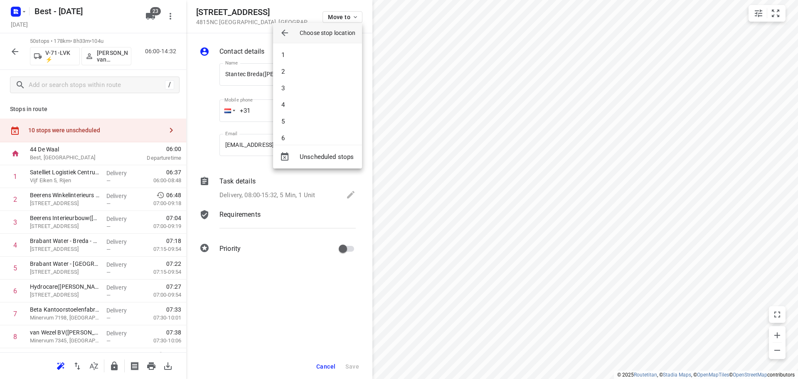
scroll to position [665, 0]
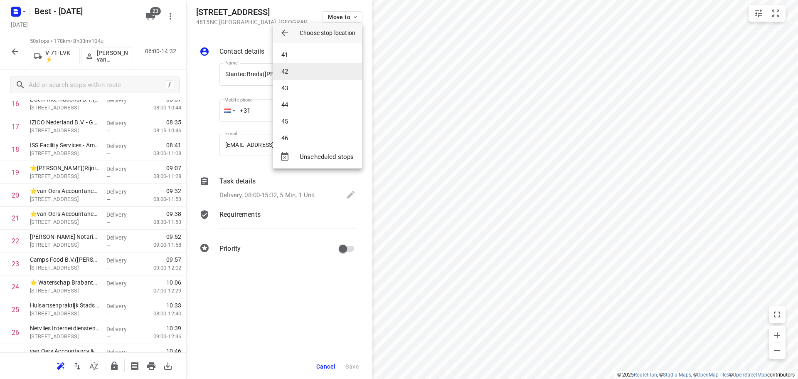
click at [301, 76] on li "42" at bounding box center [317, 71] width 89 height 17
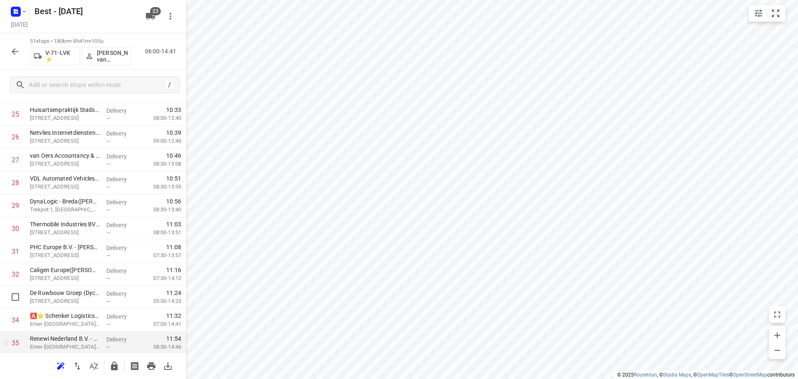
scroll to position [706, 0]
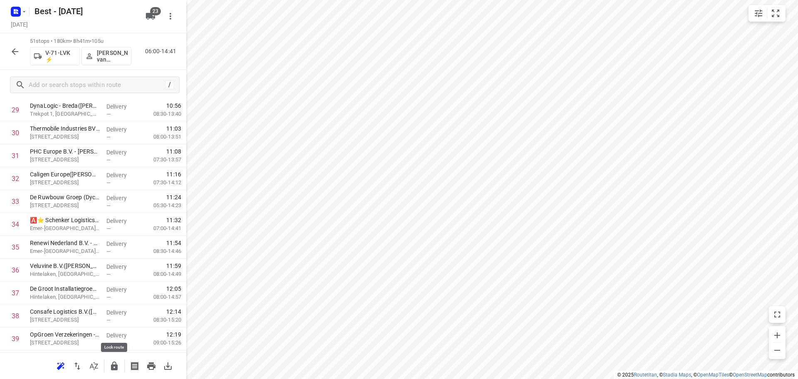
click at [113, 362] on icon "button" at bounding box center [114, 366] width 10 height 10
click at [13, 49] on icon "button" at bounding box center [15, 52] width 10 height 10
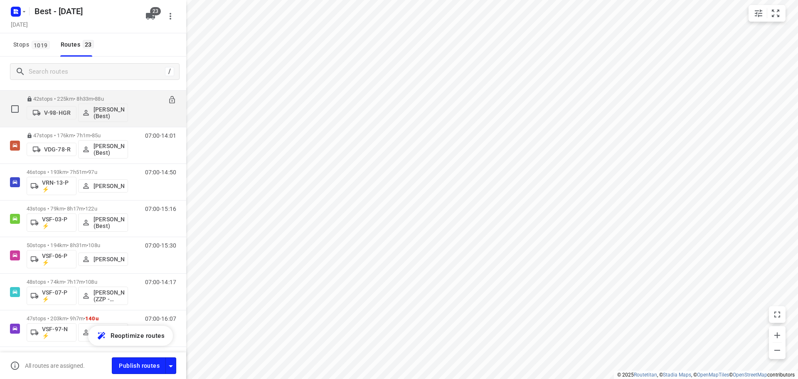
scroll to position [485, 0]
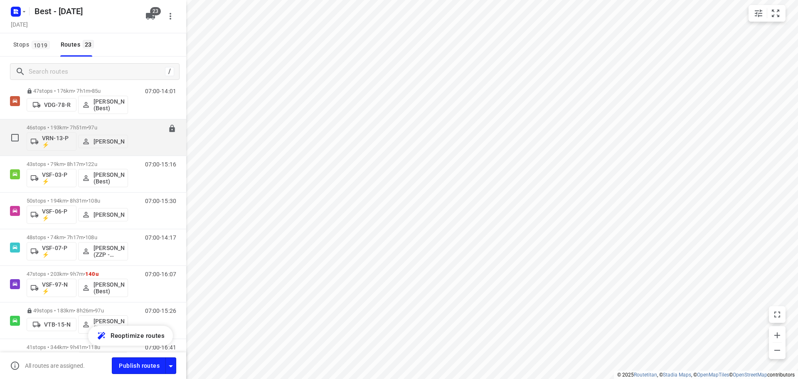
click at [88, 125] on span "•" at bounding box center [87, 127] width 2 height 6
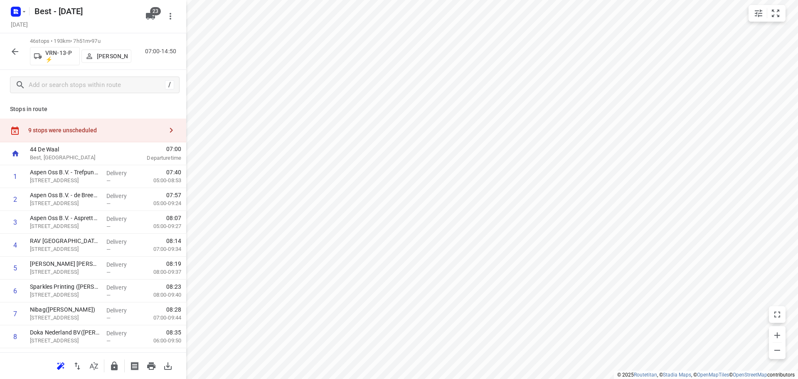
click at [23, 53] on div "46 stops • 193km • 7h51m • 97u VRN-13-P ⚡ Leroy van Westerhoven 07:00-14:50" at bounding box center [93, 51] width 186 height 37
click at [17, 53] on icon "button" at bounding box center [15, 52] width 10 height 10
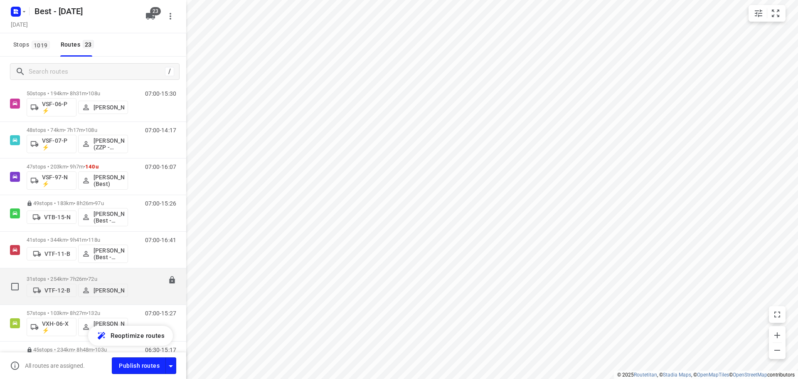
scroll to position [651, 0]
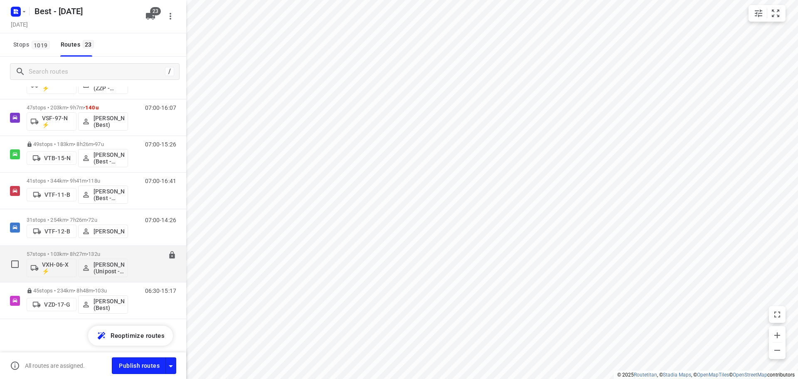
click at [66, 247] on div "57 stops • 103km • 8h27m • 132u VXH-06-X ⚡ Omar Alzeadi (Unipost - Best - ZZP)" at bounding box center [77, 263] width 101 height 34
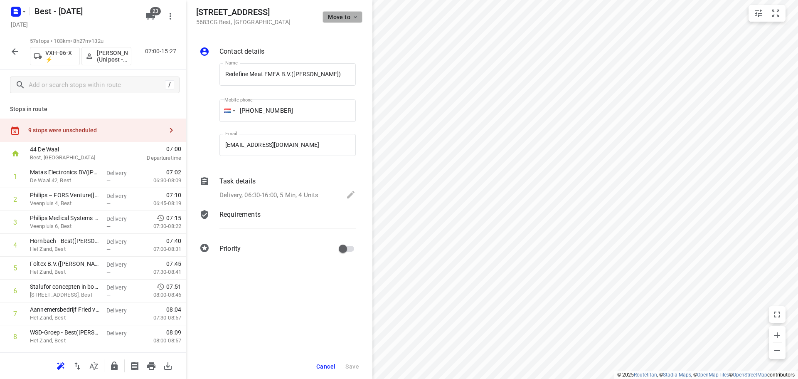
click at [336, 17] on span "Move to" at bounding box center [343, 17] width 31 height 7
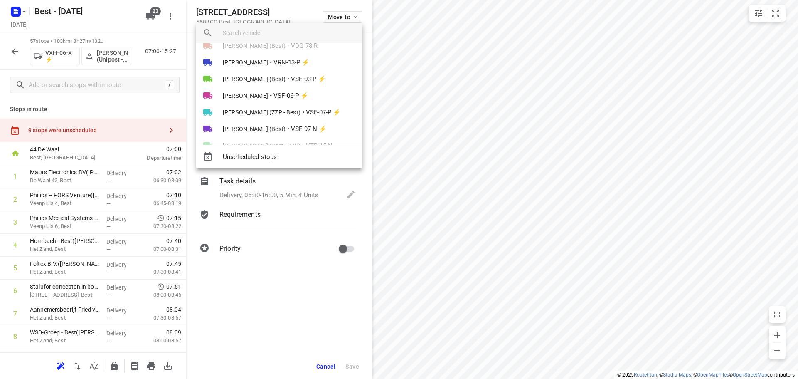
scroll to position [298, 0]
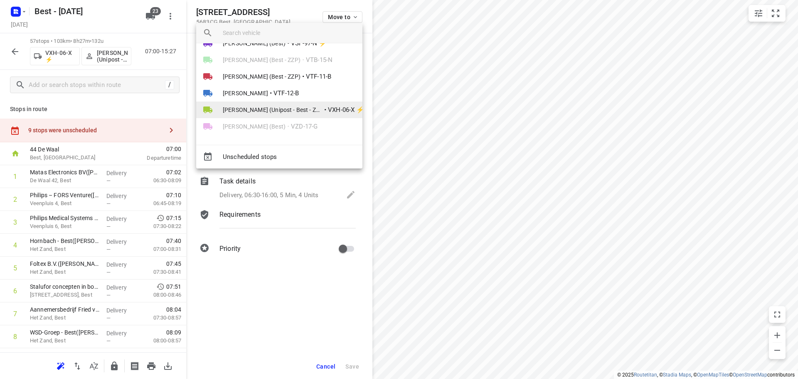
click at [260, 113] on span "Omar Alzeadi (Unipost - Best - ZZP)" at bounding box center [273, 110] width 100 height 8
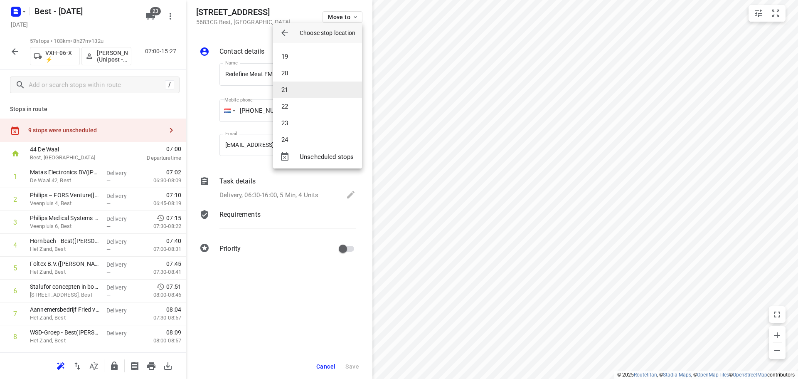
scroll to position [90, 0]
click at [295, 98] on li "9" at bounding box center [317, 98] width 89 height 17
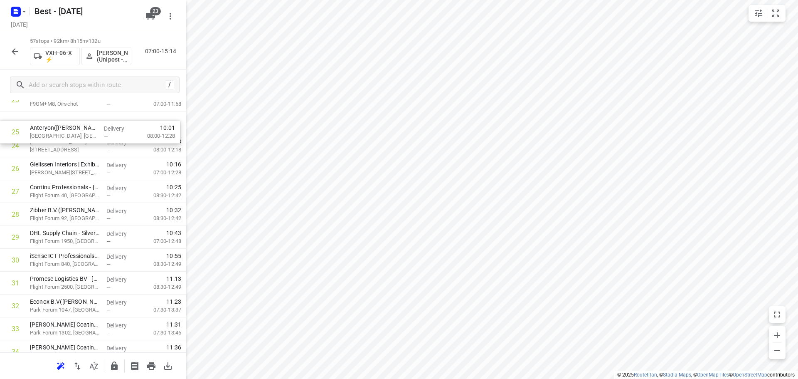
click at [79, 131] on div "1 Matas Electronics BV(Bernadette Antonis) De Waal 42, Best Delivery — 07:02 06…" at bounding box center [93, 237] width 186 height 1303
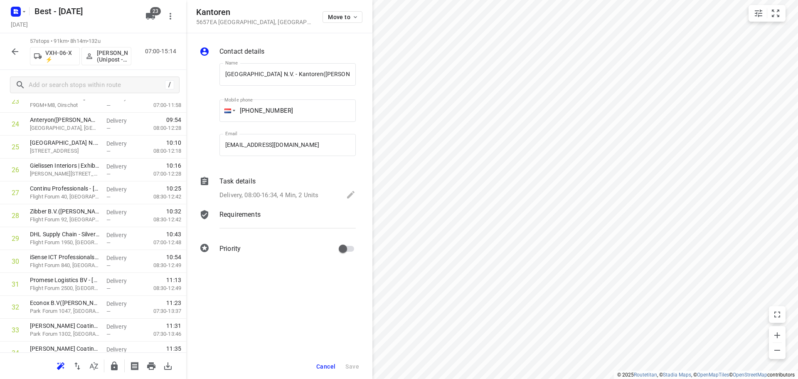
scroll to position [0, 8]
click at [336, 14] on span "Move to" at bounding box center [343, 17] width 31 height 7
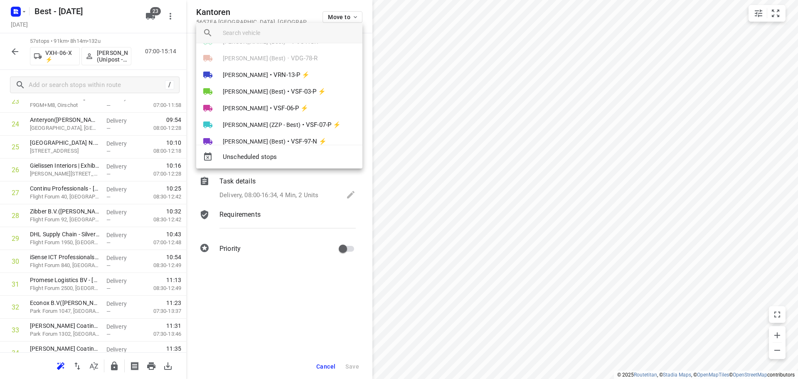
scroll to position [298, 0]
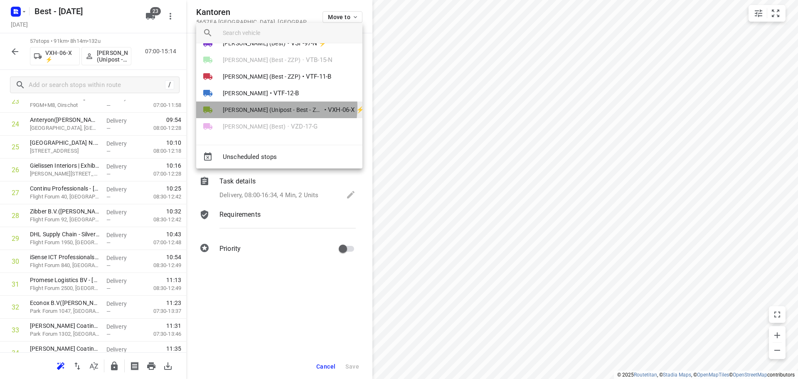
click at [276, 107] on span "Omar Alzeadi (Unipost - Best - ZZP)" at bounding box center [273, 110] width 100 height 8
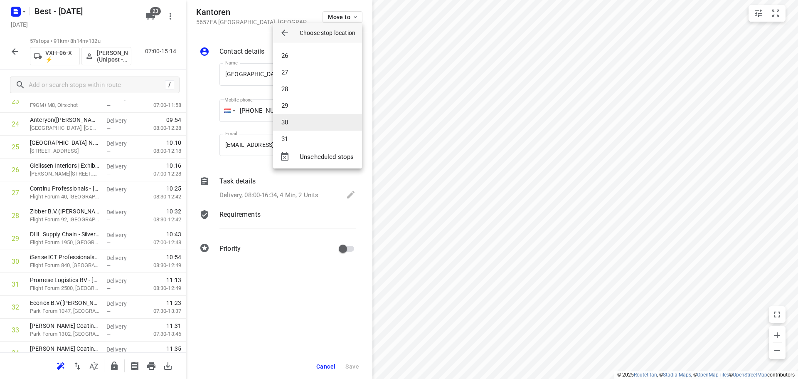
scroll to position [422, 0]
click at [290, 69] on li "27" at bounding box center [317, 65] width 89 height 17
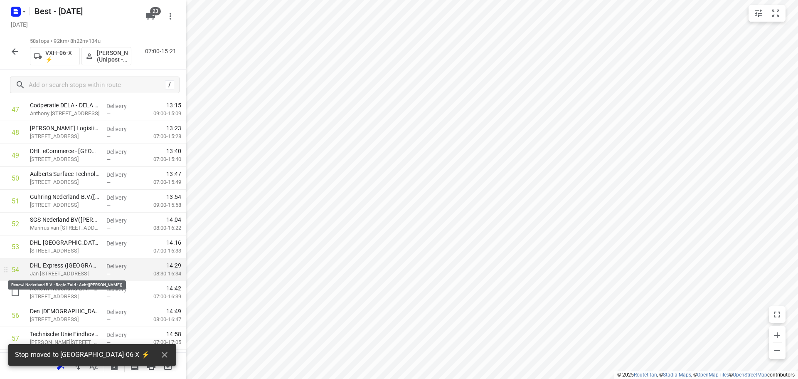
scroll to position [1162, 0]
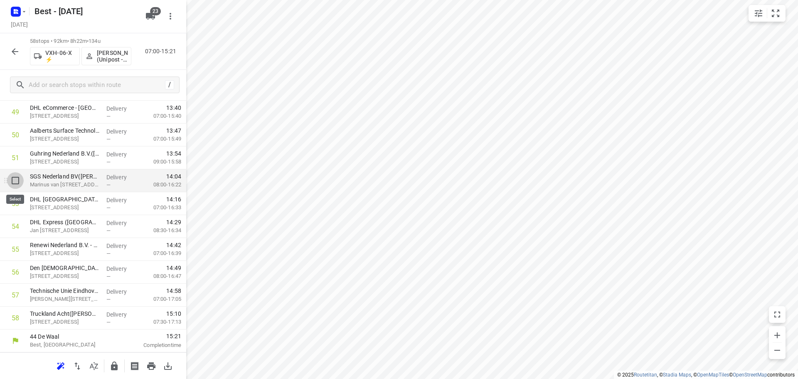
click at [15, 185] on input "checkbox" at bounding box center [15, 180] width 17 height 17
checkbox input "true"
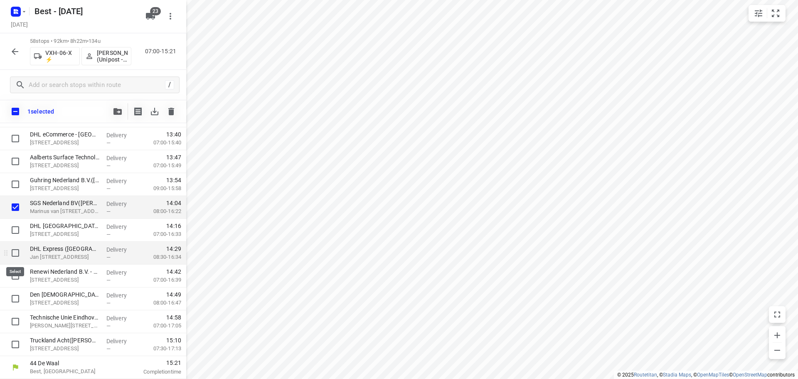
click at [13, 251] on input "checkbox" at bounding box center [15, 252] width 17 height 17
checkbox input "true"
click at [116, 109] on icon "button" at bounding box center [117, 111] width 8 height 7
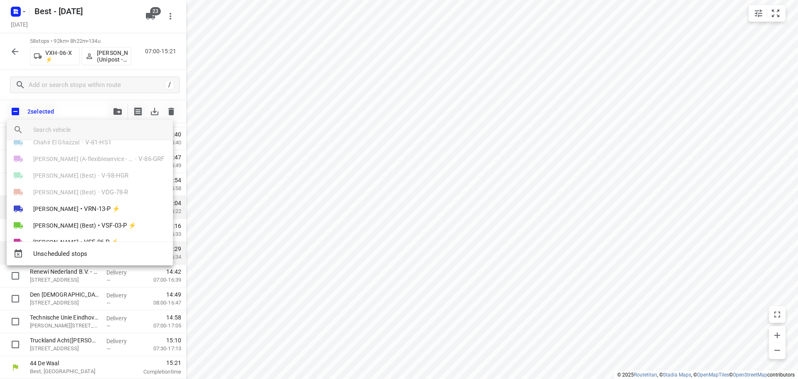
scroll to position [298, 0]
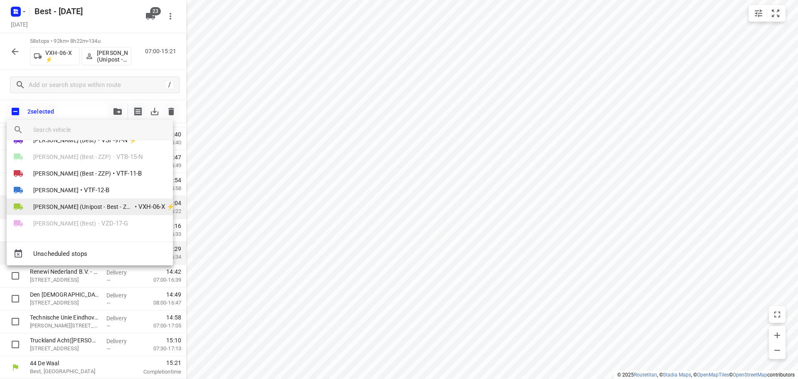
click at [66, 213] on li "Omar Alzeadi (Unipost - Best - ZZP) • VXH-06-X ⚡" at bounding box center [90, 206] width 166 height 17
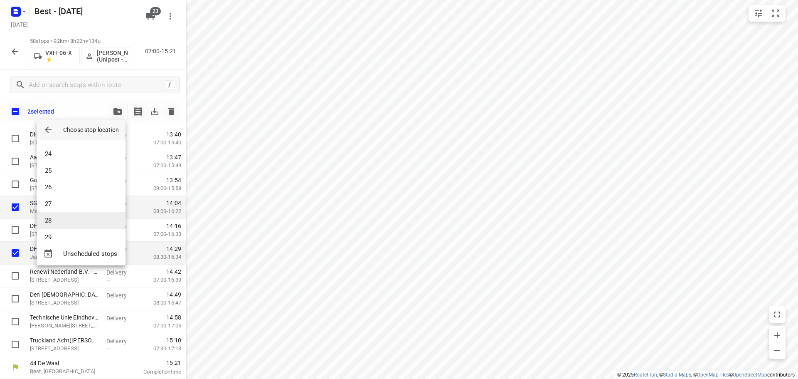
scroll to position [381, 0]
click at [64, 216] on li "28" at bounding box center [81, 220] width 89 height 17
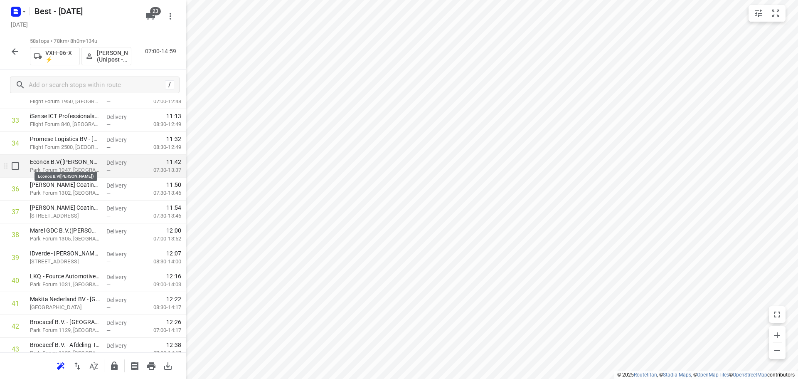
scroll to position [704, 0]
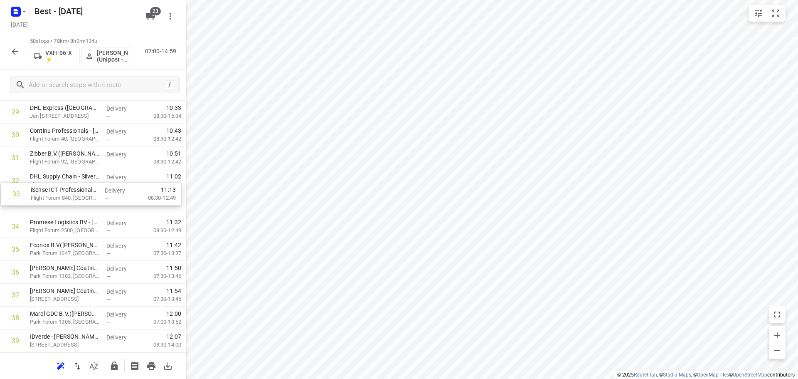
drag, startPoint x: 79, startPoint y: 209, endPoint x: 81, endPoint y: 187, distance: 22.2
click at [81, 188] on div "1 Matas Electronics BV(Bernadette Antonis) De Waal 42, Best Delivery — 07:02 06…" at bounding box center [93, 124] width 186 height 1326
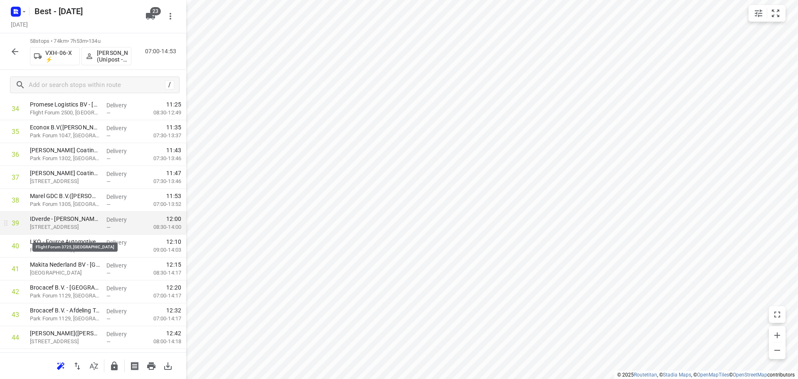
scroll to position [954, 0]
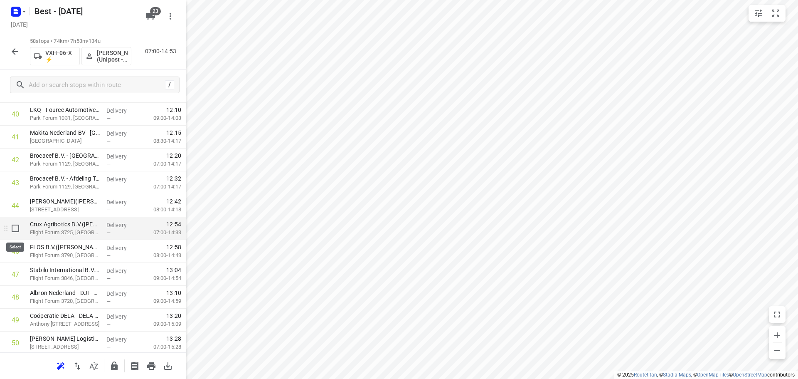
click at [18, 231] on input "checkbox" at bounding box center [15, 228] width 17 height 17
checkbox input "true"
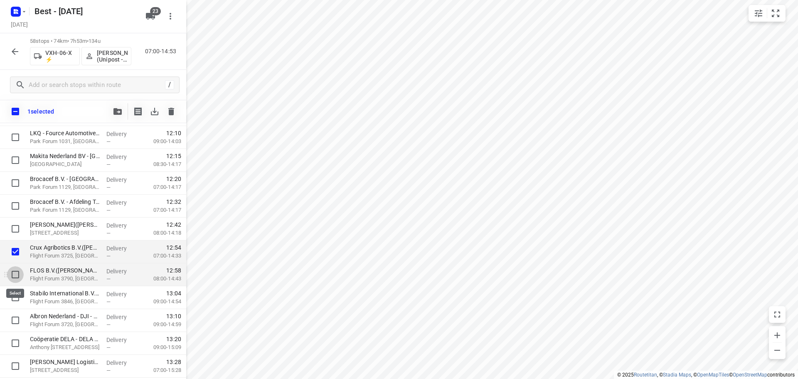
click at [17, 268] on input "checkbox" at bounding box center [15, 274] width 17 height 17
checkbox input "true"
click at [15, 298] on input "checkbox" at bounding box center [15, 297] width 17 height 17
checkbox input "true"
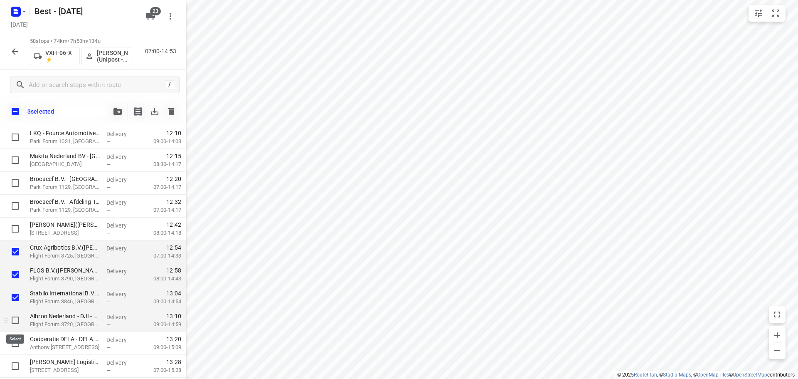
click at [17, 317] on input "checkbox" at bounding box center [15, 320] width 17 height 17
checkbox input "true"
click at [122, 113] on span "button" at bounding box center [118, 111] width 10 height 7
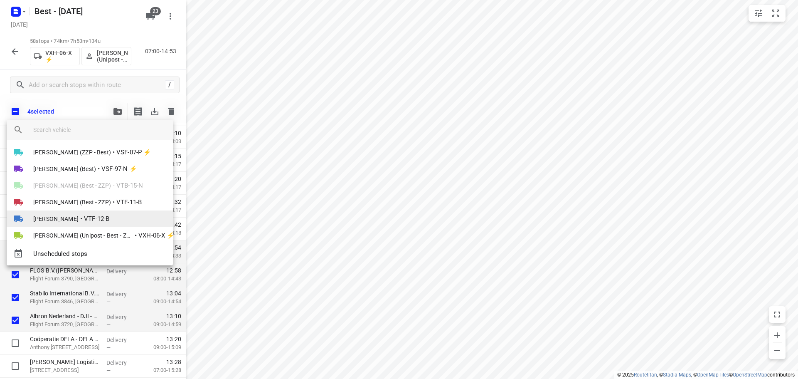
scroll to position [298, 0]
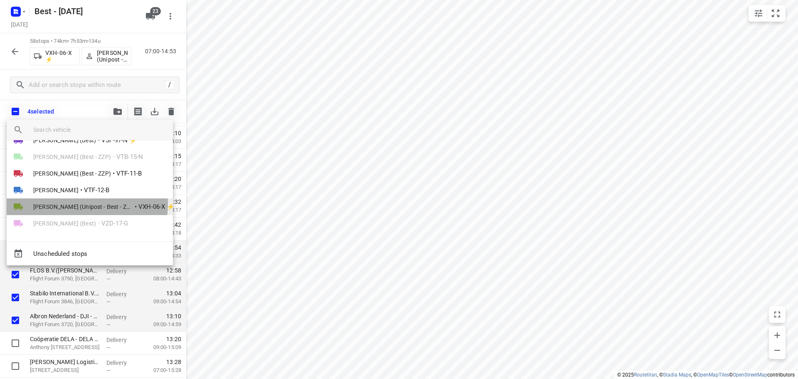
click at [64, 203] on span "Omar Alzeadi (Unipost - Best - ZZP)" at bounding box center [83, 206] width 100 height 8
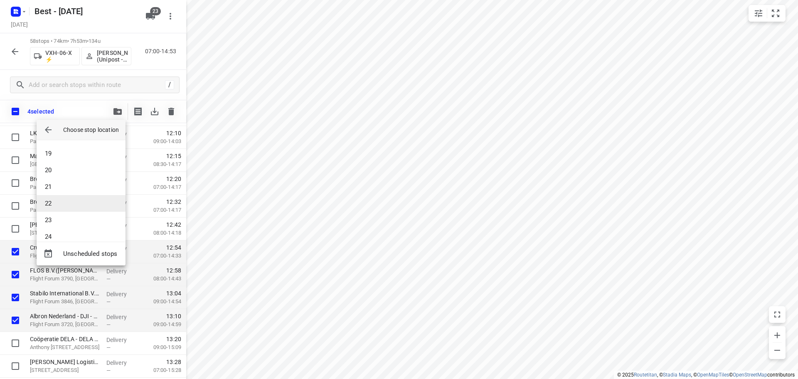
scroll to position [505, 0]
click at [61, 181] on li "33" at bounding box center [81, 178] width 89 height 17
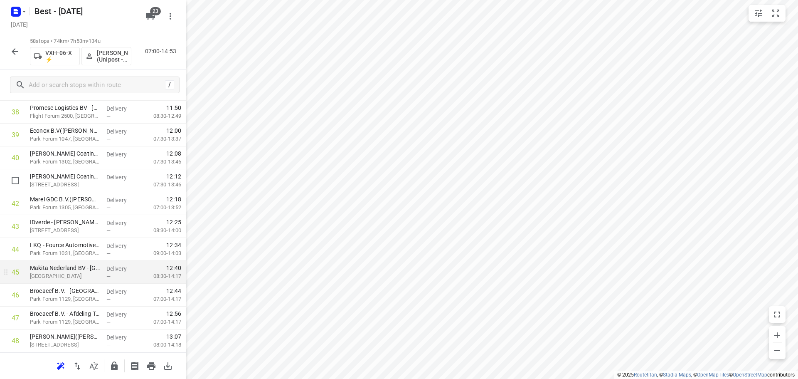
scroll to position [912, 0]
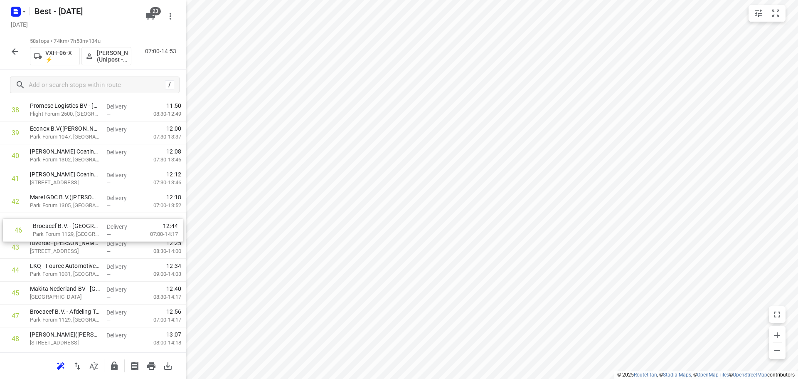
drag, startPoint x: 78, startPoint y: 288, endPoint x: 83, endPoint y: 219, distance: 68.3
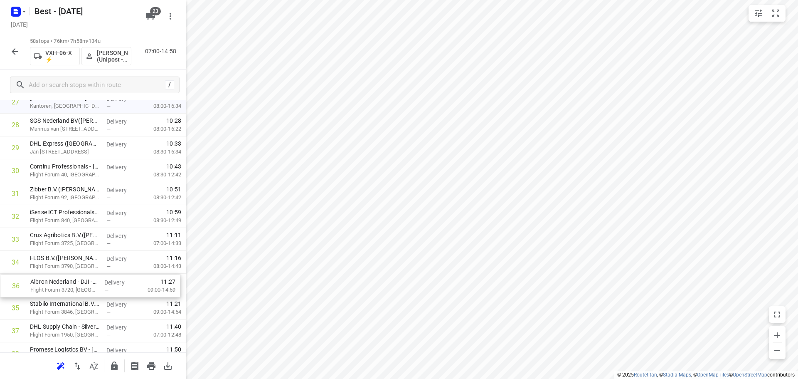
scroll to position [670, 0]
drag, startPoint x: 66, startPoint y: 312, endPoint x: 65, endPoint y: 233, distance: 78.6
click at [65, 233] on div "1 Matas Electronics BV(Bernadette Antonis) De Waal 42, Best Delivery — 07:02 06…" at bounding box center [93, 158] width 186 height 1326
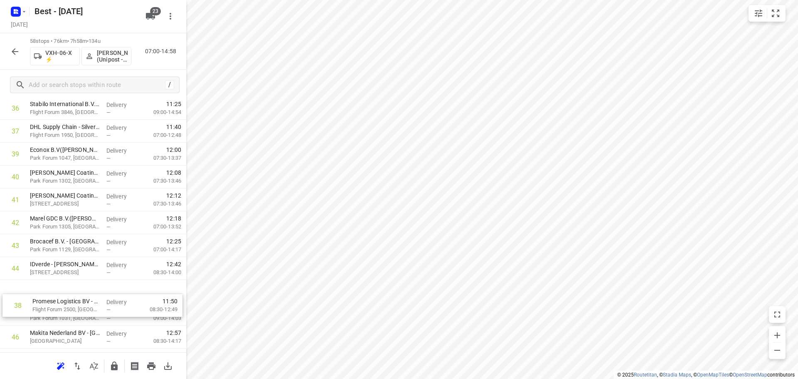
scroll to position [871, 0]
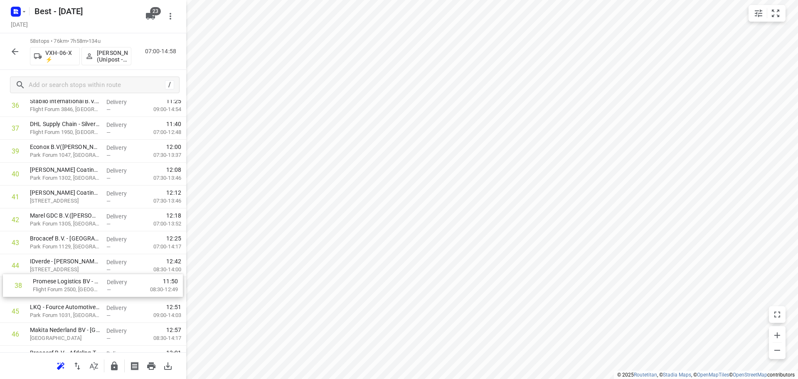
drag, startPoint x: 53, startPoint y: 180, endPoint x: 56, endPoint y: 283, distance: 102.3
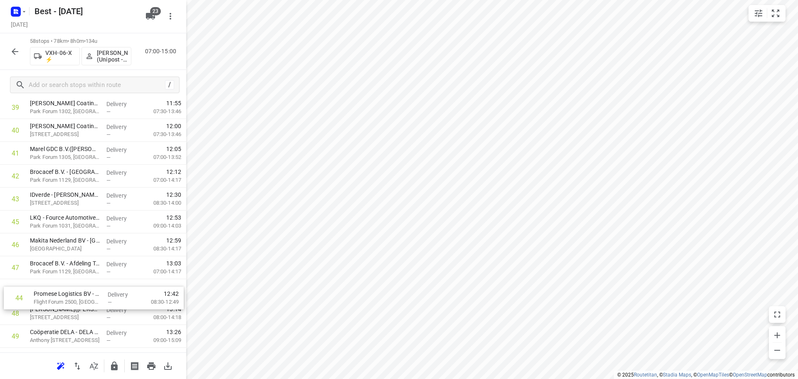
scroll to position [943, 0]
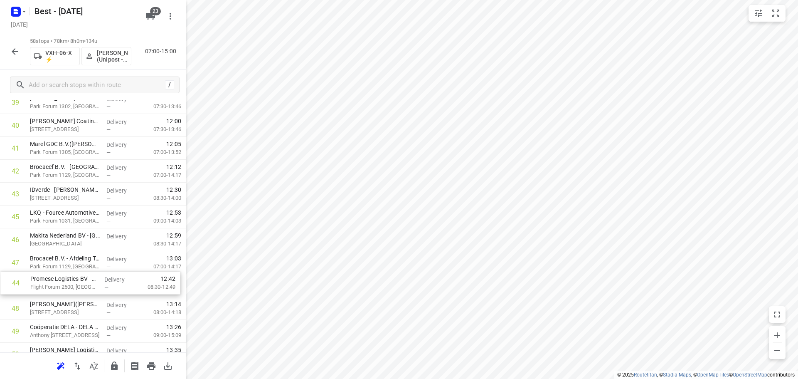
drag, startPoint x: 57, startPoint y: 286, endPoint x: 57, endPoint y: 280, distance: 6.2
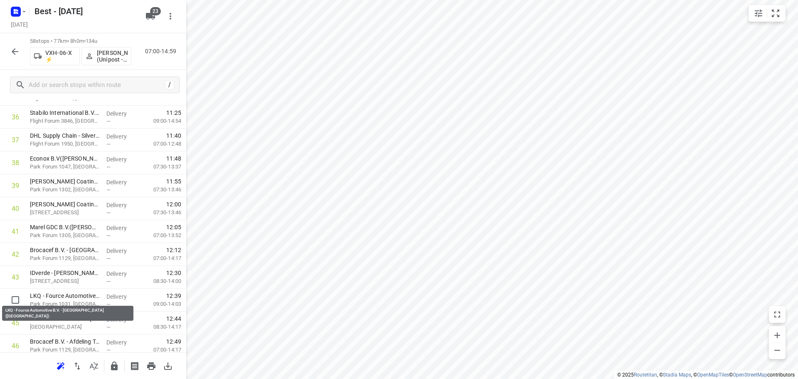
scroll to position [860, 0]
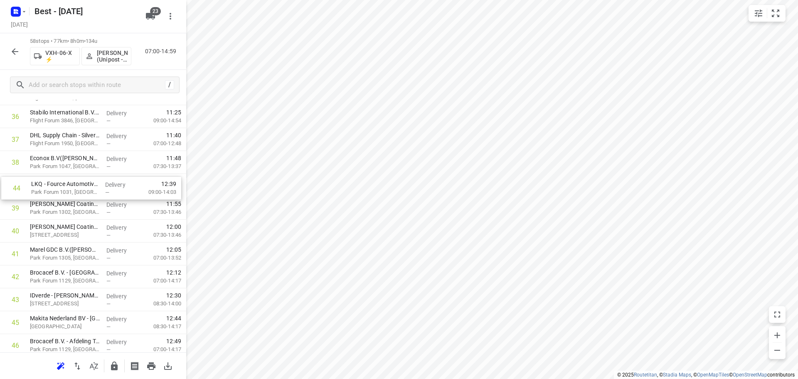
drag, startPoint x: 55, startPoint y: 299, endPoint x: 56, endPoint y: 185, distance: 113.9
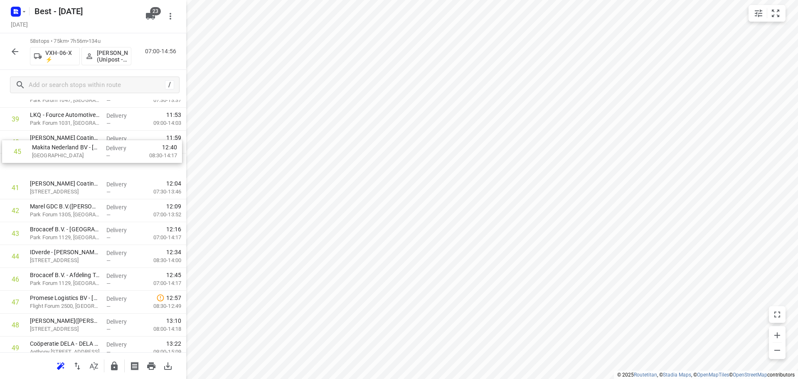
drag, startPoint x: 57, startPoint y: 241, endPoint x: 59, endPoint y: 149, distance: 91.4
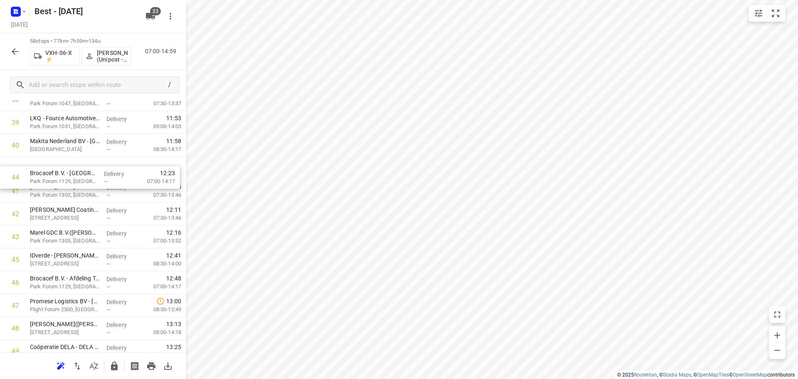
drag, startPoint x: 63, startPoint y: 239, endPoint x: 64, endPoint y: 175, distance: 64.4
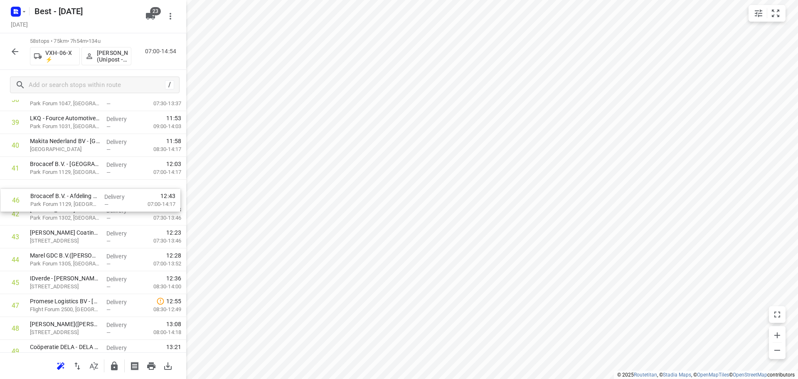
drag, startPoint x: 46, startPoint y: 279, endPoint x: 46, endPoint y: 187, distance: 91.8
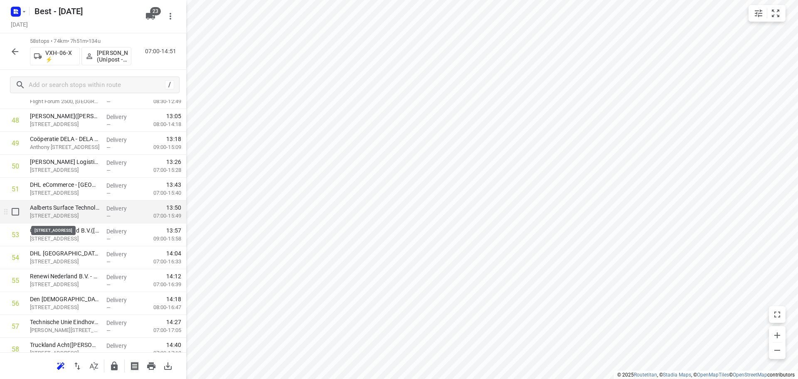
scroll to position [1047, 0]
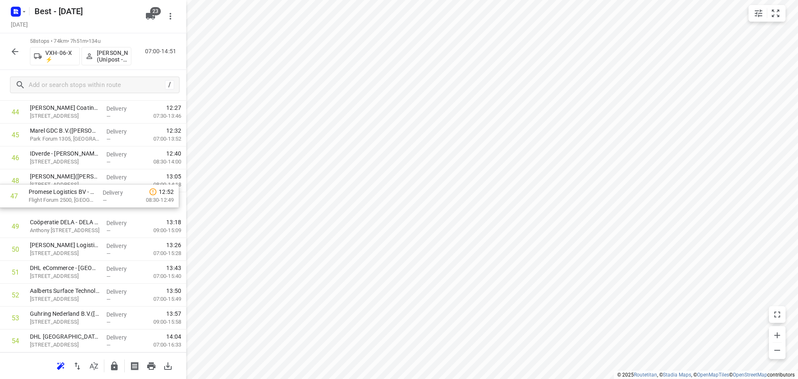
drag, startPoint x: 72, startPoint y: 182, endPoint x: 71, endPoint y: 200, distance: 18.7
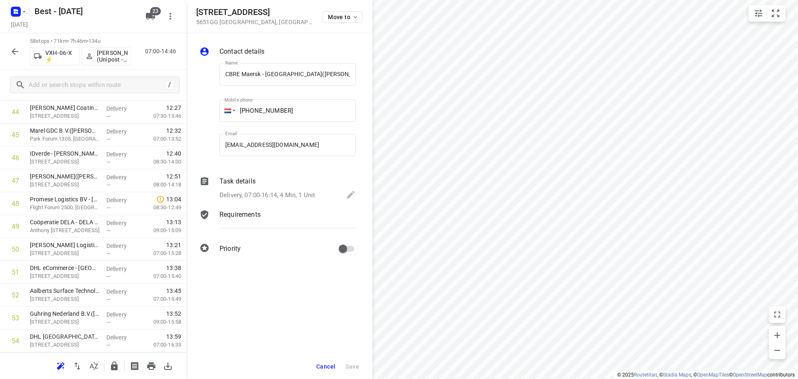
scroll to position [0, 8]
click at [343, 23] on div "Move to" at bounding box center [342, 16] width 40 height 18
click at [337, 16] on span "Move to" at bounding box center [343, 17] width 31 height 7
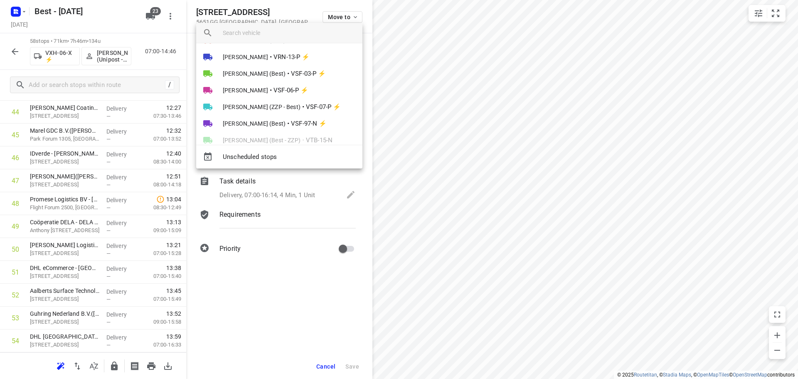
scroll to position [298, 0]
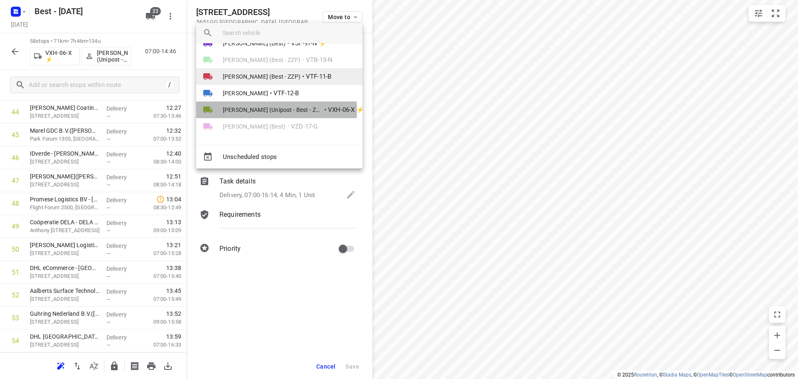
click at [256, 111] on span "Omar Alzeadi (Unipost - Best - ZZP)" at bounding box center [273, 110] width 100 height 8
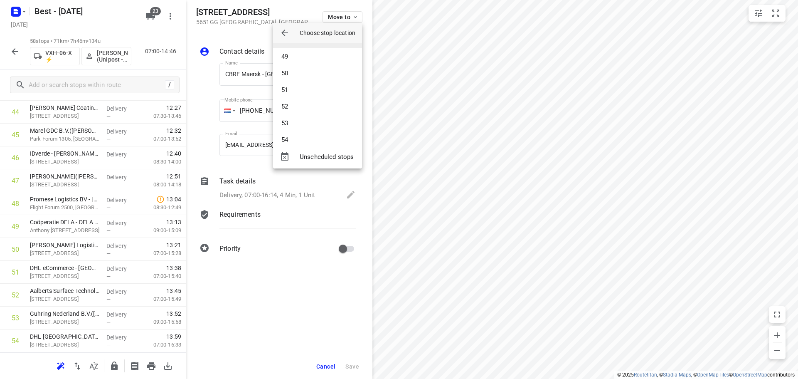
scroll to position [838, 0]
click at [287, 124] on li "56" at bounding box center [317, 131] width 89 height 17
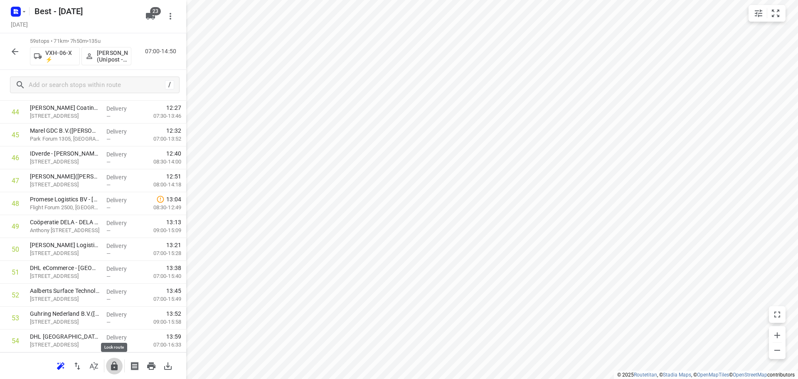
click at [119, 363] on button "button" at bounding box center [114, 365] width 17 height 17
click at [2, 50] on div "59 stops • 71km • 7h50m • 135u VXH-06-X ⚡ Omar Alzeadi (Unipost - Best - ZZP) 0…" at bounding box center [93, 51] width 186 height 37
click at [7, 53] on button "button" at bounding box center [15, 51] width 17 height 17
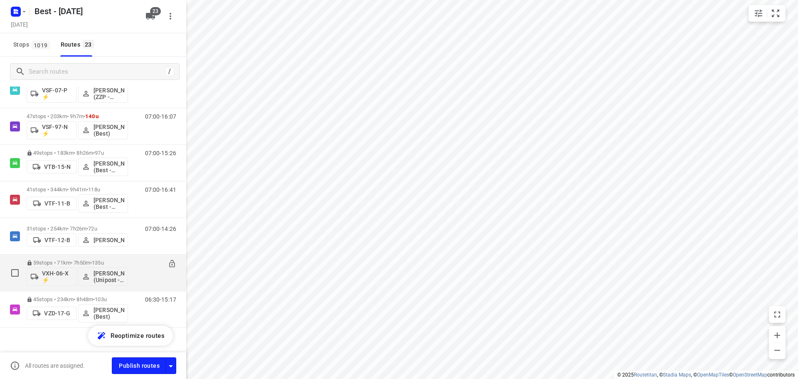
scroll to position [651, 0]
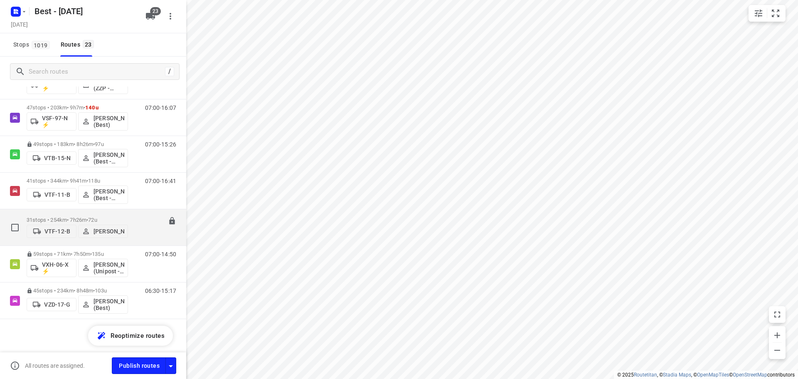
click at [74, 218] on p "31 stops • 254km • 7h26m • 72u" at bounding box center [77, 220] width 101 height 6
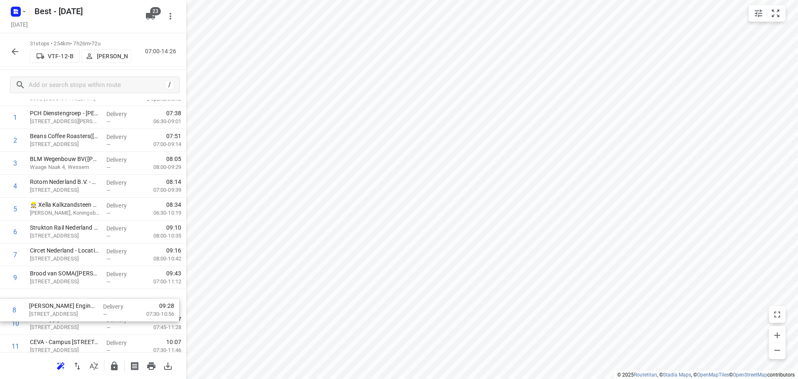
scroll to position [66, 0]
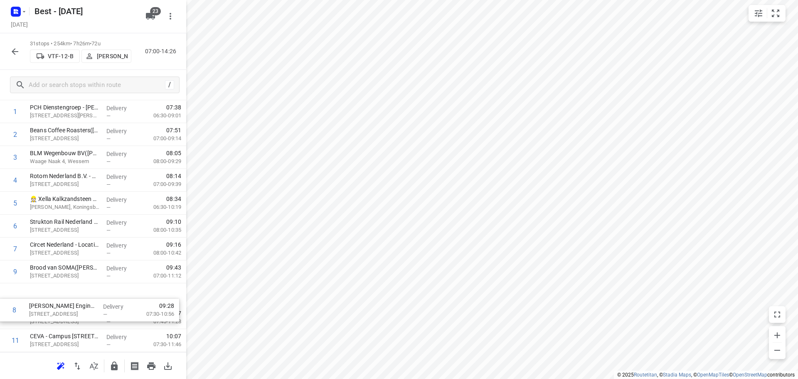
drag, startPoint x: 74, startPoint y: 288, endPoint x: 72, endPoint y: 306, distance: 17.9
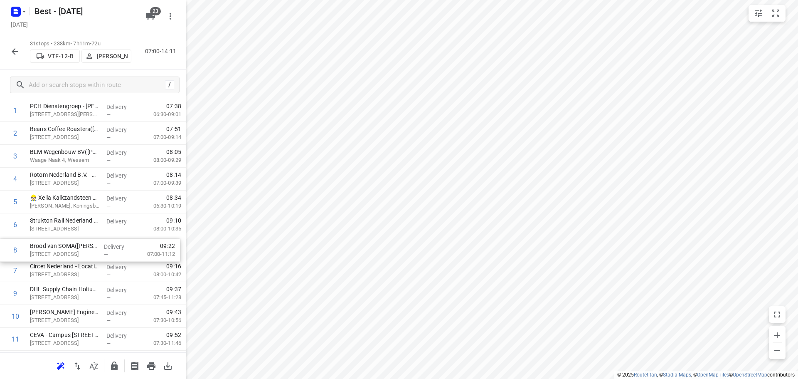
drag, startPoint x: 87, startPoint y: 277, endPoint x: 86, endPoint y: 252, distance: 25.4
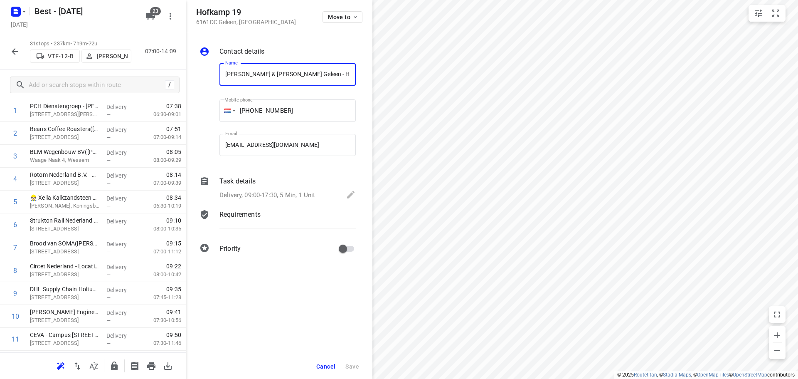
scroll to position [0, 53]
click at [352, 18] on icon "button" at bounding box center [355, 17] width 7 height 7
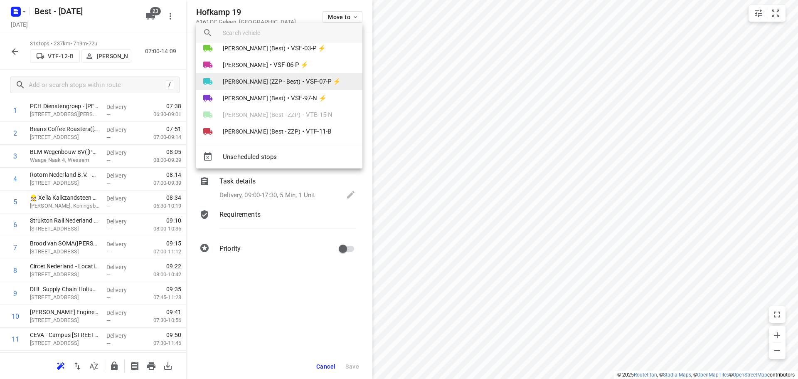
scroll to position [298, 0]
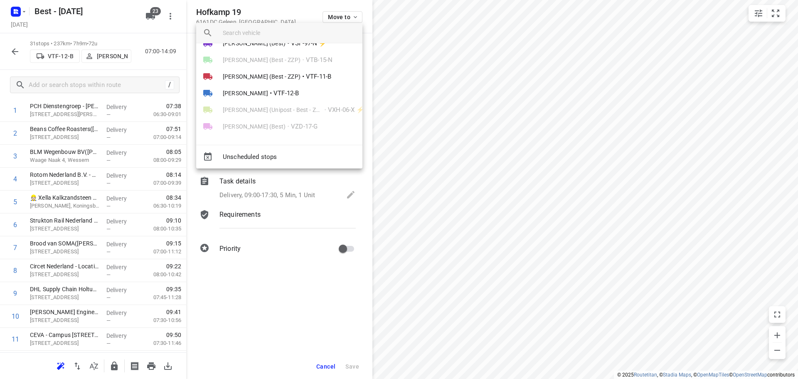
click at [262, 91] on span "[PERSON_NAME]" at bounding box center [245, 93] width 45 height 8
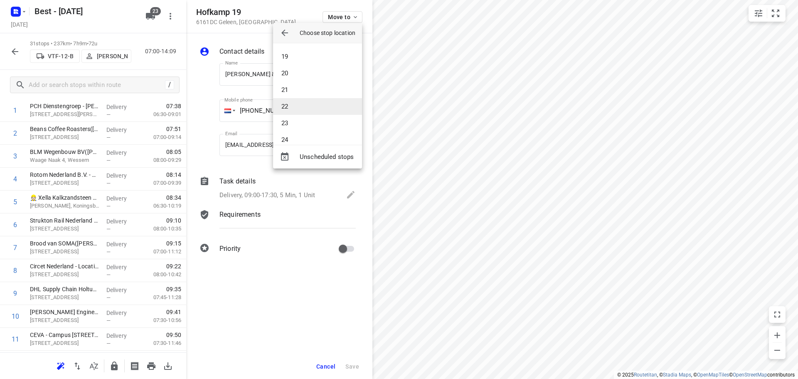
scroll to position [256, 0]
click at [295, 111] on li "20" at bounding box center [317, 114] width 89 height 17
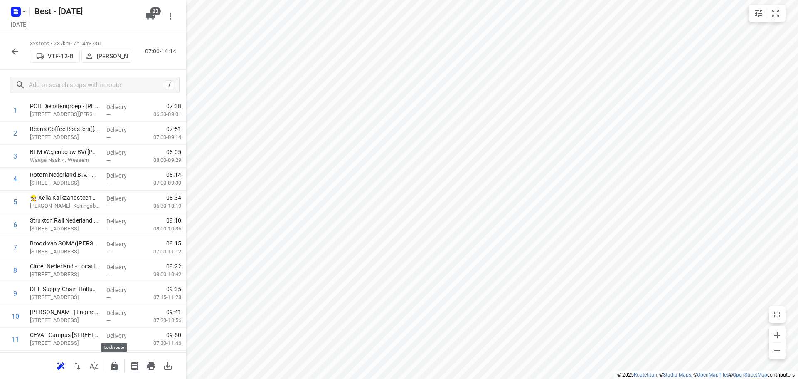
click at [115, 369] on icon "button" at bounding box center [114, 365] width 7 height 9
click at [7, 52] on button "button" at bounding box center [15, 51] width 17 height 17
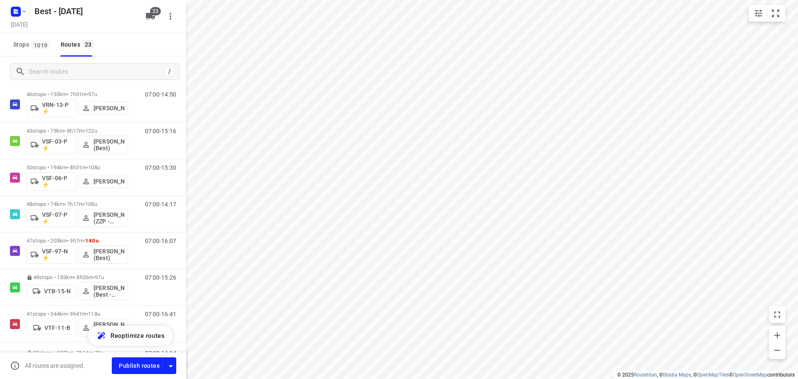
scroll to position [623, 0]
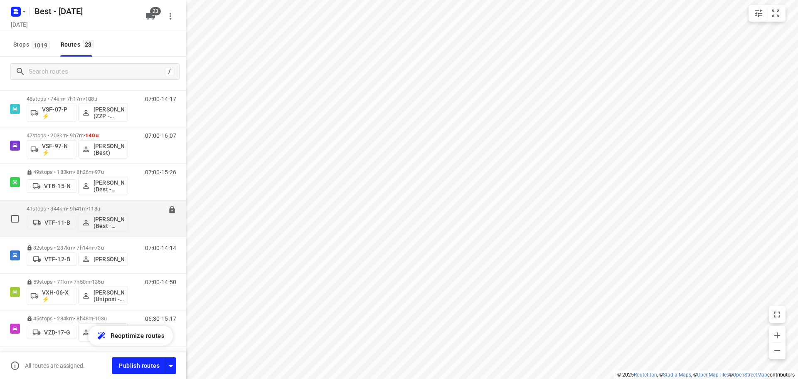
click at [56, 210] on p "41 stops • 344km • 9h41m • 118u" at bounding box center [77, 208] width 101 height 6
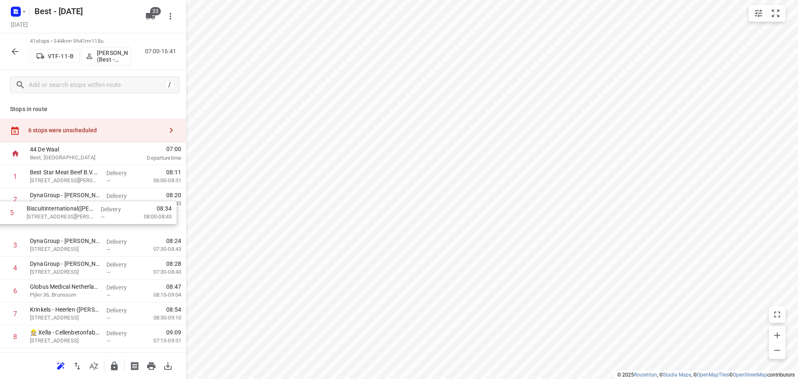
drag, startPoint x: 100, startPoint y: 261, endPoint x: 101, endPoint y: 191, distance: 70.2
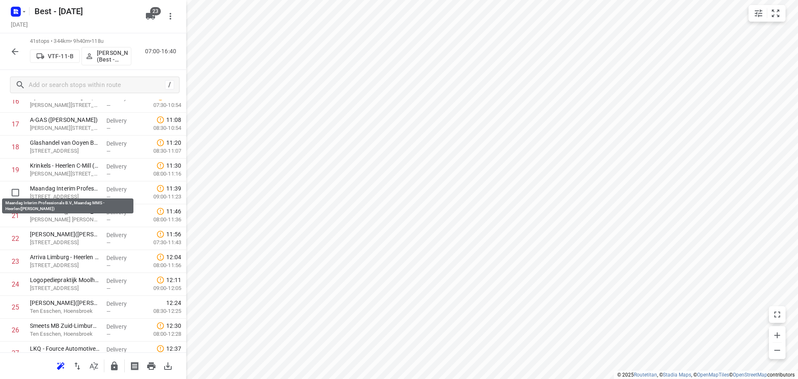
scroll to position [540, 0]
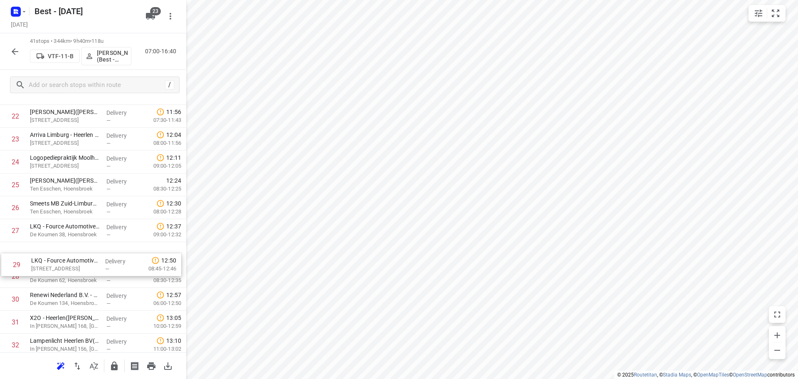
drag, startPoint x: 80, startPoint y: 269, endPoint x: 83, endPoint y: 238, distance: 30.9
click at [83, 238] on div "1 Best Star Meat Beef B.V.(Roland Moederscheim) Horselstraat 2, Nuth Delivery —…" at bounding box center [93, 93] width 186 height 937
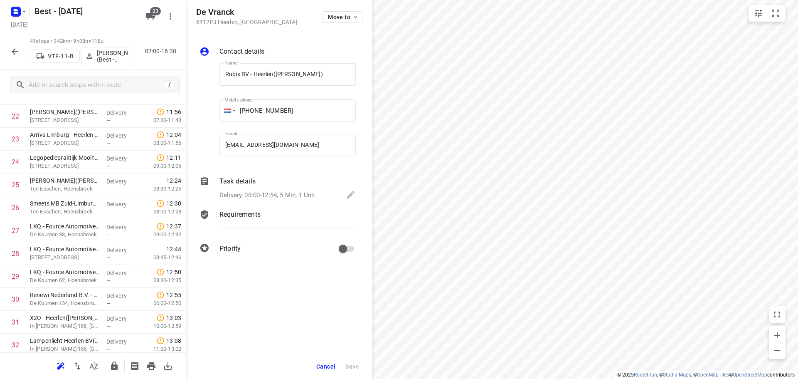
click at [336, 28] on div "De Vranck 6412PJ Heerlen , Netherlands Move to" at bounding box center [279, 16] width 186 height 33
click at [336, 14] on span "Move to" at bounding box center [343, 17] width 31 height 7
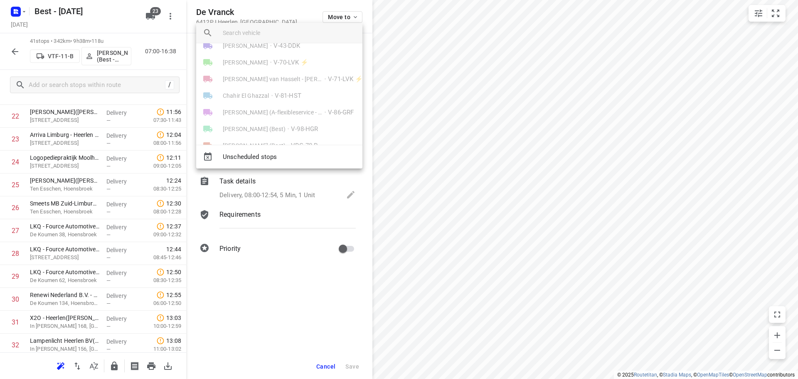
scroll to position [291, 0]
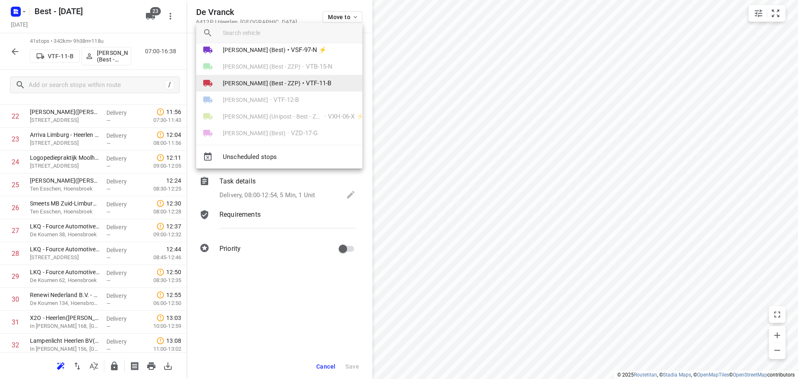
click at [260, 86] on span "[PERSON_NAME] (Best - ZZP)" at bounding box center [262, 83] width 78 height 8
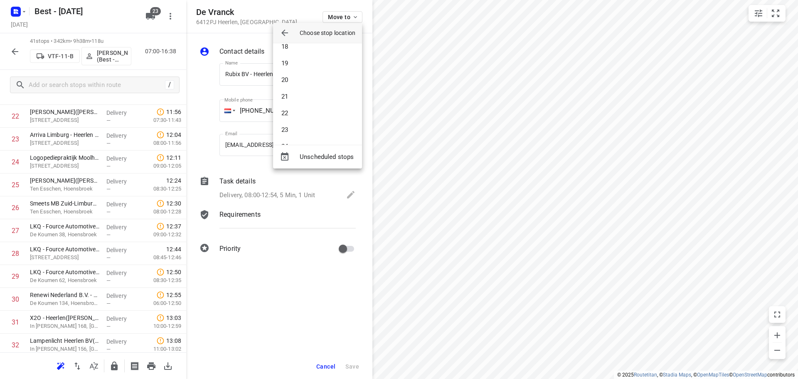
click at [519, 140] on div at bounding box center [399, 189] width 798 height 379
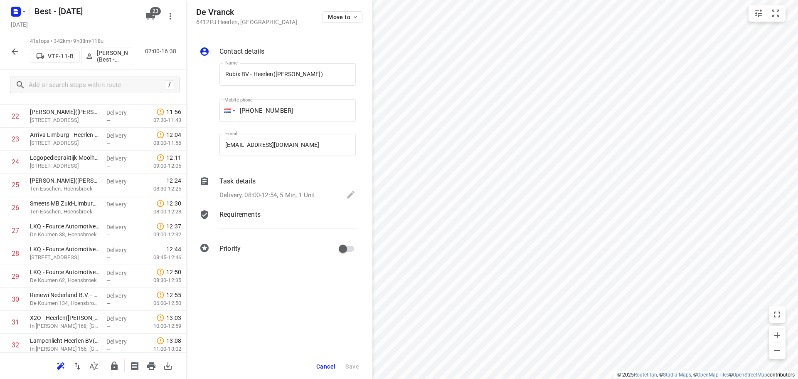
click at [317, 362] on button "Cancel" at bounding box center [326, 366] width 26 height 15
click at [341, 15] on span "Move to" at bounding box center [343, 17] width 31 height 7
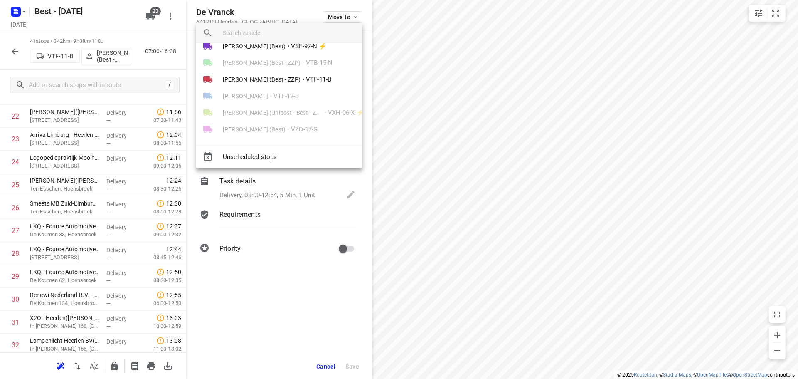
scroll to position [298, 0]
click at [285, 77] on span "[PERSON_NAME] (Best - ZZP)" at bounding box center [262, 76] width 78 height 8
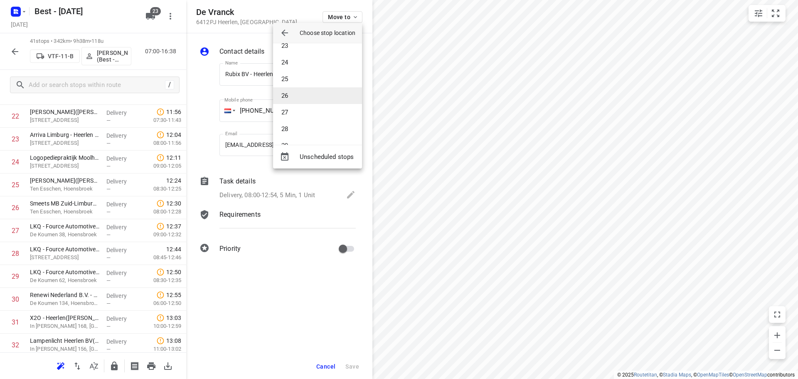
scroll to position [381, 0]
click at [291, 106] on li "27" at bounding box center [317, 106] width 89 height 17
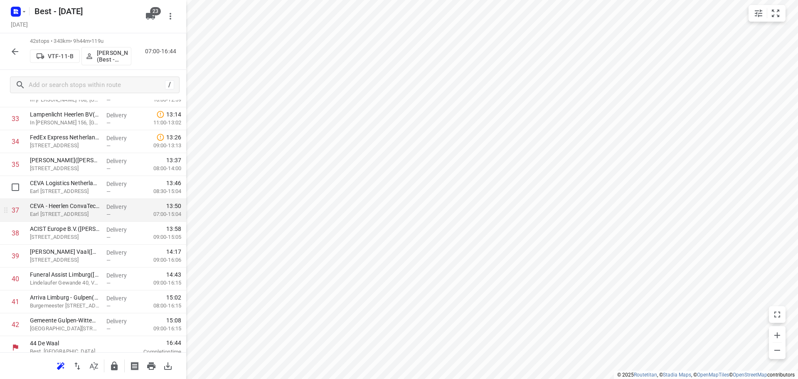
scroll to position [790, 0]
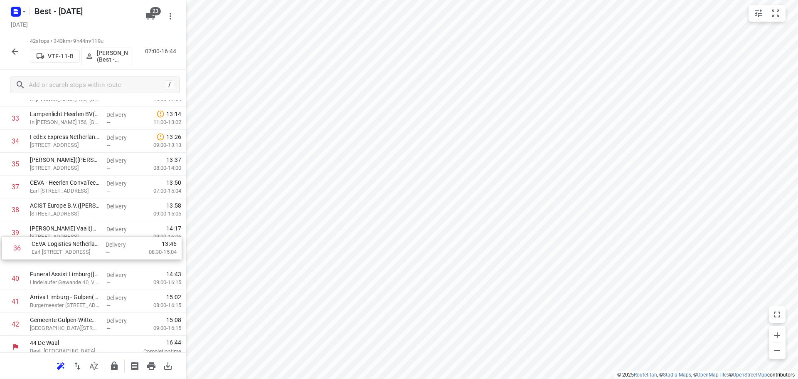
drag, startPoint x: 55, startPoint y: 187, endPoint x: 54, endPoint y: 259, distance: 71.9
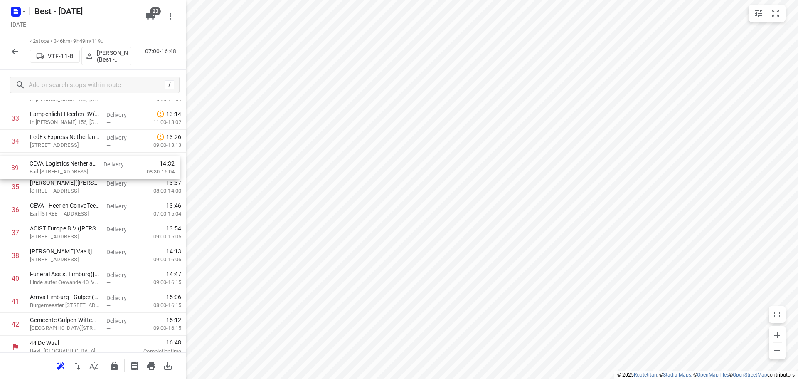
drag, startPoint x: 125, startPoint y: 260, endPoint x: 126, endPoint y: 168, distance: 91.8
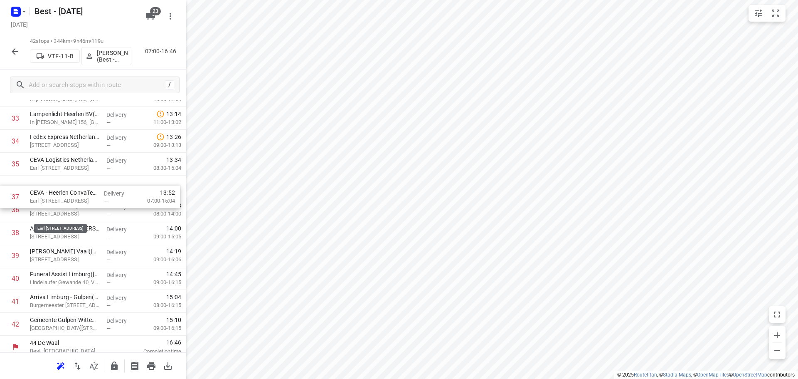
drag, startPoint x: 87, startPoint y: 217, endPoint x: 88, endPoint y: 183, distance: 33.3
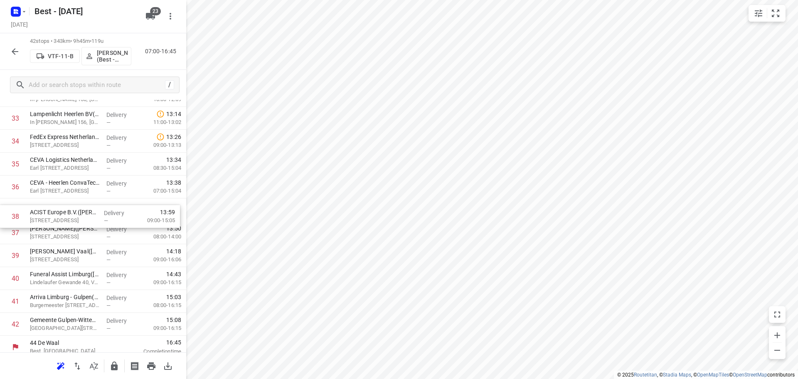
drag, startPoint x: 73, startPoint y: 214, endPoint x: 73, endPoint y: 204, distance: 9.6
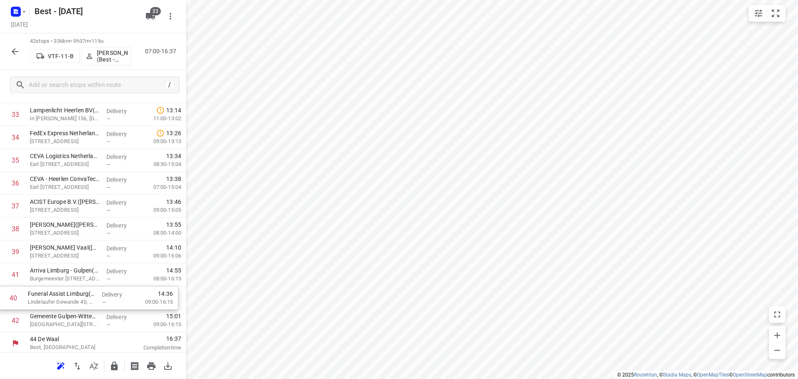
scroll to position [796, 0]
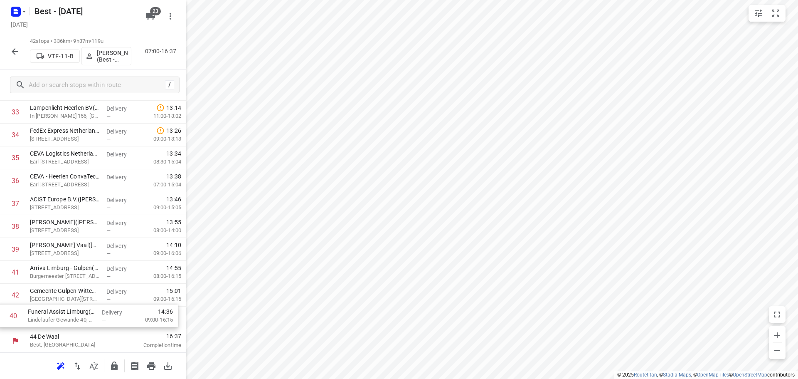
drag, startPoint x: 113, startPoint y: 282, endPoint x: 111, endPoint y: 323, distance: 40.8
drag, startPoint x: 116, startPoint y: 365, endPoint x: 116, endPoint y: 358, distance: 6.6
click at [116, 358] on button "button" at bounding box center [114, 365] width 17 height 17
click at [8, 49] on button "button" at bounding box center [15, 51] width 17 height 17
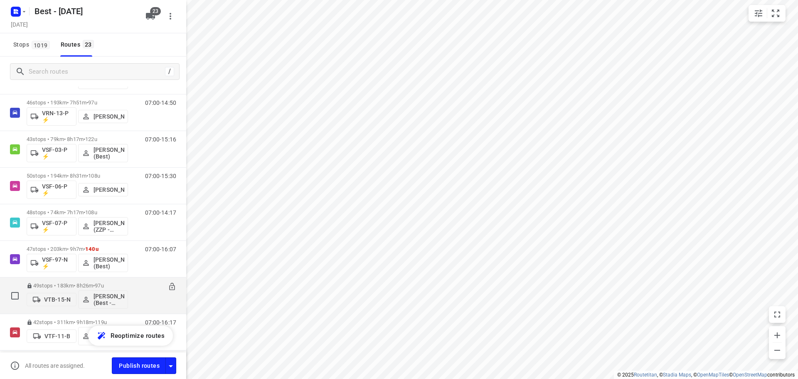
scroll to position [499, 0]
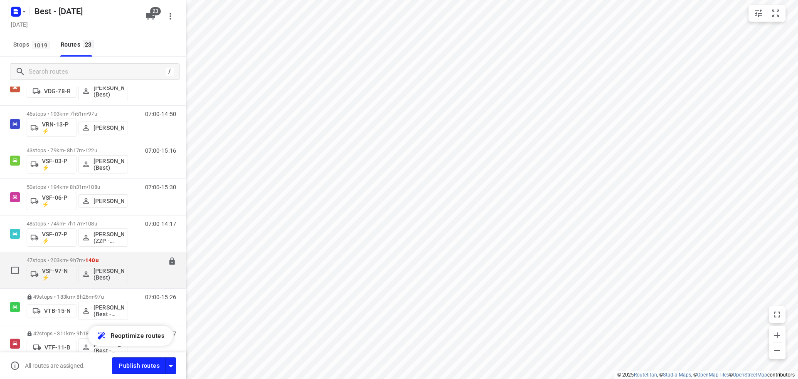
click at [71, 258] on p "47 stops • 203km • 9h7m • 140u" at bounding box center [77, 260] width 101 height 6
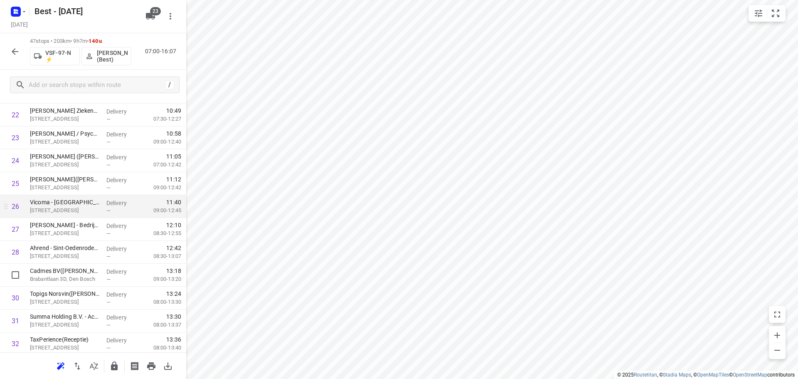
scroll to position [582, 0]
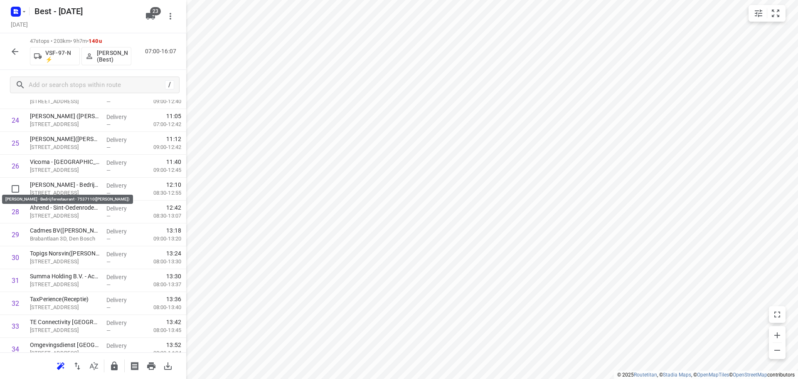
drag, startPoint x: 96, startPoint y: 184, endPoint x: 96, endPoint y: 160, distance: 24.1
click at [96, 162] on div "1 ❗ Van Lanschot Bankiers Den Bosch - Leonardo Da Vinciplein(Facility Desk / Si…" at bounding box center [93, 120] width 186 height 1074
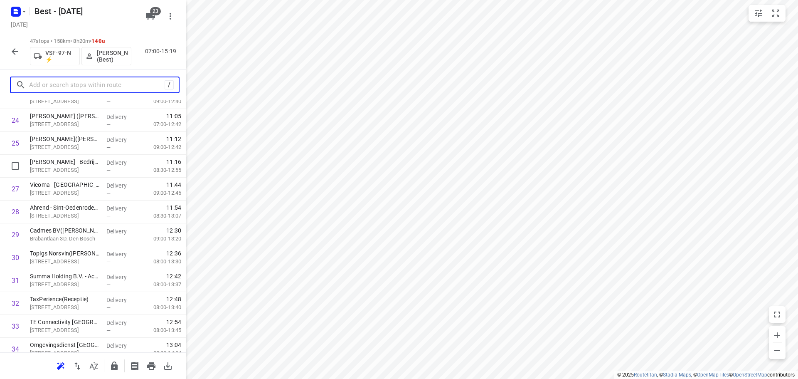
click at [69, 87] on input "text" at bounding box center [96, 85] width 135 height 13
type input "a"
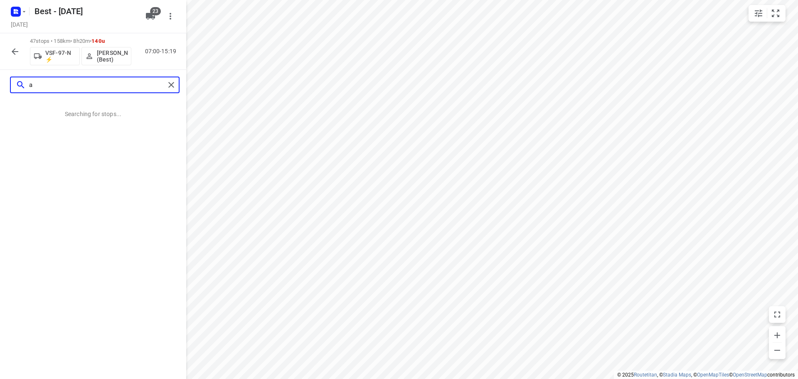
scroll to position [0, 0]
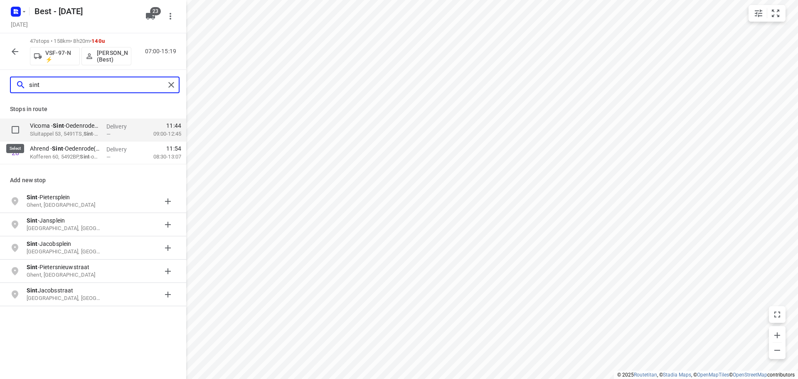
type input "sint"
click at [19, 132] on input "checkbox" at bounding box center [15, 129] width 17 height 17
checkbox input "true"
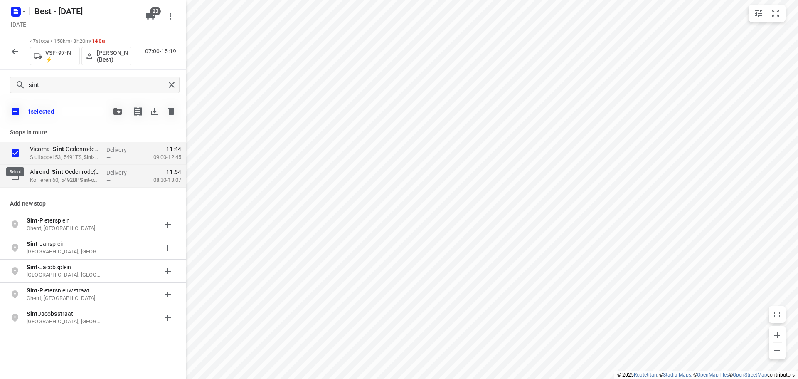
click at [15, 167] on input "checkbox" at bounding box center [15, 175] width 17 height 17
checkbox input "true"
click at [120, 106] on button "button" at bounding box center [117, 111] width 17 height 17
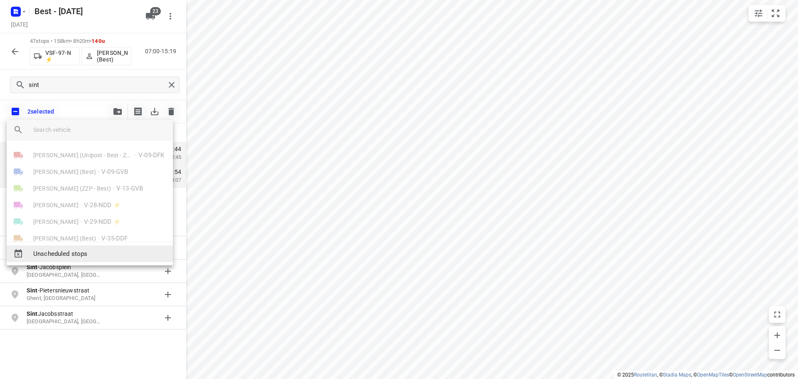
click at [65, 252] on span "Unscheduled stops" at bounding box center [99, 254] width 133 height 10
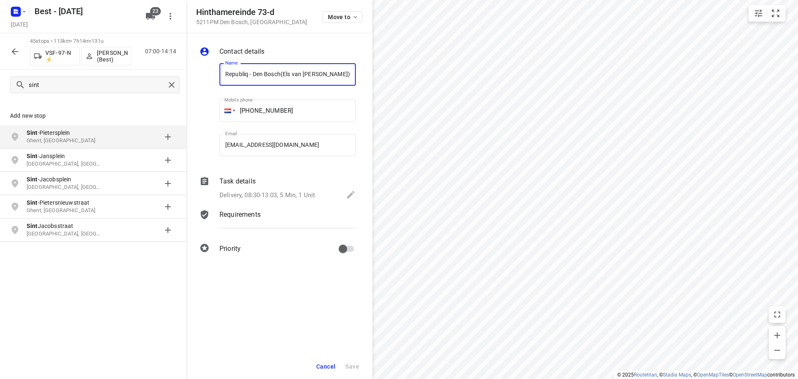
click at [327, 369] on button "Cancel" at bounding box center [326, 366] width 26 height 15
click at [334, 14] on span "Move to" at bounding box center [343, 17] width 31 height 7
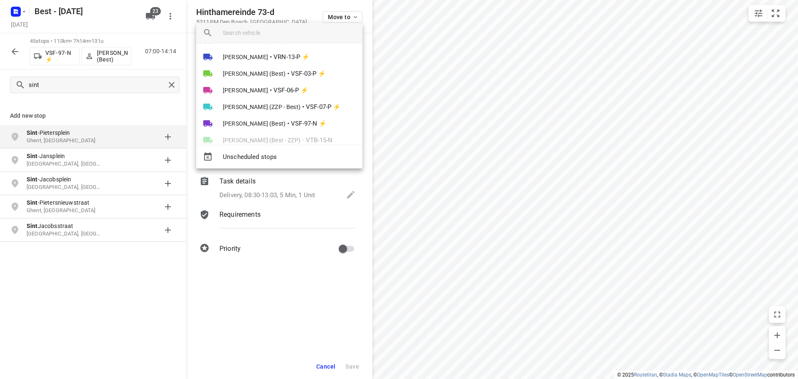
scroll to position [298, 0]
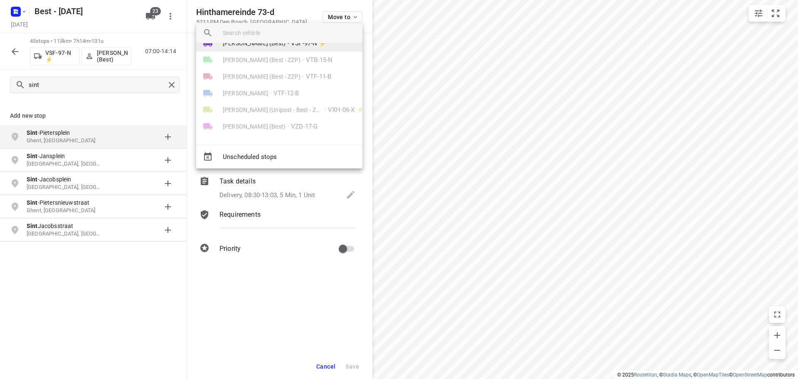
click at [288, 49] on li "Merijn Janssen (Best) • VSF-97-N ⚡" at bounding box center [279, 43] width 166 height 17
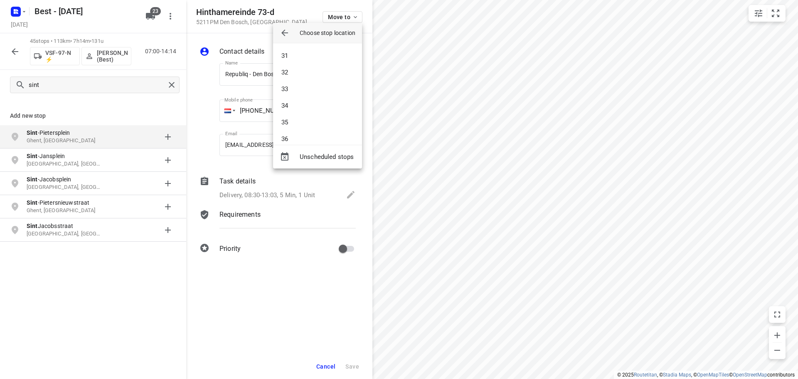
scroll to position [505, 0]
click at [294, 59] on li "32" at bounding box center [317, 65] width 89 height 17
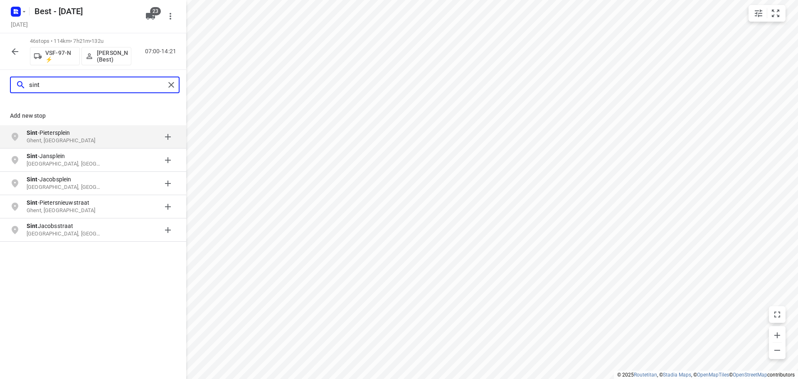
click at [164, 86] on input "sint" at bounding box center [97, 85] width 136 height 13
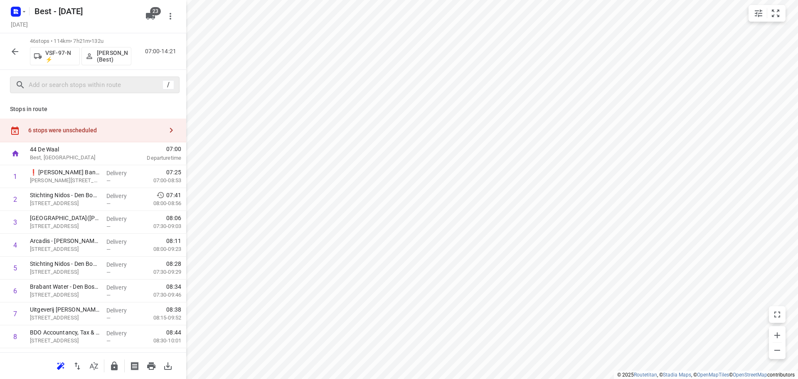
drag, startPoint x: 170, startPoint y: 82, endPoint x: 175, endPoint y: 87, distance: 7.7
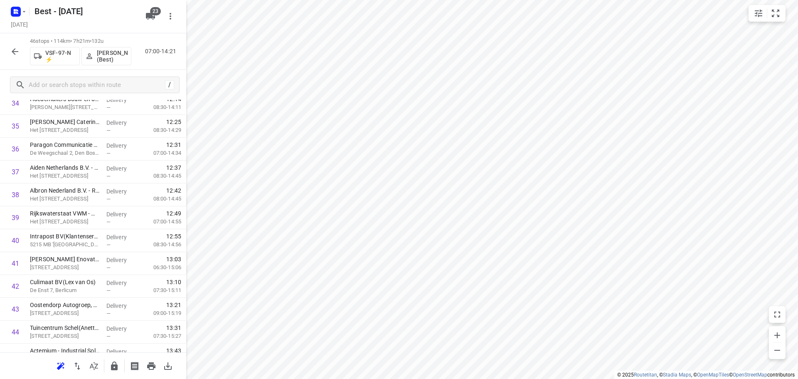
scroll to position [887, 0]
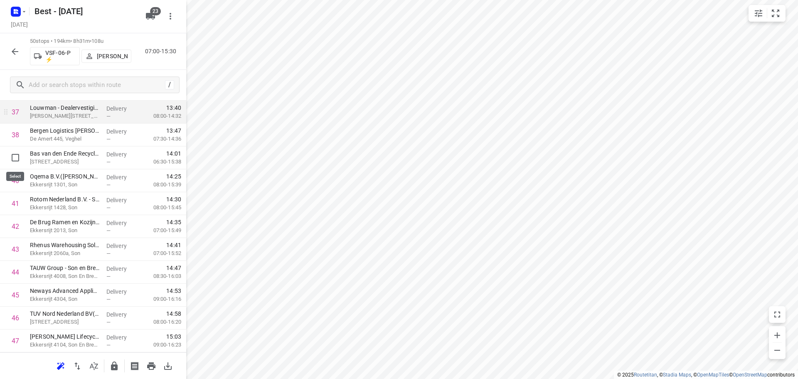
drag, startPoint x: 11, startPoint y: 163, endPoint x: 55, endPoint y: 142, distance: 48.5
click at [12, 163] on input "checkbox" at bounding box center [15, 157] width 17 height 17
checkbox input "true"
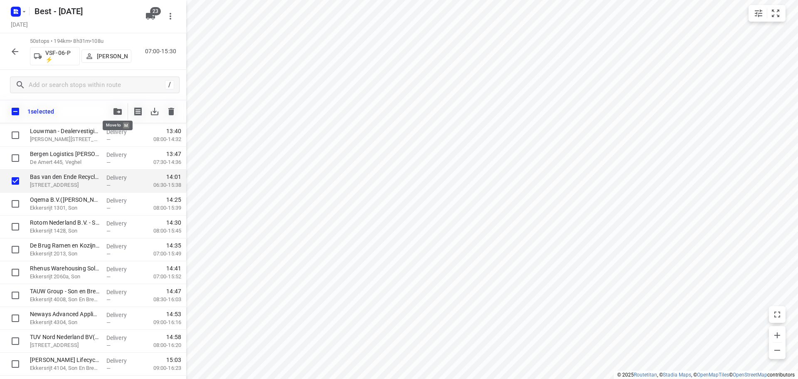
click at [118, 116] on button "button" at bounding box center [117, 111] width 17 height 17
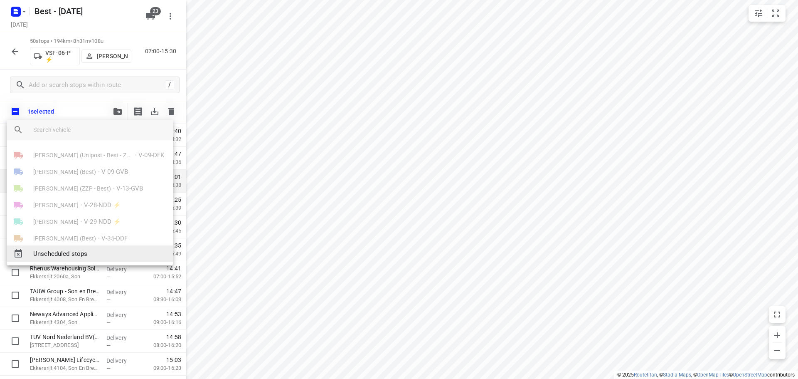
click at [68, 249] on span "Unscheduled stops" at bounding box center [99, 254] width 133 height 10
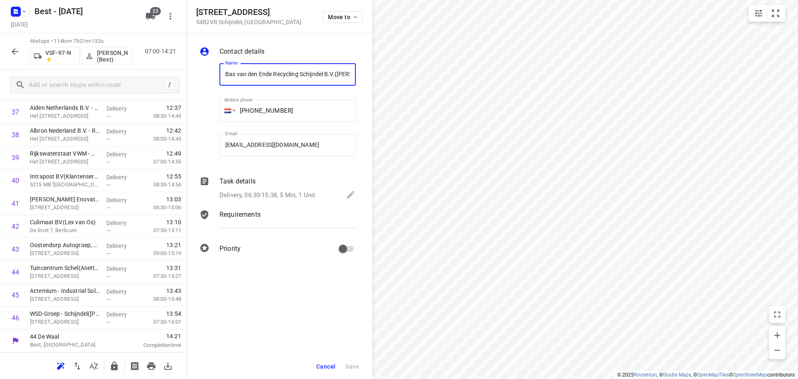
scroll to position [0, 34]
click at [338, 18] on span "Move to" at bounding box center [343, 17] width 31 height 7
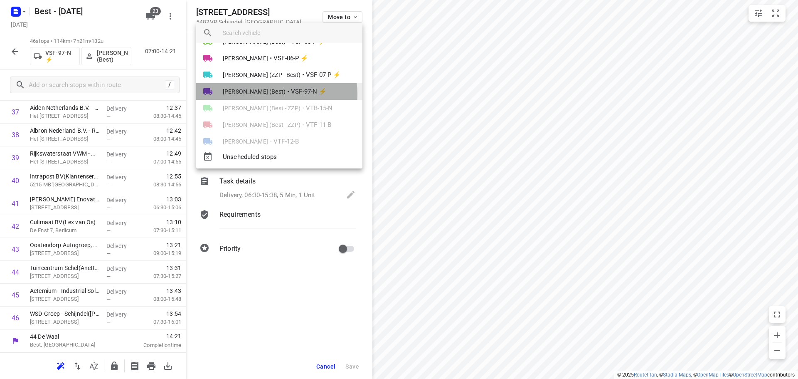
click at [273, 94] on span "Merijn Janssen (Best)" at bounding box center [254, 91] width 63 height 8
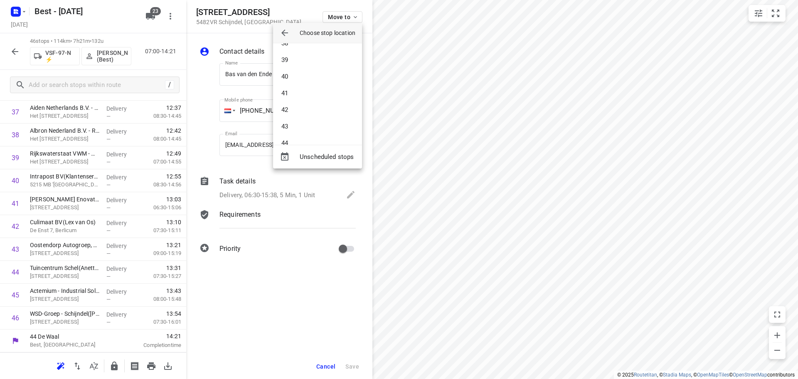
scroll to position [673, 0]
click at [294, 115] on li "45" at bounding box center [317, 113] width 89 height 17
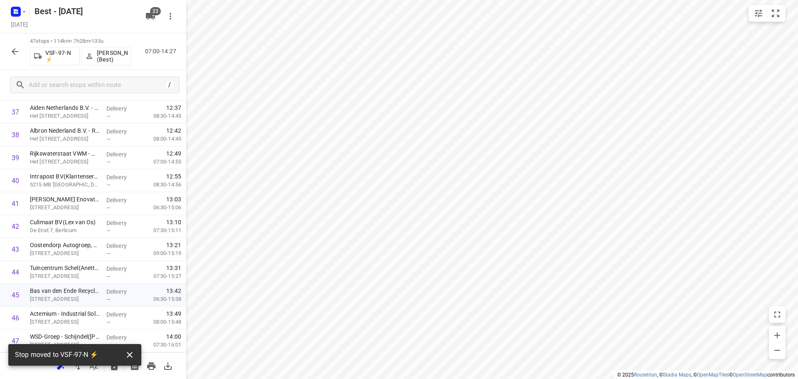
click at [133, 352] on icon "button" at bounding box center [130, 354] width 10 height 10
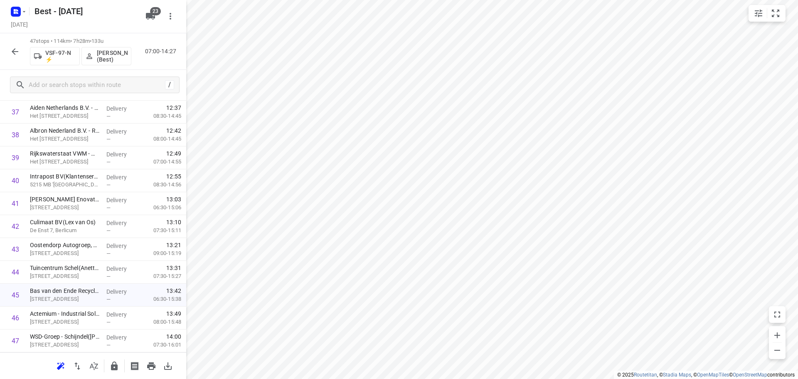
click at [116, 367] on icon "button" at bounding box center [114, 365] width 7 height 9
click at [7, 57] on div at bounding box center [15, 51] width 17 height 17
click at [18, 52] on icon "button" at bounding box center [15, 51] width 7 height 7
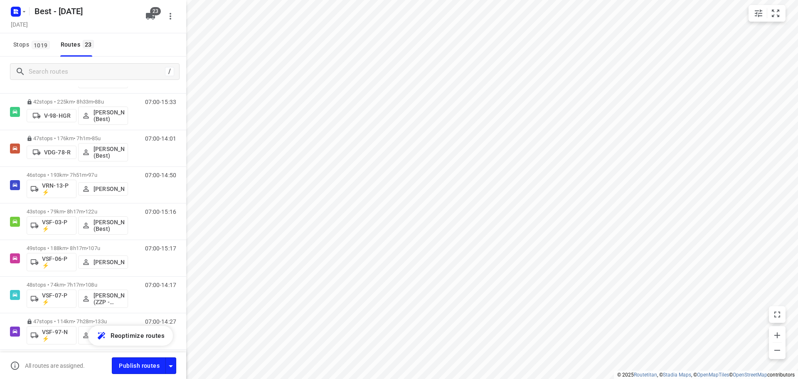
scroll to position [582, 0]
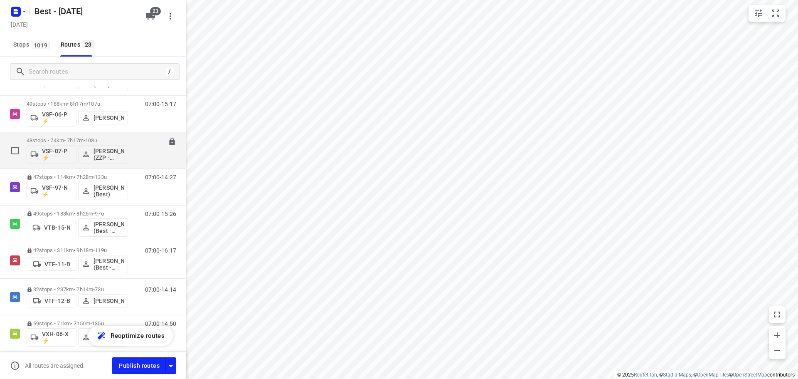
click at [62, 140] on p "48 stops • 74km • 7h17m • 108u" at bounding box center [77, 140] width 101 height 6
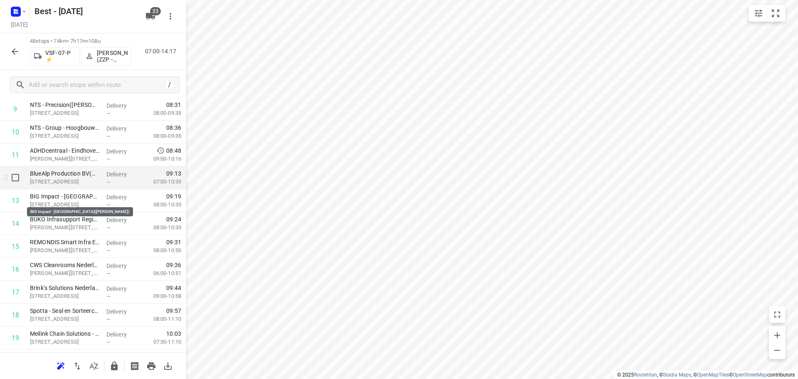
scroll to position [249, 0]
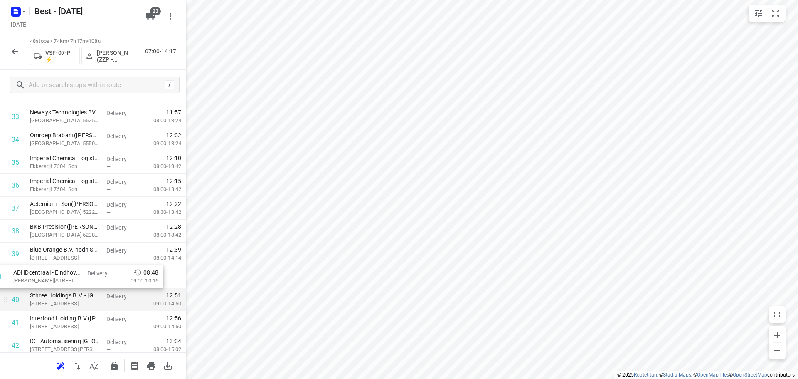
drag, startPoint x: 84, startPoint y: 148, endPoint x: 66, endPoint y: 289, distance: 141.5
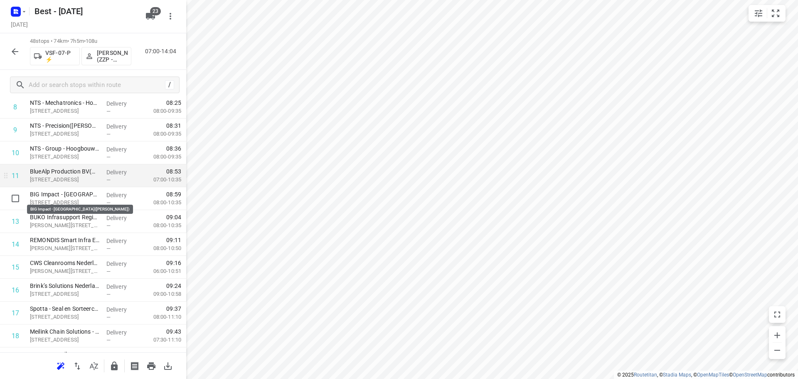
scroll to position [229, 0]
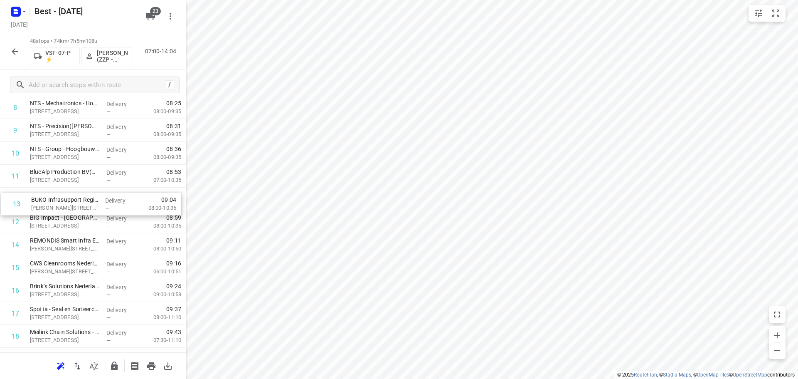
drag, startPoint x: 60, startPoint y: 221, endPoint x: 63, endPoint y: 193, distance: 28.0
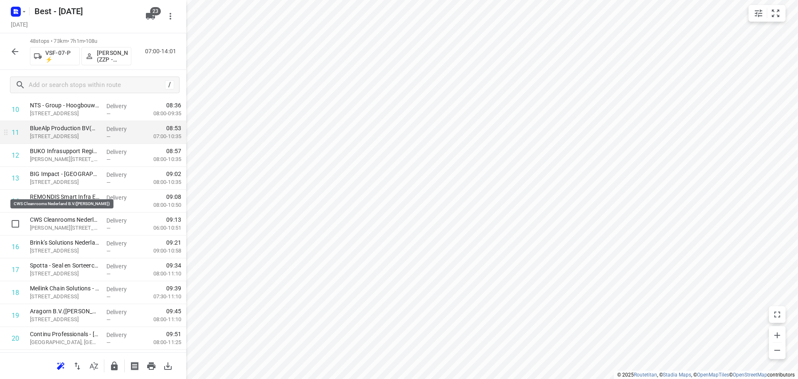
scroll to position [312, 0]
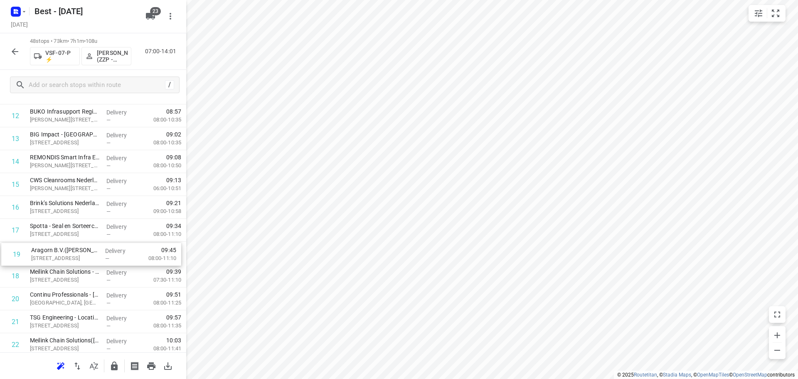
drag, startPoint x: 62, startPoint y: 271, endPoint x: 64, endPoint y: 222, distance: 48.3
drag, startPoint x: 57, startPoint y: 277, endPoint x: 57, endPoint y: 251, distance: 26.6
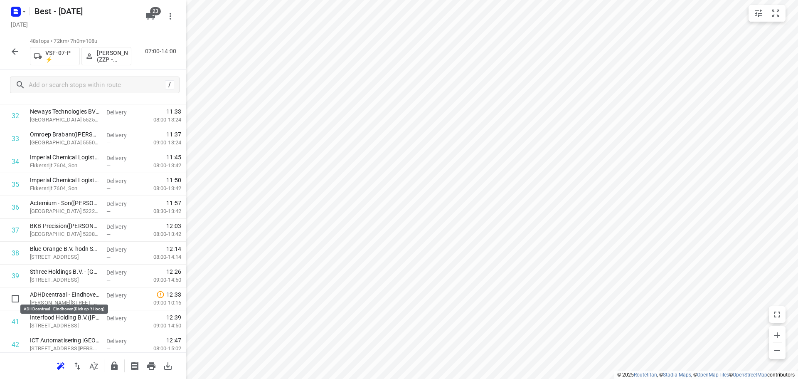
drag, startPoint x: 54, startPoint y: 292, endPoint x: 53, endPoint y: 265, distance: 27.0
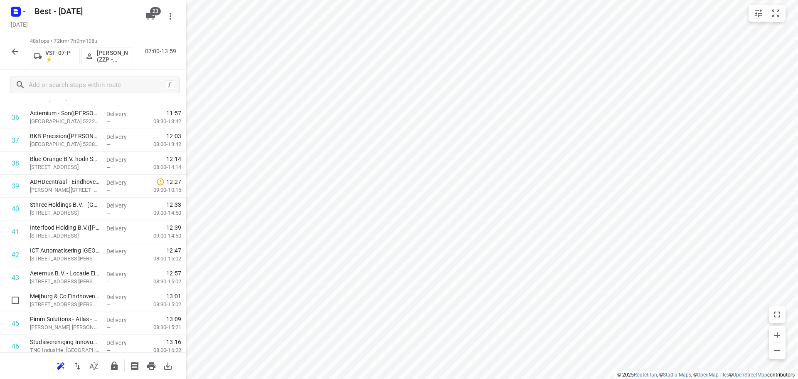
scroll to position [933, 0]
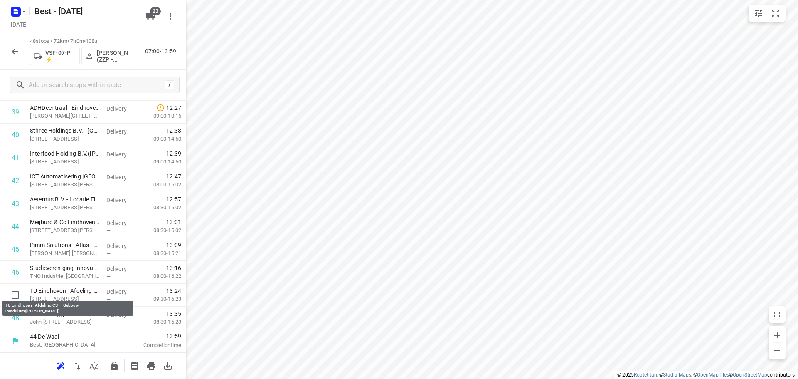
drag, startPoint x: 62, startPoint y: 292, endPoint x: 65, endPoint y: 261, distance: 31.7
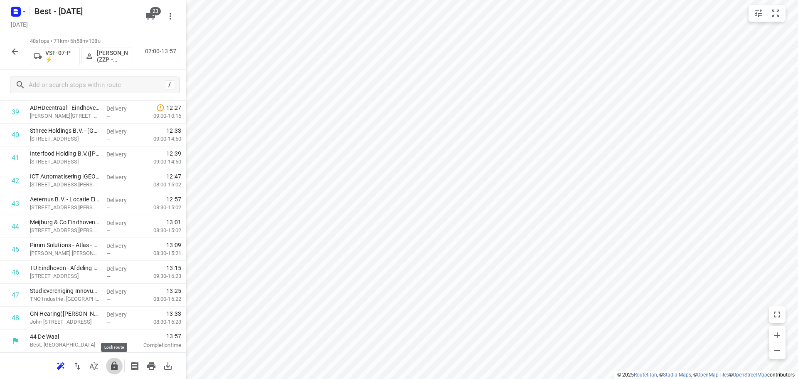
click at [118, 369] on icon "button" at bounding box center [114, 366] width 10 height 10
click at [12, 54] on div at bounding box center [93, 189] width 186 height 379
click at [18, 48] on icon "button" at bounding box center [15, 52] width 10 height 10
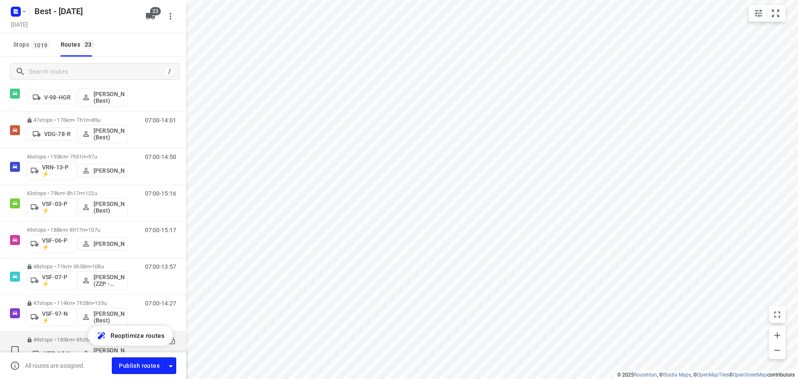
scroll to position [443, 0]
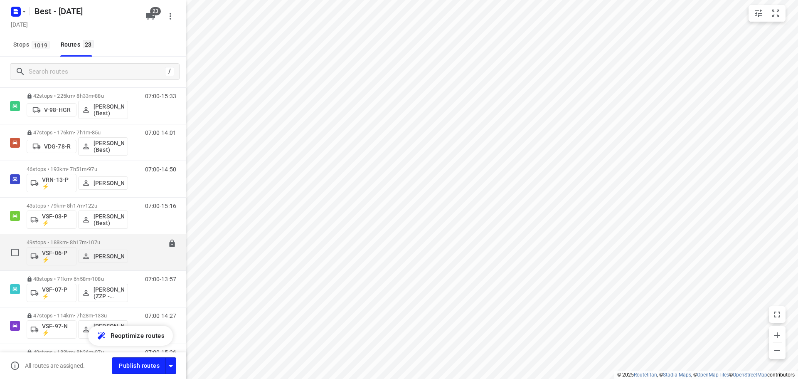
click at [74, 244] on p "49 stops • 188km • 8h17m • 107u" at bounding box center [77, 242] width 101 height 6
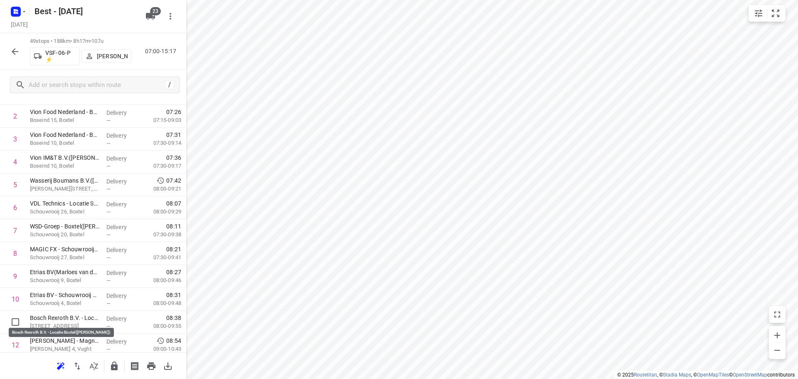
scroll to position [85, 0]
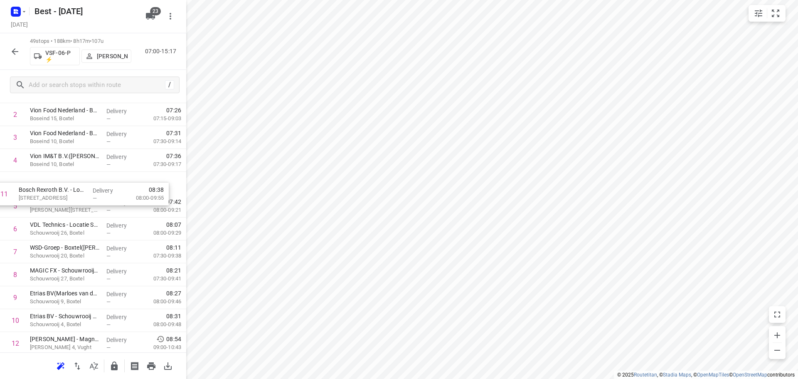
drag, startPoint x: 65, startPoint y: 316, endPoint x: 57, endPoint y: 174, distance: 142.8
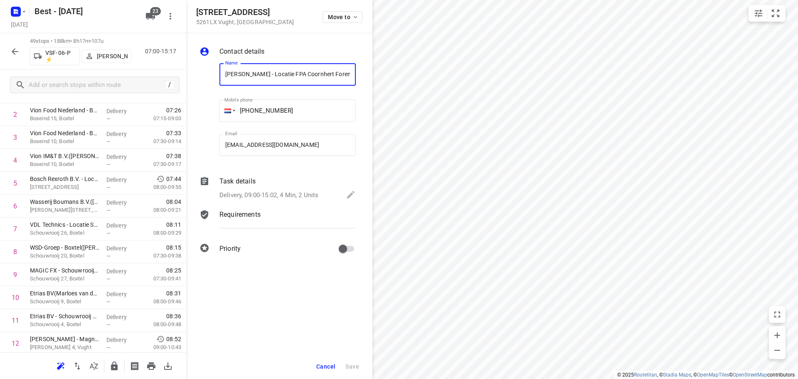
scroll to position [0, 152]
click at [350, 22] on button "Move to" at bounding box center [342, 17] width 40 height 12
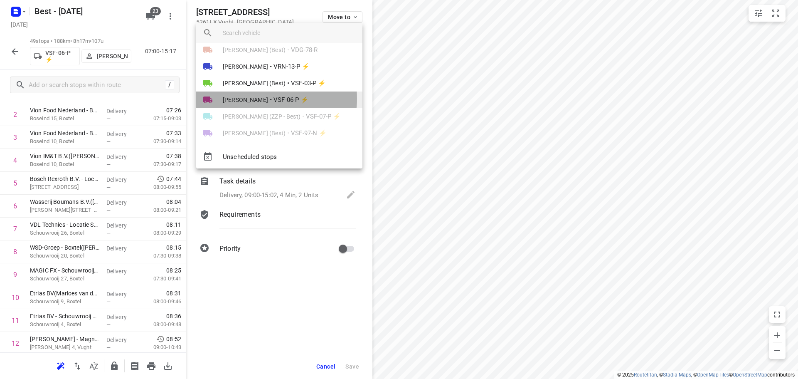
click at [270, 98] on span "•" at bounding box center [271, 100] width 2 height 10
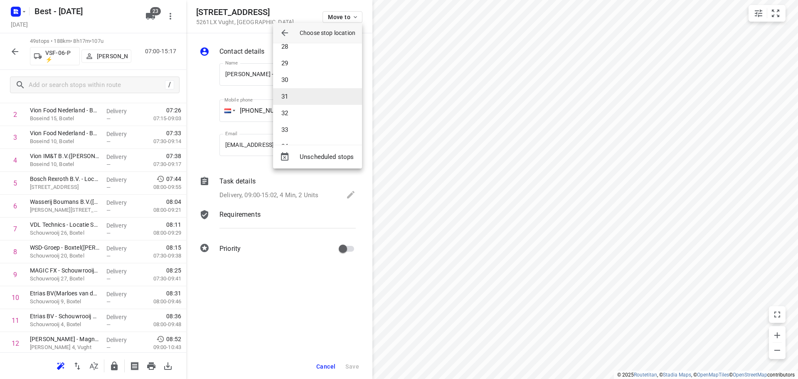
scroll to position [332, 0]
click at [296, 68] on li "22" at bounding box center [317, 71] width 89 height 17
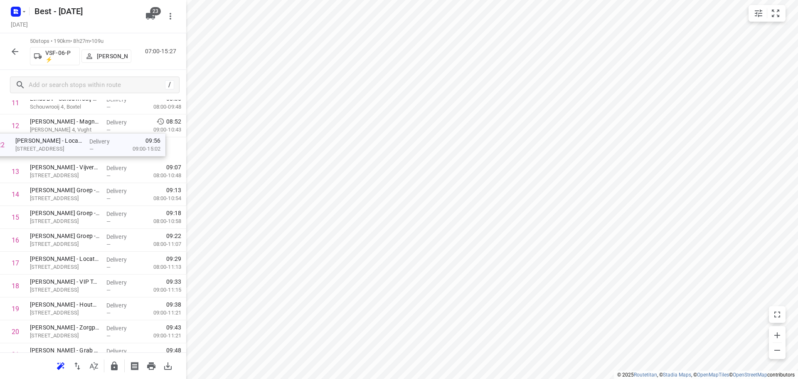
scroll to position [300, 0]
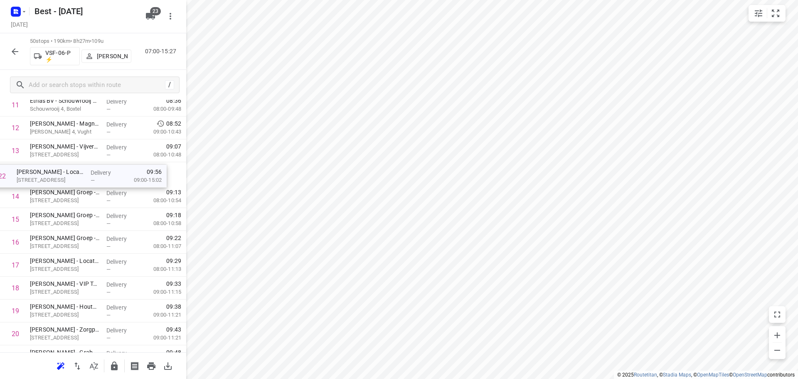
drag, startPoint x: 81, startPoint y: 280, endPoint x: 67, endPoint y: 171, distance: 109.3
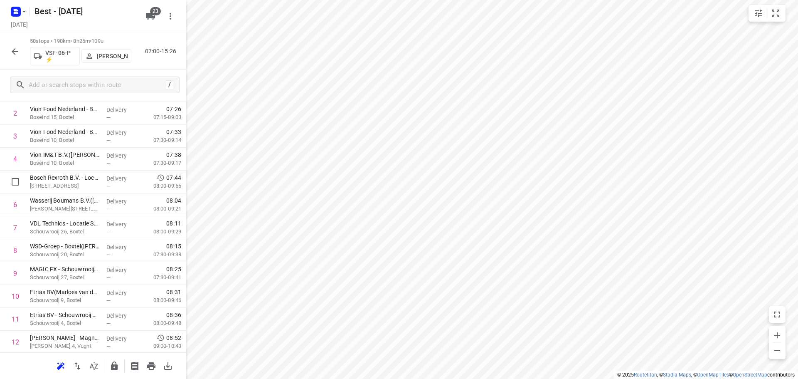
scroll to position [0, 0]
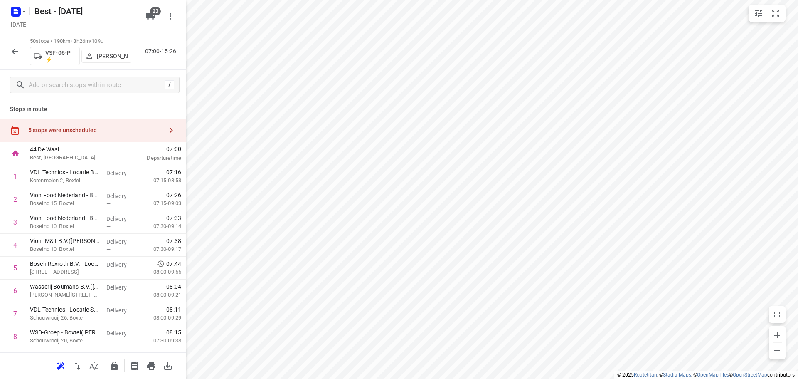
click at [119, 135] on div "5 stops were unscheduled" at bounding box center [93, 130] width 186 height 24
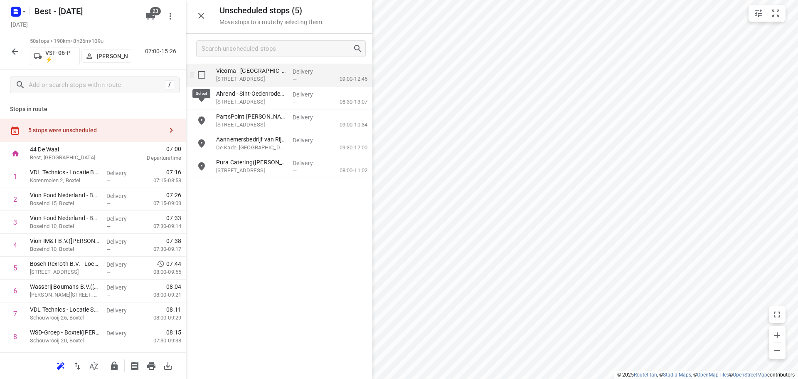
click at [199, 77] on input "grid" at bounding box center [201, 74] width 17 height 17
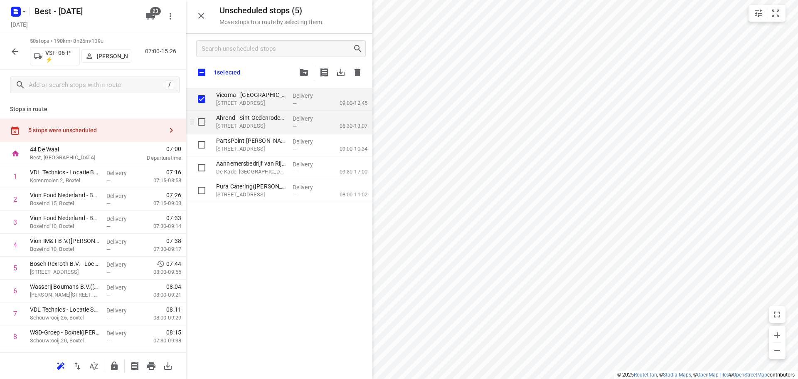
checkbox input "true"
click at [199, 120] on input "grid" at bounding box center [201, 121] width 17 height 17
checkbox input "true"
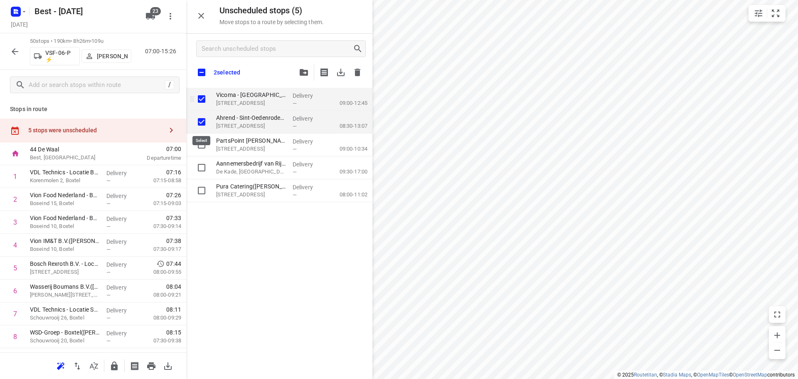
checkbox input "true"
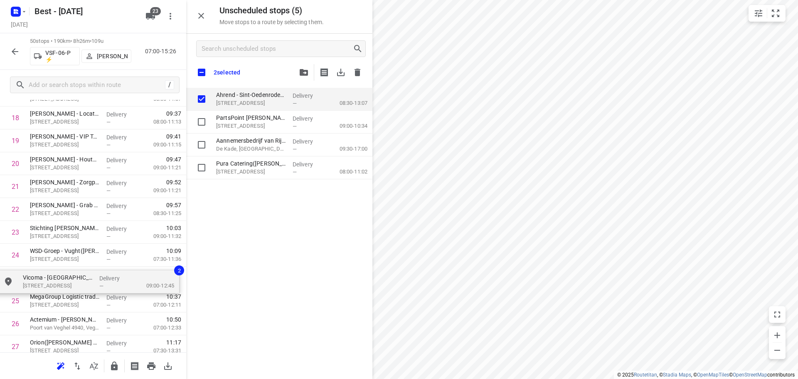
scroll to position [448, 0]
drag, startPoint x: 242, startPoint y: 95, endPoint x: 40, endPoint y: 281, distance: 274.4
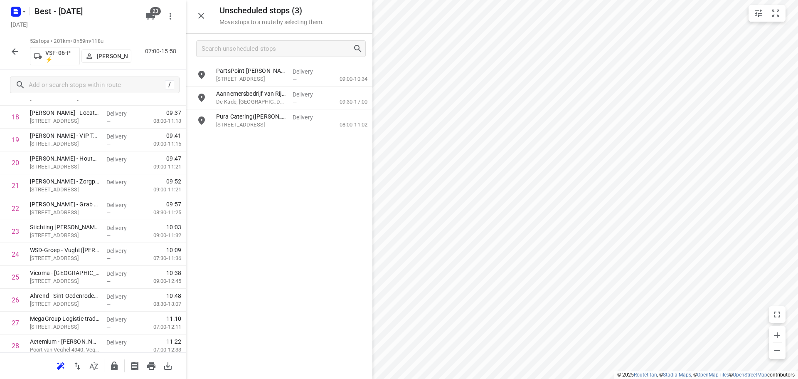
click at [200, 19] on div at bounding box center [279, 189] width 186 height 379
click at [201, 19] on icon "button" at bounding box center [201, 16] width 10 height 10
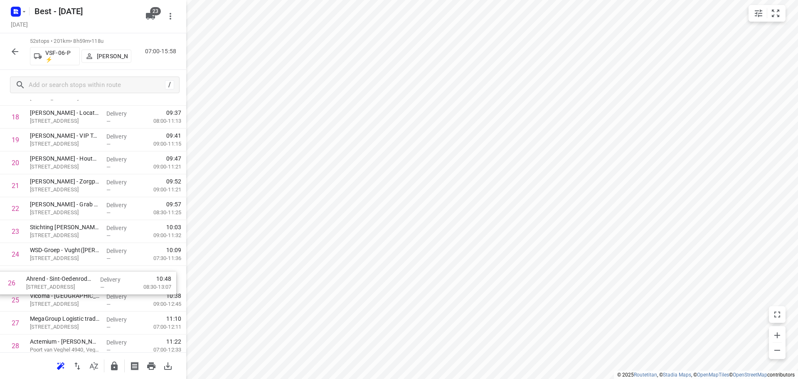
drag, startPoint x: 114, startPoint y: 291, endPoint x: 109, endPoint y: 267, distance: 25.1
click at [109, 267] on div "1 VDL Technics - Locatie Boxtel(Jurgen Vlassak) Korenmolen 2, Boxtel Delivery —…" at bounding box center [93, 311] width 186 height 1189
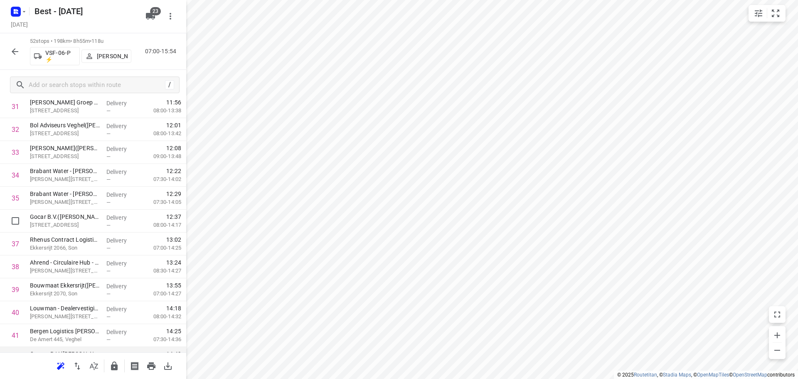
scroll to position [822, 0]
drag, startPoint x: 80, startPoint y: 184, endPoint x: 65, endPoint y: 275, distance: 92.7
drag, startPoint x: 85, startPoint y: 204, endPoint x: 84, endPoint y: 278, distance: 74.0
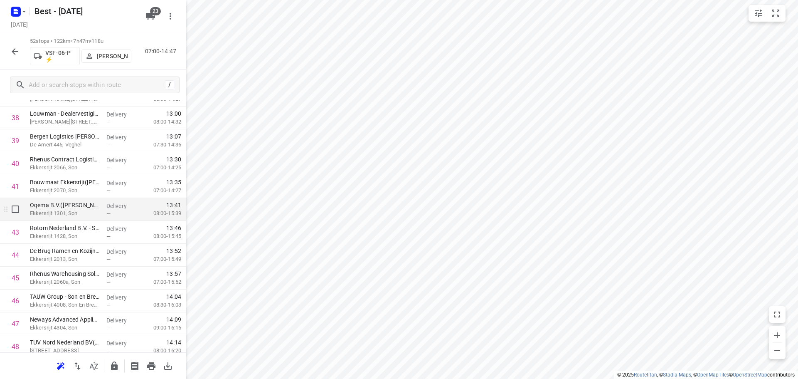
scroll to position [905, 0]
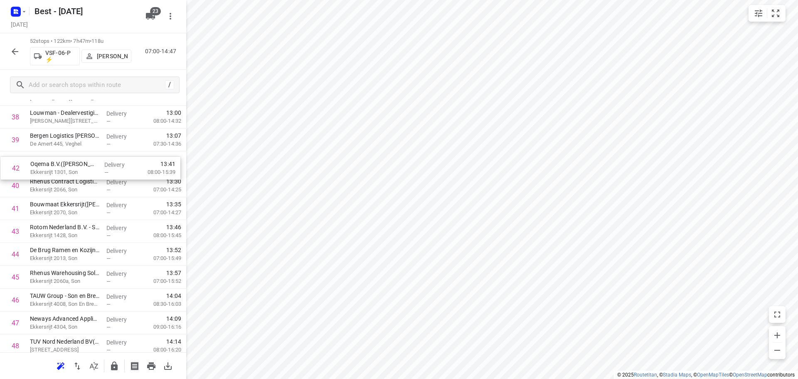
drag, startPoint x: 73, startPoint y: 194, endPoint x: 76, endPoint y: 160, distance: 34.7
drag, startPoint x: 80, startPoint y: 234, endPoint x: 82, endPoint y: 178, distance: 56.1
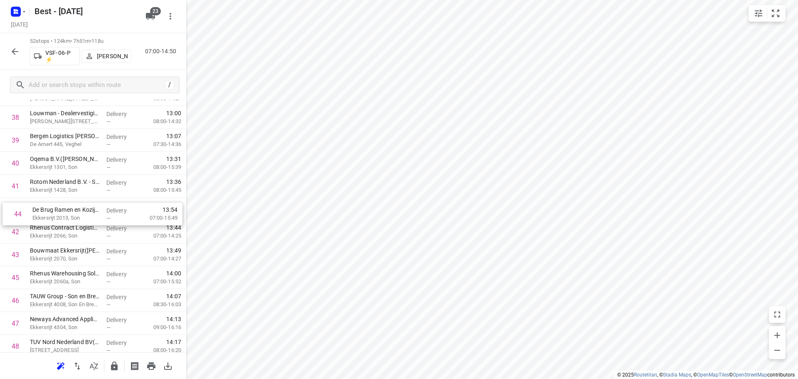
drag, startPoint x: 69, startPoint y: 256, endPoint x: 71, endPoint y: 208, distance: 47.9
drag, startPoint x: 47, startPoint y: 280, endPoint x: 47, endPoint y: 235, distance: 44.9
click at [113, 367] on icon "button" at bounding box center [114, 365] width 7 height 9
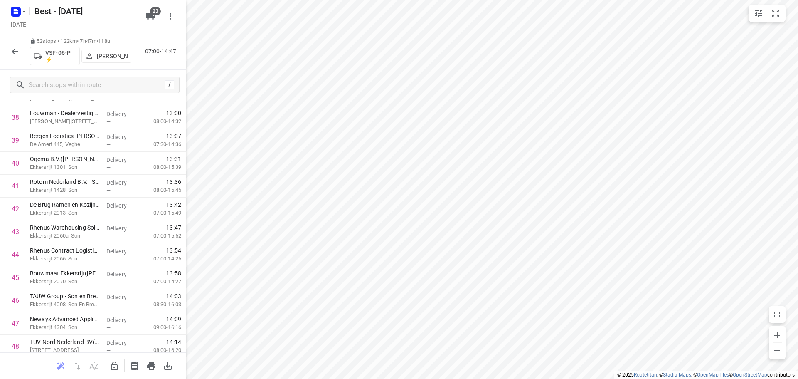
click at [16, 51] on icon "button" at bounding box center [15, 51] width 7 height 7
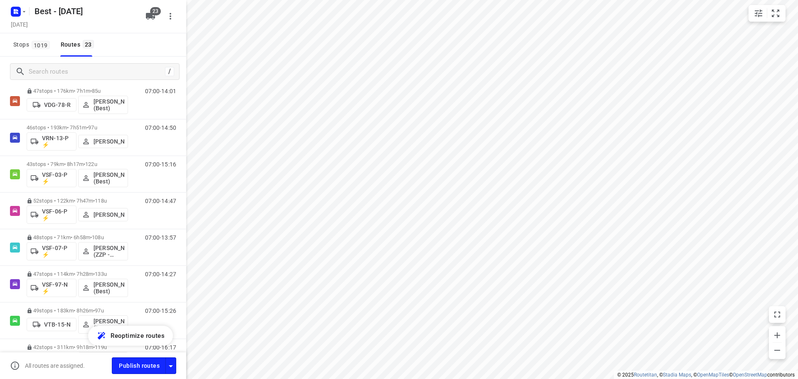
scroll to position [443, 0]
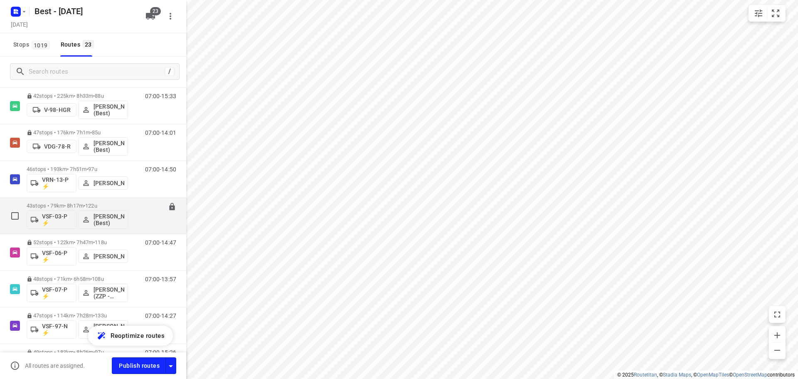
click at [65, 203] on p "43 stops • 79km • 8h17m • 122u" at bounding box center [77, 205] width 101 height 6
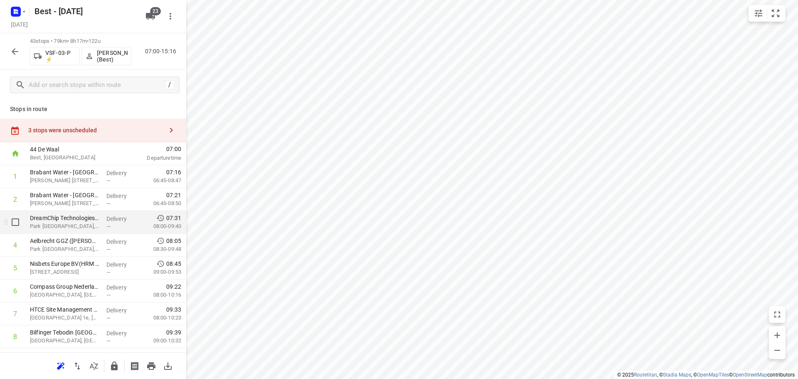
click at [93, 231] on div "DreamChip Technologies(Twan van Ravenstein) Park Diepenvoorde, Waalre" at bounding box center [65, 222] width 76 height 23
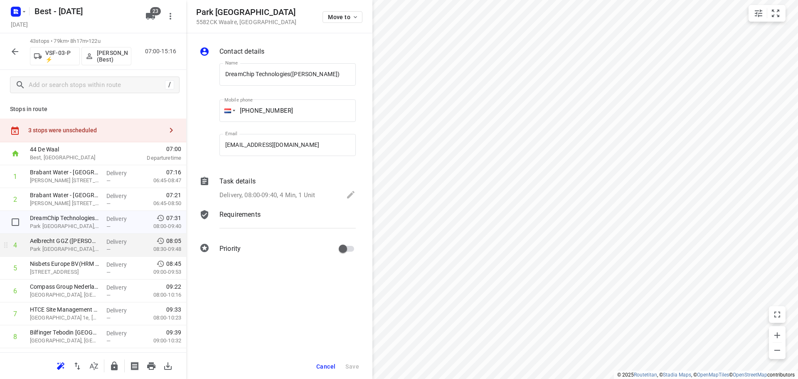
scroll to position [0, 1]
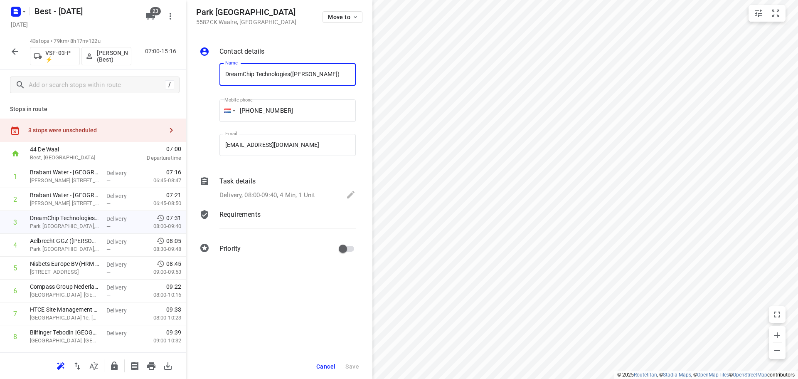
click at [317, 368] on span "Cancel" at bounding box center [325, 366] width 19 height 7
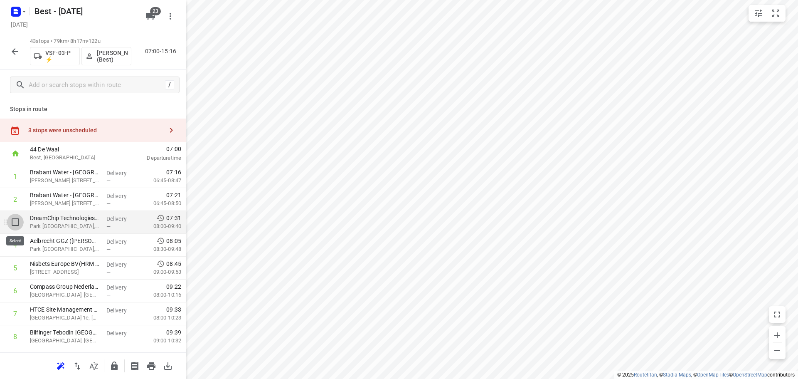
click at [12, 224] on input "checkbox" at bounding box center [15, 222] width 17 height 17
checkbox input "true"
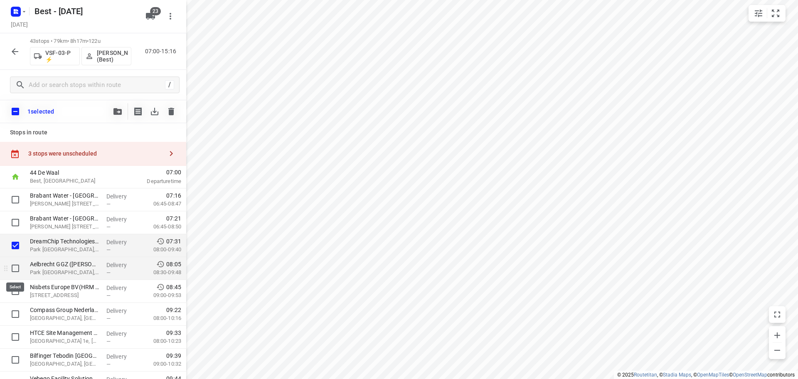
click at [17, 269] on input "checkbox" at bounding box center [15, 268] width 17 height 17
checkbox input "true"
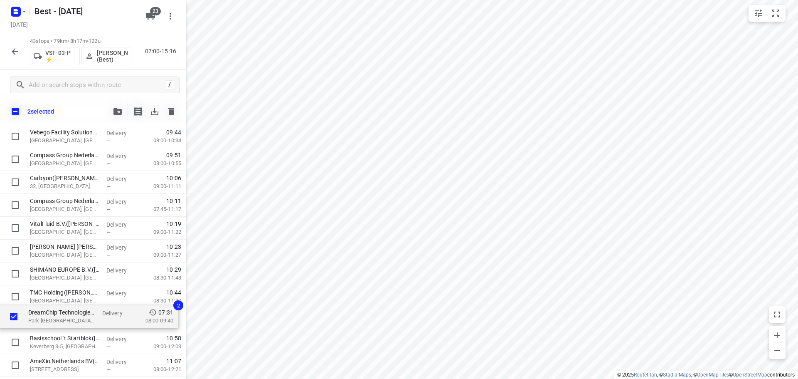
drag, startPoint x: 83, startPoint y: 246, endPoint x: 79, endPoint y: 309, distance: 62.4
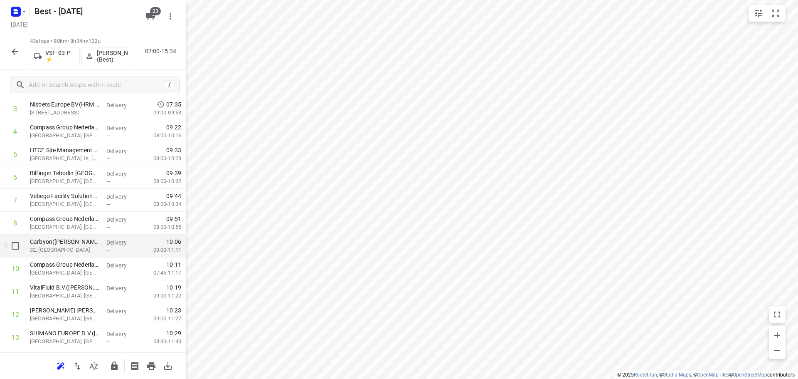
scroll to position [15, 0]
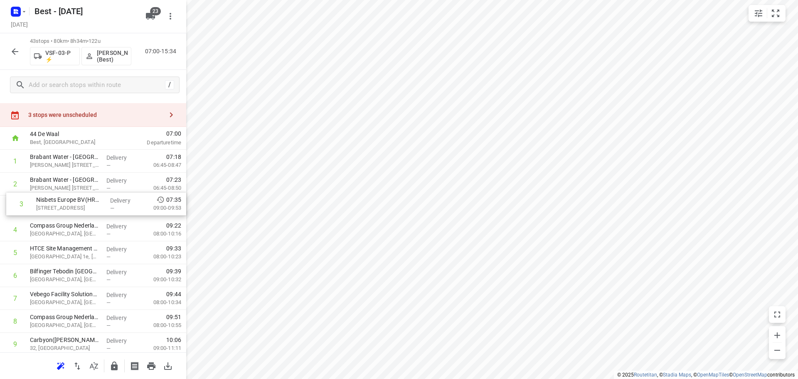
drag, startPoint x: 103, startPoint y: 200, endPoint x: 109, endPoint y: 199, distance: 5.8
click at [17, 206] on input "checkbox" at bounding box center [15, 206] width 17 height 17
checkbox input "true"
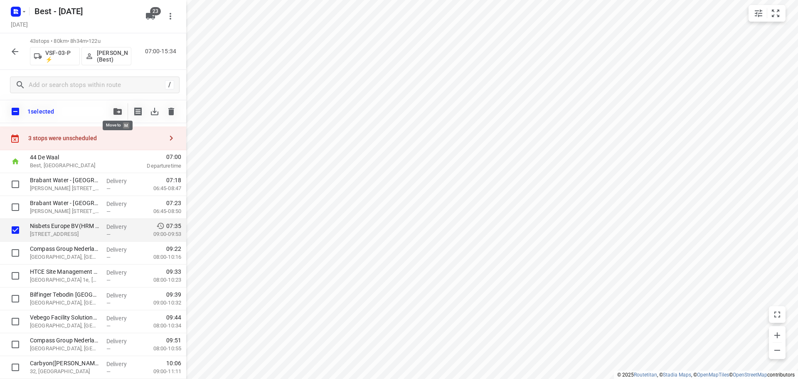
click at [116, 113] on icon "button" at bounding box center [117, 111] width 8 height 7
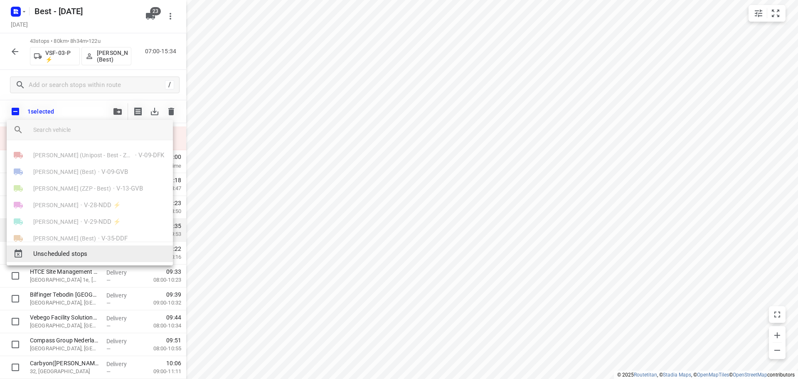
click at [68, 252] on span "Unscheduled stops" at bounding box center [99, 254] width 133 height 10
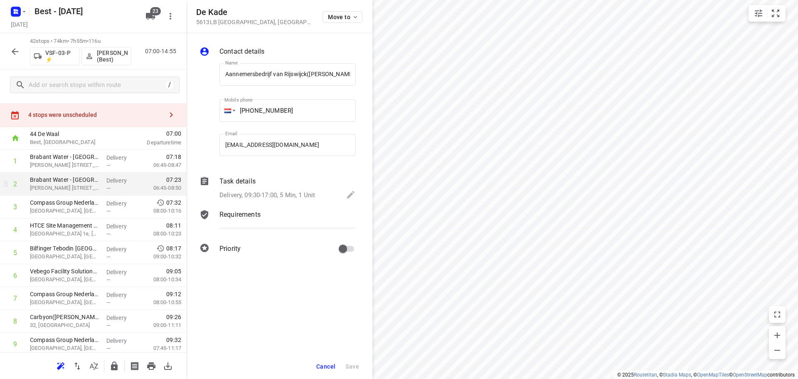
scroll to position [0, 14]
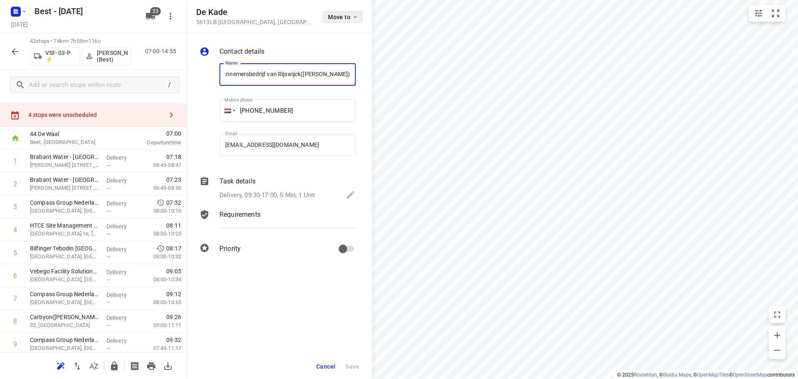
click at [350, 21] on button "Move to" at bounding box center [342, 17] width 40 height 12
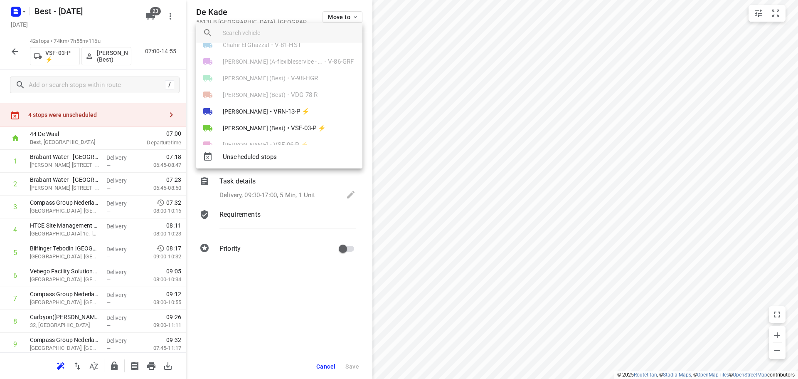
scroll to position [166, 0]
click at [261, 118] on li "Demi Walraven (Best) • VSF-03-P ⚡" at bounding box center [279, 124] width 166 height 17
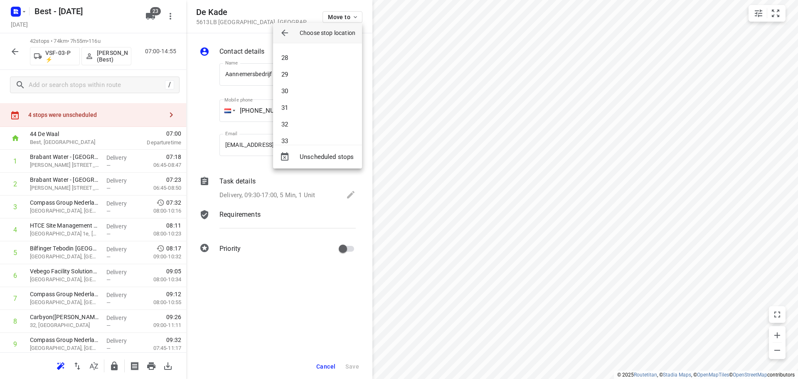
scroll to position [457, 0]
click at [290, 125] on li "33" at bounding box center [317, 129] width 89 height 17
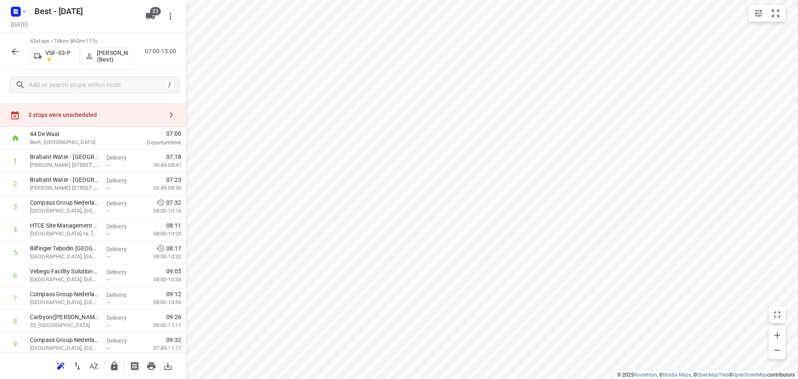
click at [111, 360] on button "button" at bounding box center [114, 365] width 17 height 17
click at [12, 47] on icon "button" at bounding box center [15, 52] width 10 height 10
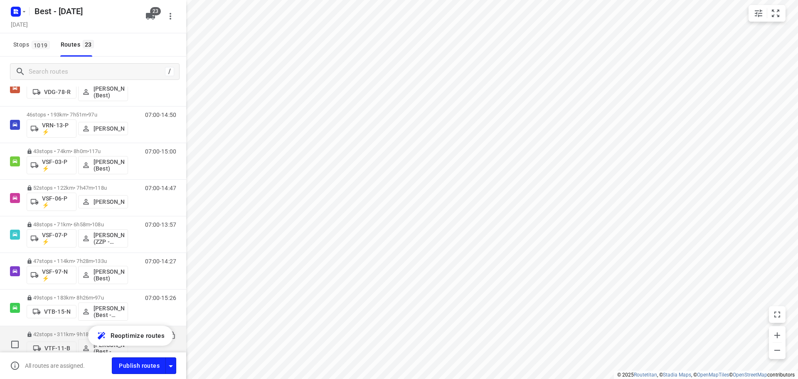
scroll to position [485, 0]
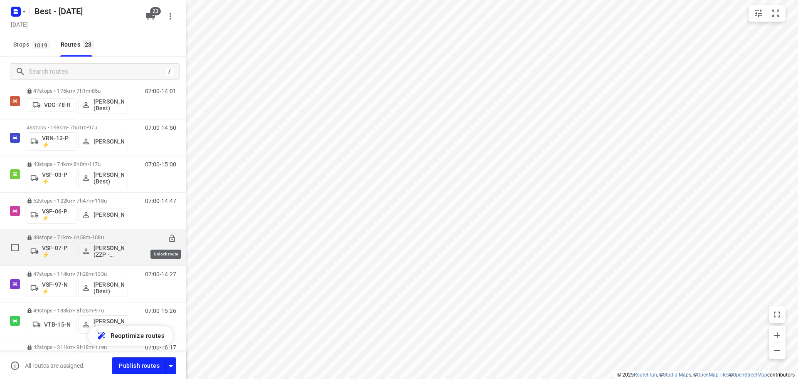
click at [168, 236] on icon at bounding box center [172, 238] width 8 height 8
click at [69, 239] on p "48 stops • 71km • 6h58m • 108u" at bounding box center [77, 237] width 101 height 6
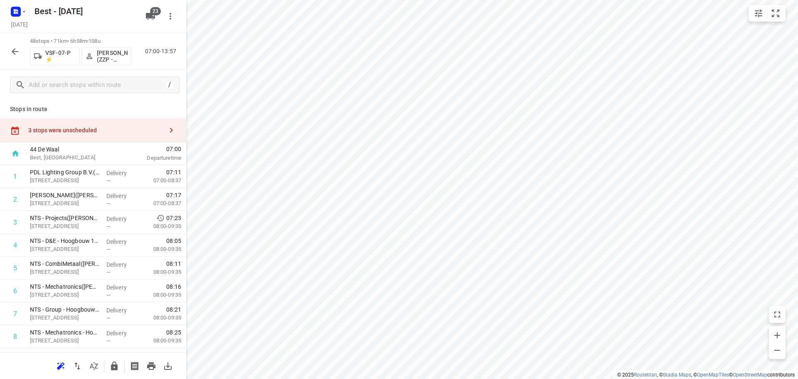
click at [119, 127] on div "3 stops were unscheduled" at bounding box center [95, 130] width 135 height 7
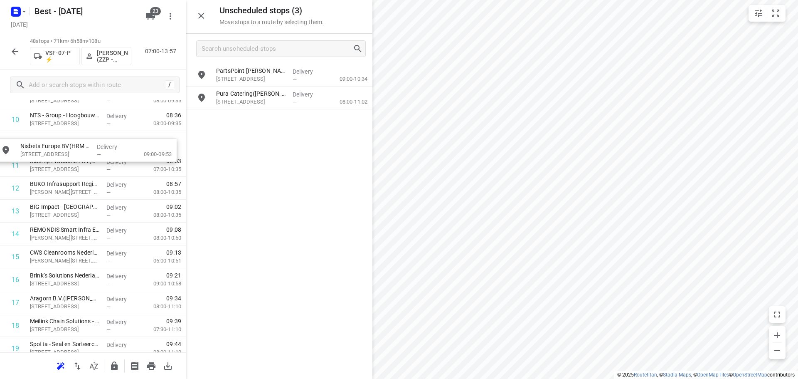
scroll to position [253, 0]
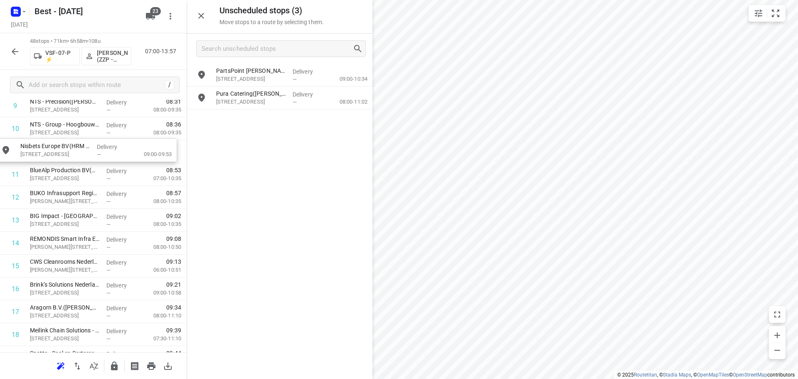
drag, startPoint x: 251, startPoint y: 74, endPoint x: 50, endPoint y: 158, distance: 218.3
click at [112, 368] on icon "button" at bounding box center [114, 365] width 7 height 9
click at [199, 17] on icon "button" at bounding box center [201, 16] width 6 height 6
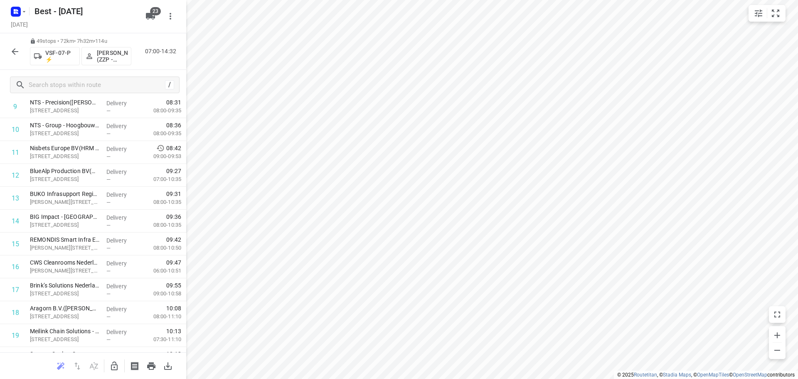
click at [10, 47] on icon "button" at bounding box center [15, 52] width 10 height 10
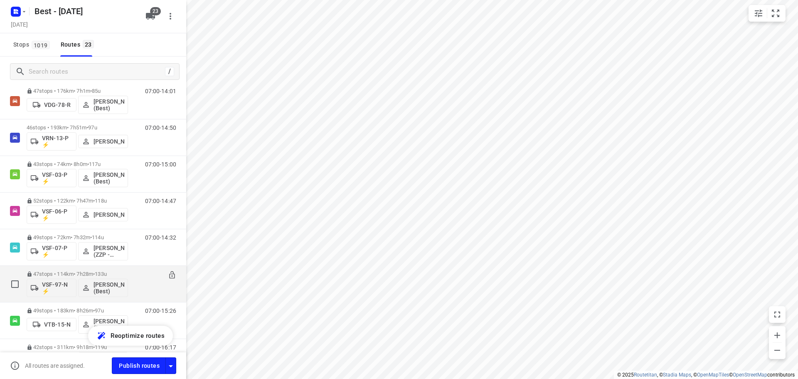
scroll to position [402, 0]
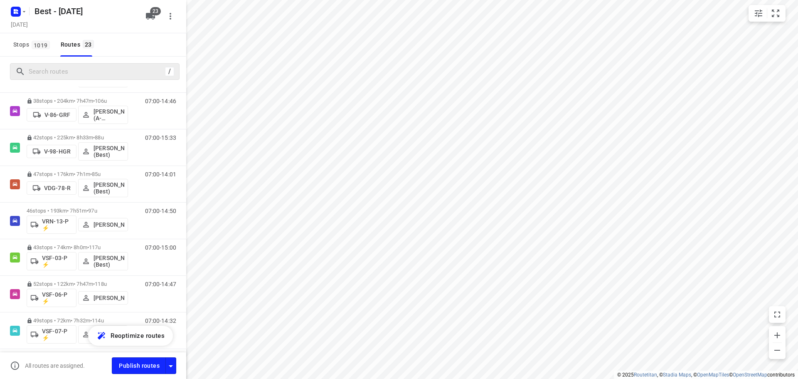
click at [96, 79] on div "/" at bounding box center [95, 71] width 170 height 17
click at [96, 73] on input "Search routes" at bounding box center [96, 71] width 135 height 13
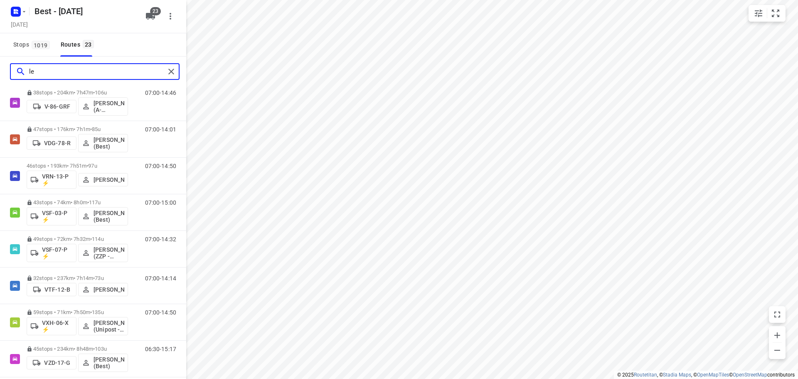
scroll to position [0, 0]
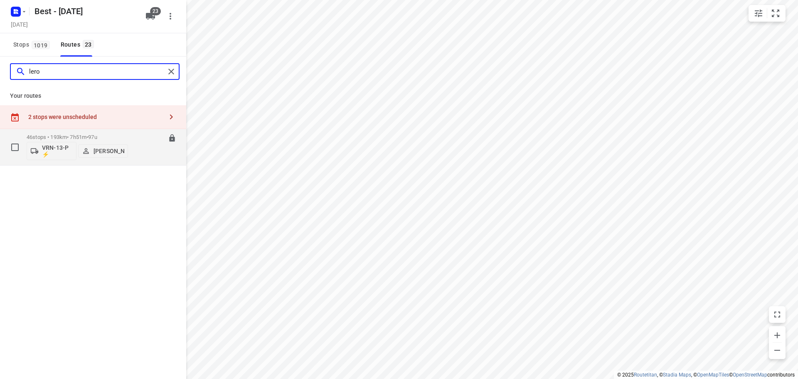
type input "lero"
click at [71, 141] on div "VRN-13-P ⚡ Leroy van Westerhoven" at bounding box center [77, 150] width 101 height 20
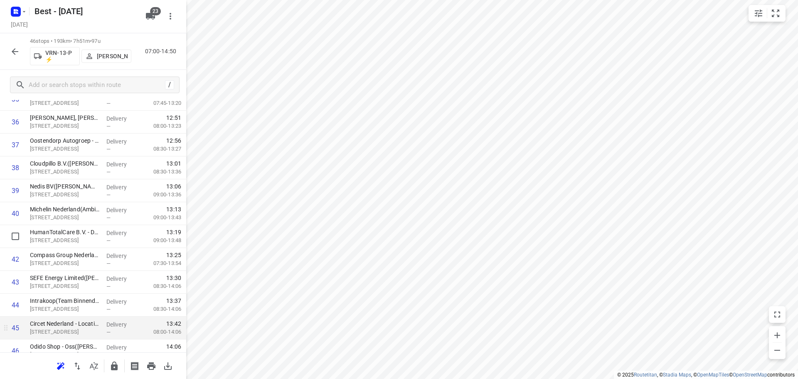
scroll to position [887, 0]
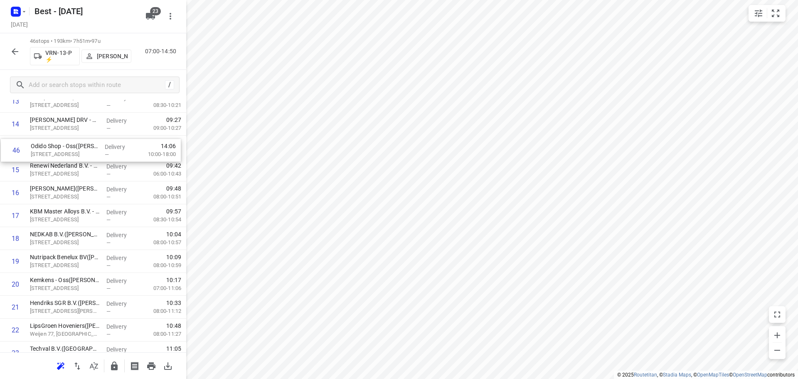
drag, startPoint x: 49, startPoint y: 317, endPoint x: 52, endPoint y: 143, distance: 174.1
click at [52, 143] on div "1 Aspen Oss B.V. - Trefpunt De Geer(Rody van Elst / Rodney Hartogs/Peter Smit) …" at bounding box center [93, 340] width 186 height 1051
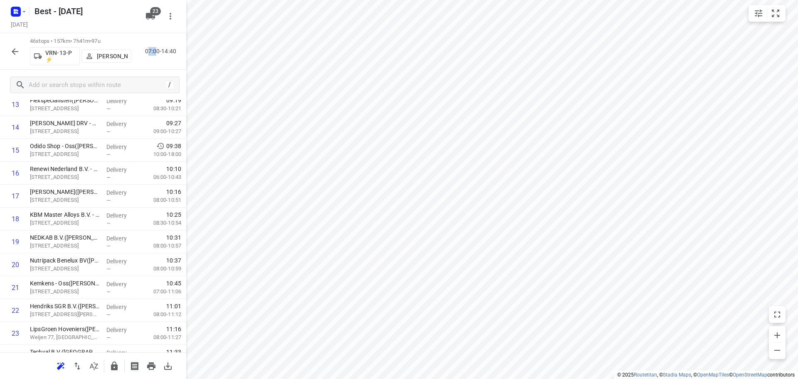
drag, startPoint x: 147, startPoint y: 50, endPoint x: 157, endPoint y: 52, distance: 10.1
click at [157, 52] on p "07:00-14:40" at bounding box center [162, 51] width 34 height 9
click at [150, 33] on div "46 stops • 157km • 7h41m • 97u VRN-13-P ⚡ Leroy van Westerhoven 07:00-14:40" at bounding box center [93, 51] width 186 height 37
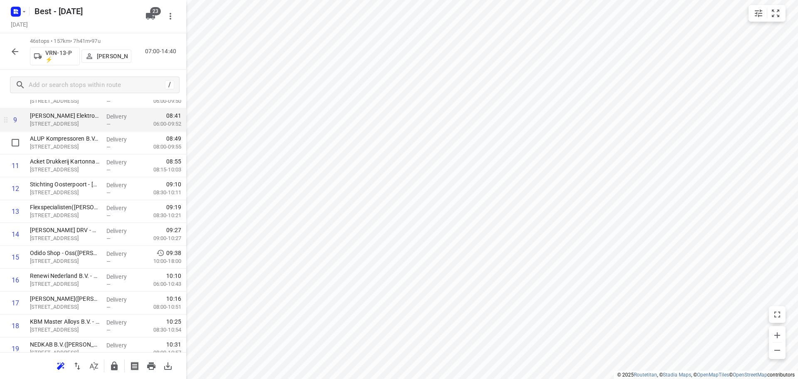
scroll to position [305, 0]
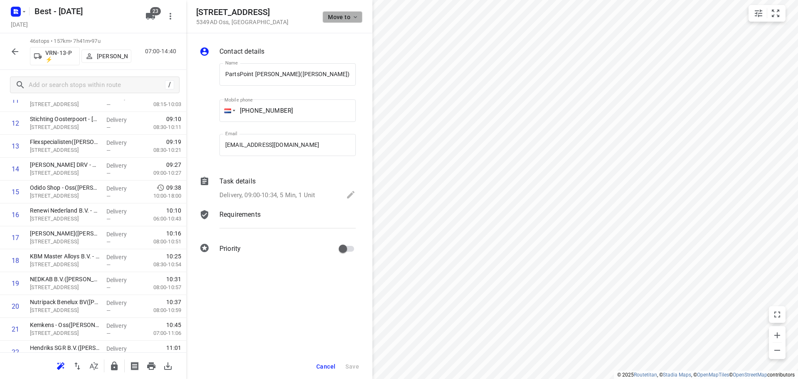
click at [349, 17] on span "Move to" at bounding box center [343, 17] width 31 height 7
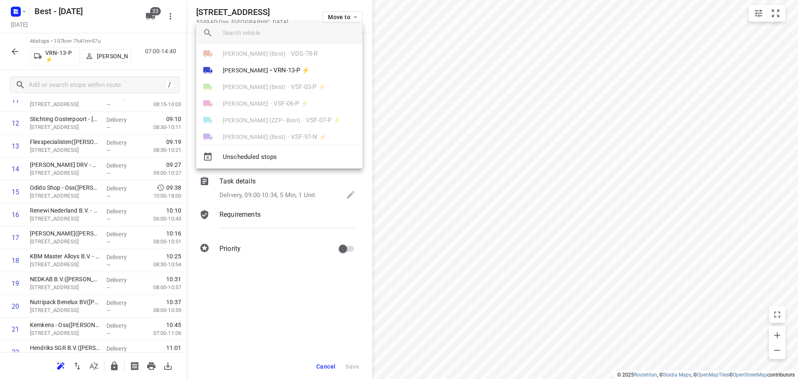
scroll to position [208, 0]
click at [290, 63] on span "VRN-13-P ⚡" at bounding box center [291, 67] width 36 height 10
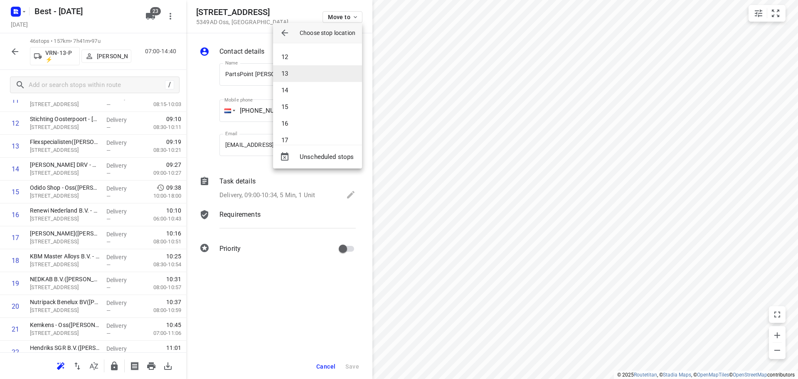
scroll to position [166, 0]
click at [295, 65] on li "12" at bounding box center [317, 71] width 89 height 17
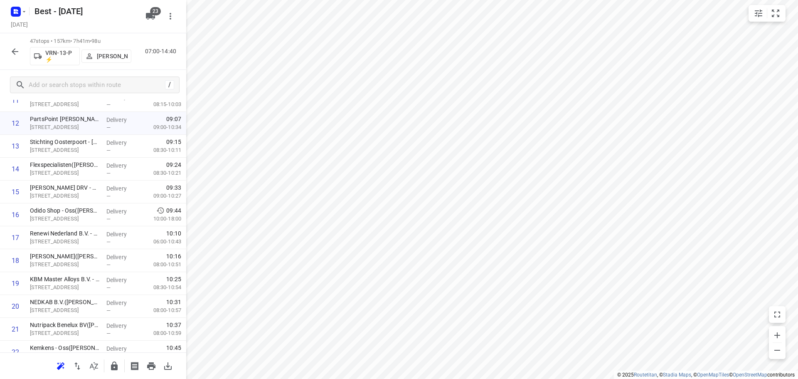
click at [112, 366] on icon "button" at bounding box center [114, 365] width 7 height 9
click at [10, 45] on button "button" at bounding box center [15, 51] width 17 height 17
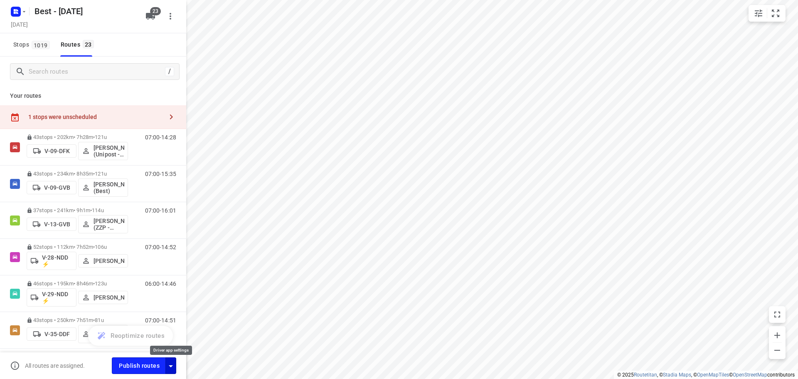
click at [170, 362] on icon "button" at bounding box center [171, 366] width 10 height 10
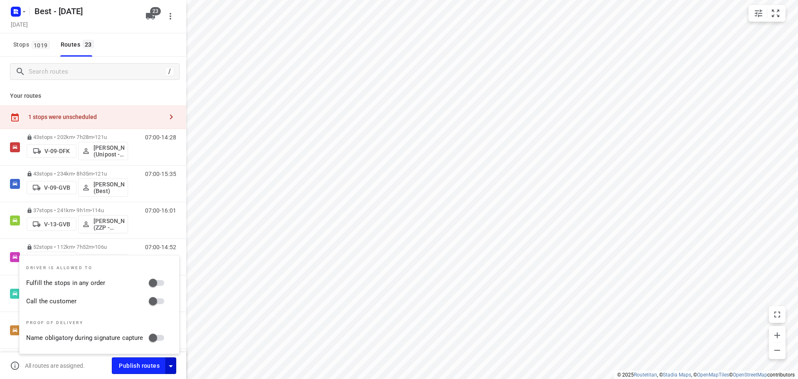
drag, startPoint x: 162, startPoint y: 282, endPoint x: 160, endPoint y: 312, distance: 29.6
click at [160, 282] on input "Fulfill the stops in any order" at bounding box center [152, 283] width 47 height 16
checkbox input "true"
drag, startPoint x: 157, startPoint y: 300, endPoint x: 147, endPoint y: 203, distance: 97.8
click at [156, 298] on input "Call the customer" at bounding box center [152, 301] width 47 height 16
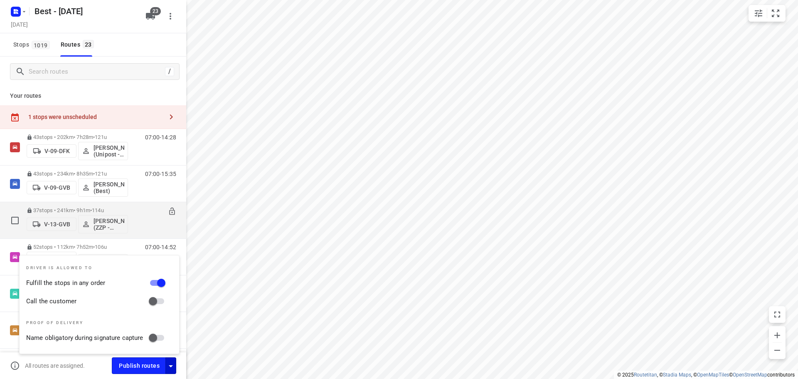
checkbox input "true"
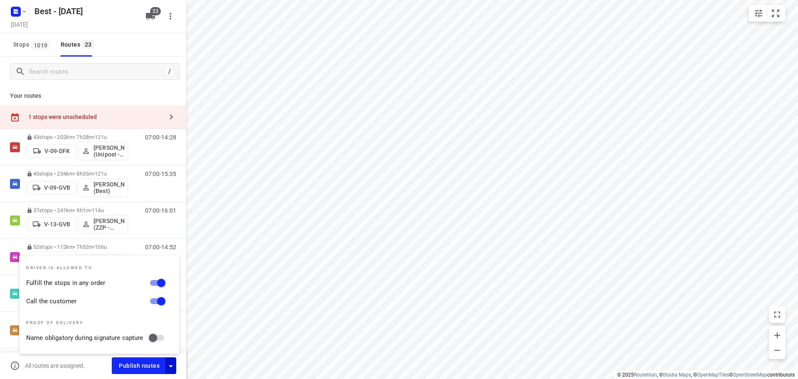
click at [148, 127] on div "1 stops were unscheduled" at bounding box center [93, 117] width 186 height 24
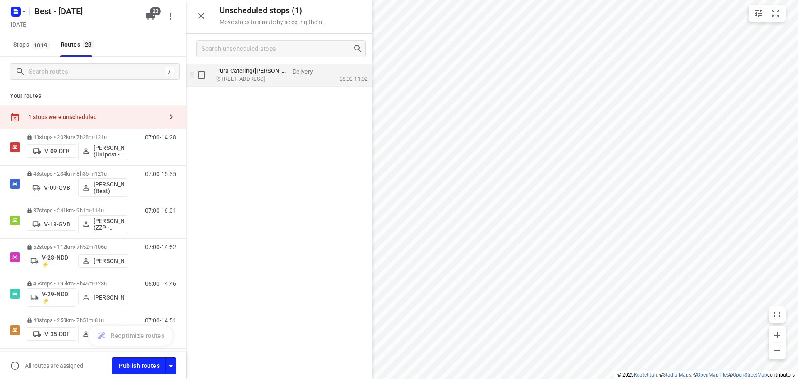
click at [231, 76] on p "Laagveld 16, Cuijk" at bounding box center [251, 79] width 70 height 8
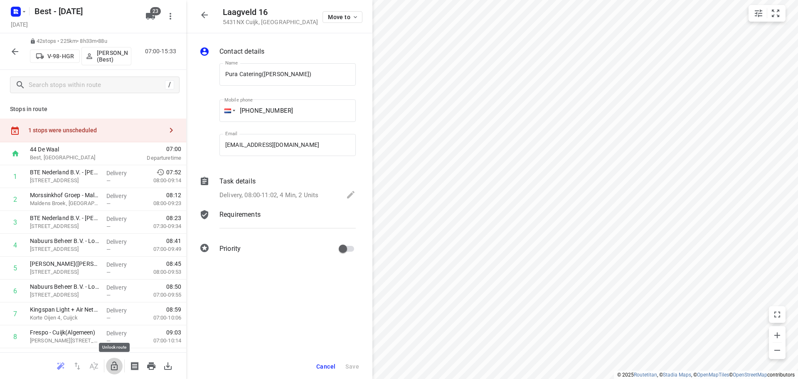
click at [113, 364] on icon "button" at bounding box center [114, 365] width 7 height 9
click at [137, 135] on div "1 stops were unscheduled" at bounding box center [93, 130] width 186 height 24
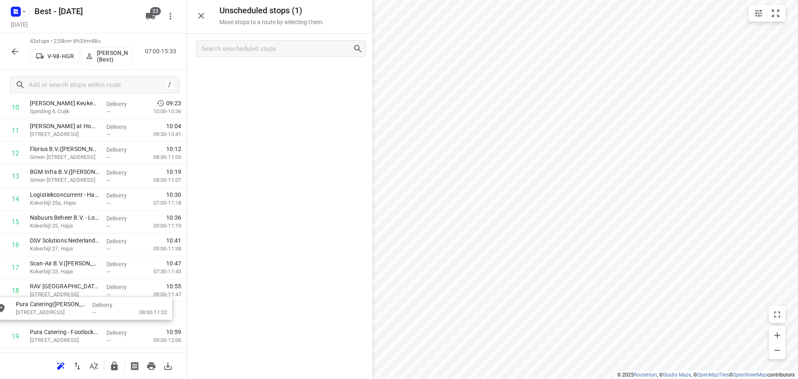
scroll to position [278, 0]
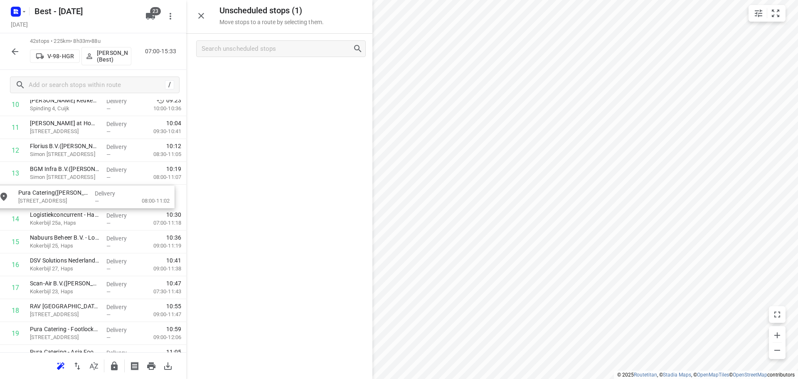
drag, startPoint x: 251, startPoint y: 71, endPoint x: 51, endPoint y: 198, distance: 236.5
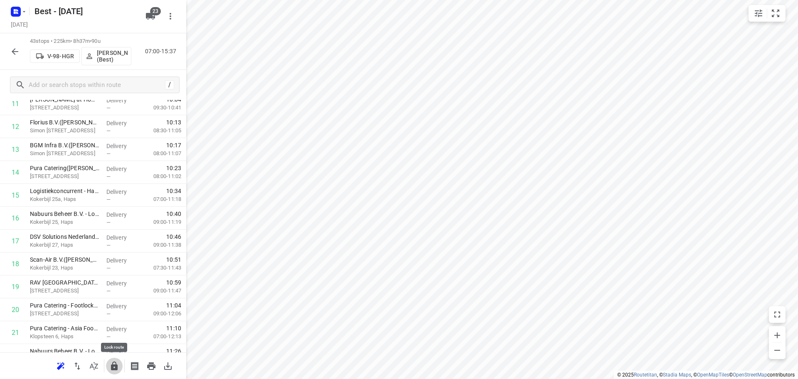
click at [112, 369] on icon "button" at bounding box center [114, 365] width 7 height 9
click at [15, 52] on icon "button" at bounding box center [15, 51] width 7 height 7
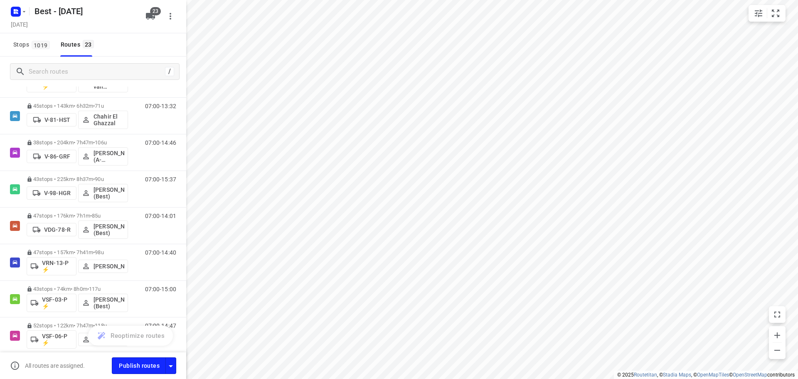
scroll to position [46, 0]
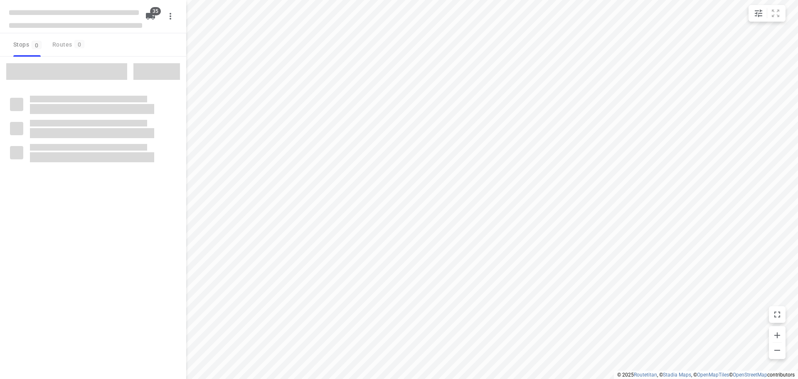
checkbox input "true"
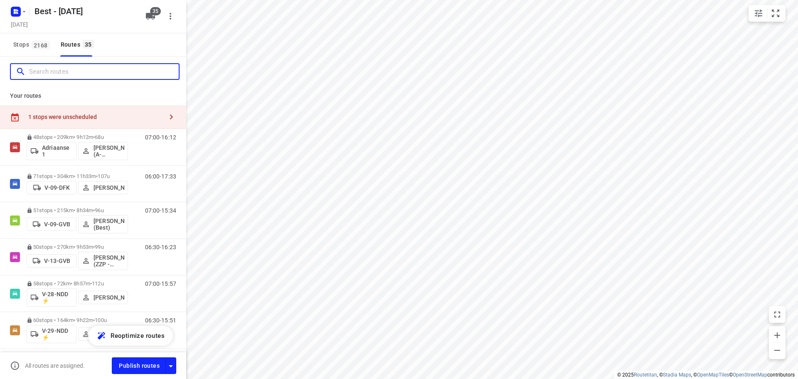
click at [57, 72] on input "Search routes" at bounding box center [104, 71] width 150 height 13
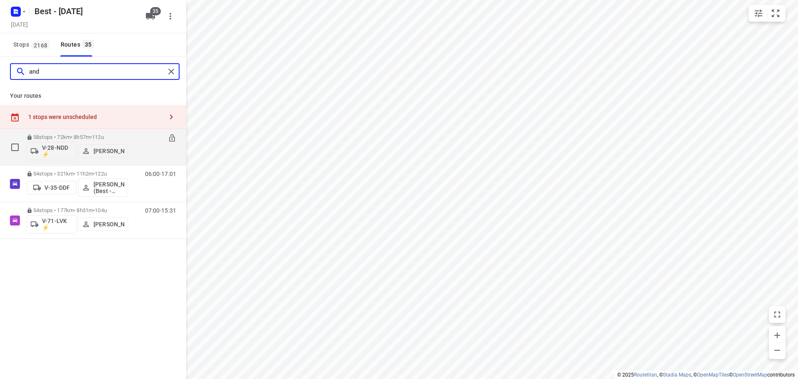
type input "and"
click at [173, 138] on icon at bounding box center [172, 138] width 8 height 8
click at [83, 141] on div "V-28-NDD ⚡ [PERSON_NAME]" at bounding box center [77, 150] width 101 height 20
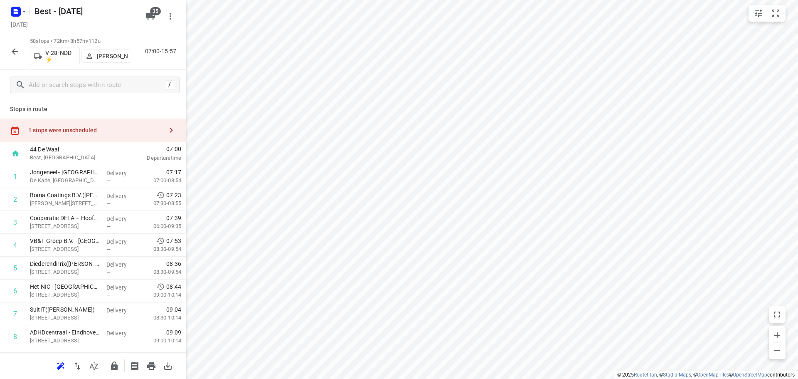
click at [129, 135] on div "1 stops were unscheduled" at bounding box center [93, 130] width 186 height 24
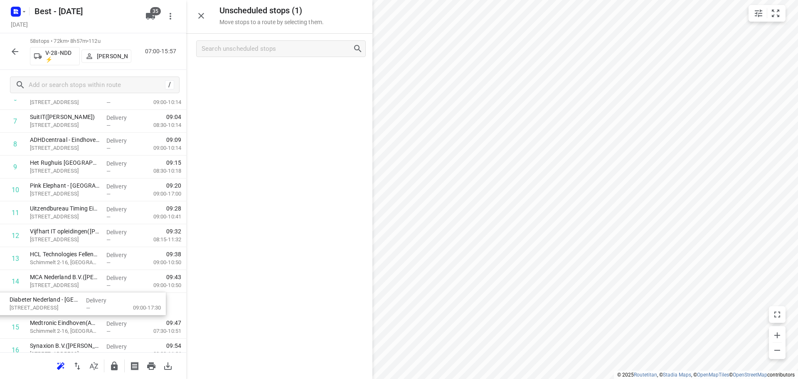
scroll to position [194, 0]
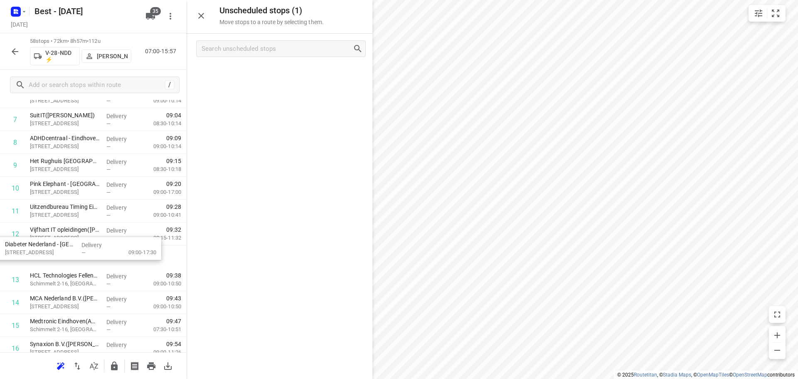
drag, startPoint x: 254, startPoint y: 79, endPoint x: 39, endPoint y: 239, distance: 268.5
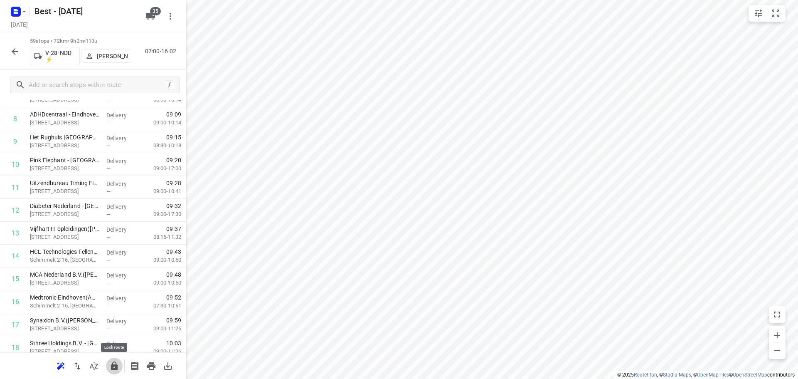
click at [109, 369] on icon "button" at bounding box center [114, 366] width 10 height 10
click at [18, 52] on icon "button" at bounding box center [15, 51] width 7 height 7
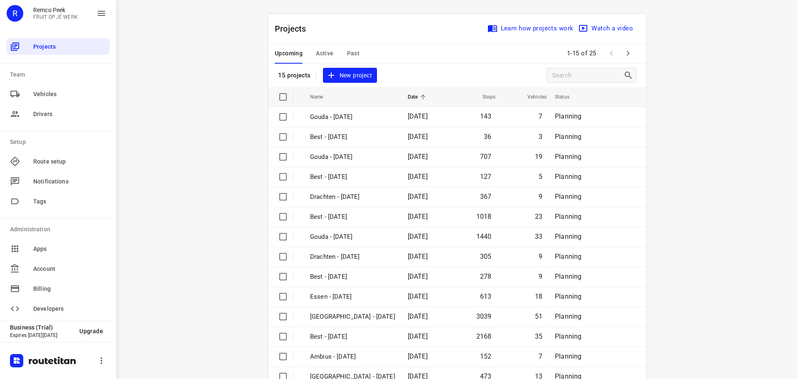
click at [347, 54] on span "Past" at bounding box center [353, 53] width 13 height 10
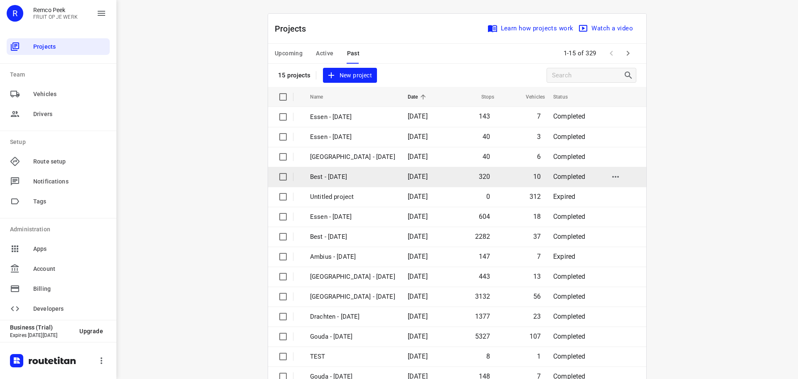
click at [329, 177] on p "Best - [DATE]" at bounding box center [352, 177] width 85 height 10
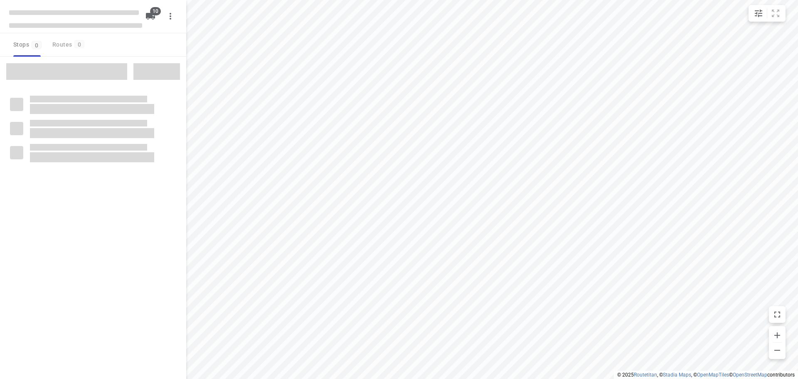
checkbox input "true"
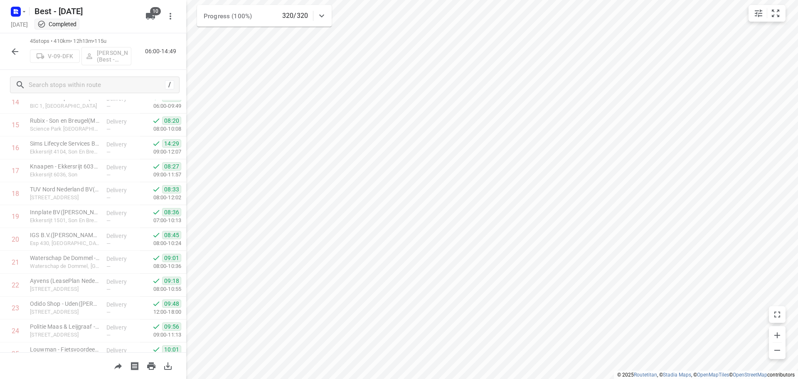
scroll to position [374, 0]
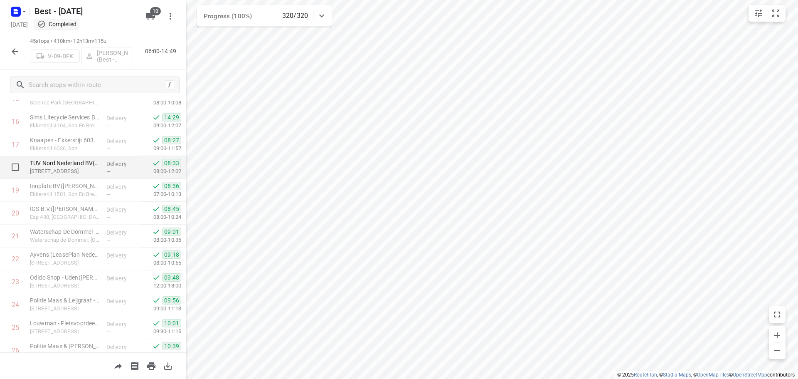
click at [59, 168] on p "[STREET_ADDRESS]" at bounding box center [65, 171] width 70 height 8
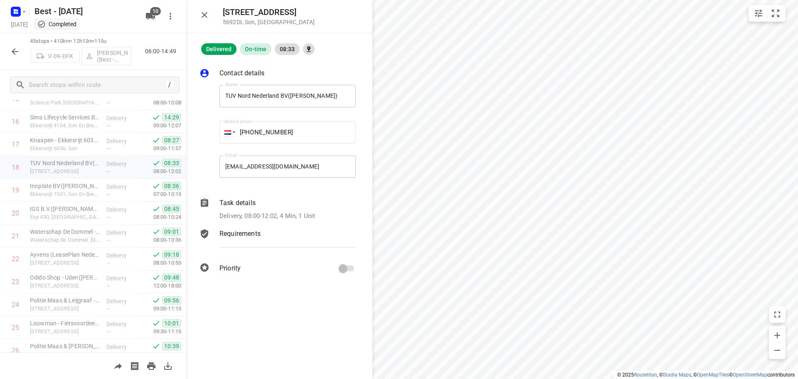
click at [285, 204] on div "Task details" at bounding box center [287, 203] width 136 height 10
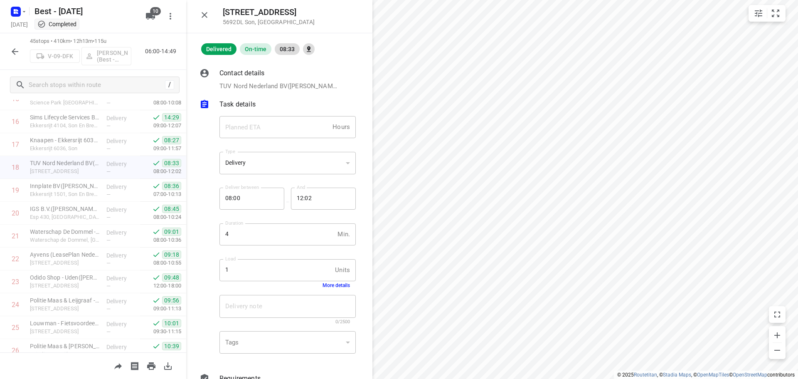
click at [322, 284] on button "More details" at bounding box center [335, 285] width 27 height 6
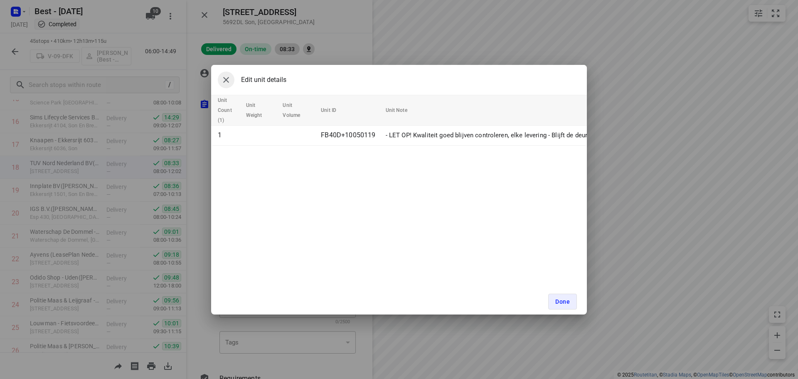
click at [223, 85] on button "button" at bounding box center [226, 79] width 17 height 17
